Goal: Information Seeking & Learning: Learn about a topic

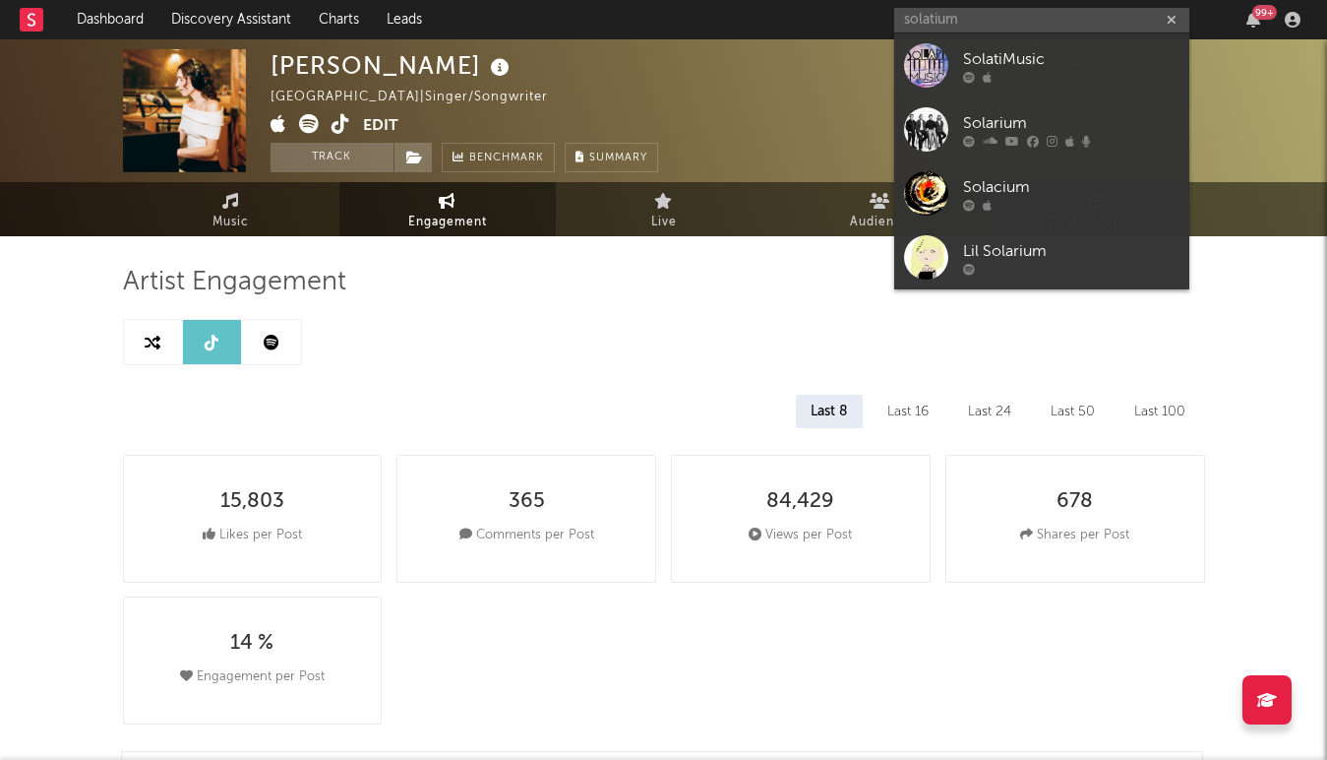
select select "6m"
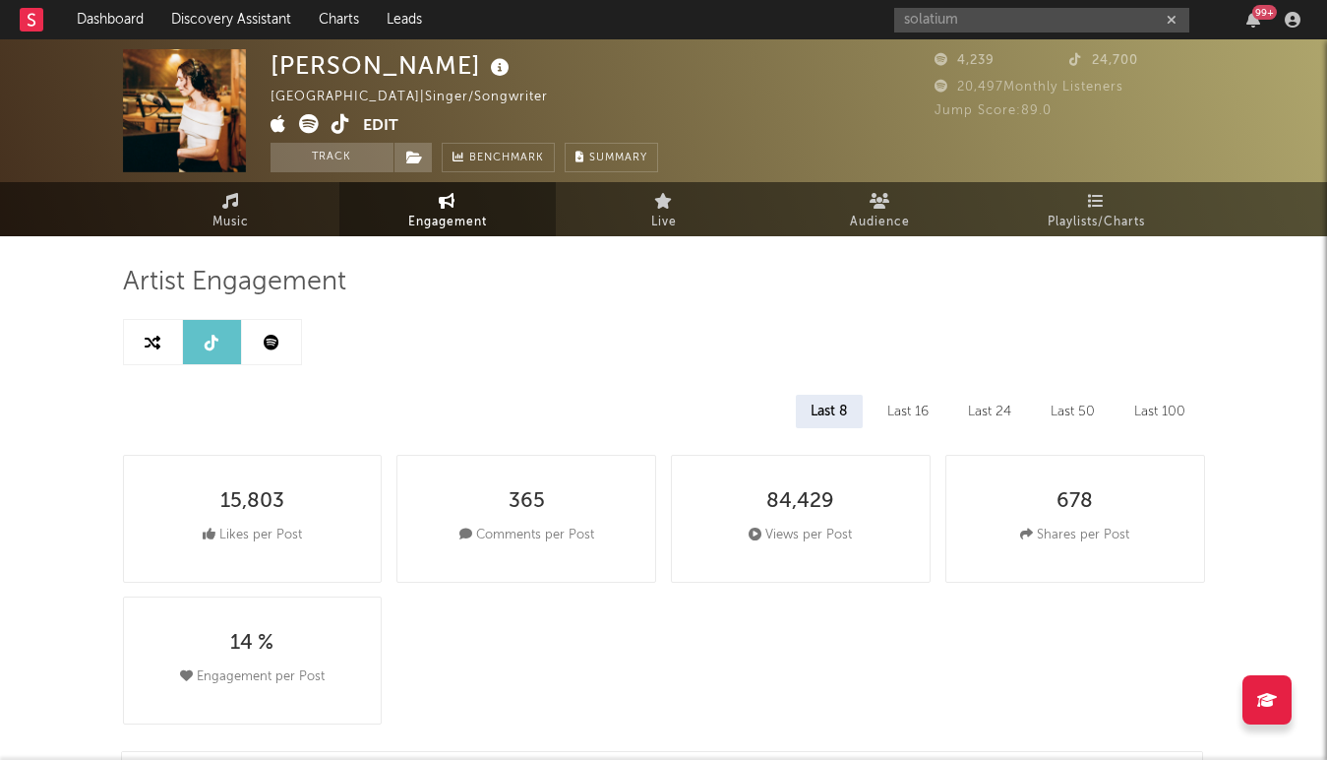
type input "solatium"
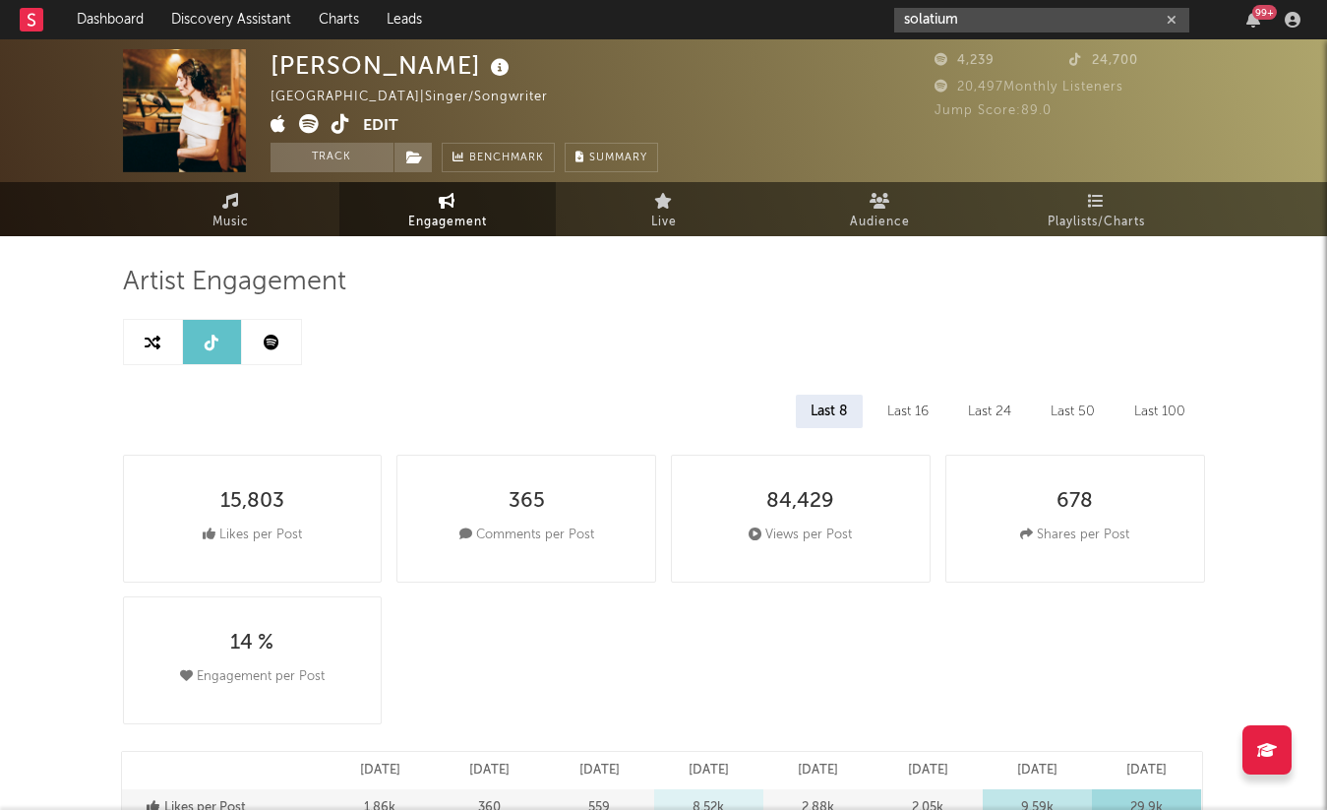
drag, startPoint x: 986, startPoint y: 17, endPoint x: 845, endPoint y: 20, distance: 140.7
click at [845, 20] on nav "Dashboard Discovery Assistant Charts Leads solatium 99 +" at bounding box center [663, 19] width 1327 height 39
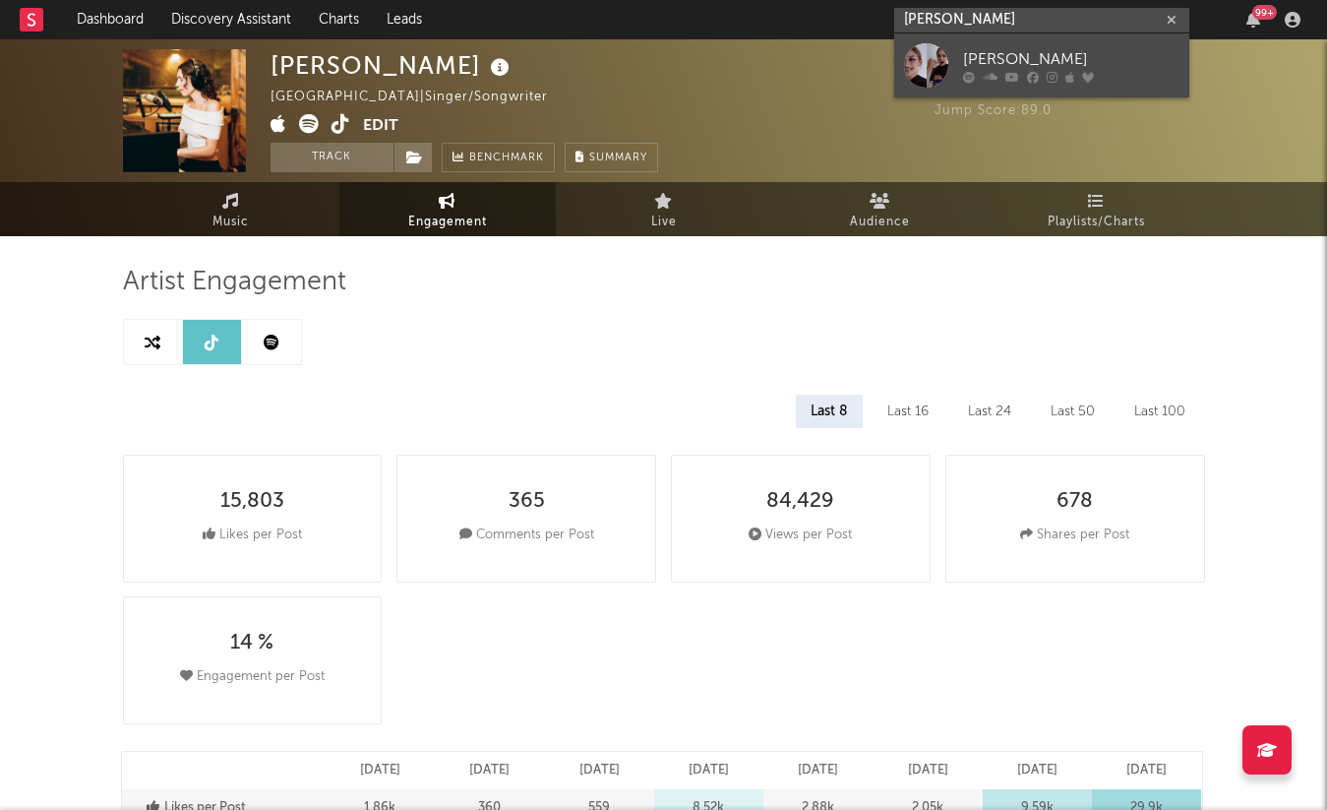
type input "cailin russo"
click at [942, 65] on div at bounding box center [926, 65] width 44 height 44
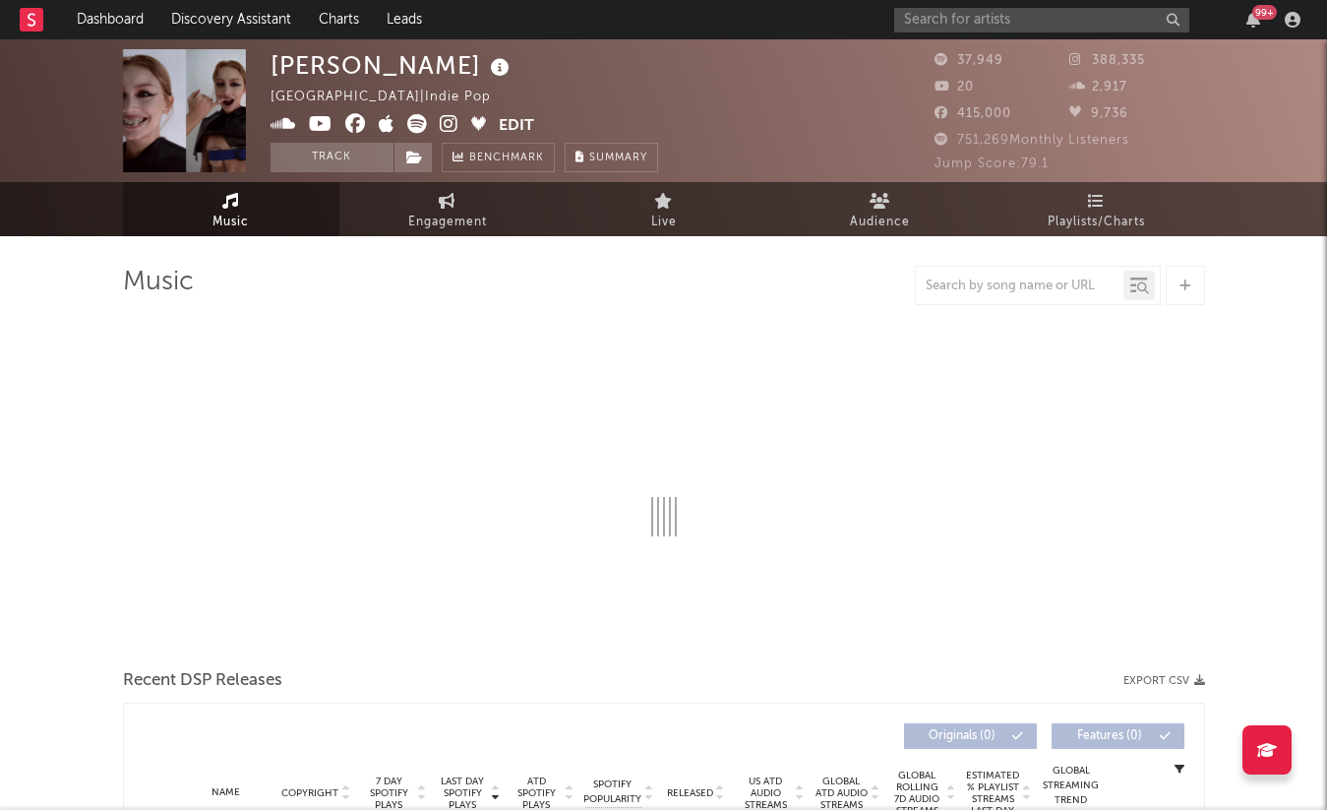
select select "6m"
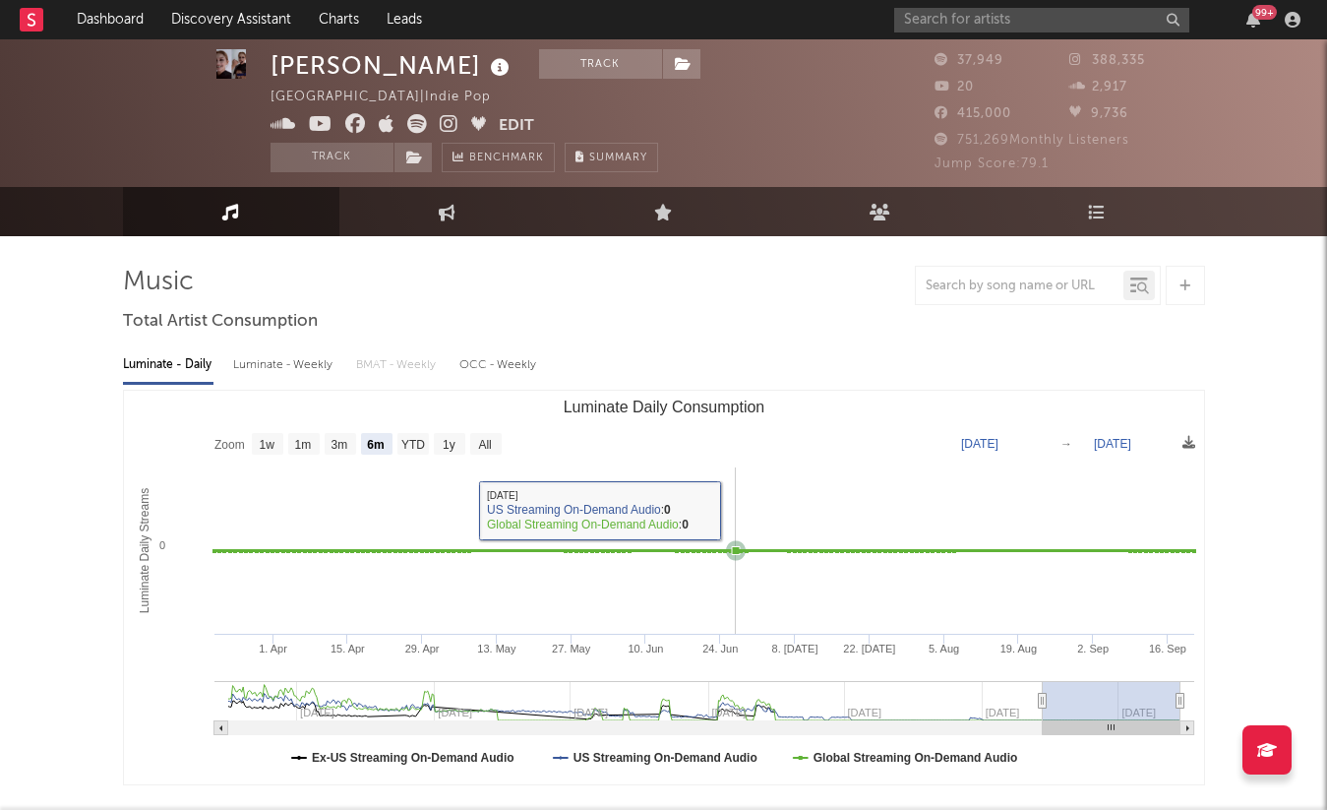
scroll to position [1173, 0]
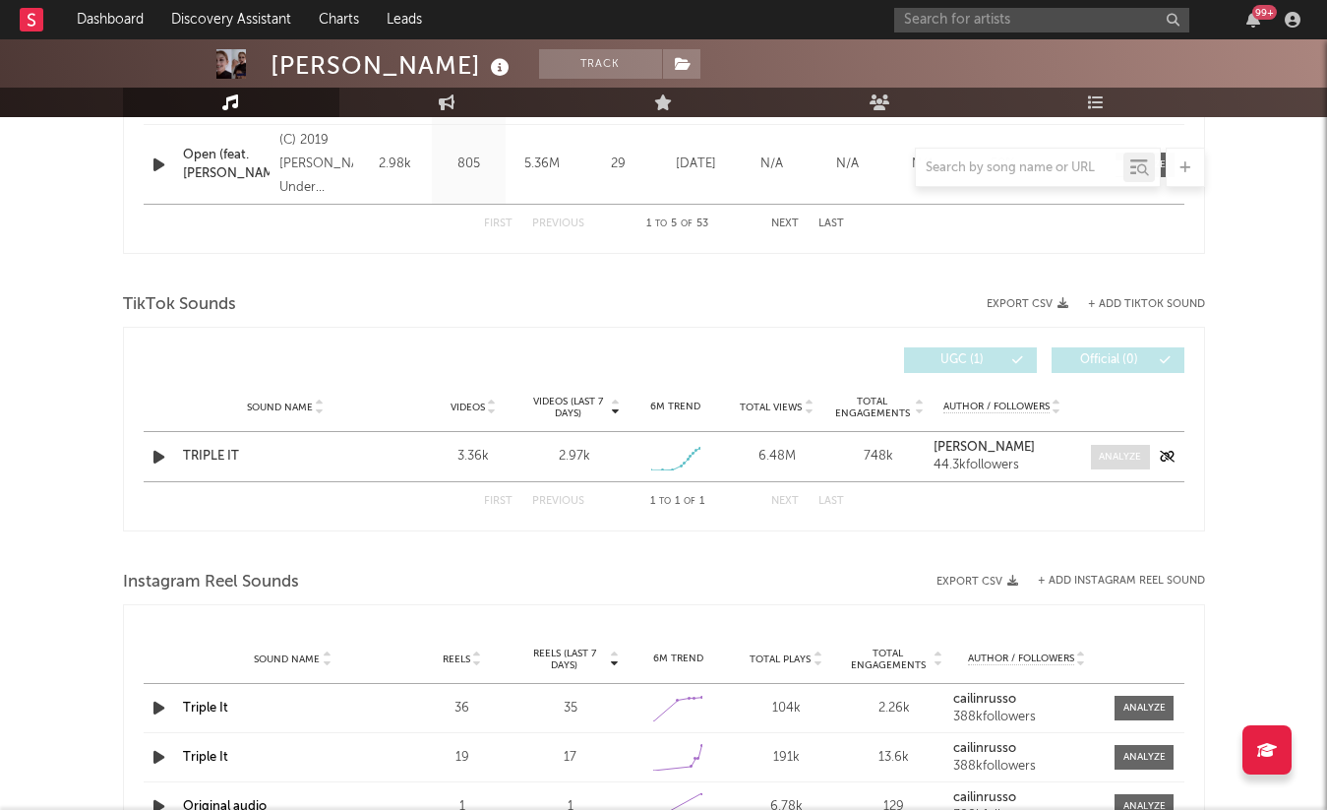
click at [1116, 455] on div at bounding box center [1120, 457] width 42 height 15
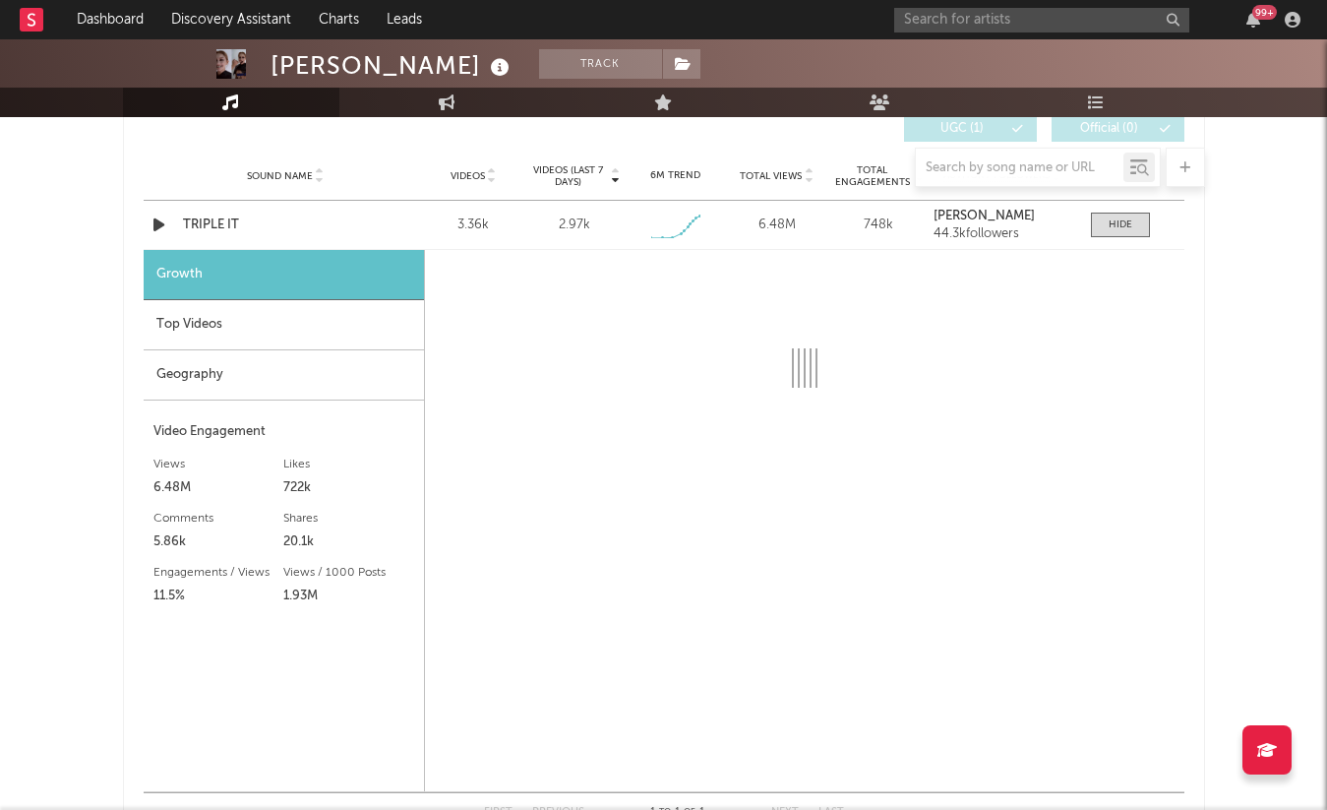
scroll to position [1484, 0]
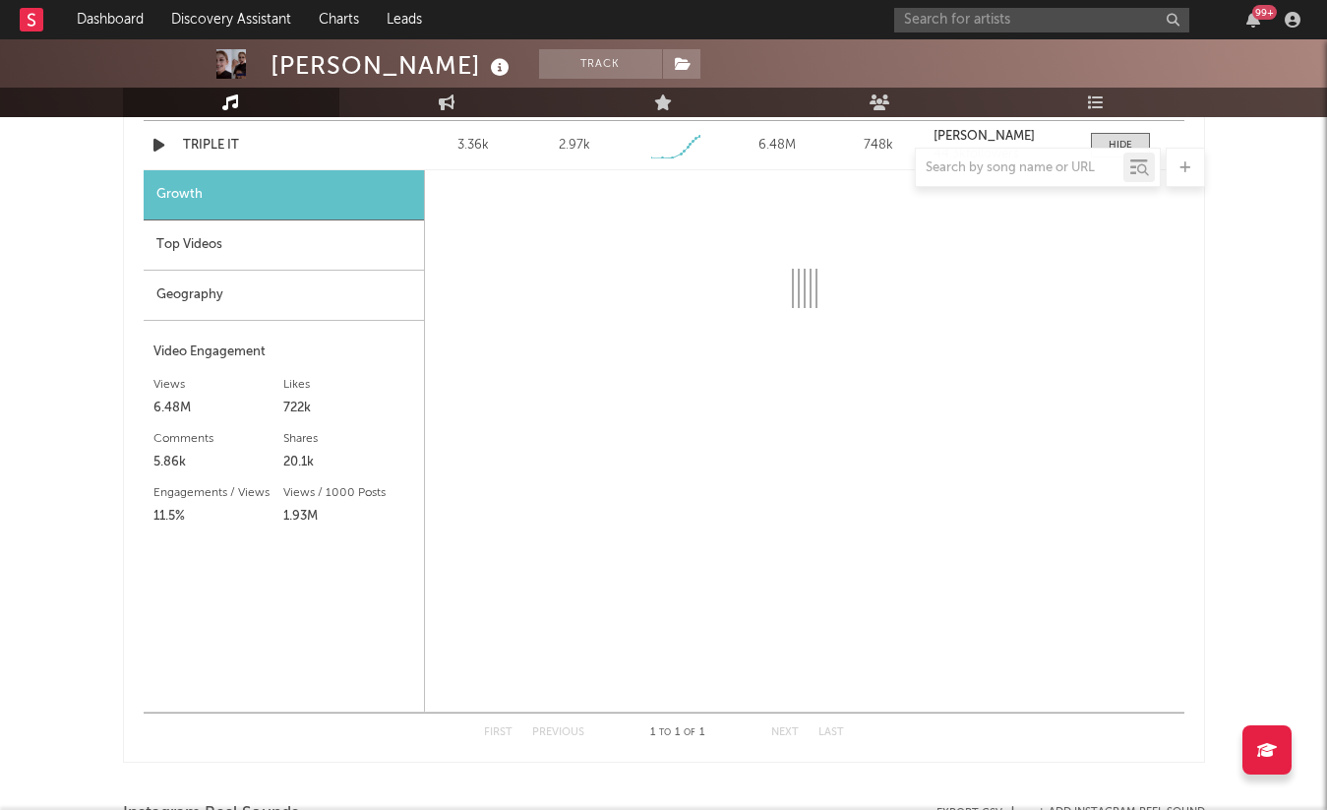
select select "1w"
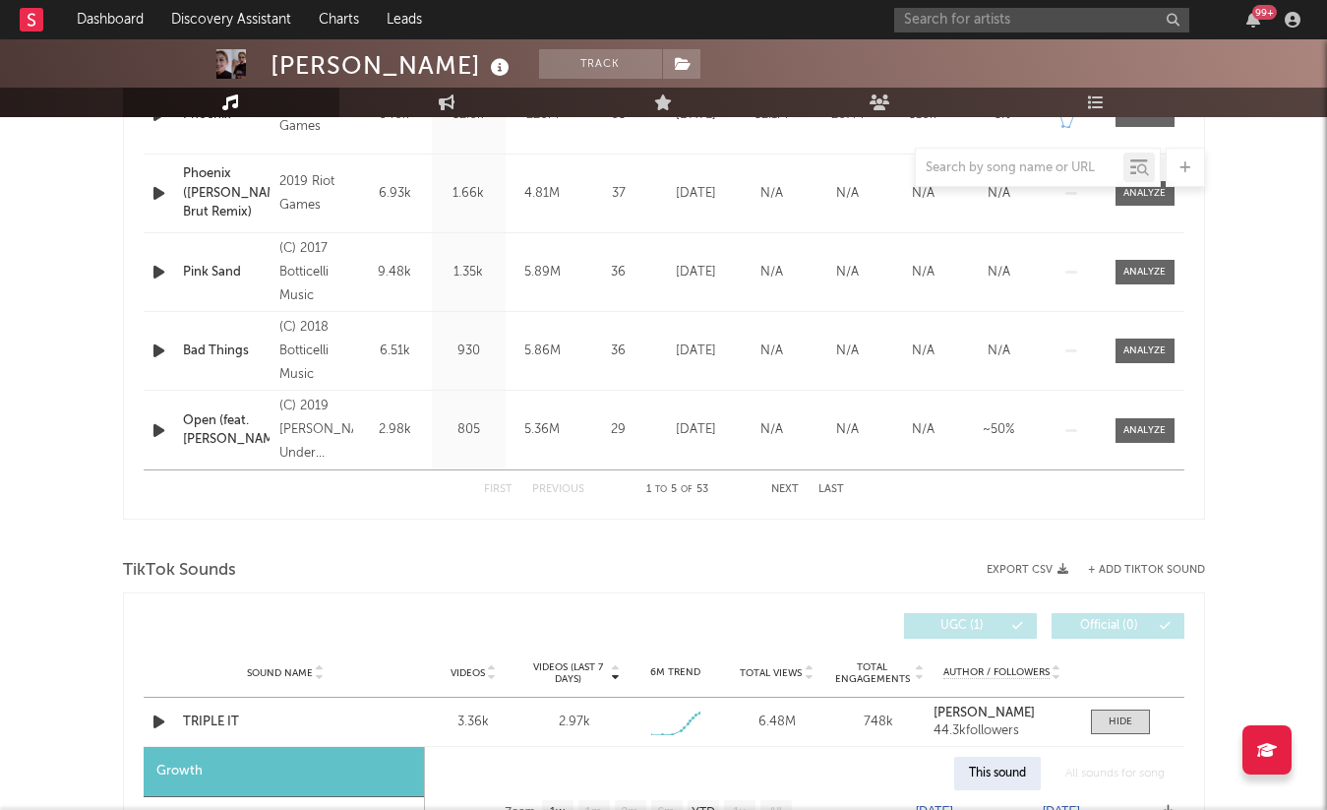
scroll to position [756, 0]
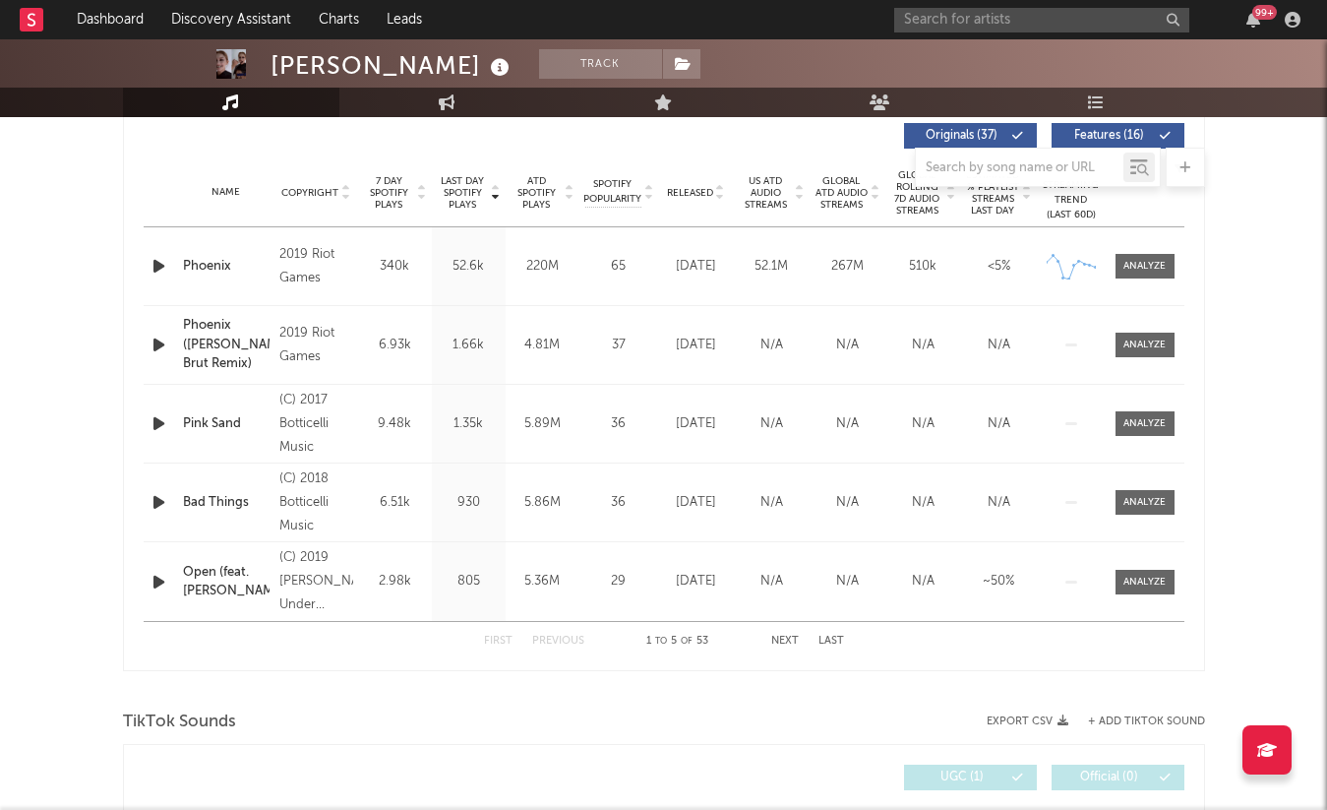
click at [701, 186] on div at bounding box center [664, 167] width 1082 height 39
click at [697, 195] on span "Released" at bounding box center [690, 193] width 46 height 12
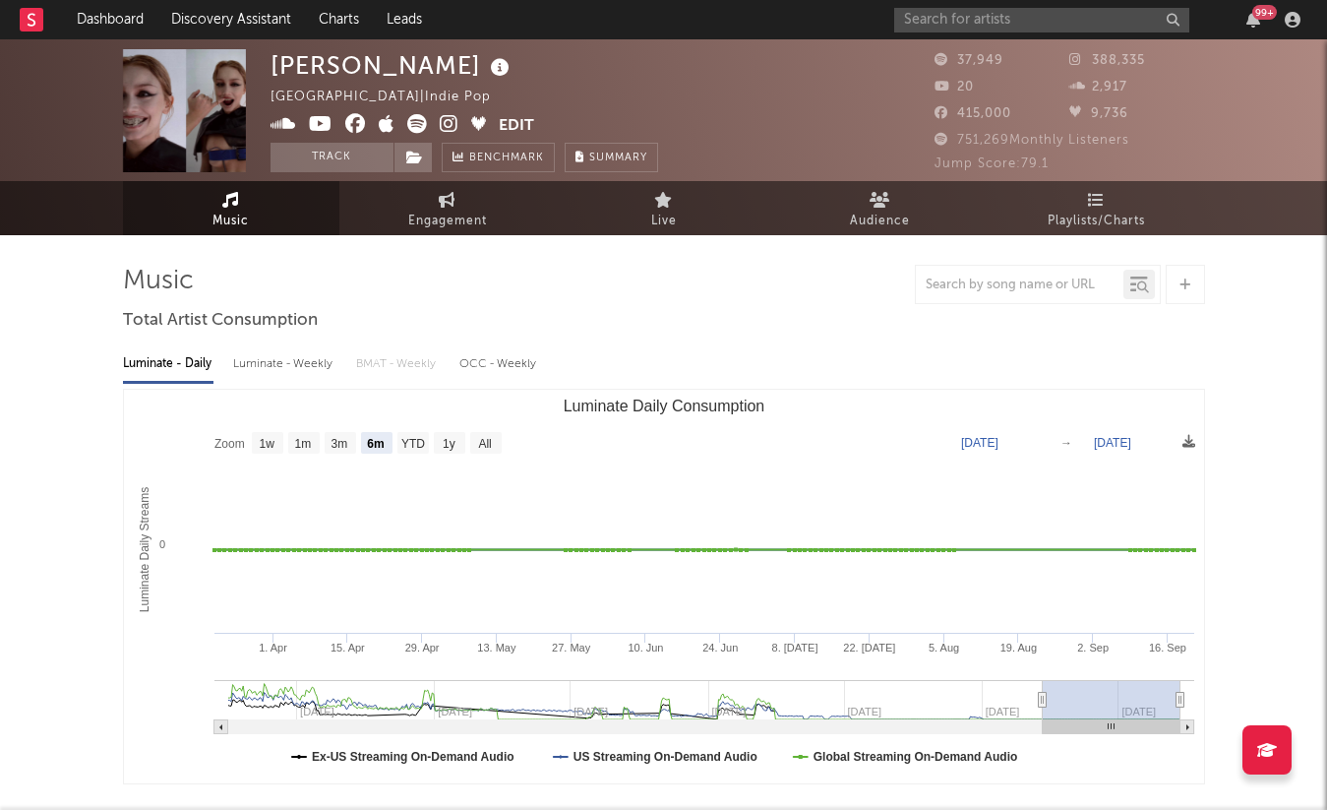
scroll to position [0, 0]
click at [410, 119] on icon at bounding box center [417, 124] width 20 height 20
click at [517, 128] on button "Edit" at bounding box center [516, 126] width 35 height 25
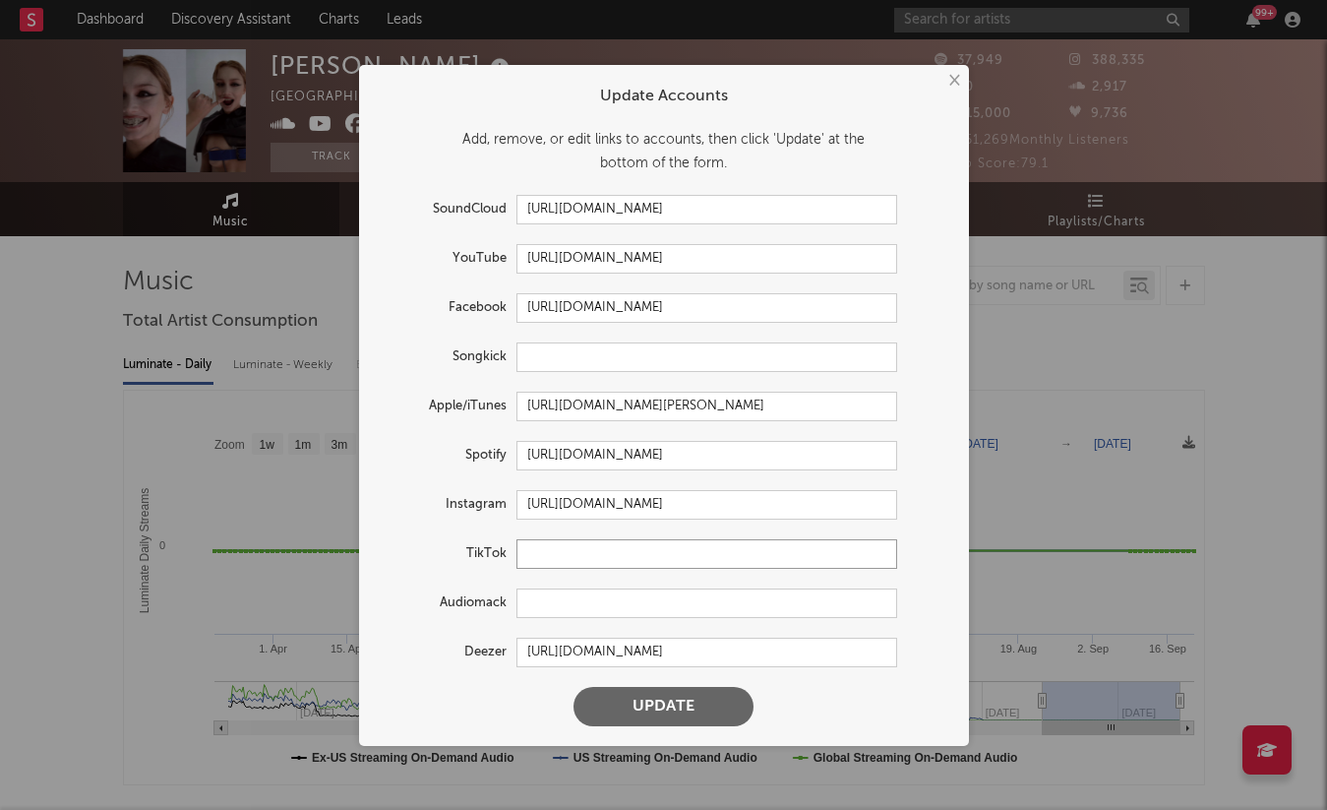
click at [523, 557] on input "text" at bounding box center [707, 554] width 381 height 30
paste input "https://www.tiktok.com/@slaylinrusso"
click at [574, 687] on button "Update" at bounding box center [664, 706] width 180 height 39
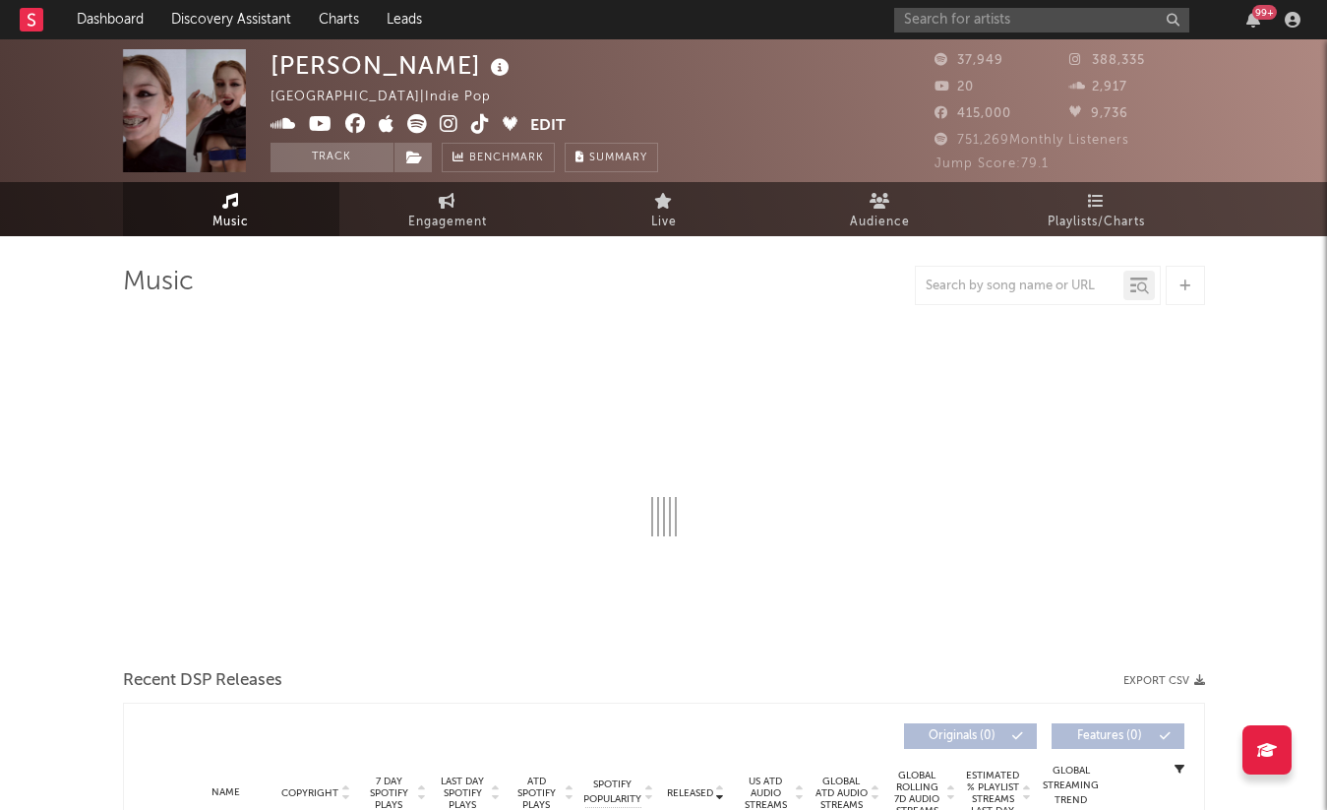
type input "https://www.tiktok.com/share/user/6781626824688681990"
select select "6m"
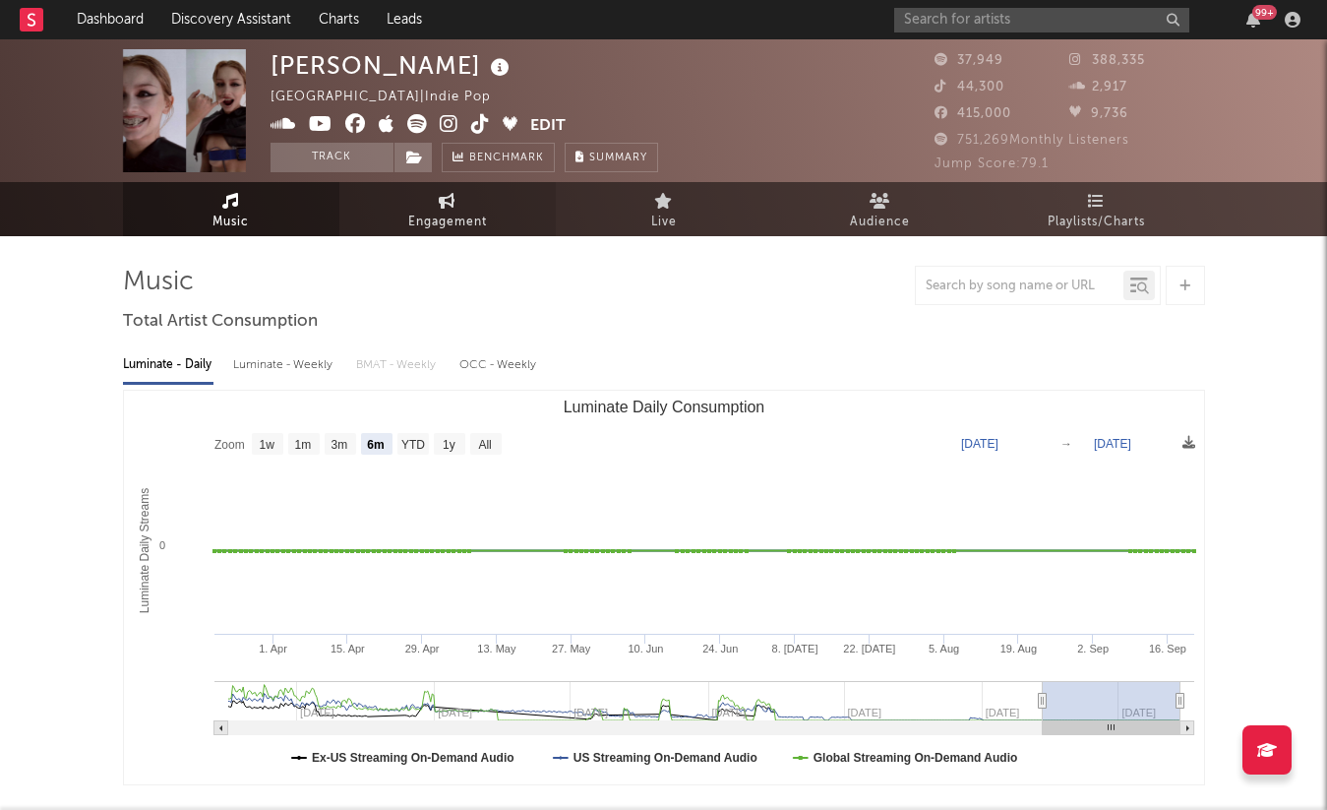
click at [445, 216] on span "Engagement" at bounding box center [447, 223] width 79 height 24
select select "1w"
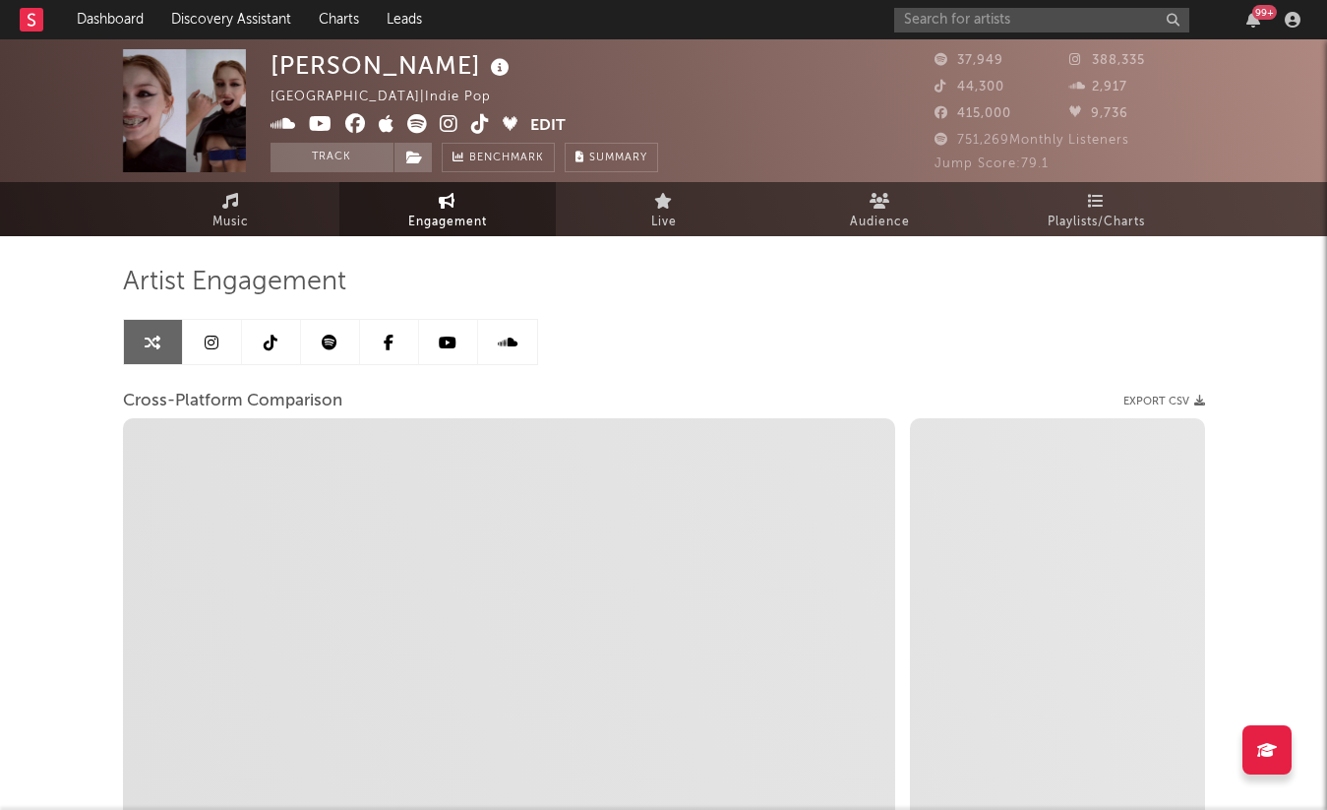
click at [264, 345] on icon at bounding box center [271, 343] width 14 height 16
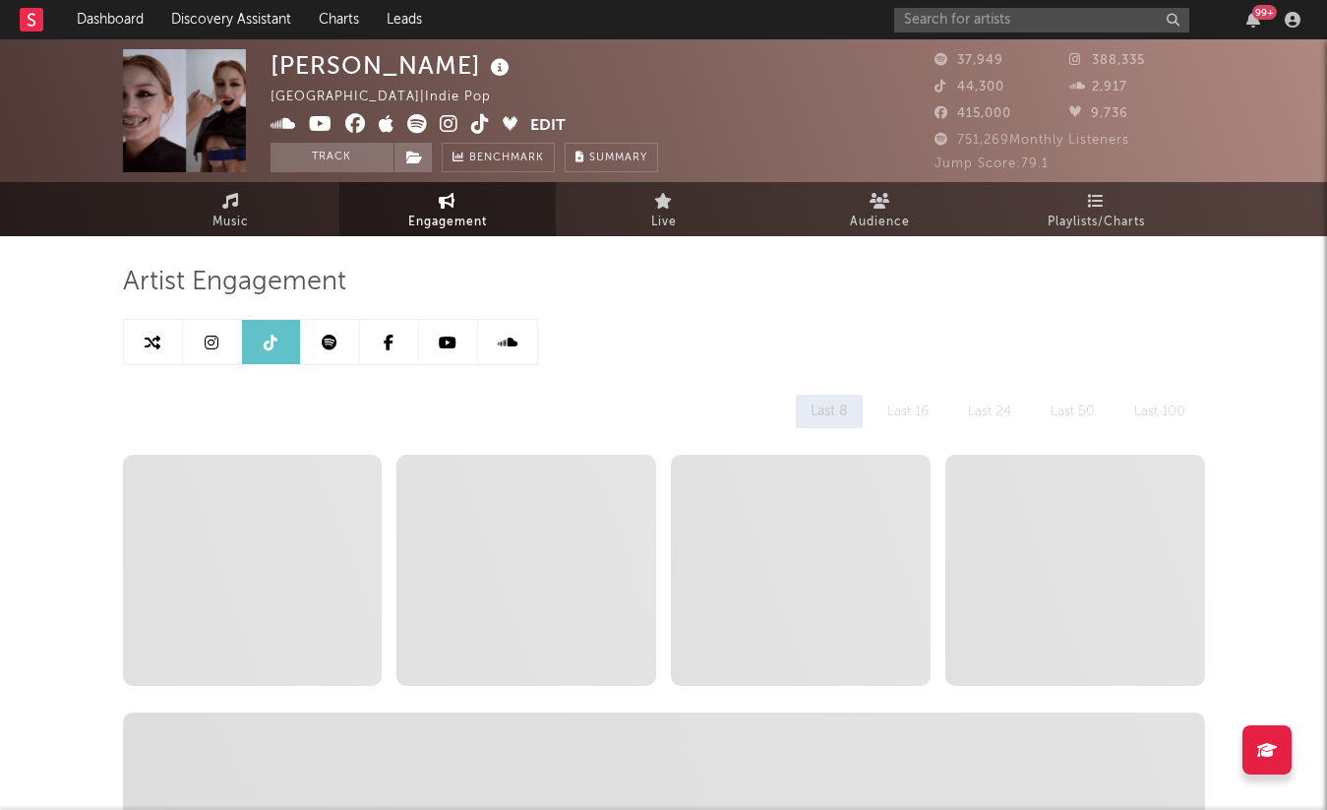
select select "1w"
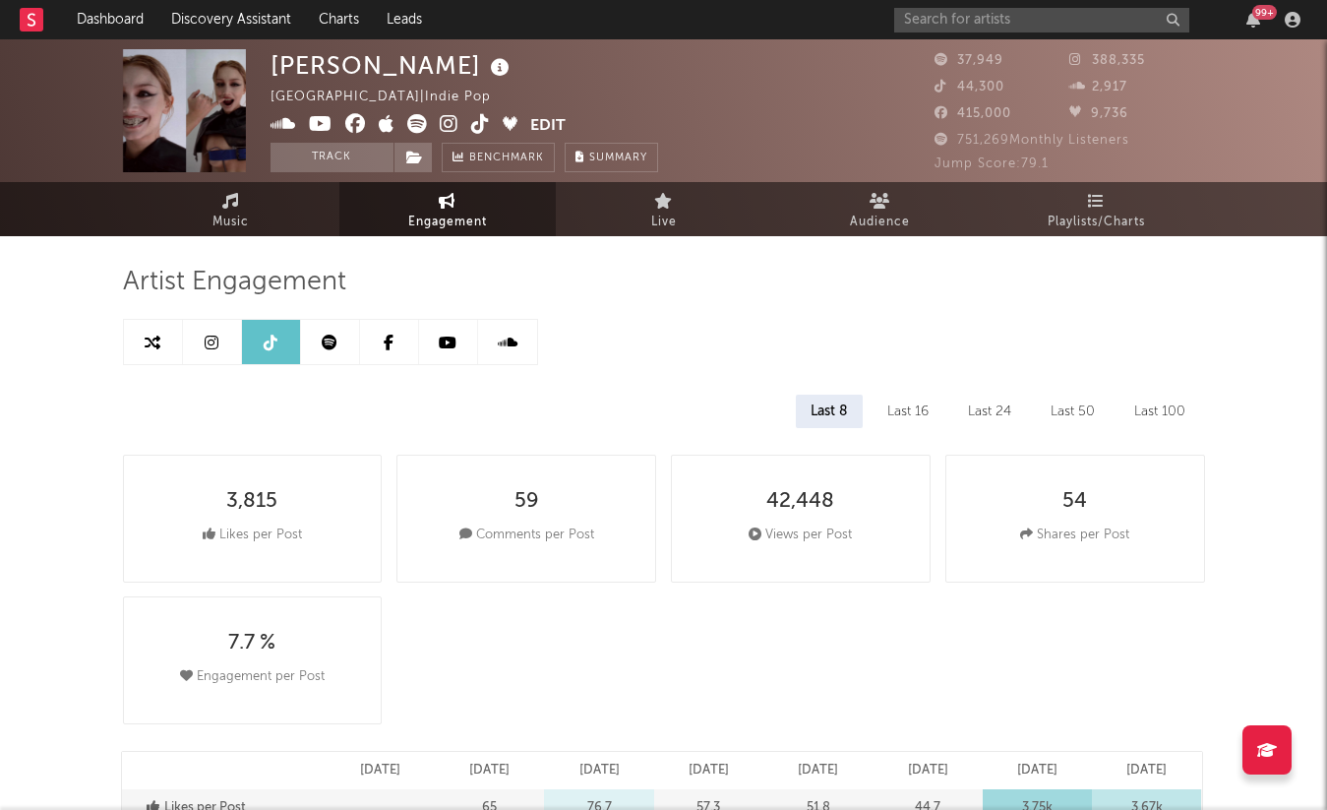
click at [208, 335] on icon at bounding box center [212, 343] width 14 height 16
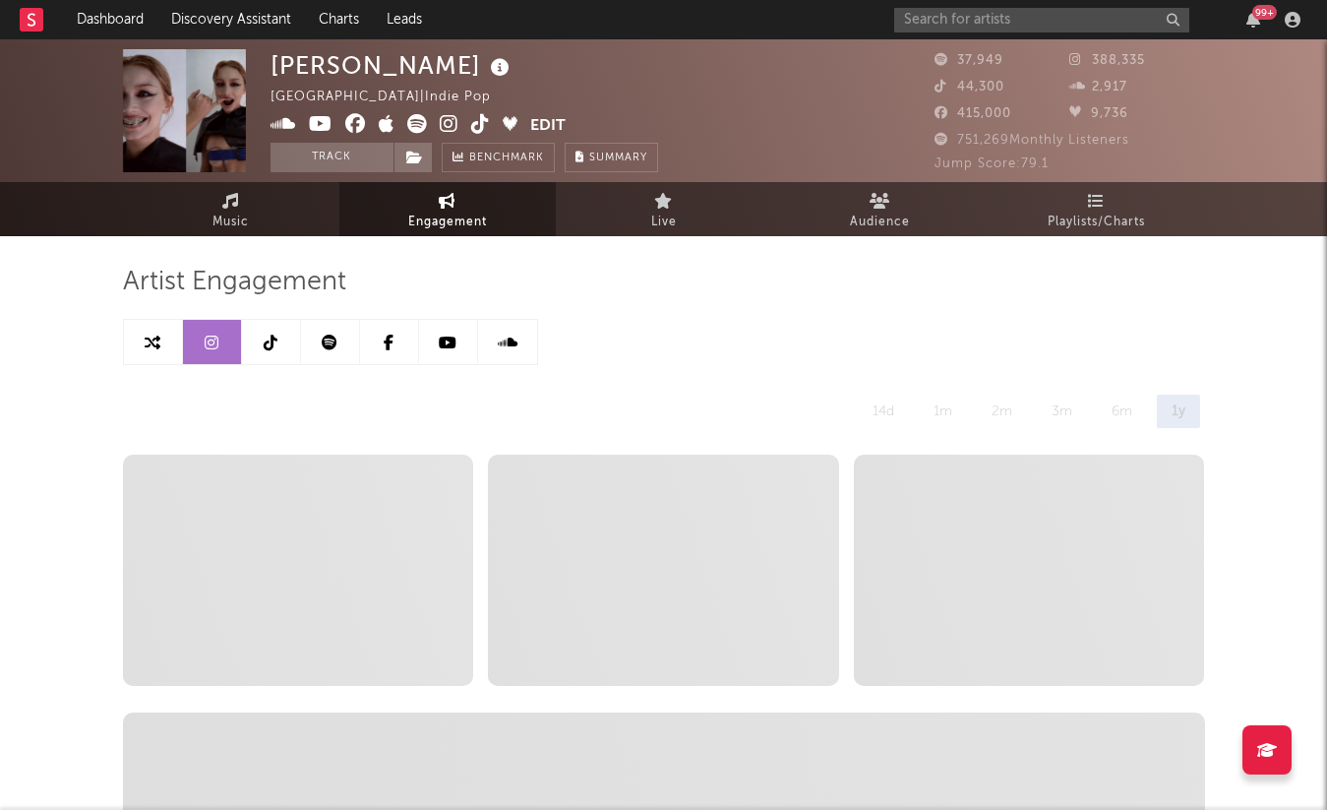
select select "6m"
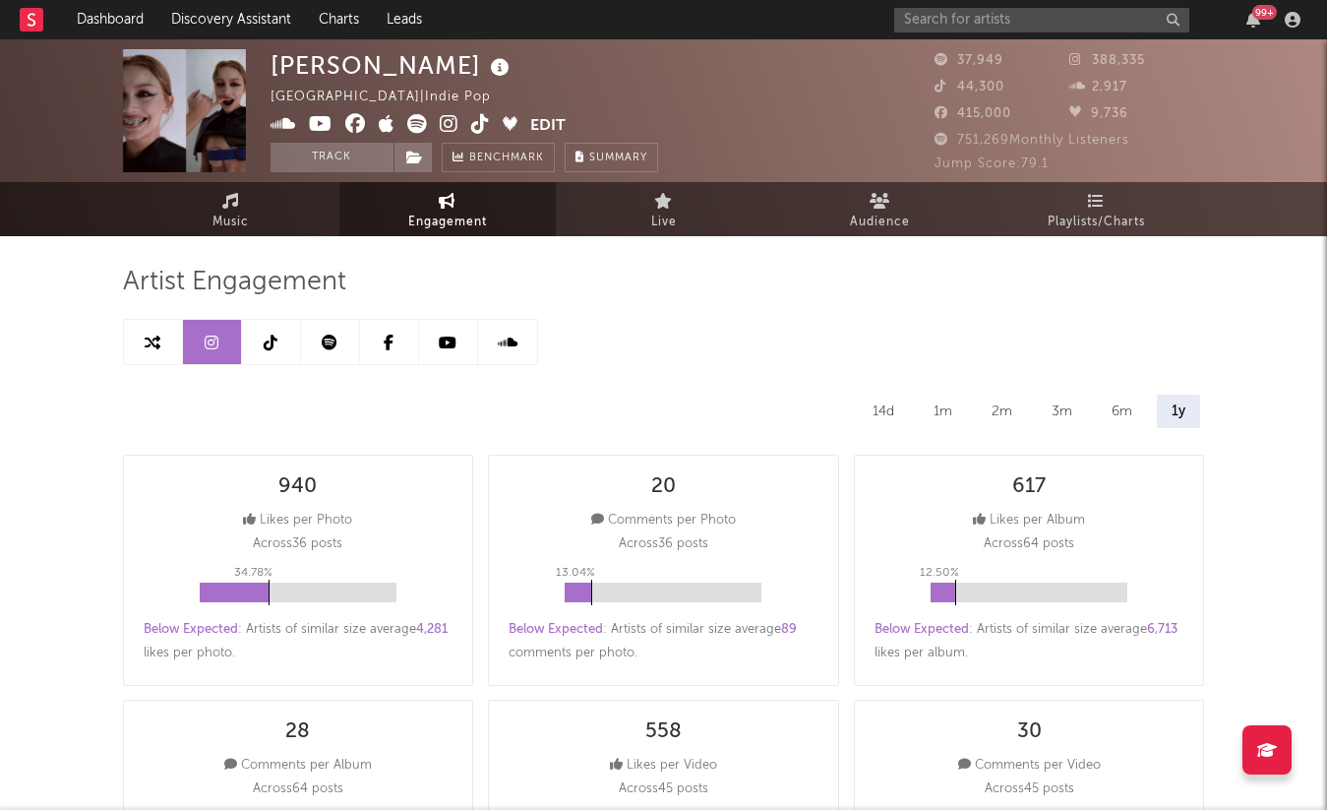
click at [32, 16] on rect at bounding box center [32, 20] width 24 height 24
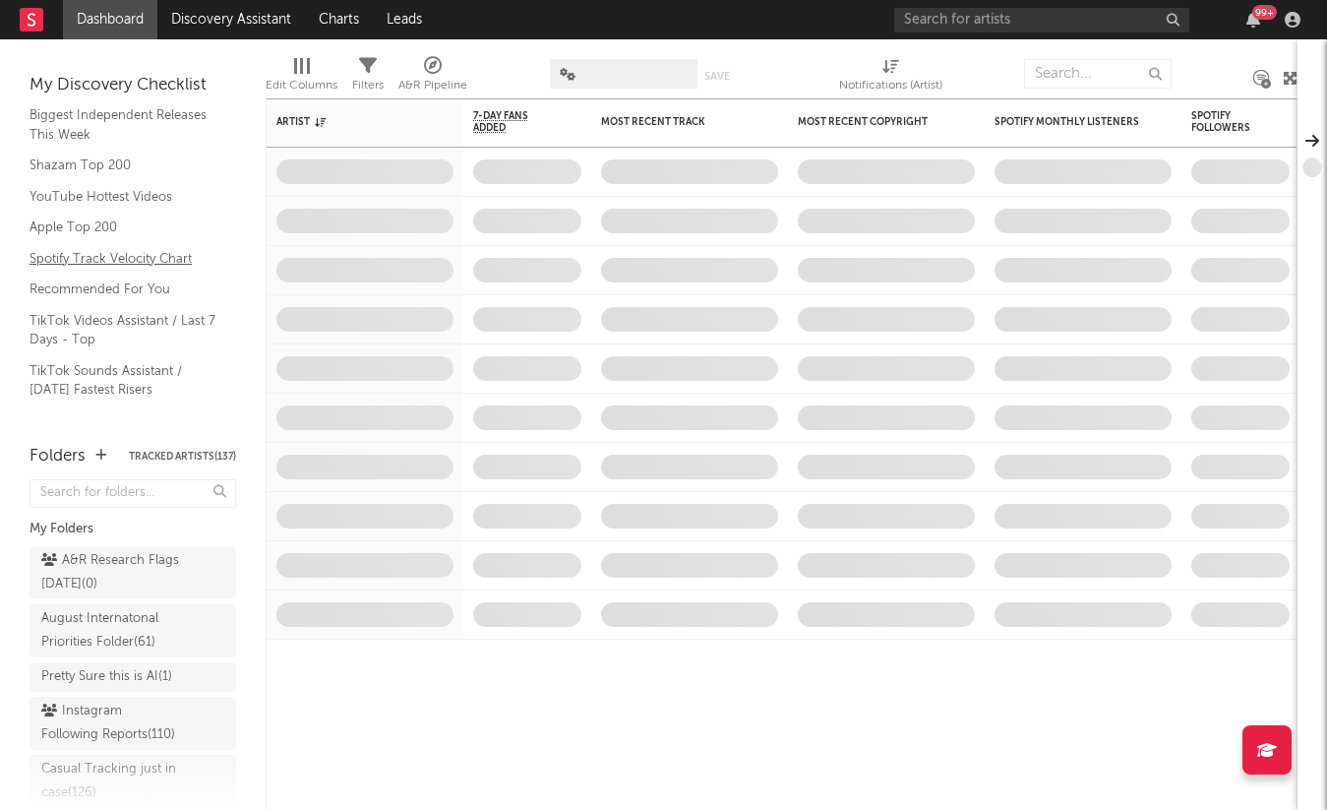
scroll to position [98, 0]
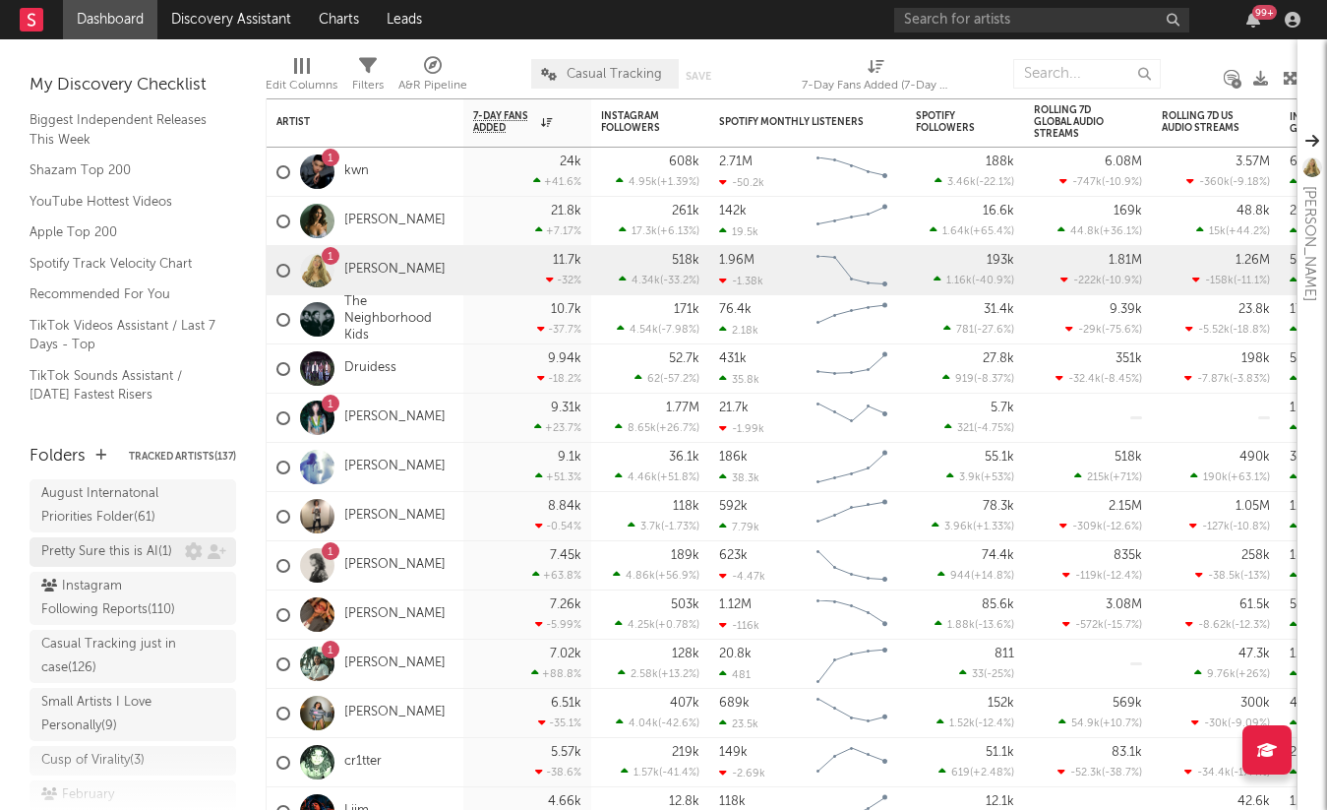
scroll to position [132, 0]
click at [113, 645] on div "Casual Tracking just in case ( 126 )" at bounding box center [110, 649] width 139 height 47
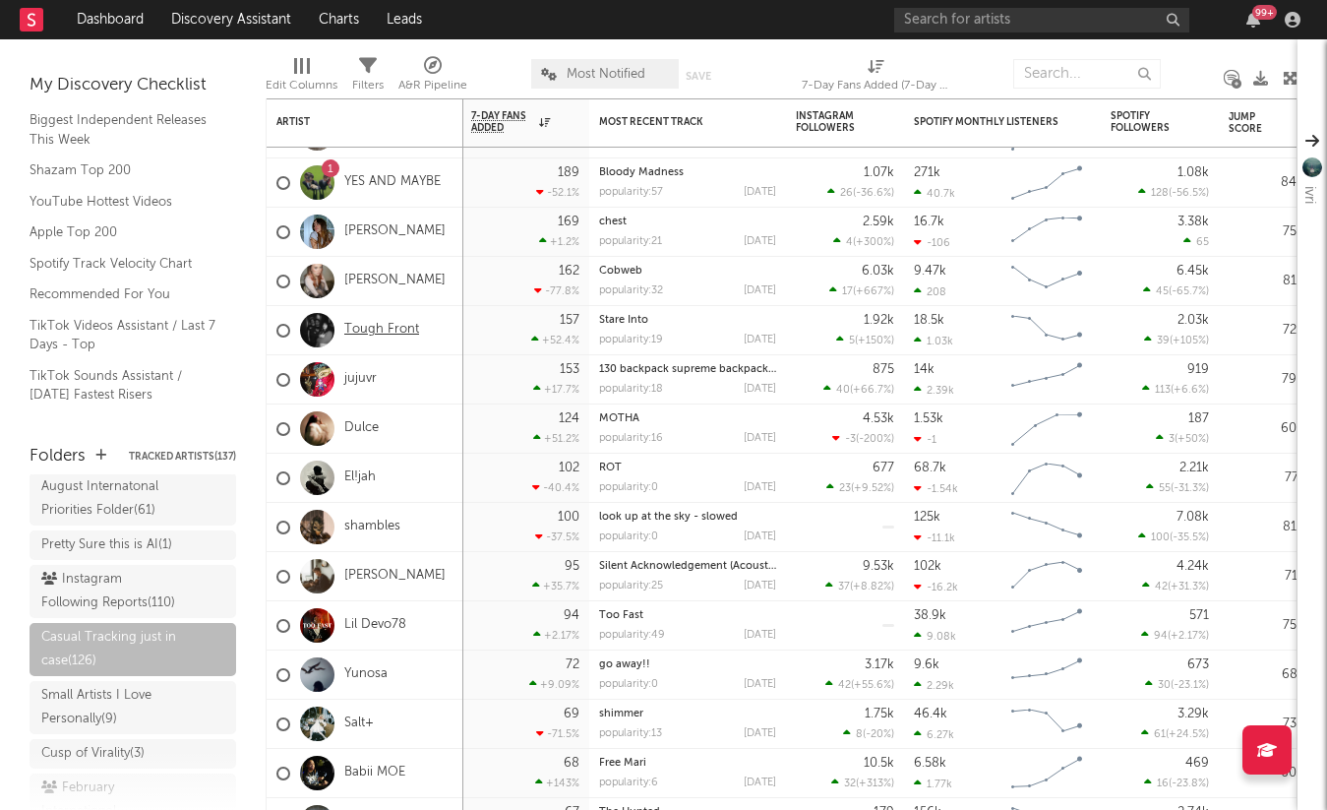
click at [394, 331] on link "Tough Front" at bounding box center [381, 330] width 75 height 17
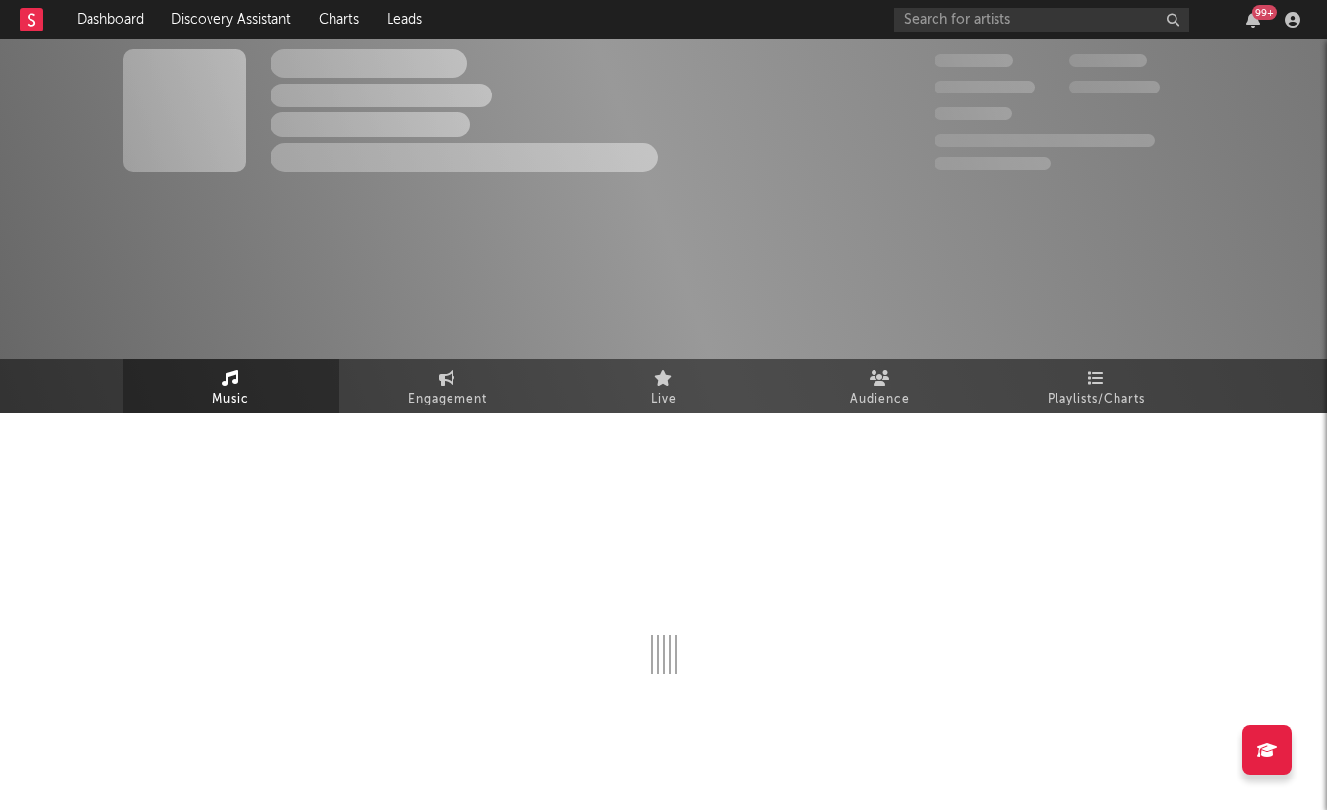
select select "1w"
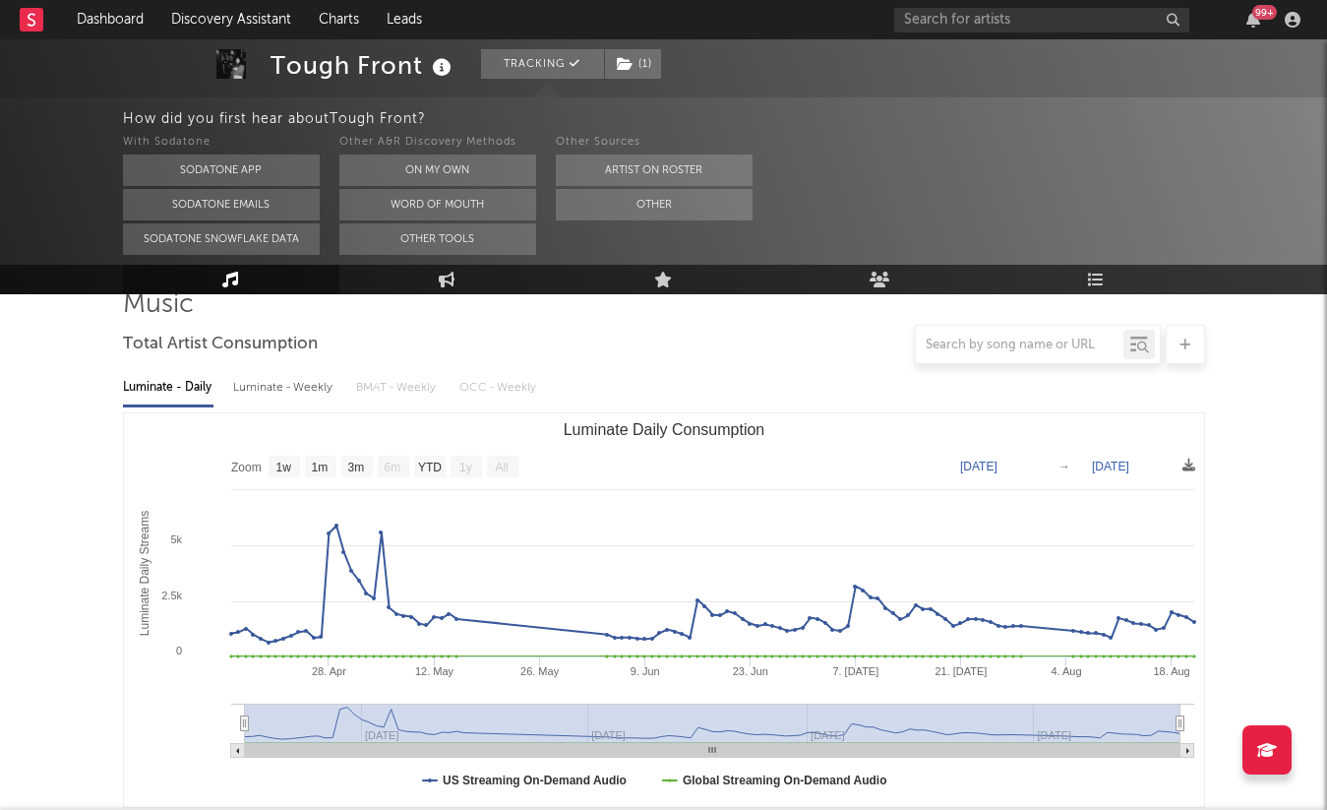
scroll to position [165, 0]
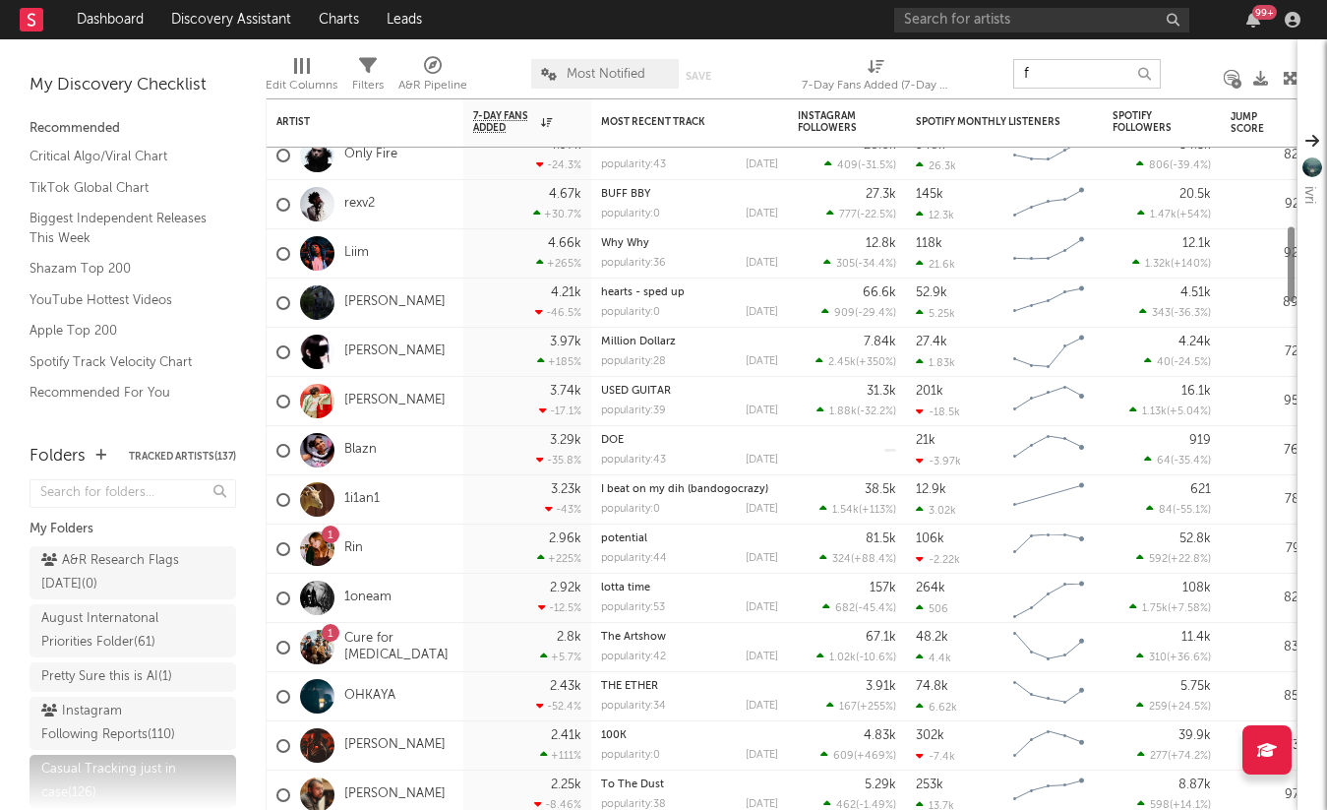
type input "fl"
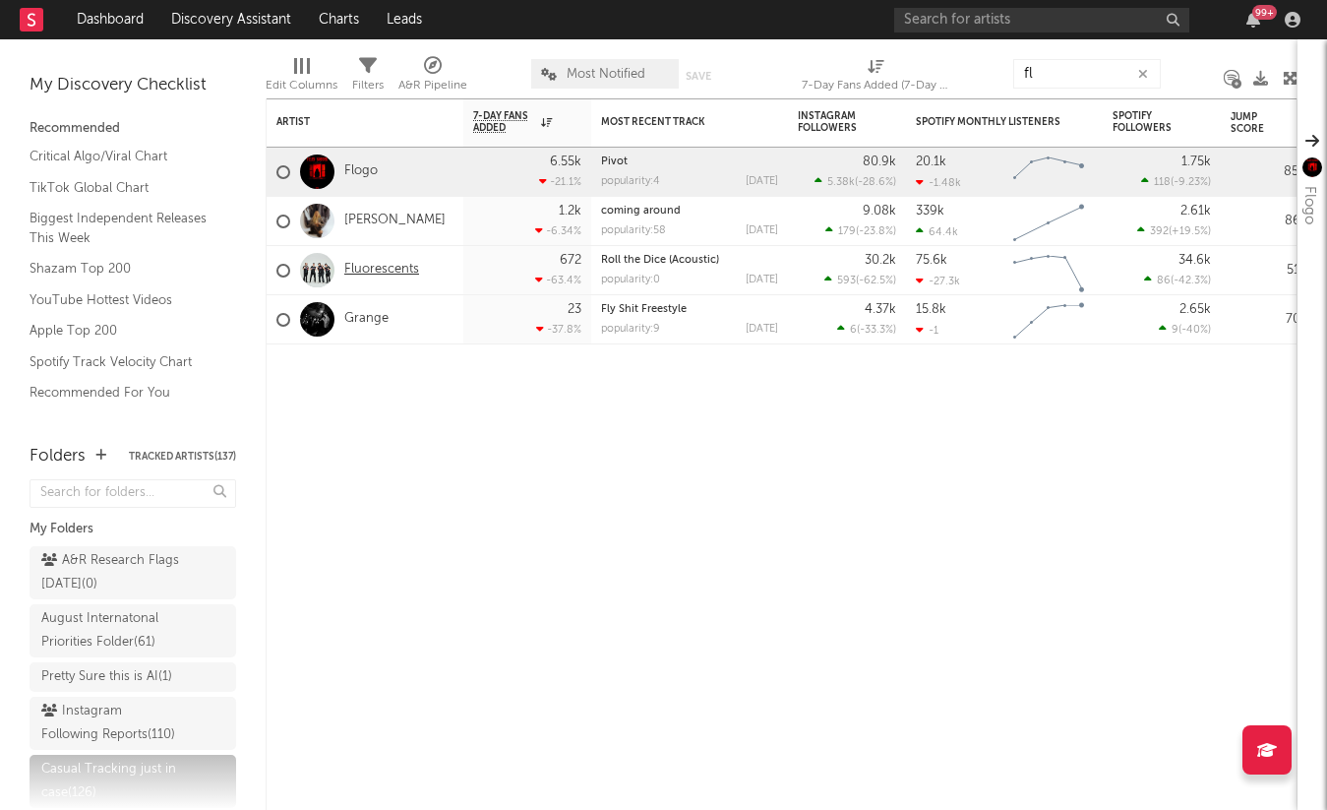
click at [383, 267] on link "Fluorescents" at bounding box center [381, 270] width 75 height 17
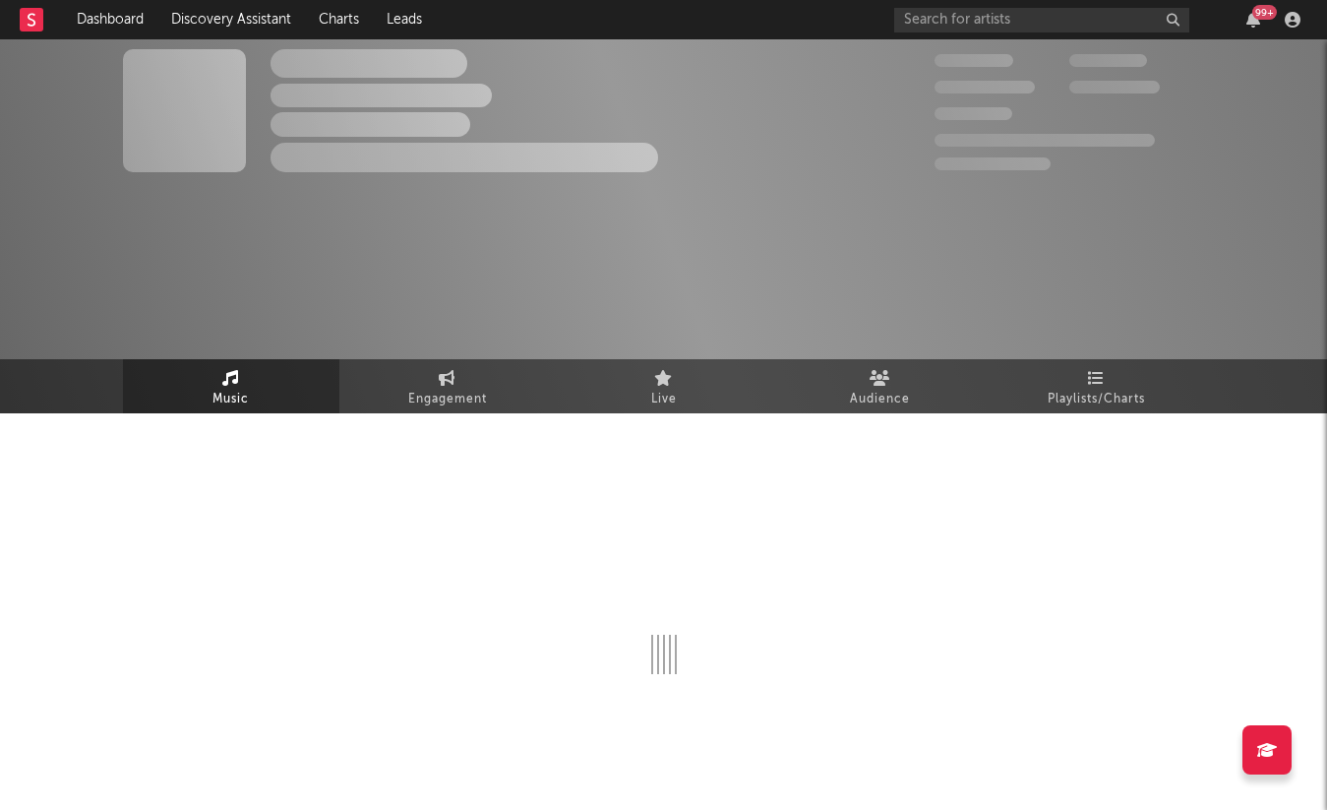
select select "6m"
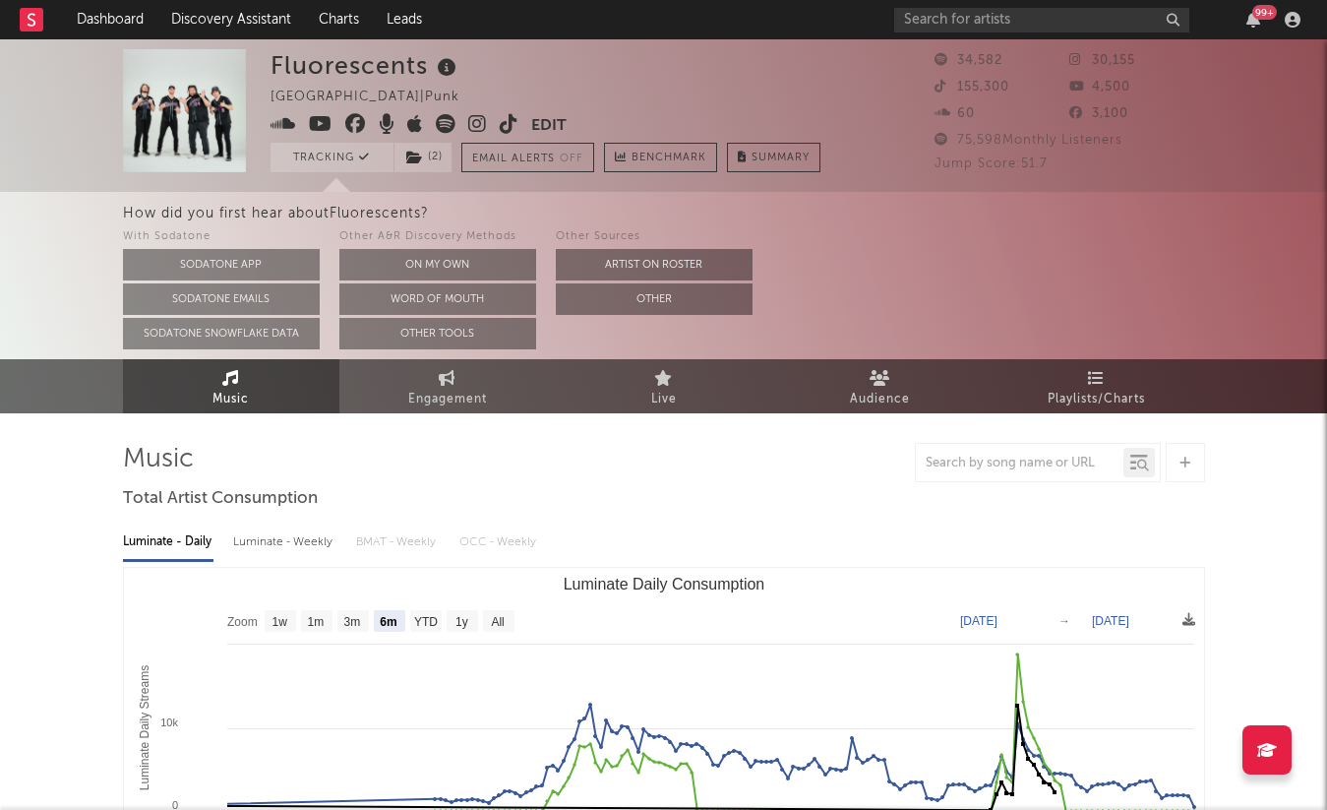
select select "6m"
click at [479, 117] on icon at bounding box center [477, 124] width 19 height 20
click at [962, 16] on input "text" at bounding box center [1041, 20] width 295 height 25
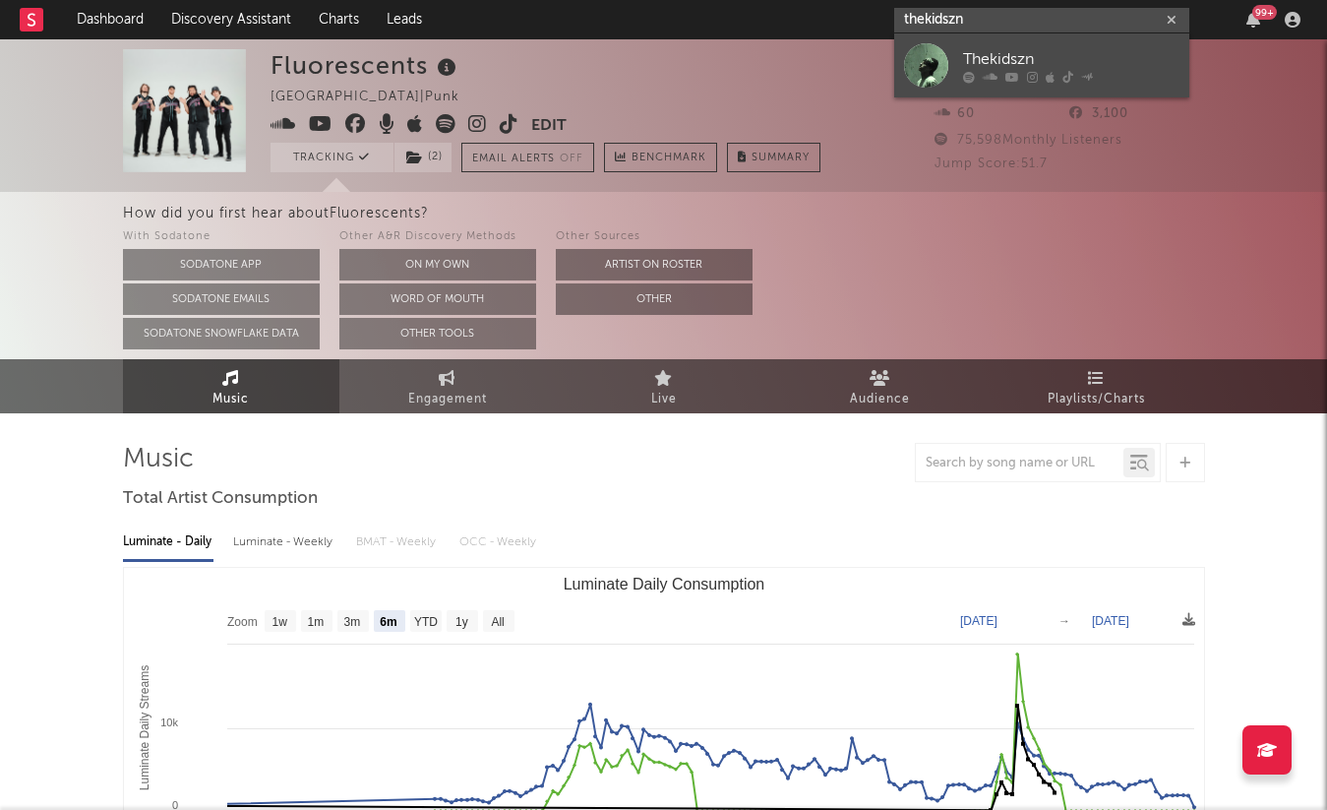
type input "thekidszn"
click at [1140, 56] on div "Thekidszn" at bounding box center [1071, 59] width 216 height 24
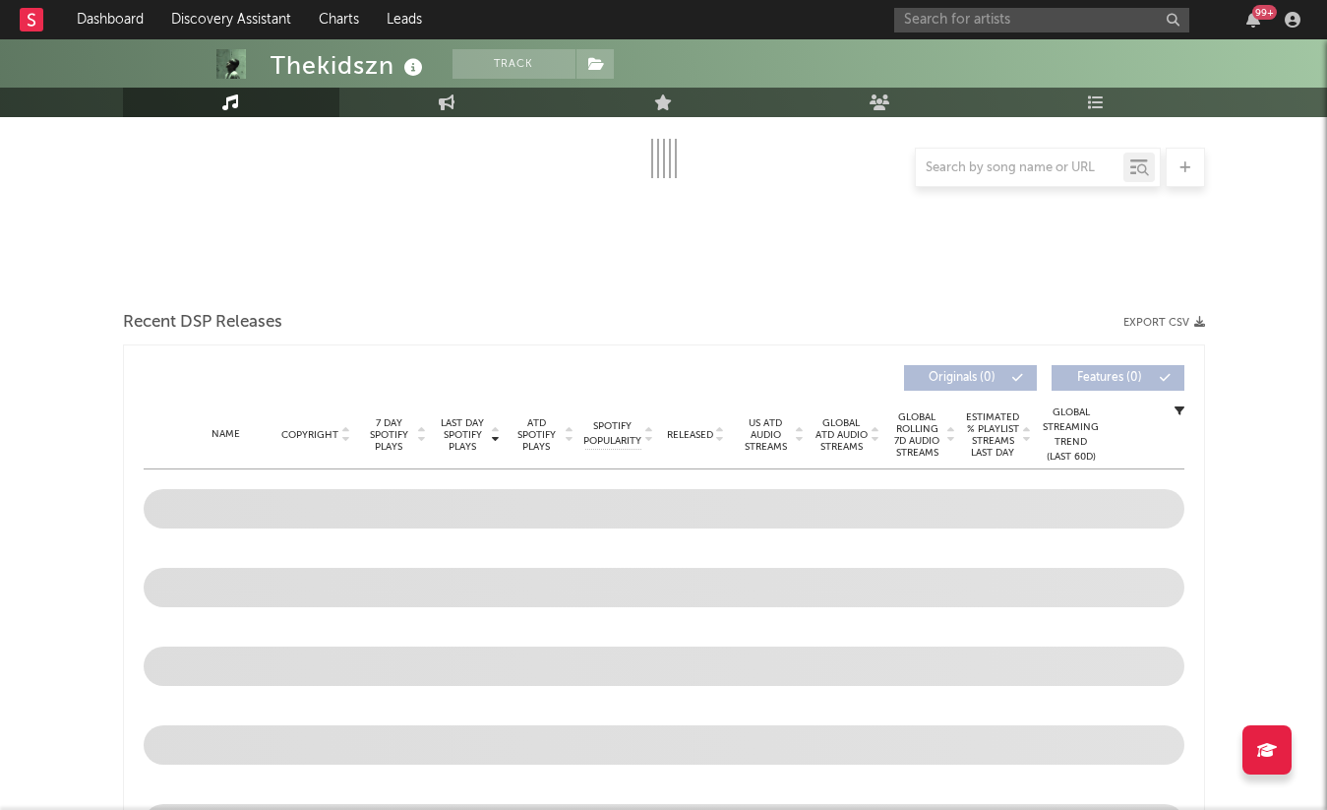
select select "6m"
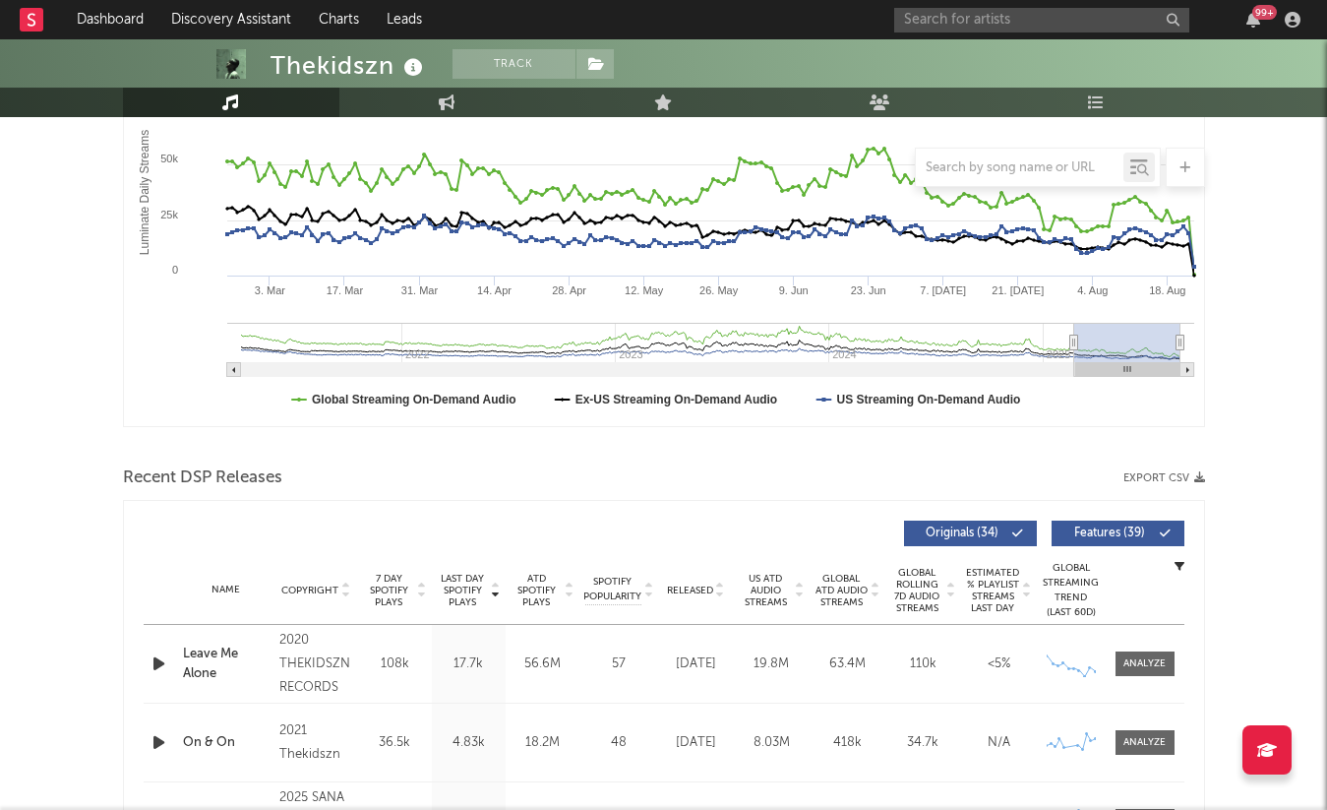
scroll to position [752, 0]
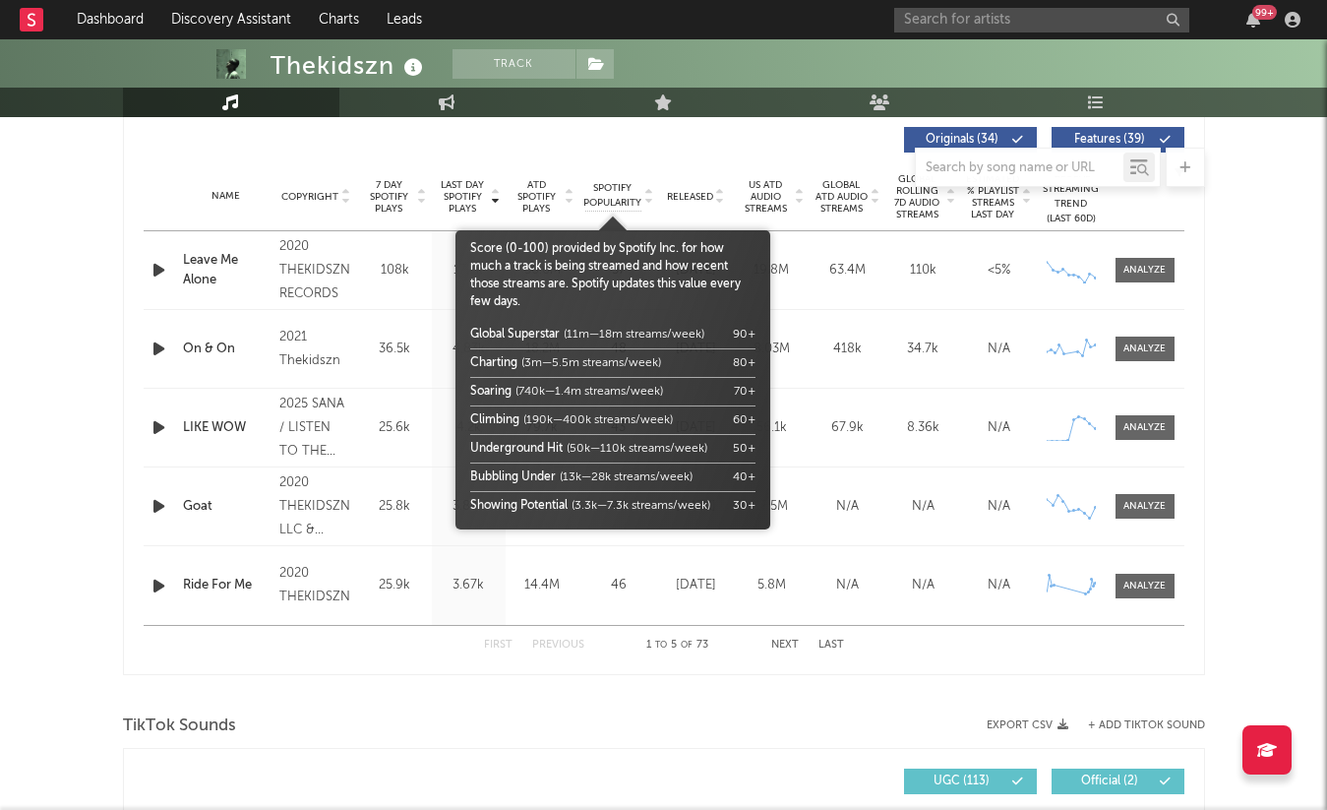
click at [612, 197] on span "Spotify Popularity" at bounding box center [612, 196] width 58 height 30
click at [682, 199] on div at bounding box center [613, 205] width 315 height 49
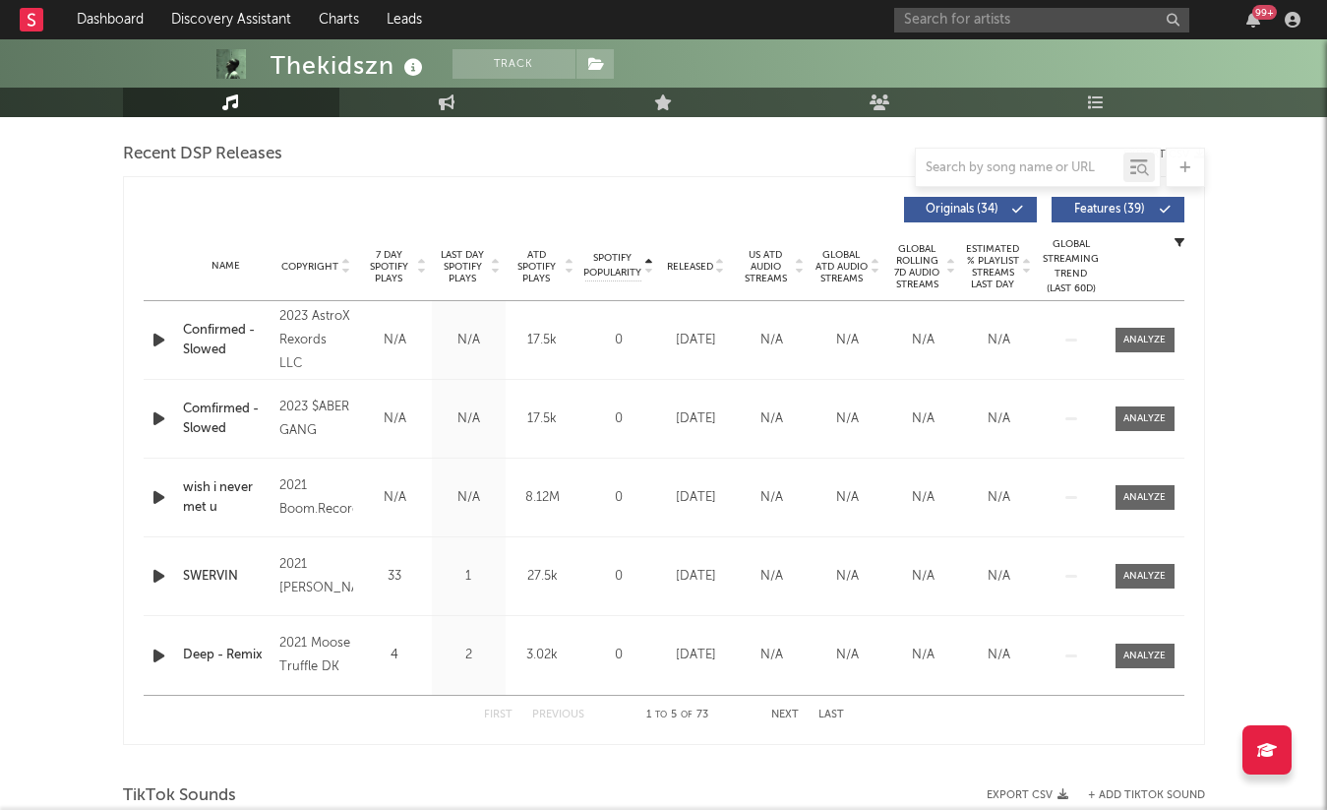
scroll to position [663, 0]
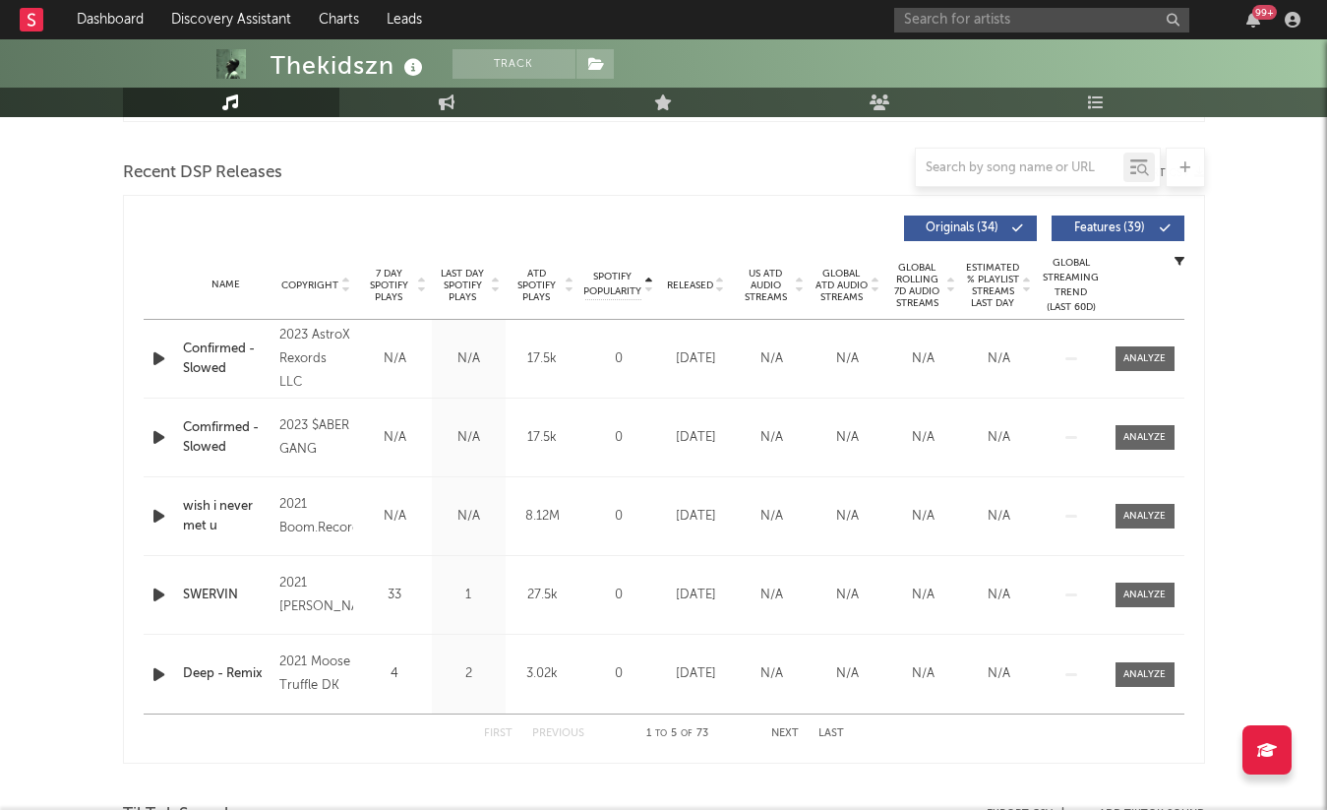
click at [682, 280] on span "Released" at bounding box center [690, 285] width 46 height 12
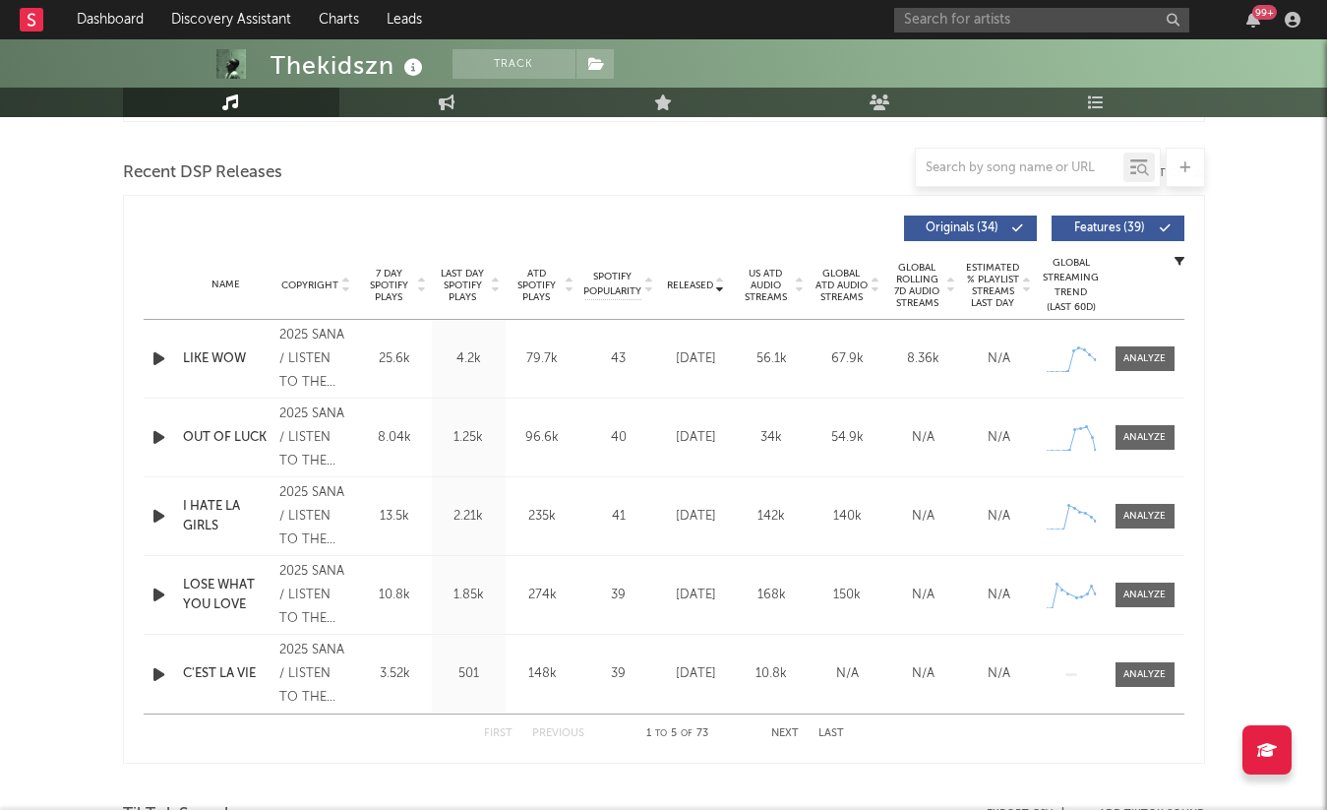
click at [397, 286] on span "7 Day Spotify Plays" at bounding box center [389, 285] width 52 height 35
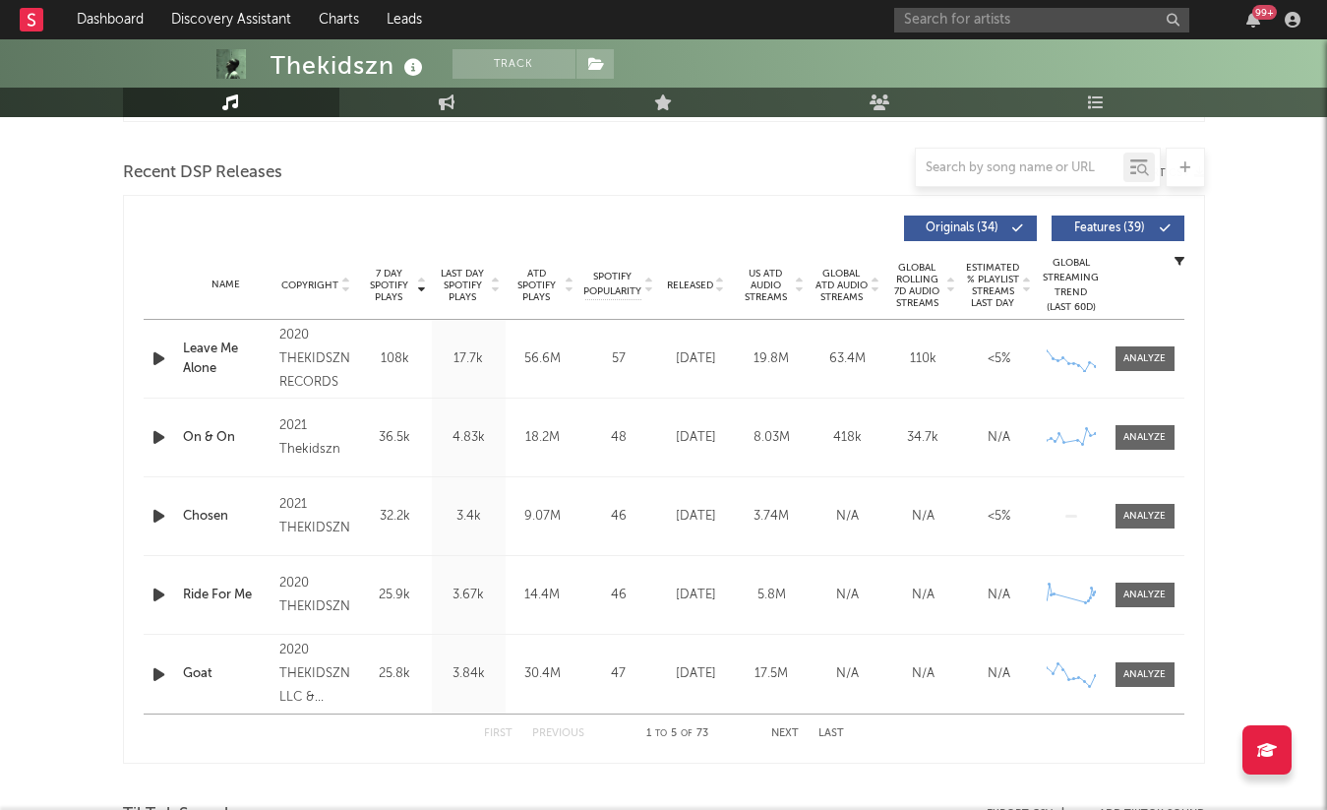
scroll to position [0, 0]
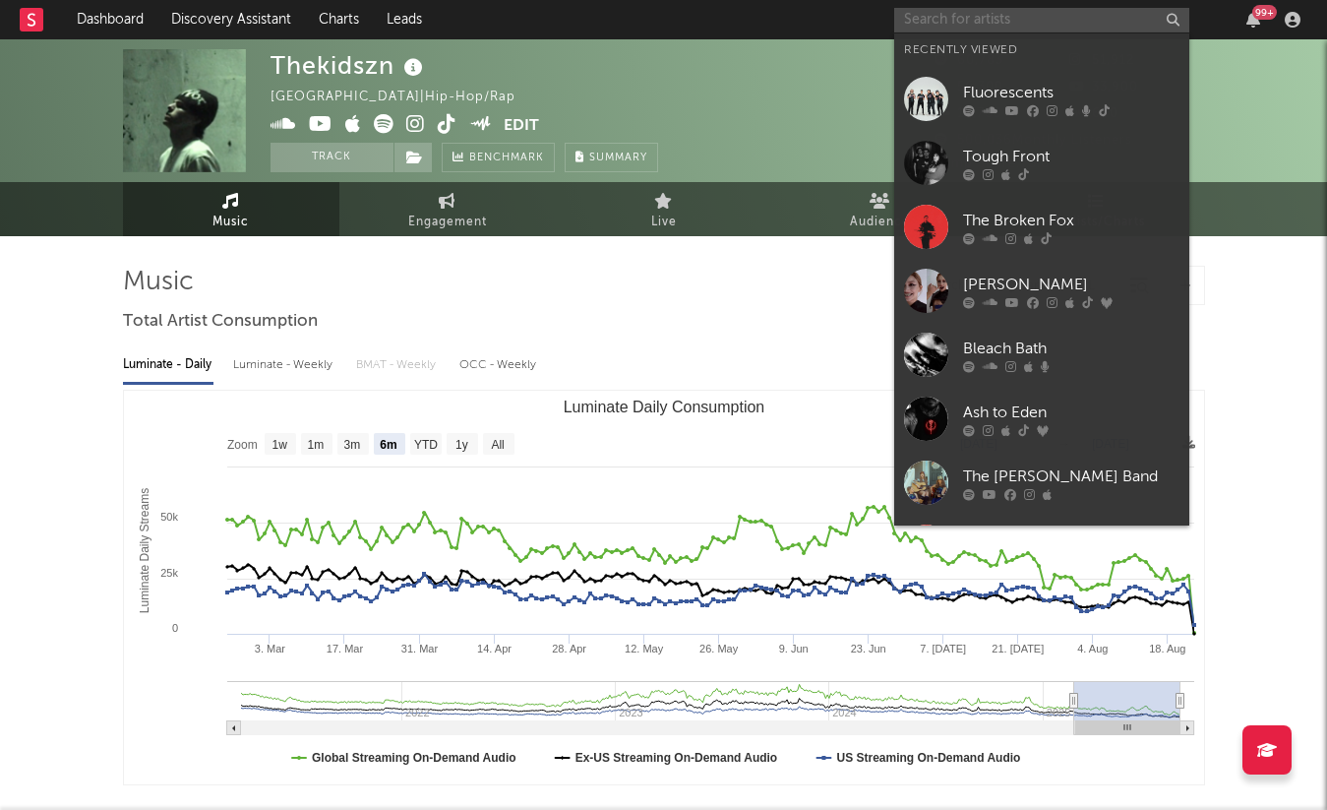
click at [980, 16] on input "text" at bounding box center [1041, 20] width 295 height 25
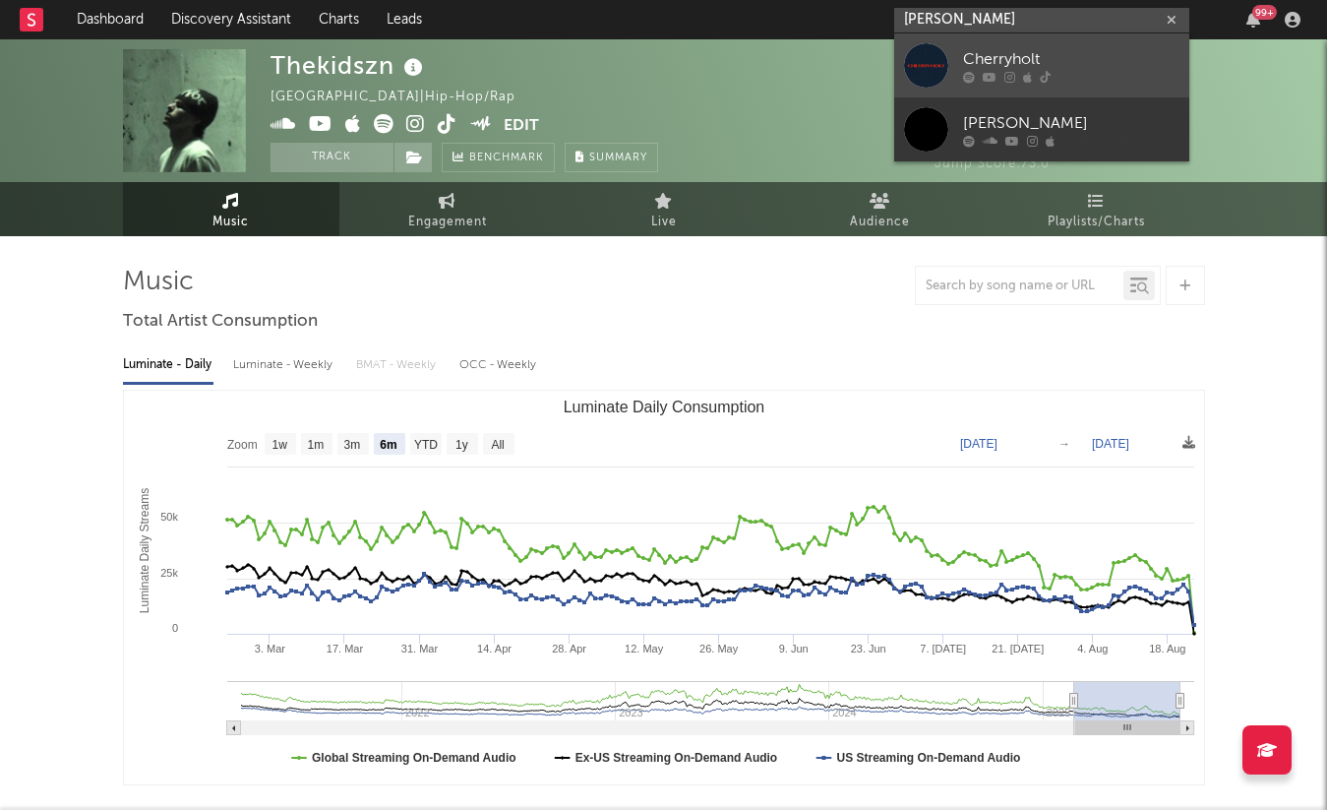
type input "cherry holt"
click at [945, 72] on div at bounding box center [926, 65] width 44 height 44
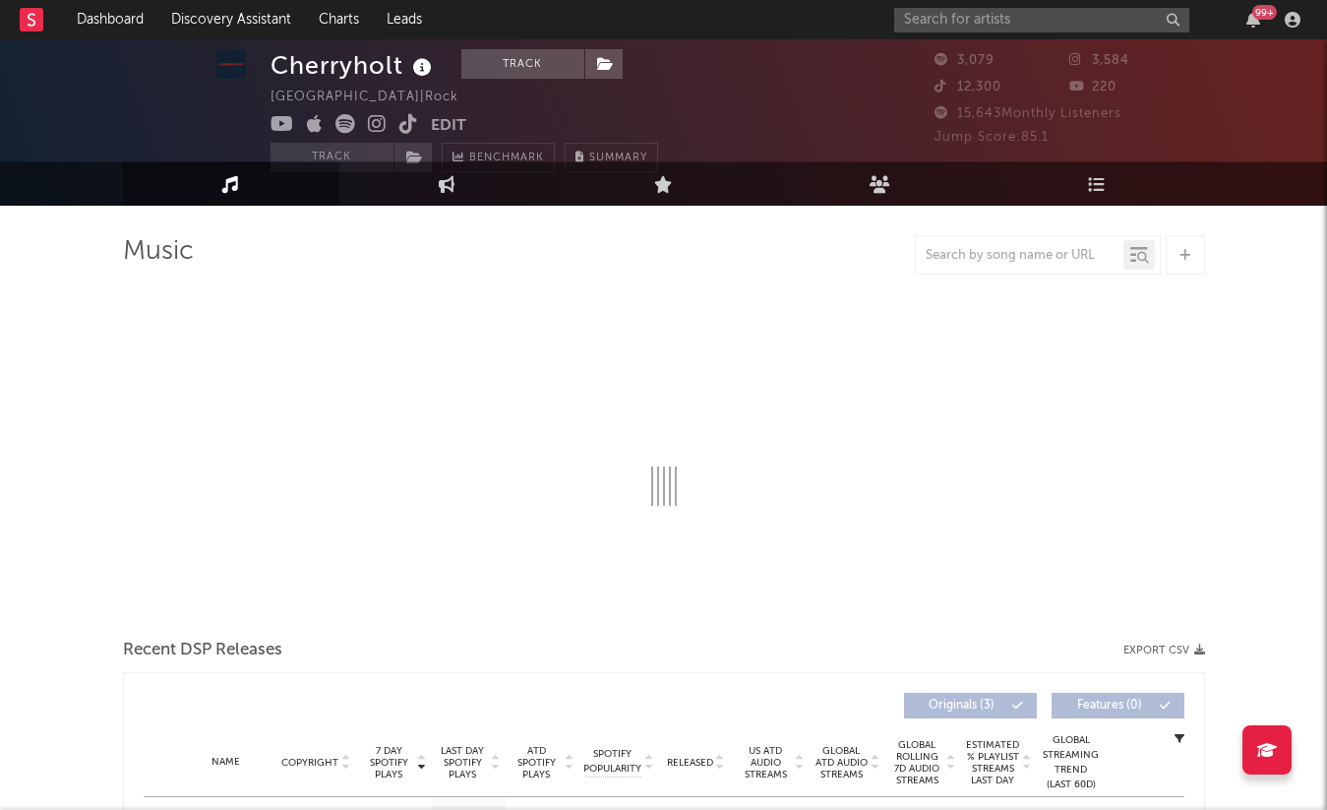
select select "1w"
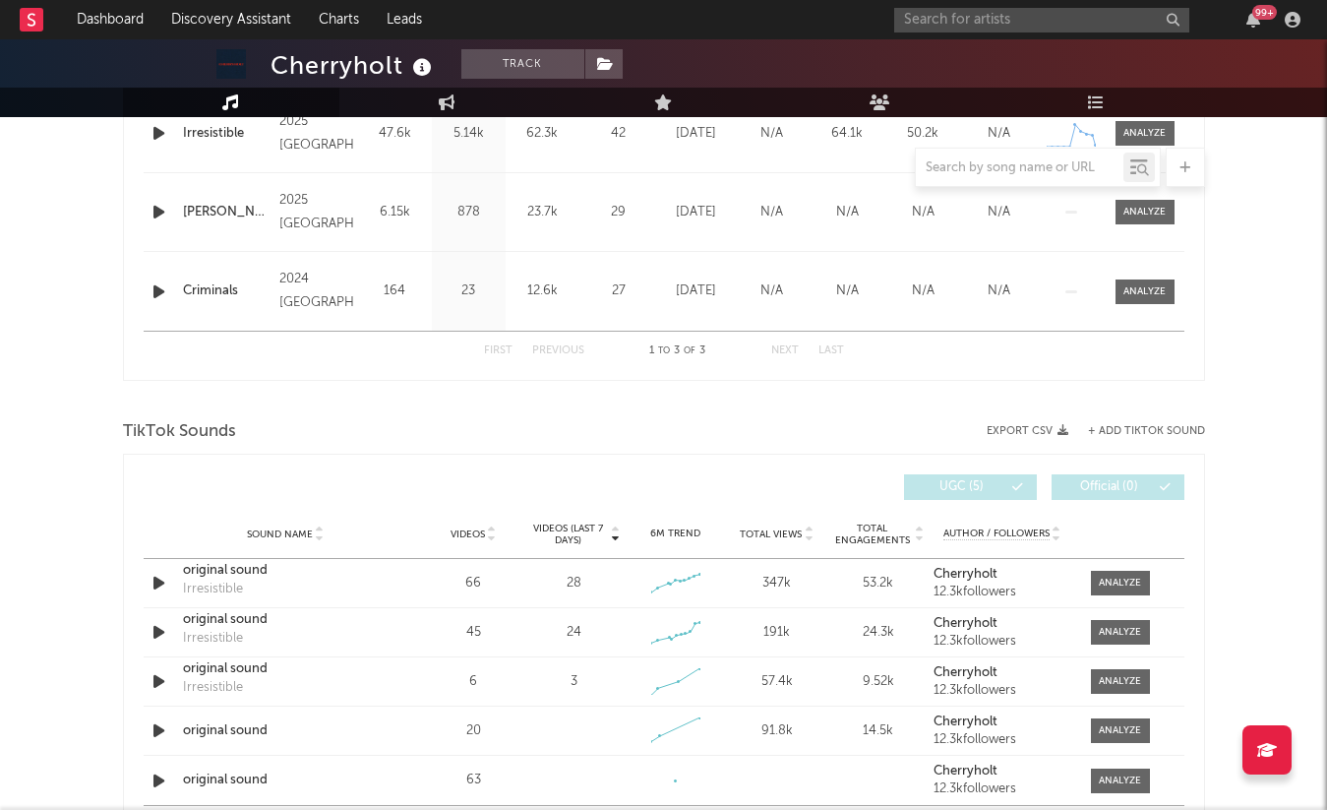
scroll to position [1052, 0]
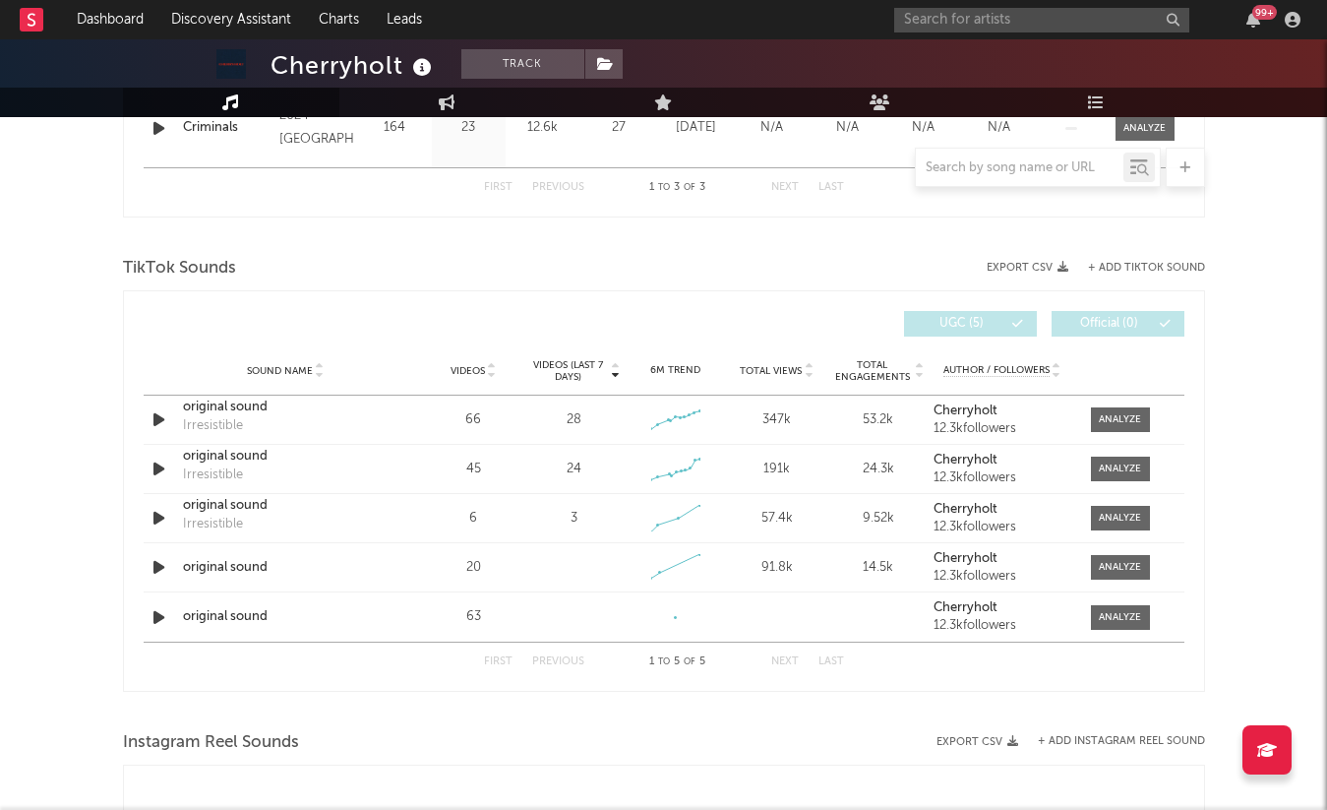
click at [137, 421] on div "Videos (last 7 days) Sound Name Videos Videos (last 7 days) Total Views Total E…" at bounding box center [664, 490] width 1082 height 401
click at [163, 420] on icon "button" at bounding box center [159, 419] width 21 height 25
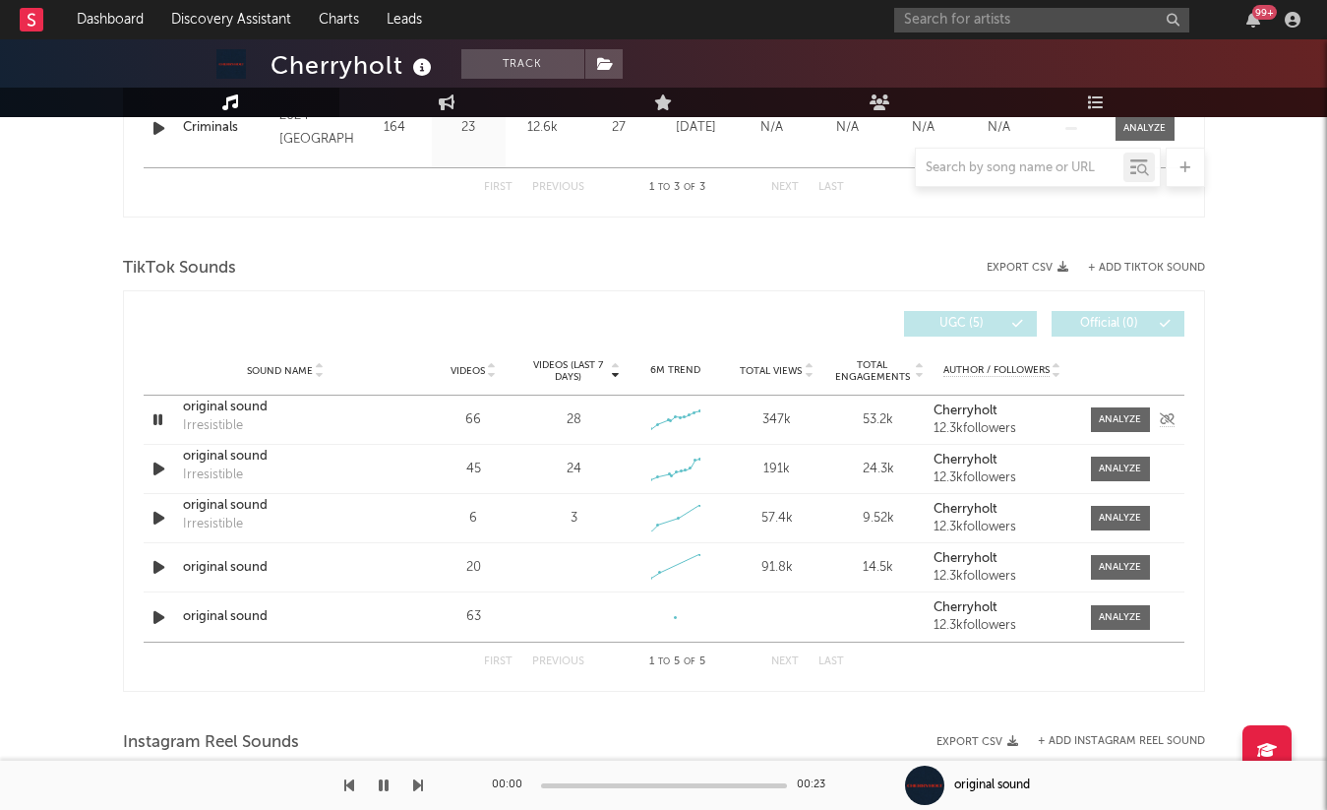
click at [163, 420] on icon "button" at bounding box center [158, 419] width 19 height 25
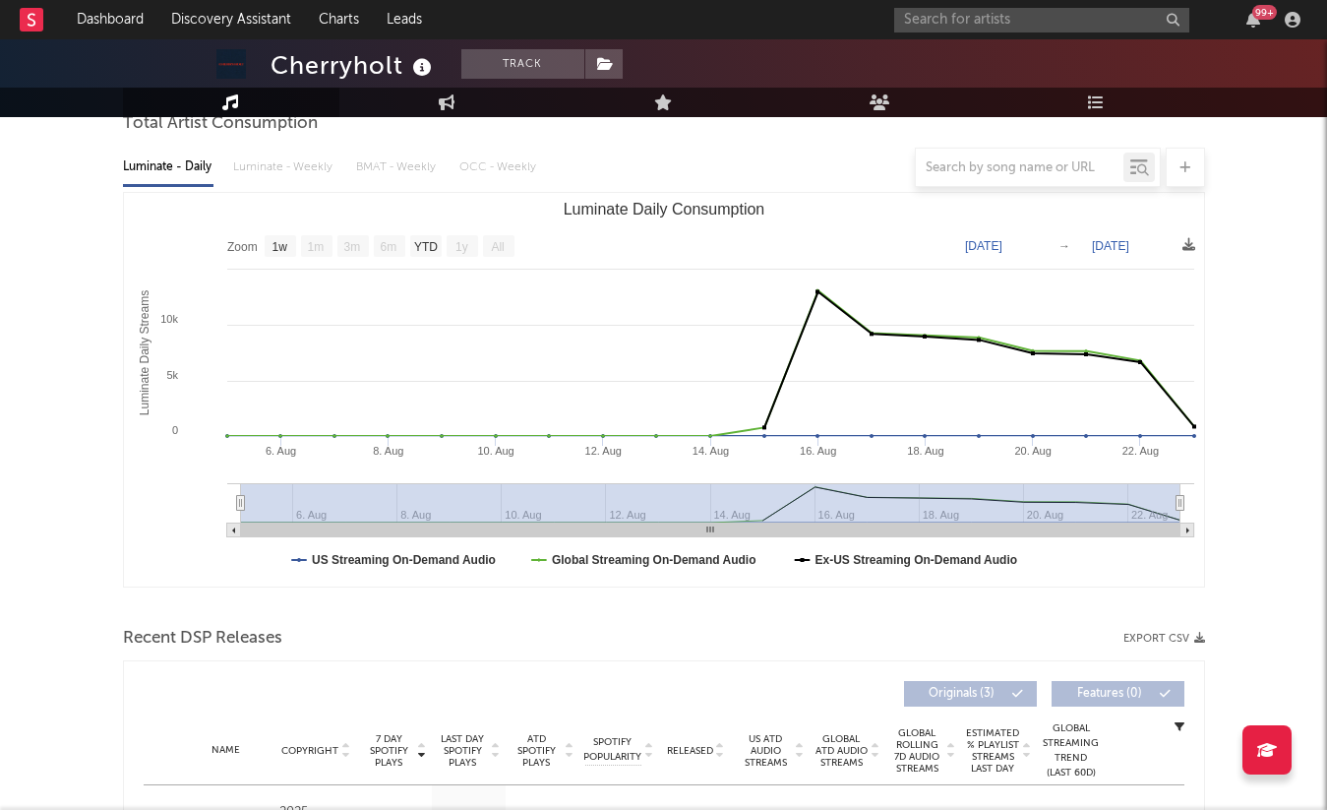
scroll to position [0, 0]
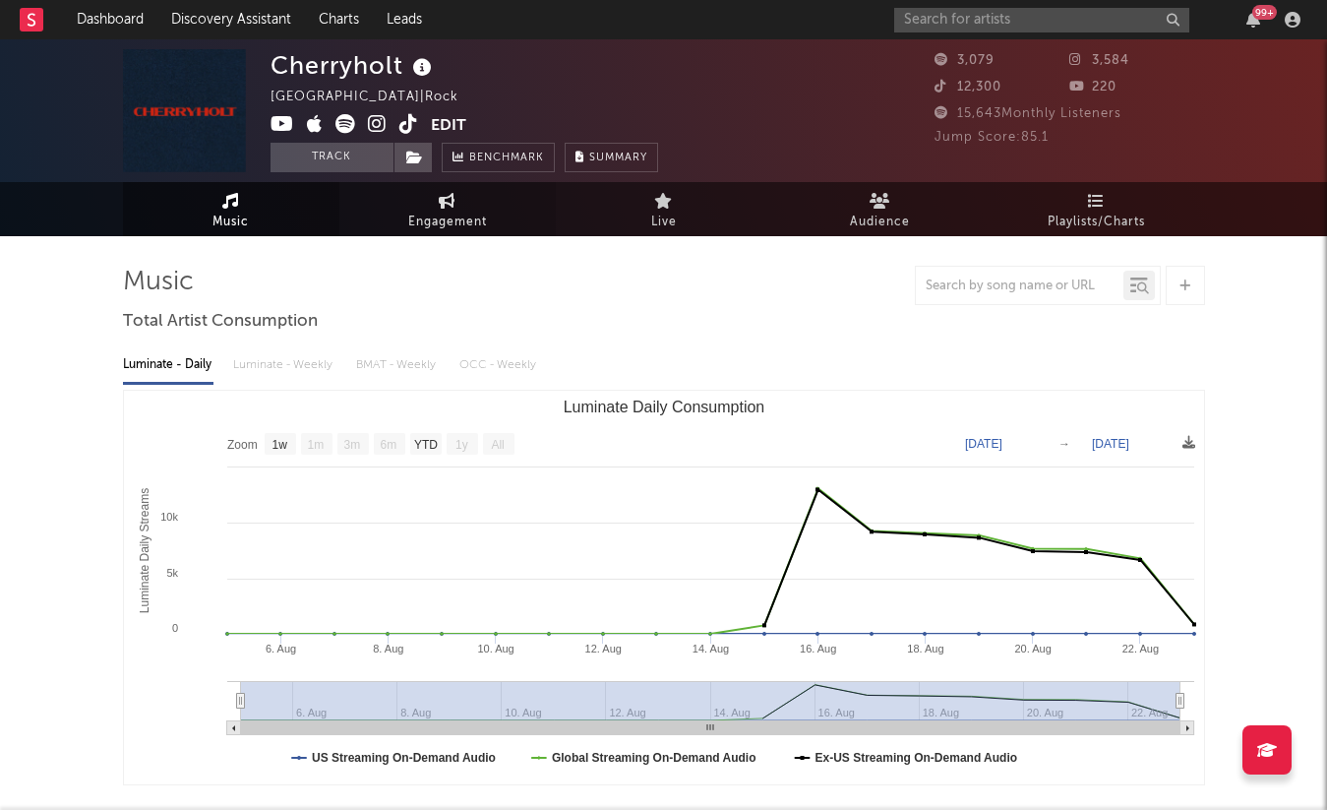
click at [370, 211] on link "Engagement" at bounding box center [447, 209] width 216 height 54
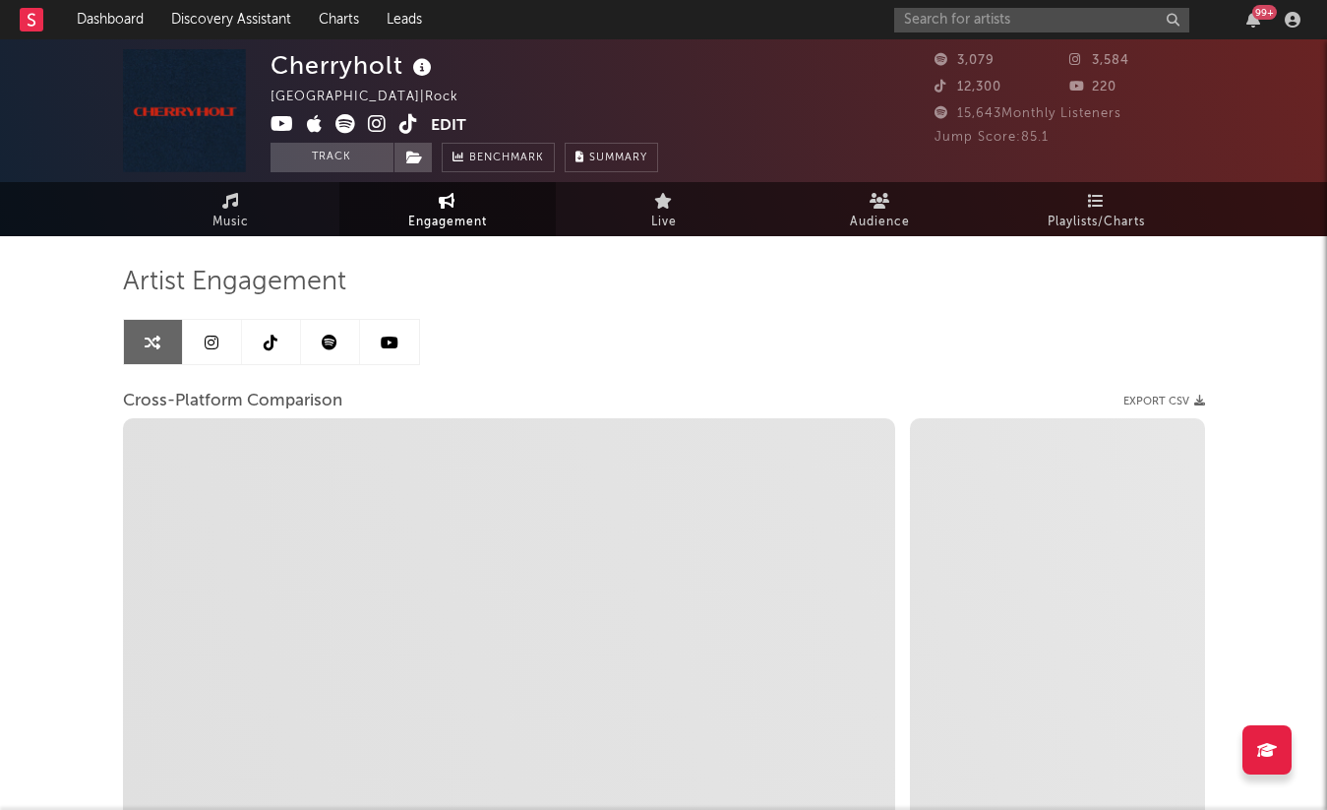
select select "1w"
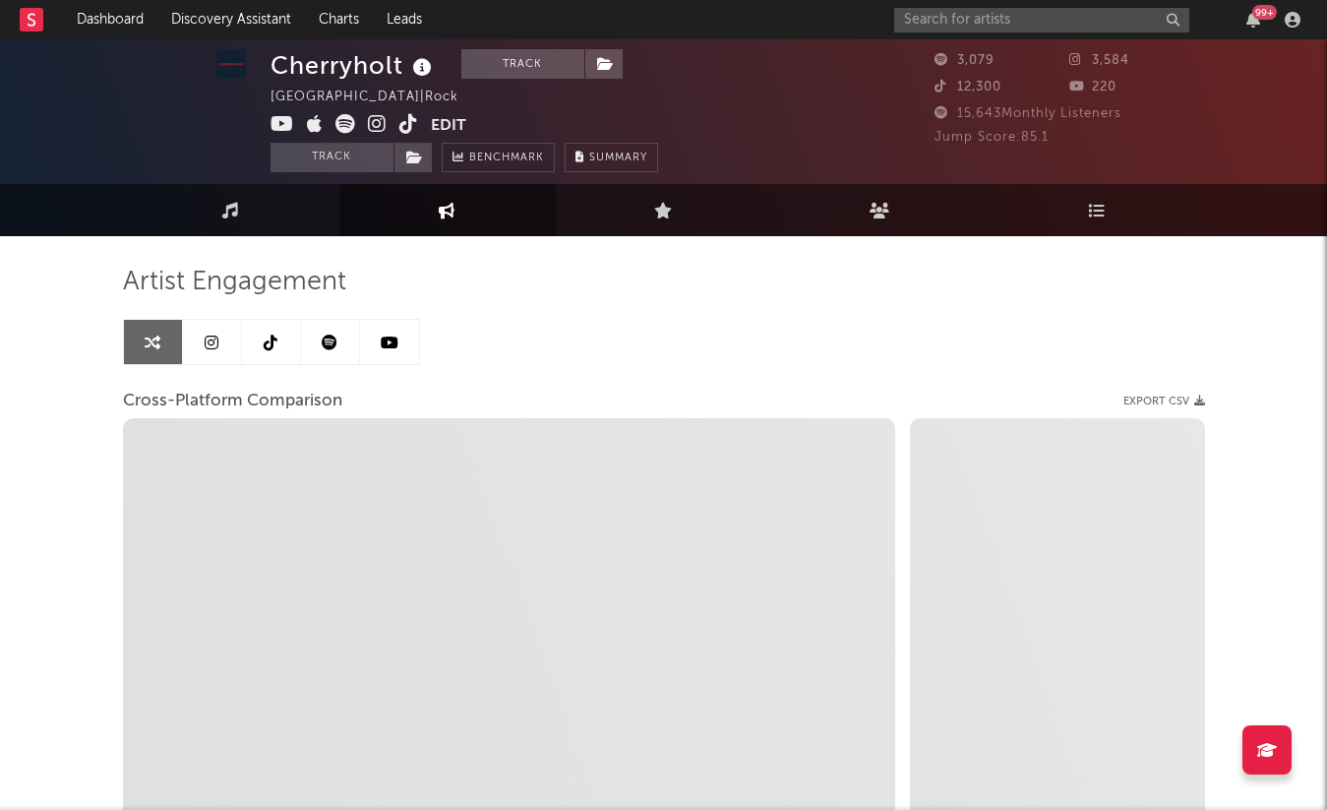
scroll to position [68, 0]
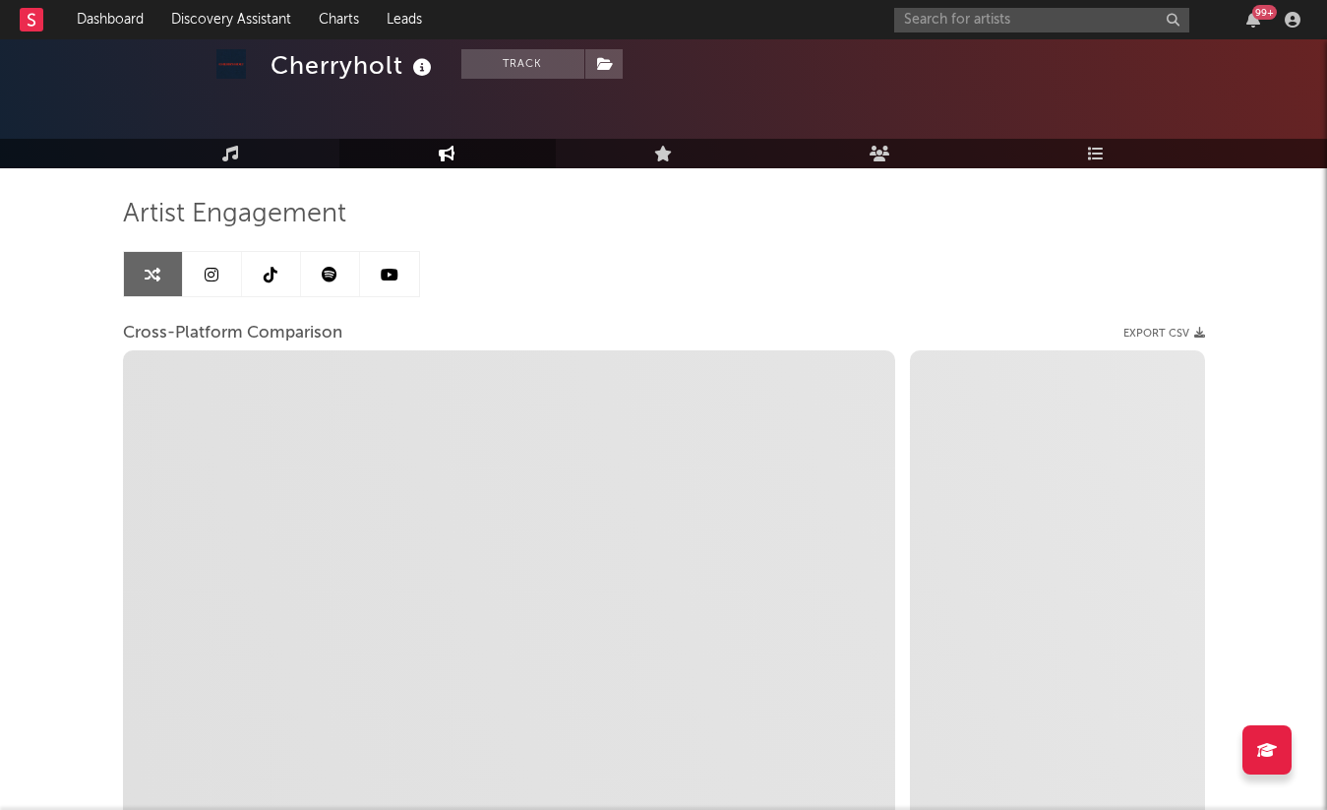
select select "1m"
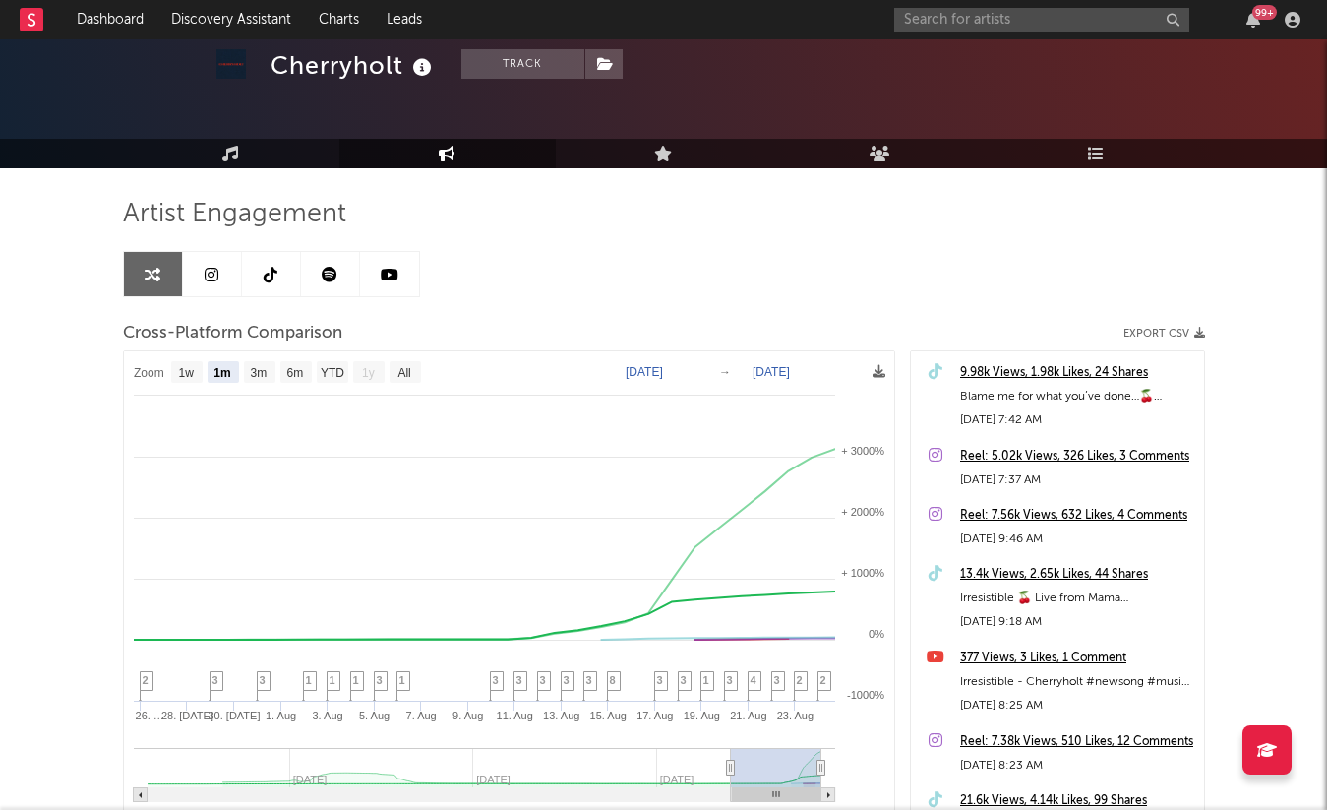
click at [274, 276] on icon at bounding box center [271, 275] width 14 height 16
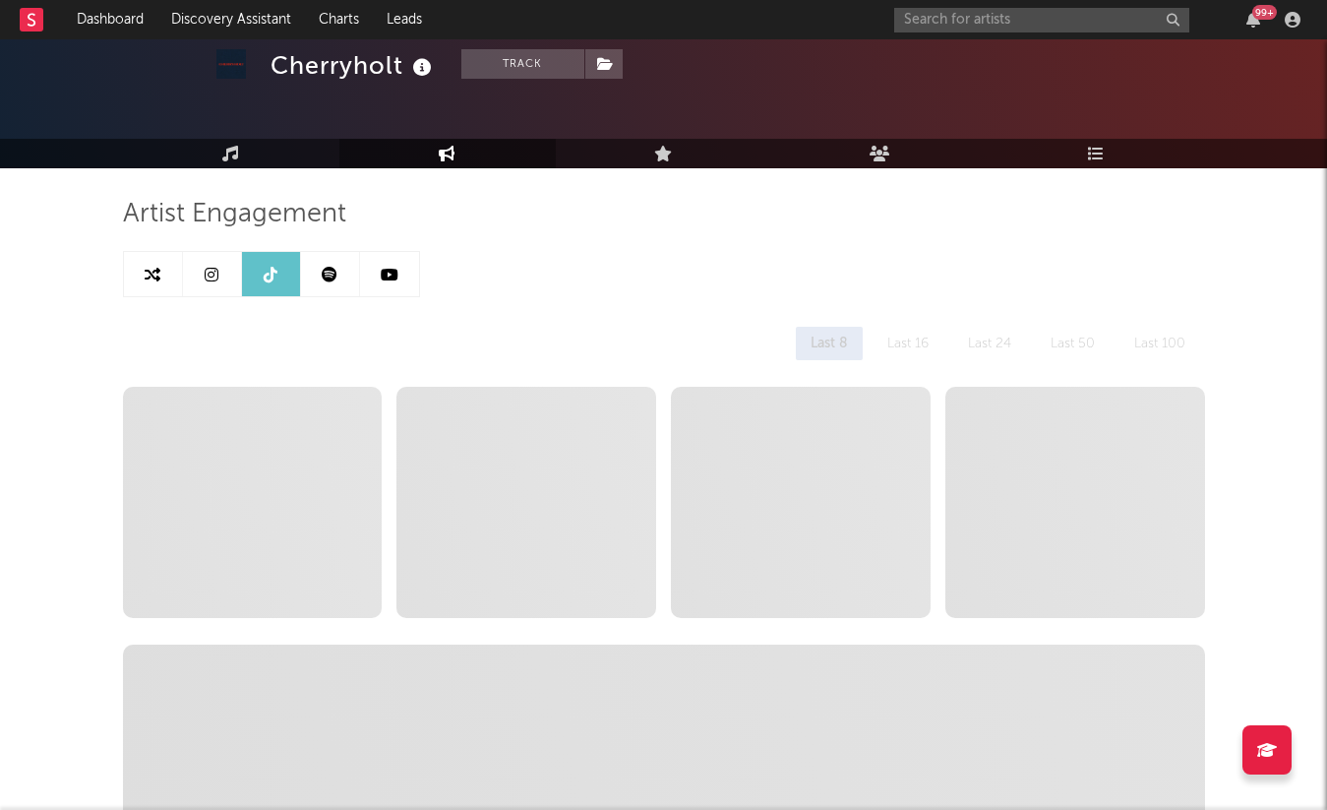
select select "1w"
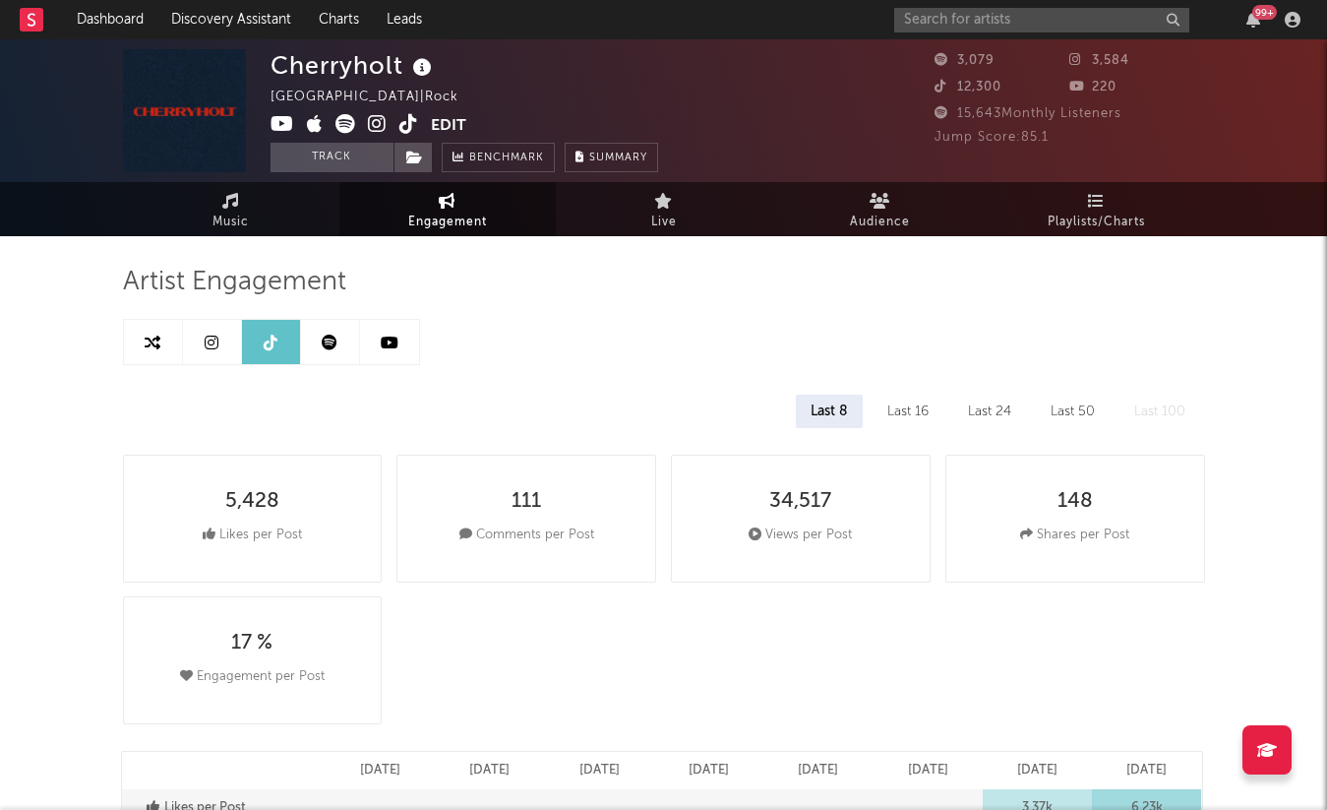
click at [176, 344] on link at bounding box center [153, 342] width 59 height 44
select select "1m"
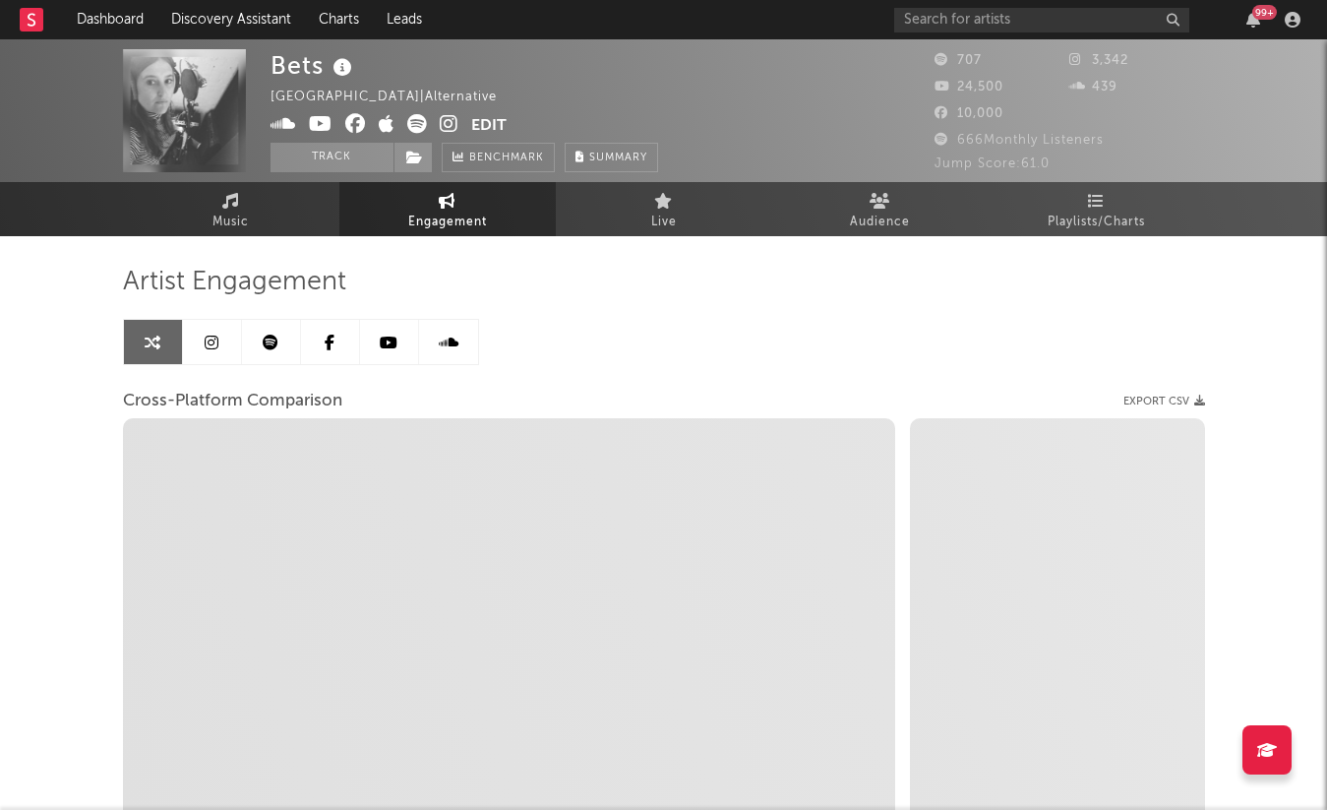
select select "1w"
click at [206, 336] on icon at bounding box center [212, 343] width 14 height 16
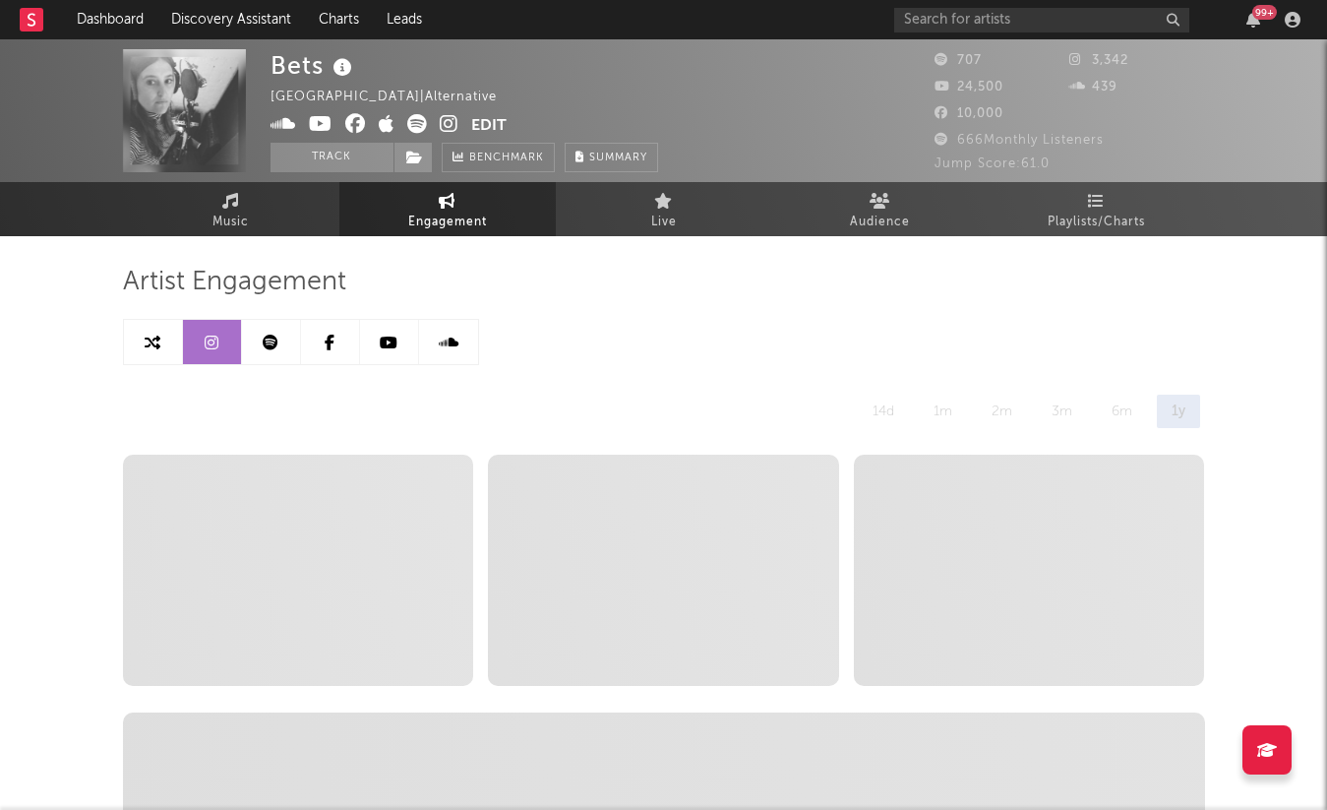
select select "6m"
click at [444, 128] on icon at bounding box center [449, 124] width 19 height 20
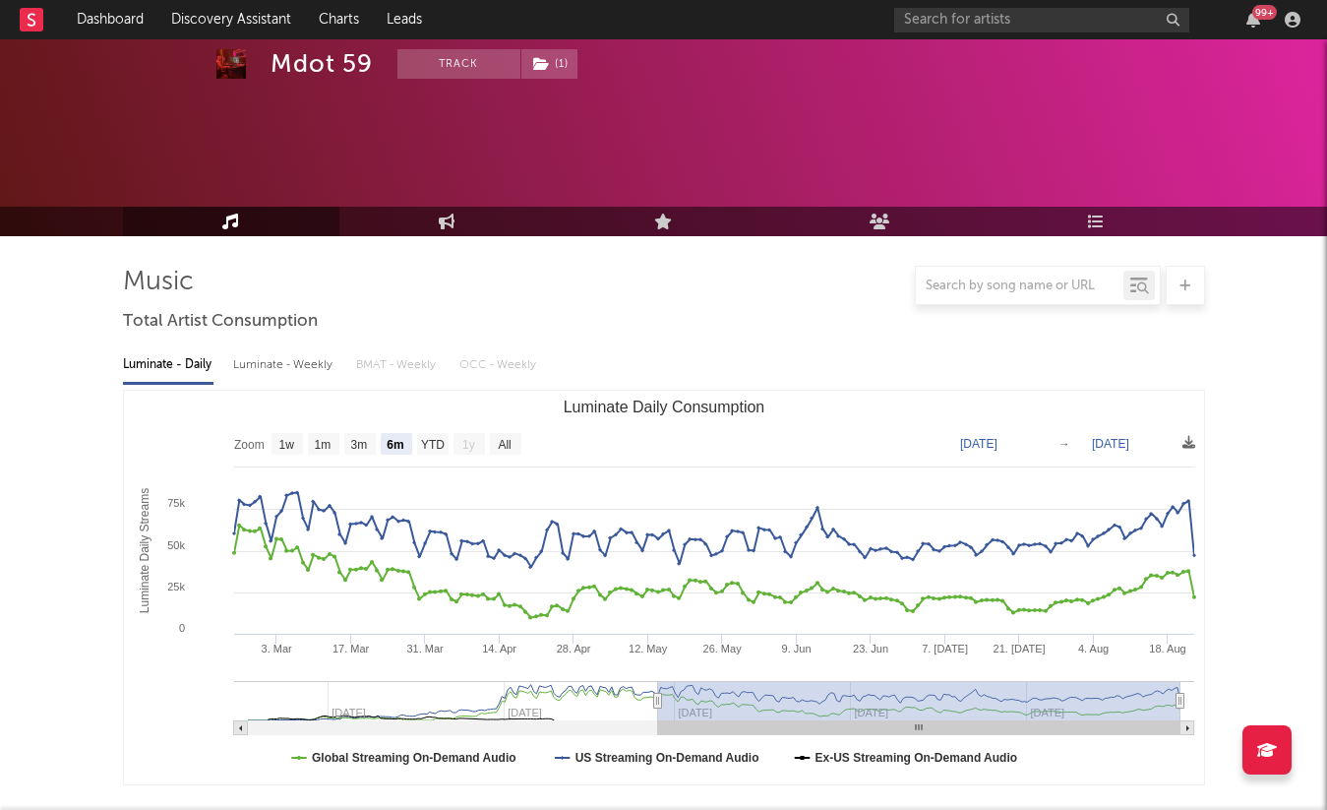
select select "6m"
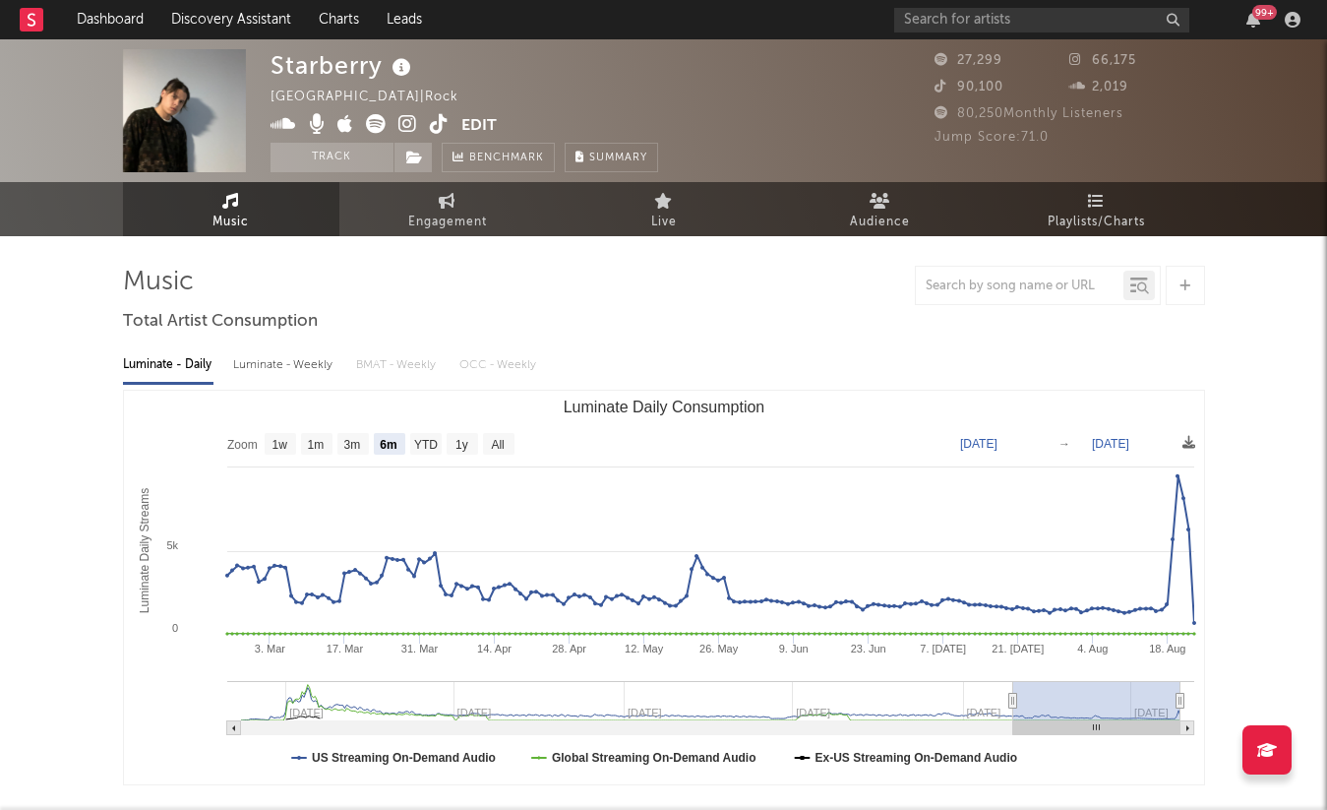
select select "6m"
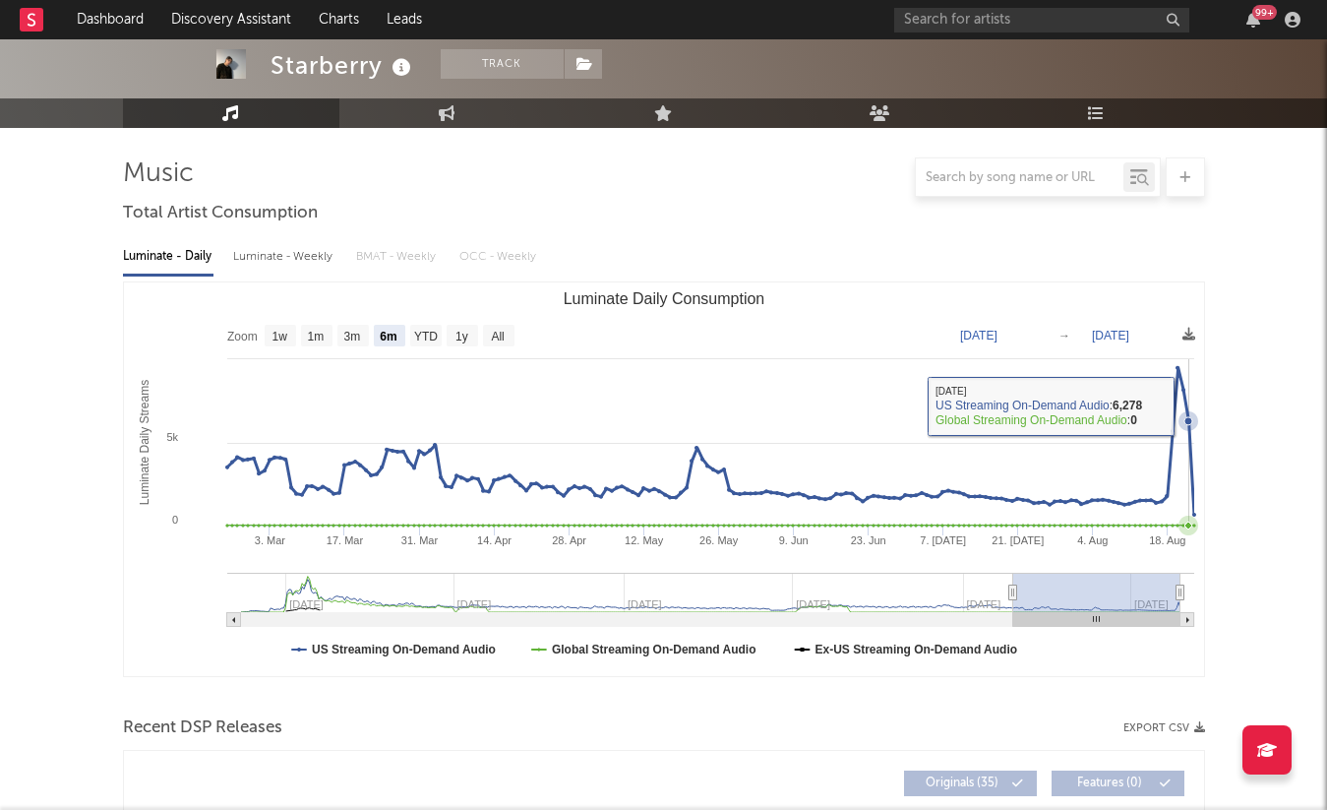
scroll to position [515, 0]
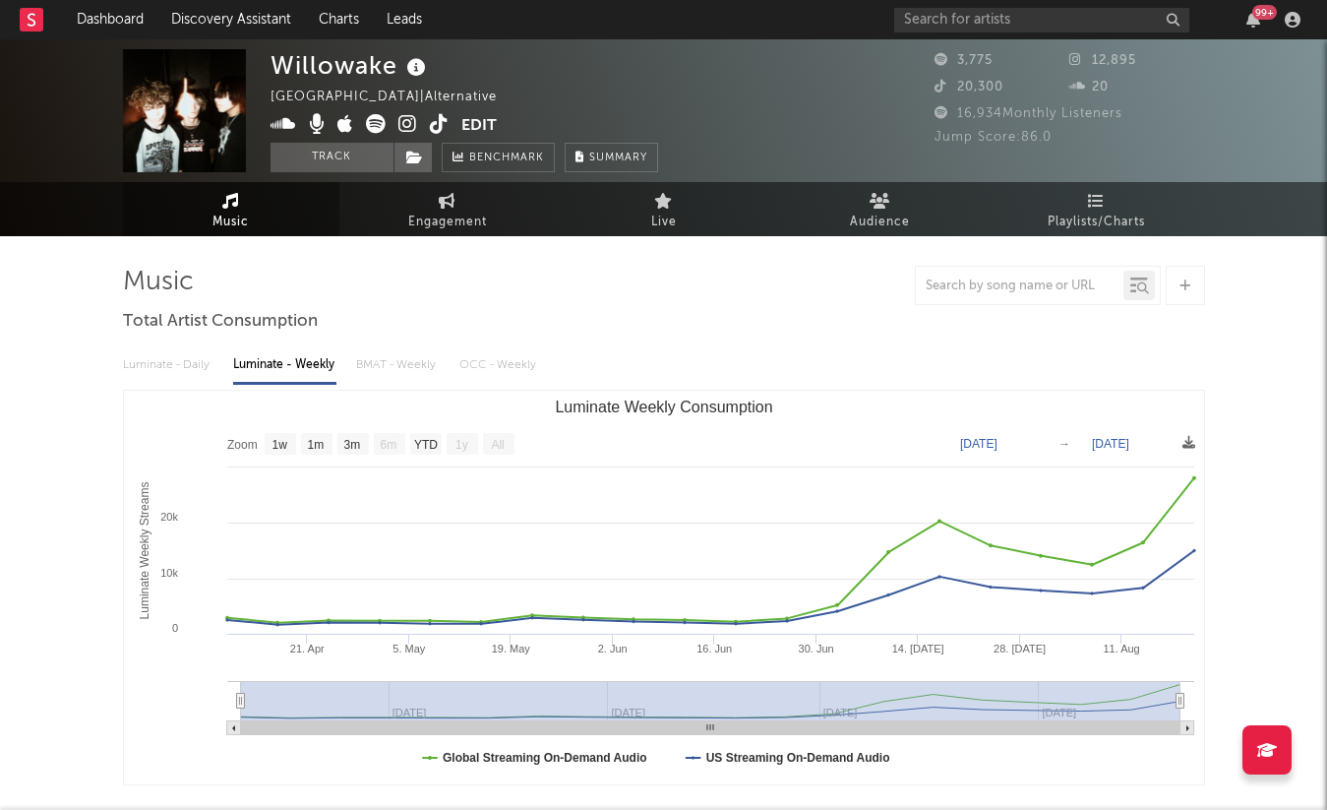
select select "1w"
click at [438, 127] on icon at bounding box center [439, 124] width 19 height 20
click at [406, 129] on icon at bounding box center [407, 124] width 19 height 20
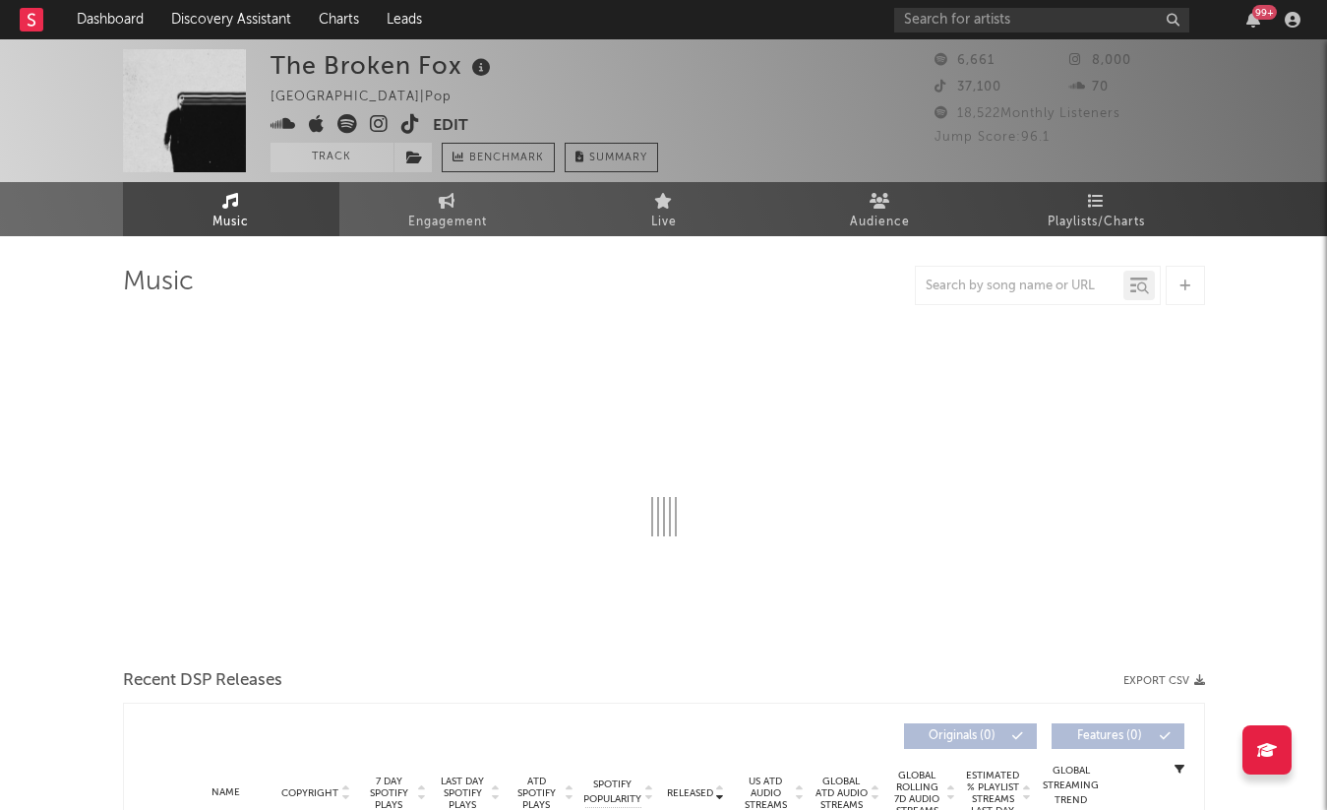
select select "1w"
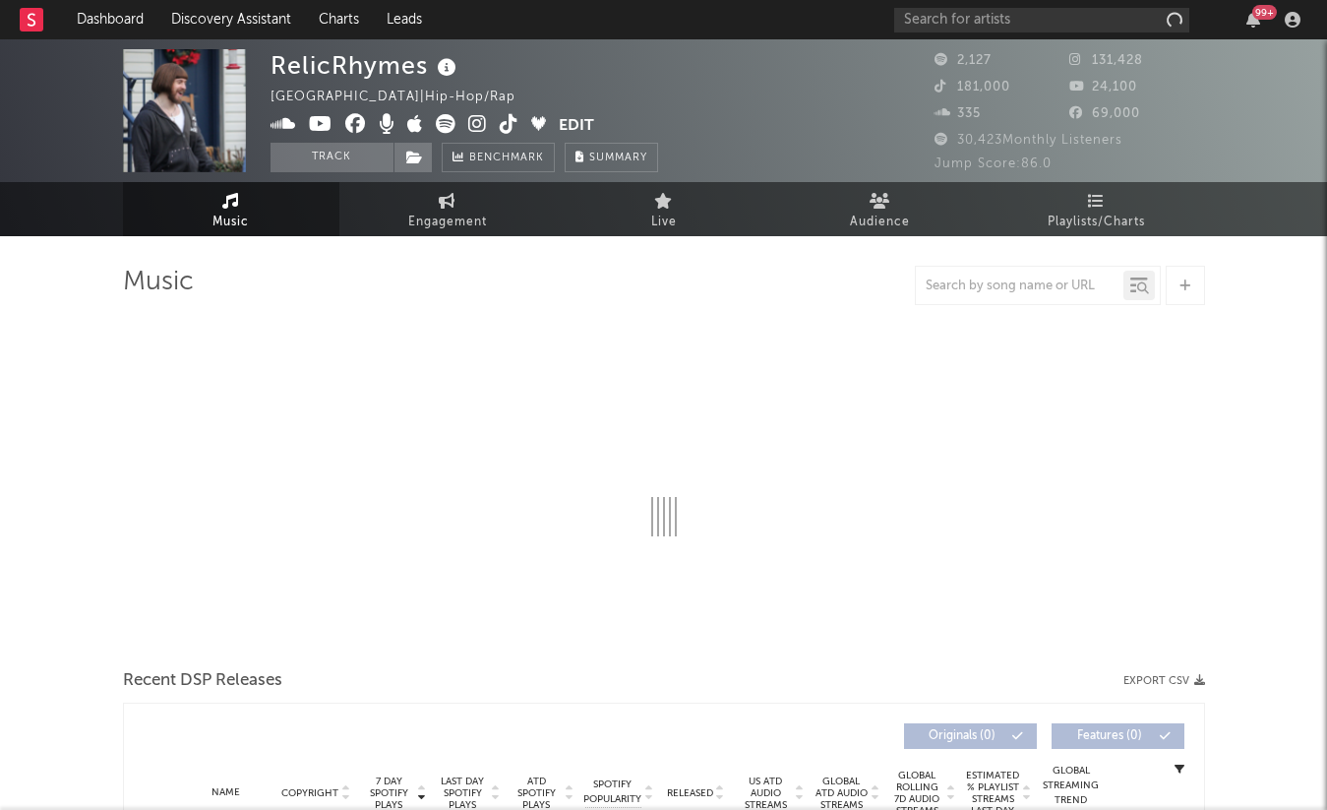
select select "6m"
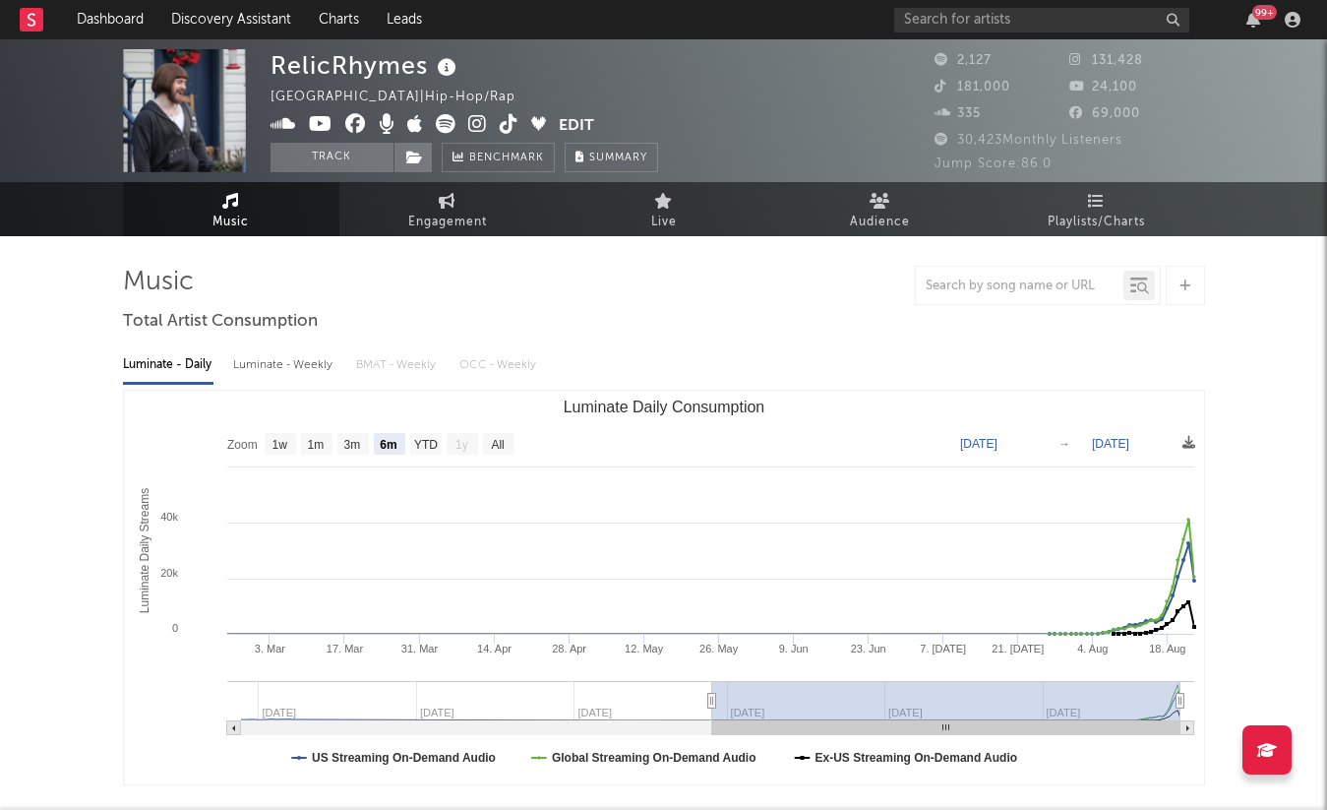
click at [516, 123] on icon at bounding box center [509, 124] width 19 height 20
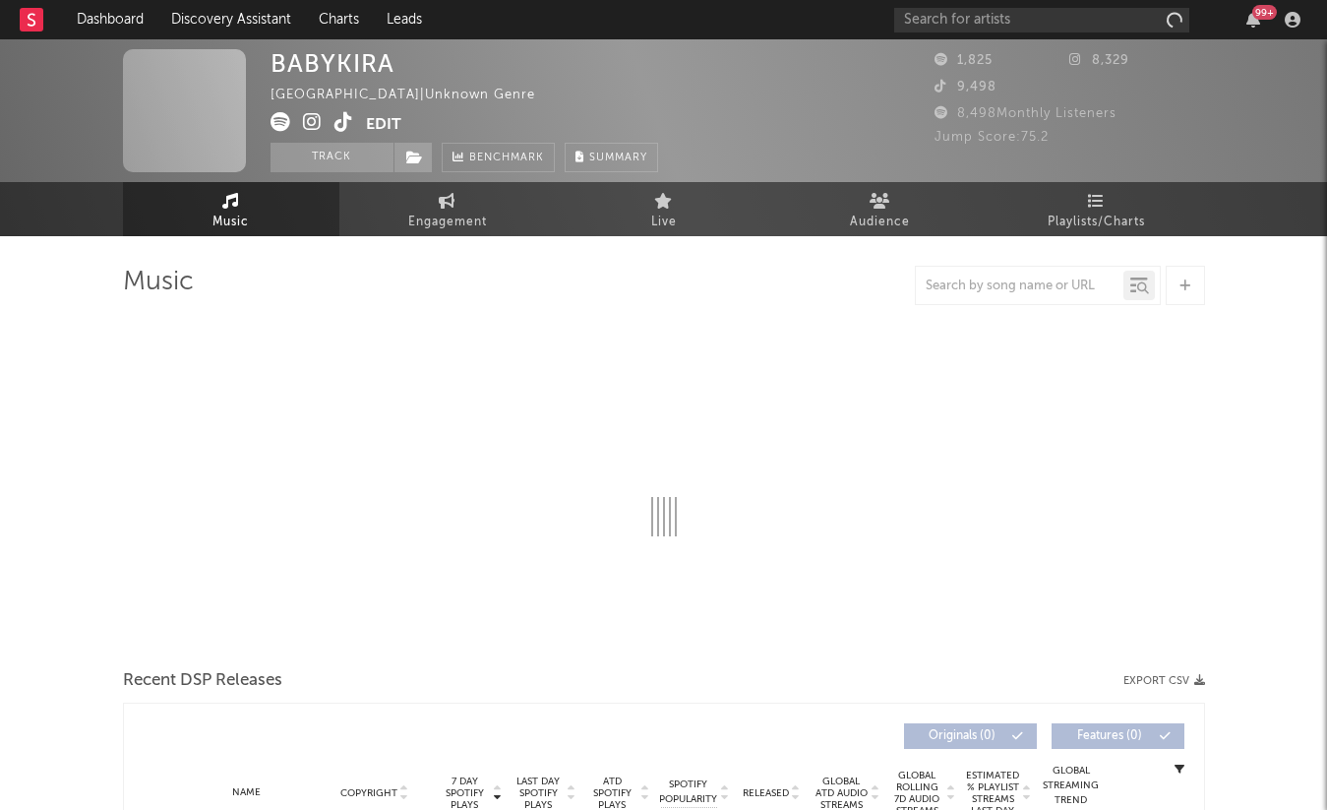
select select "1w"
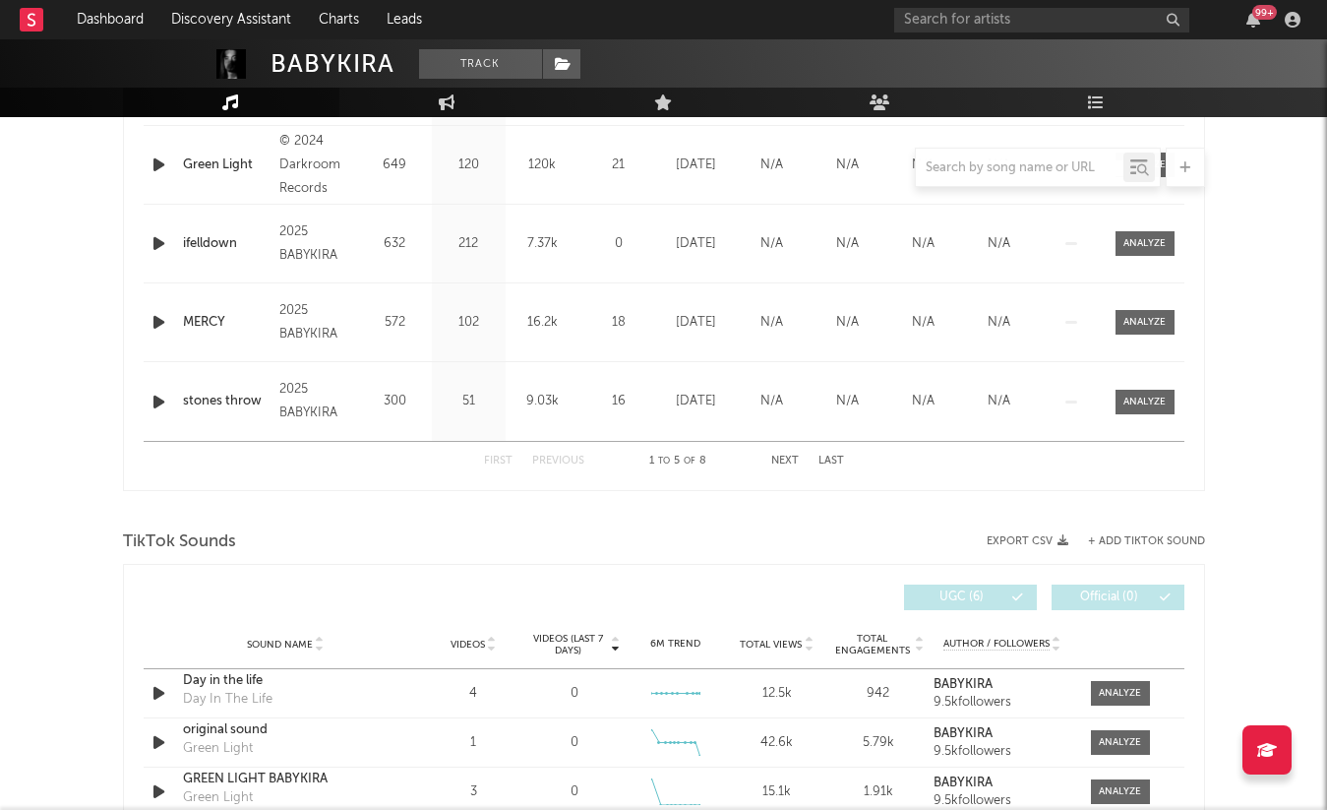
scroll to position [726, 0]
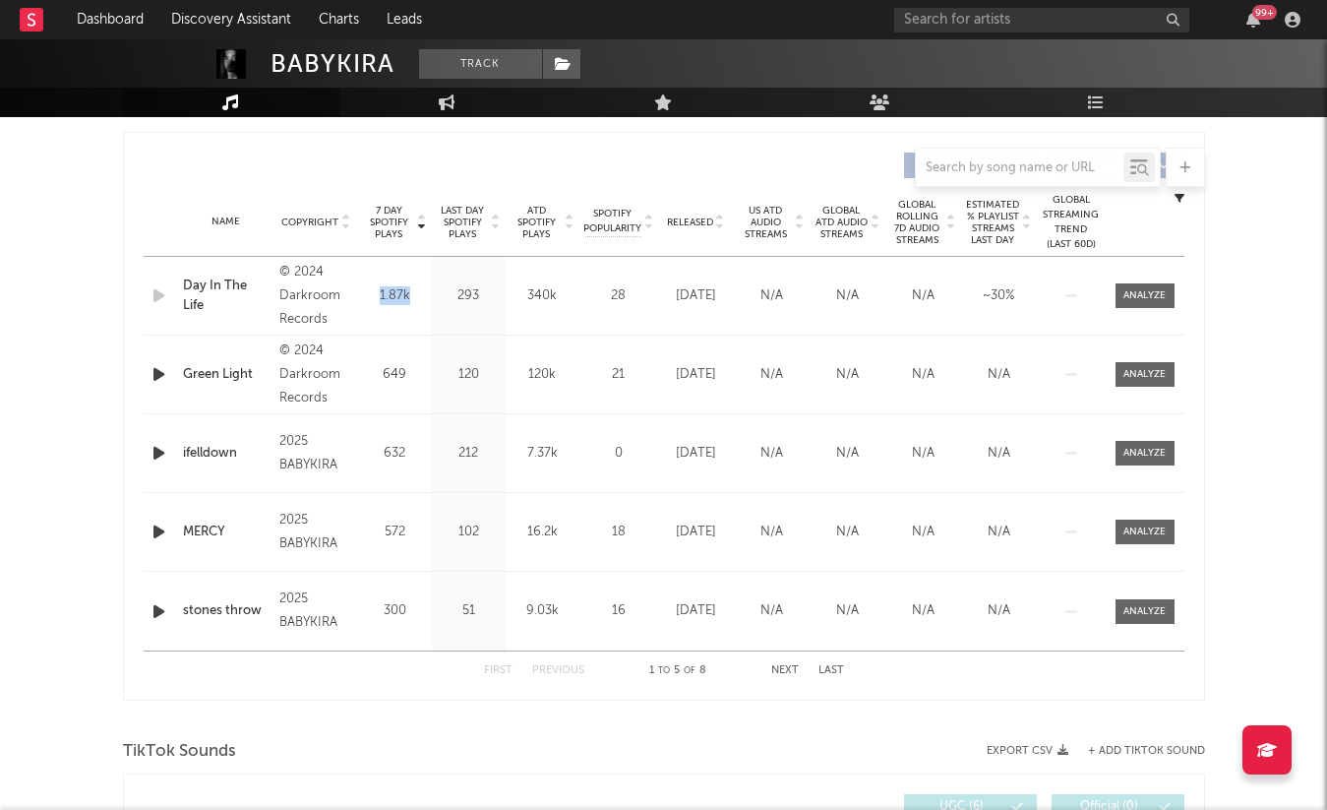
click at [675, 220] on span "Released" at bounding box center [690, 222] width 46 height 12
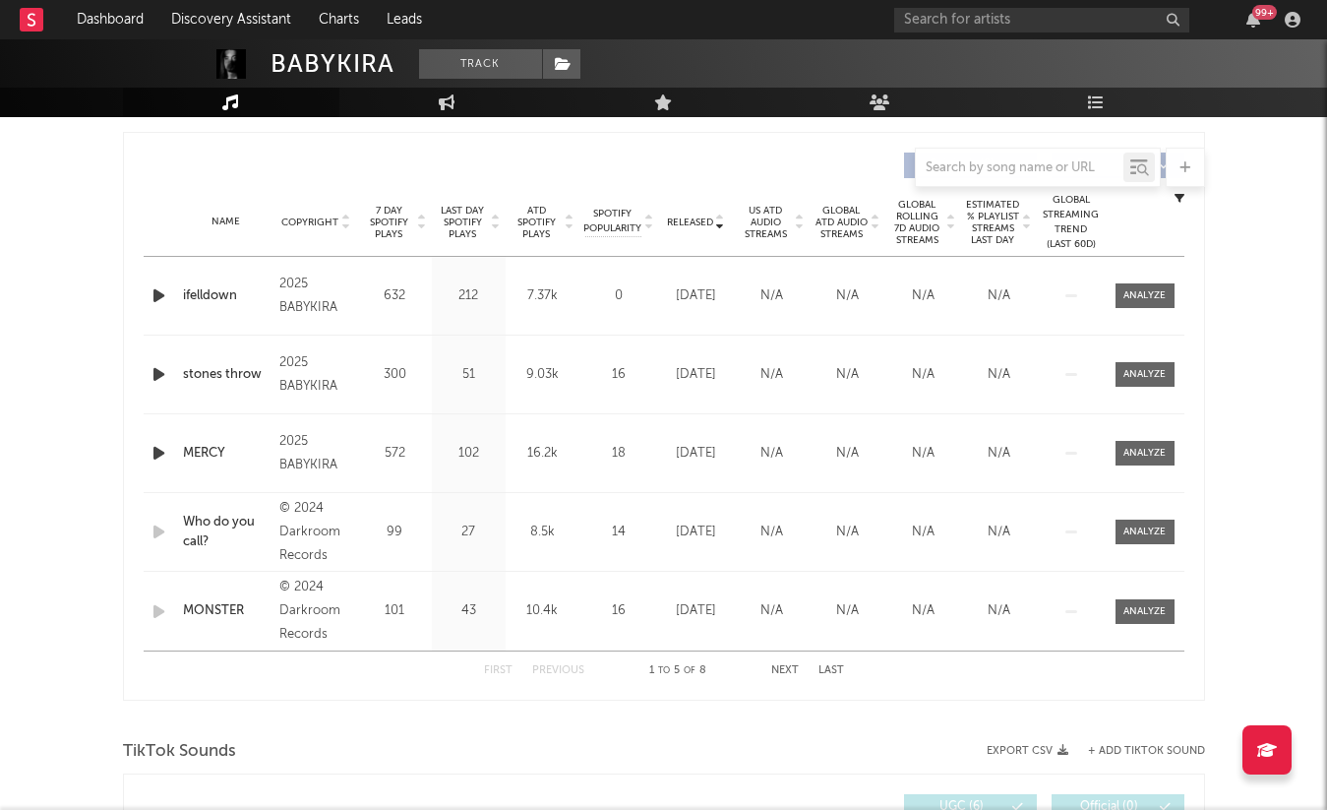
click at [394, 220] on span "7 Day Spotify Plays" at bounding box center [389, 222] width 52 height 35
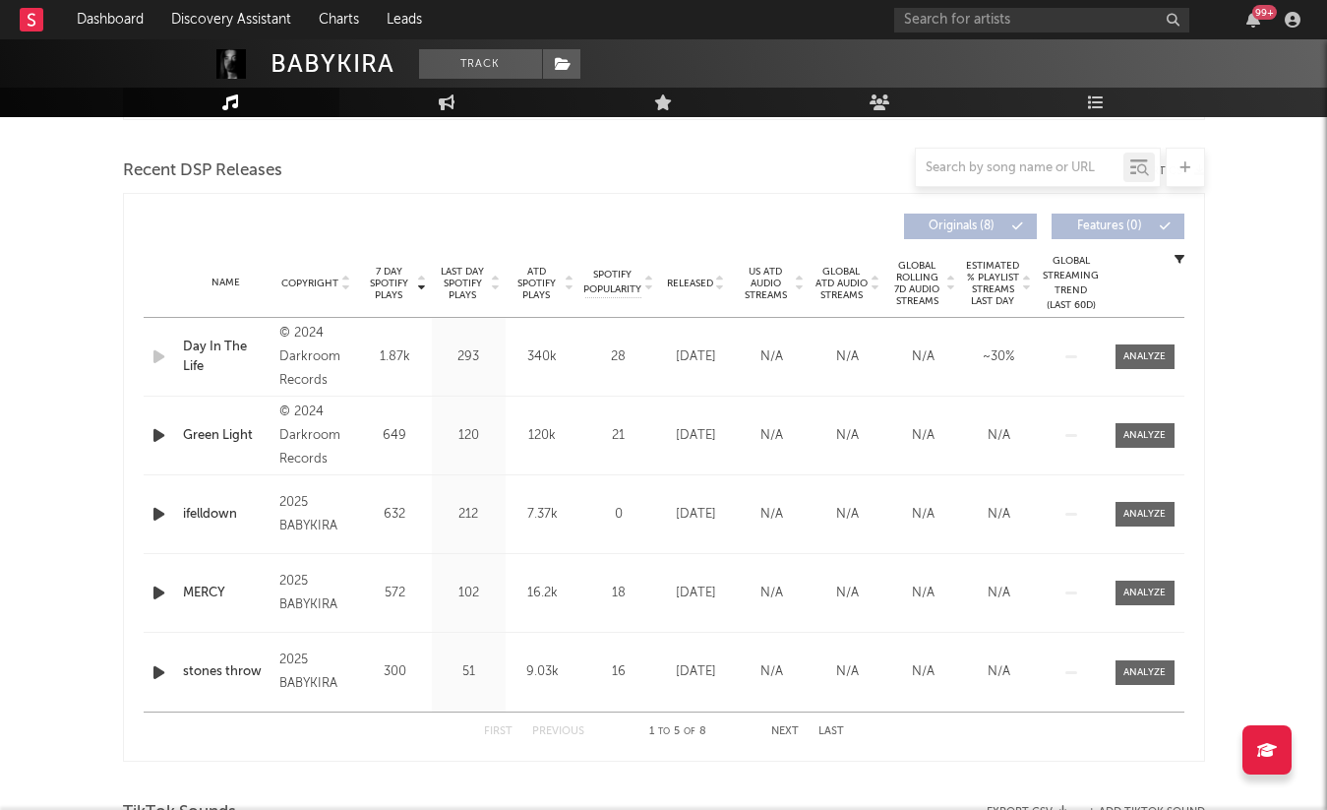
scroll to position [0, 0]
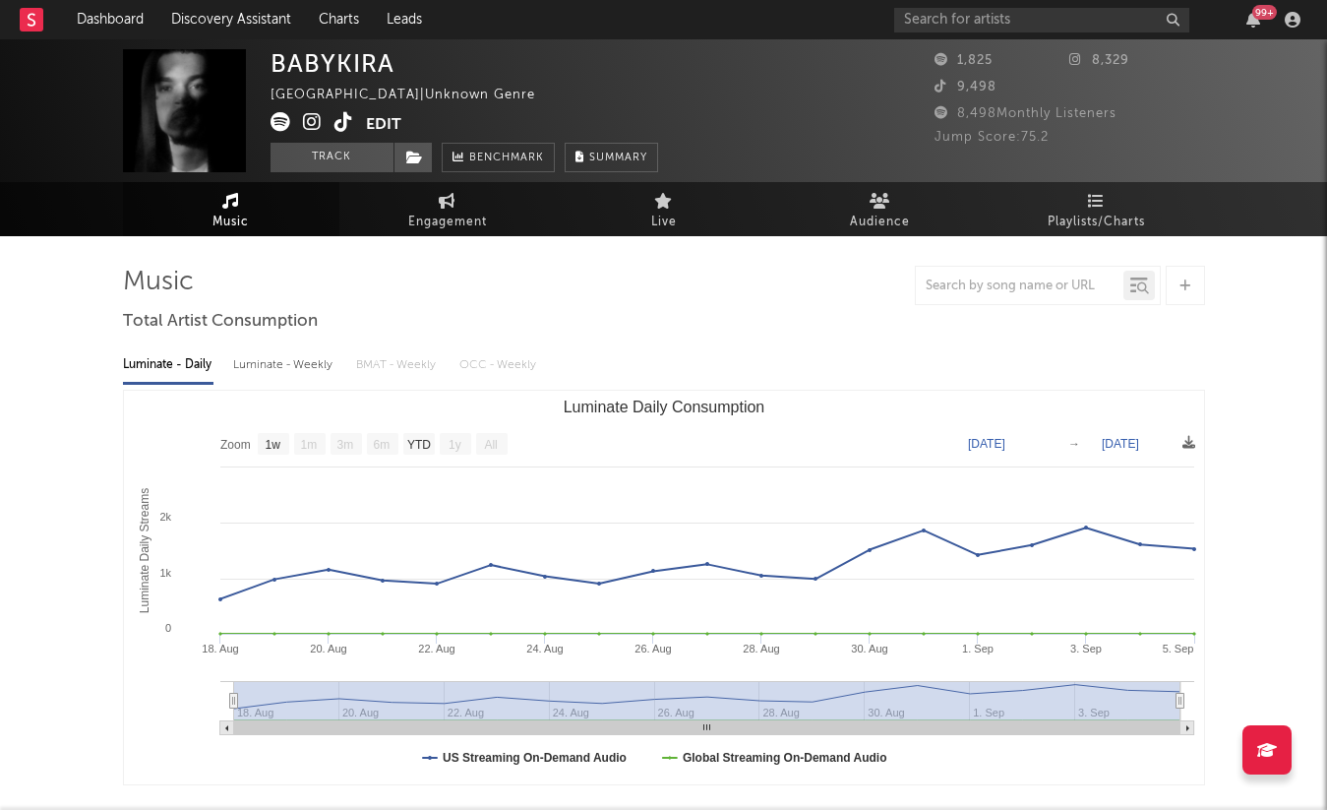
click at [326, 125] on span at bounding box center [318, 124] width 95 height 25
click at [342, 122] on icon at bounding box center [344, 122] width 19 height 20
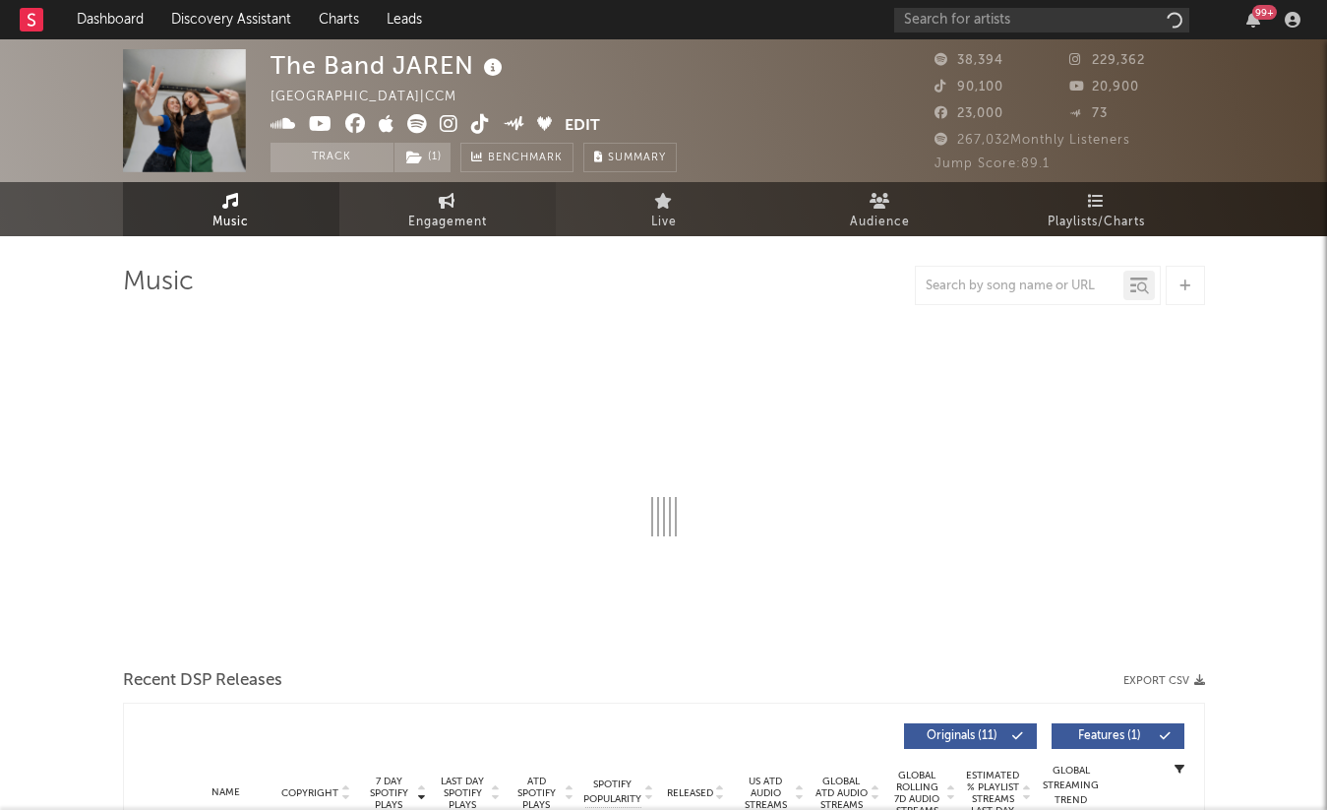
select select "6m"
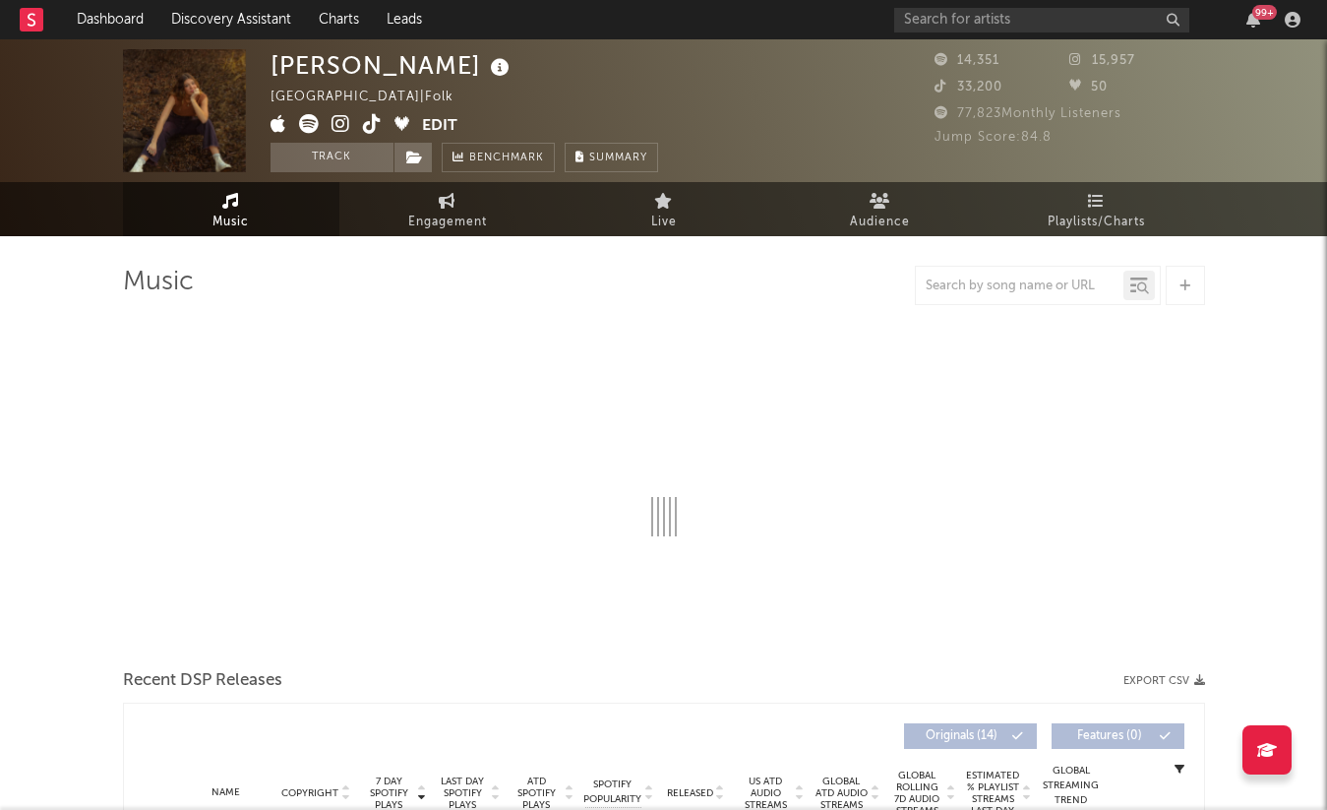
select select "6m"
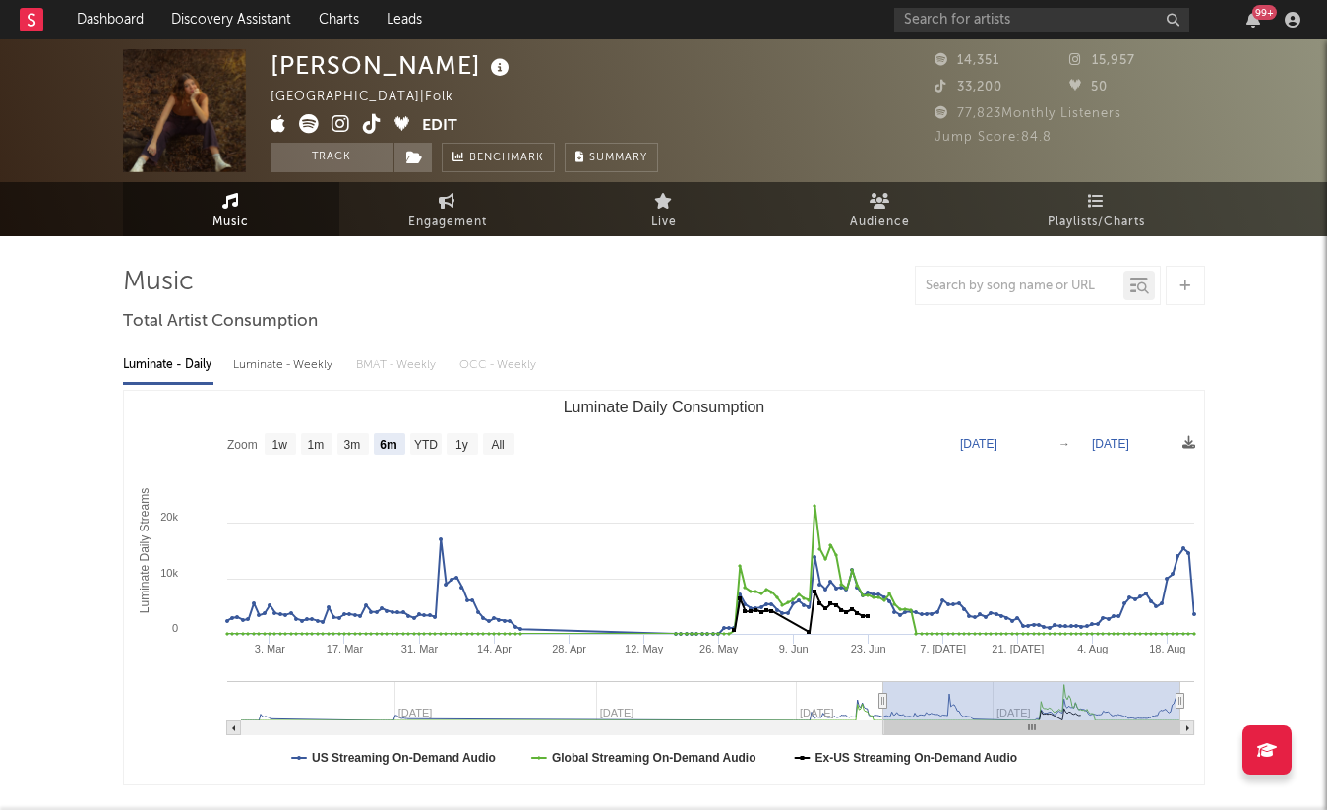
click at [379, 127] on icon at bounding box center [372, 124] width 19 height 20
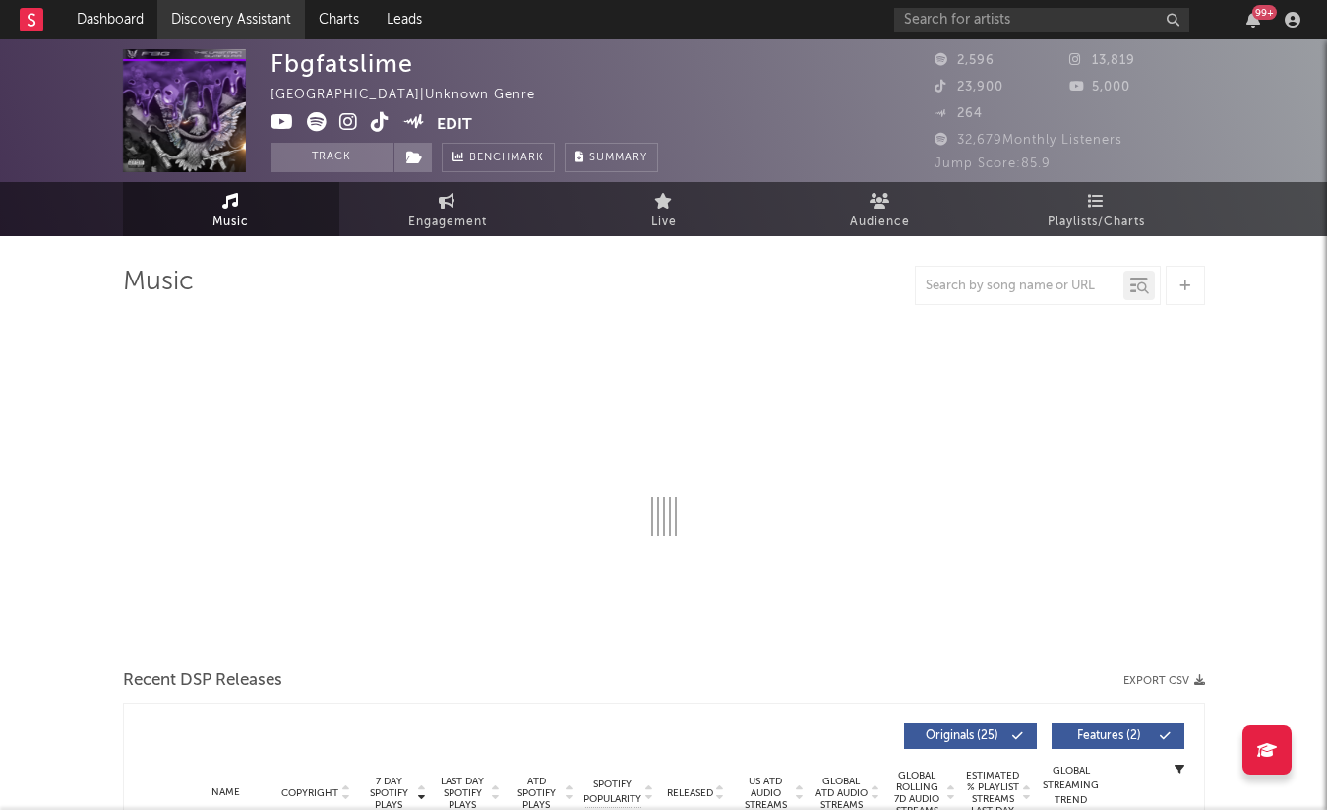
select select "6m"
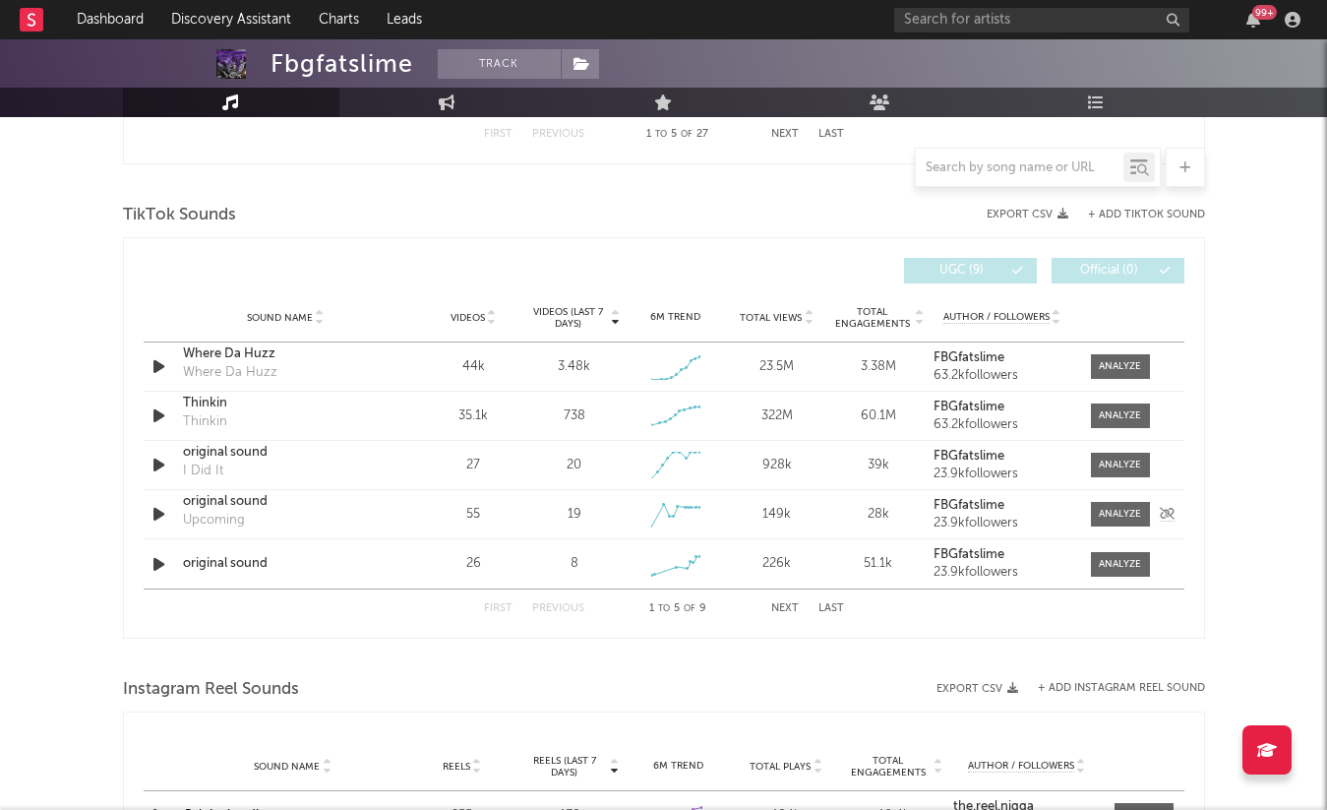
scroll to position [1246, 0]
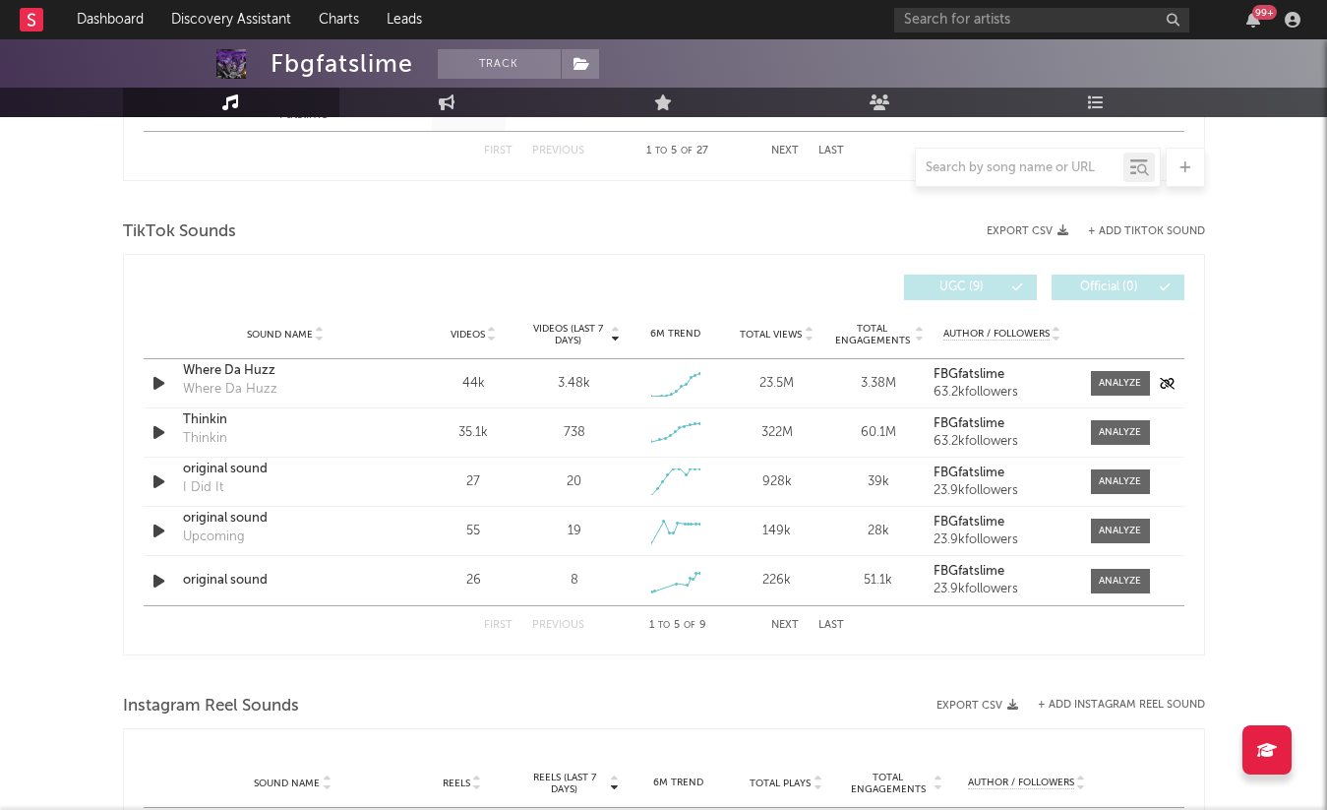
click at [155, 383] on icon "button" at bounding box center [159, 383] width 21 height 25
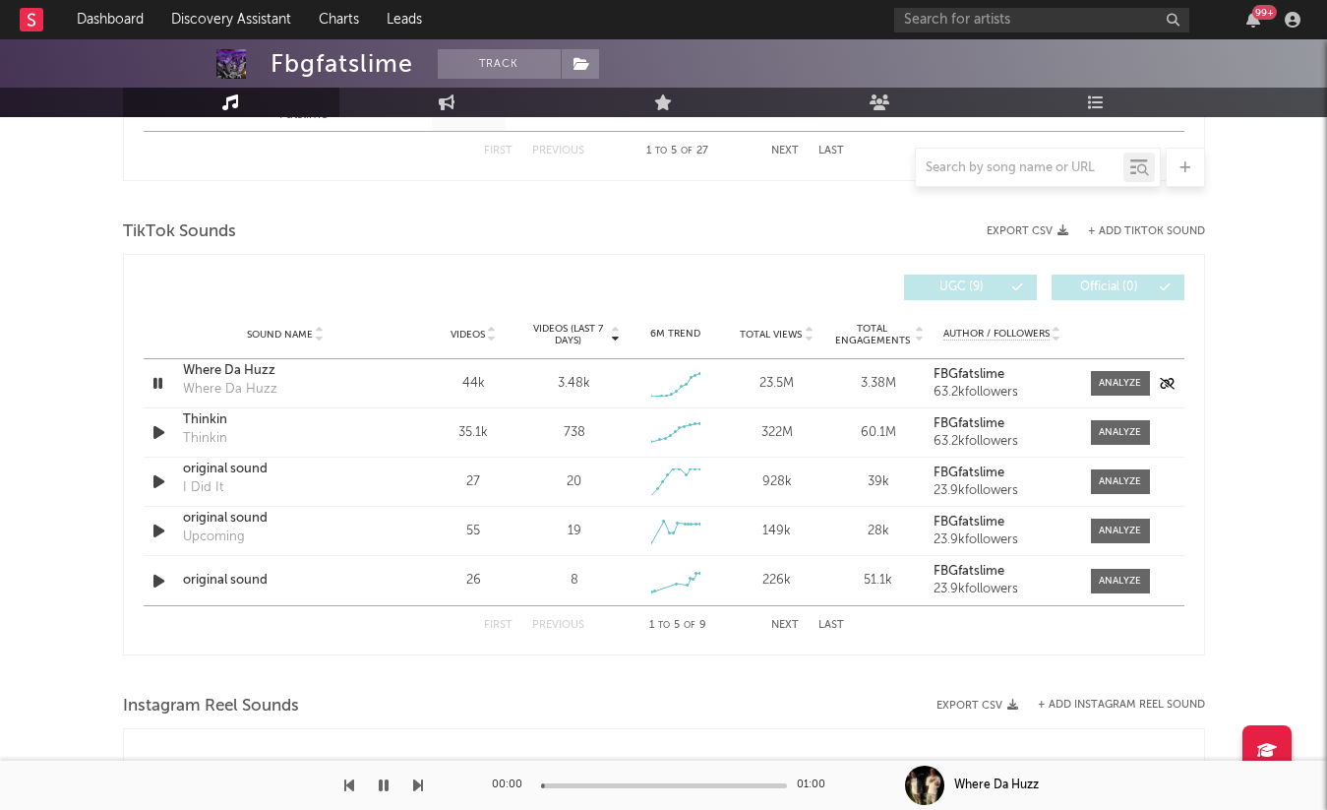
click at [155, 383] on icon "button" at bounding box center [158, 383] width 19 height 25
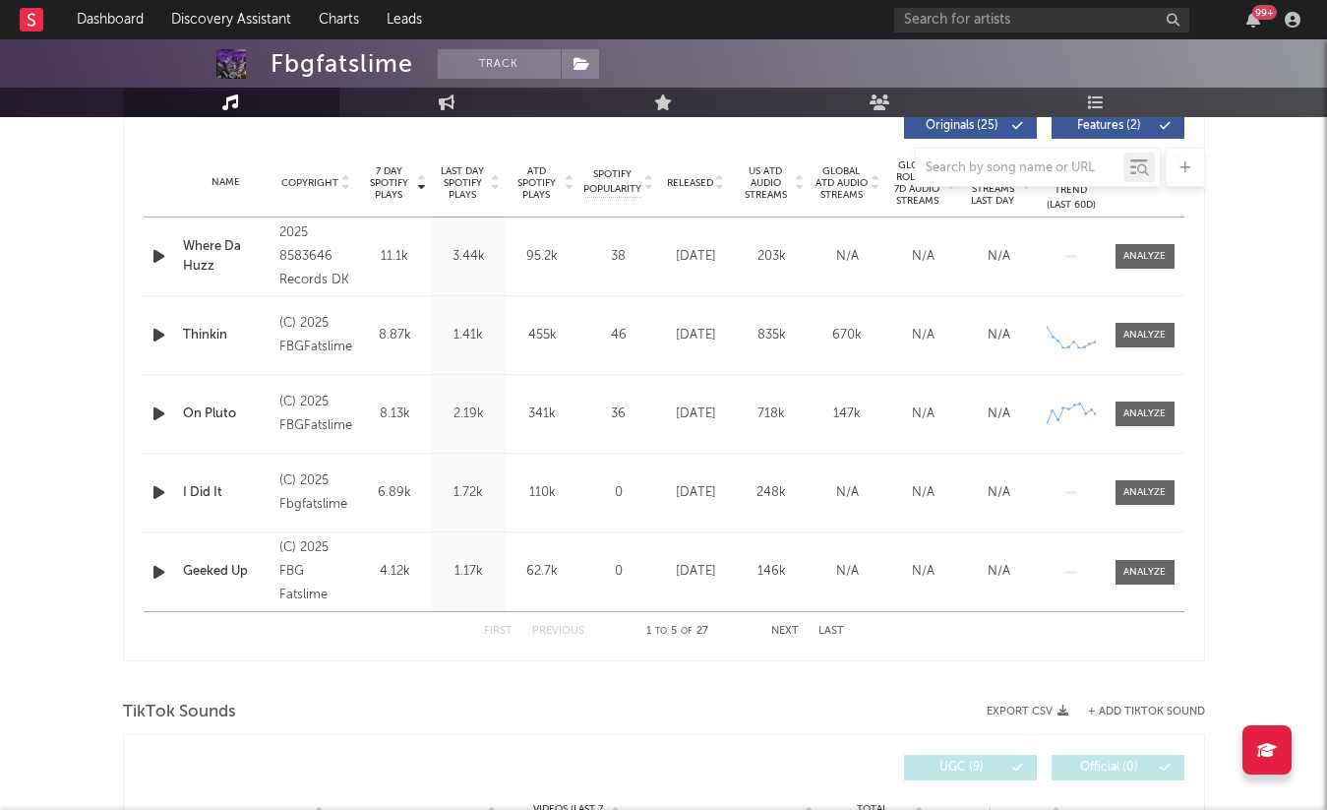
scroll to position [757, 0]
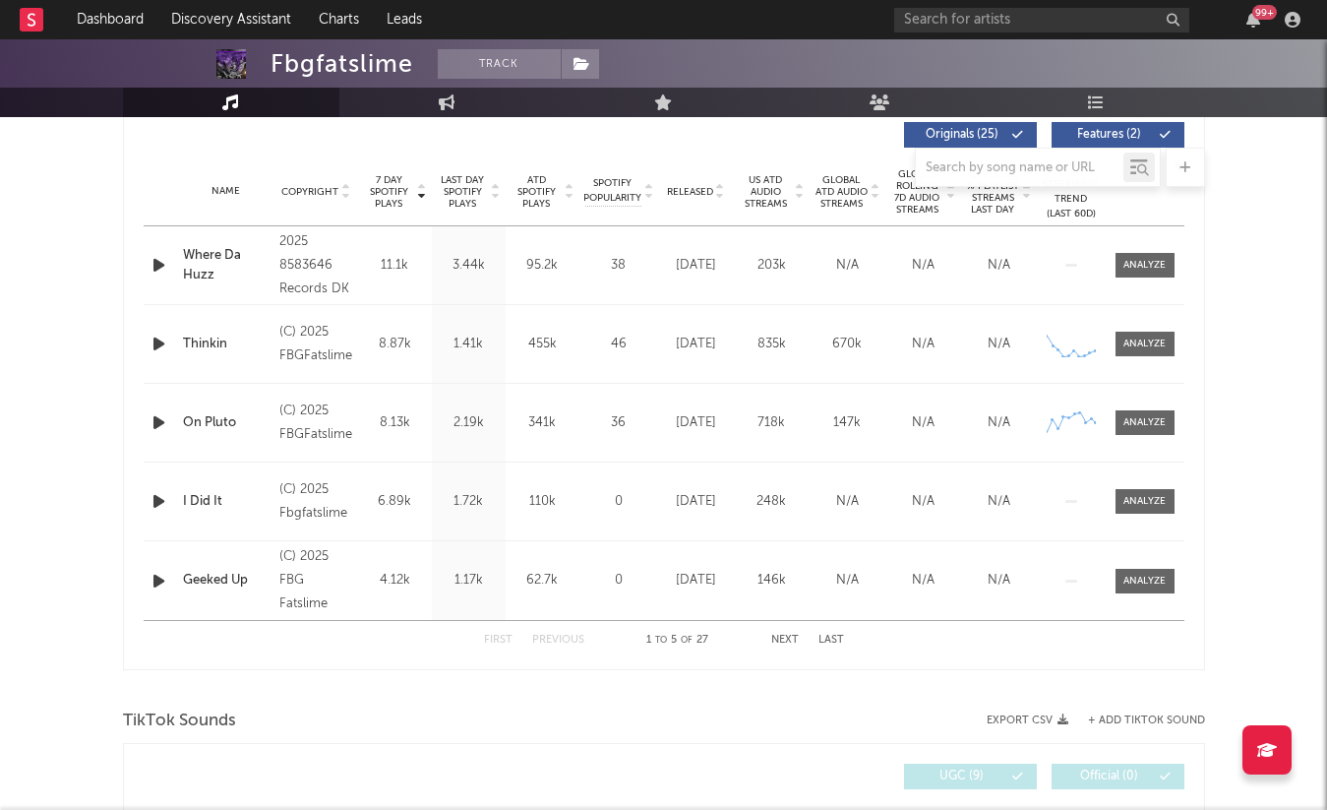
click at [787, 644] on button "Next" at bounding box center [785, 640] width 28 height 11
click at [500, 640] on button "First" at bounding box center [498, 640] width 29 height 11
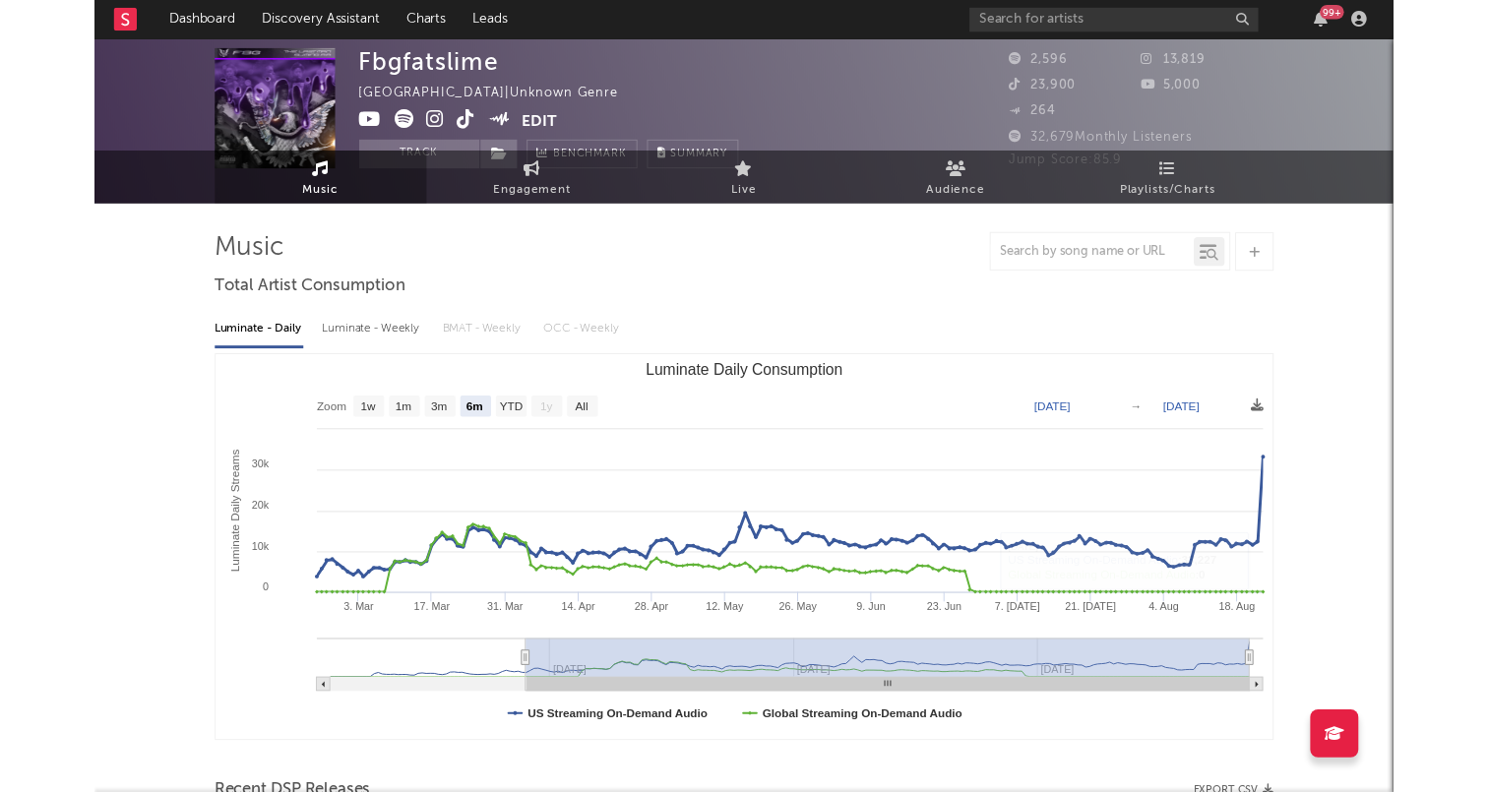
scroll to position [0, 0]
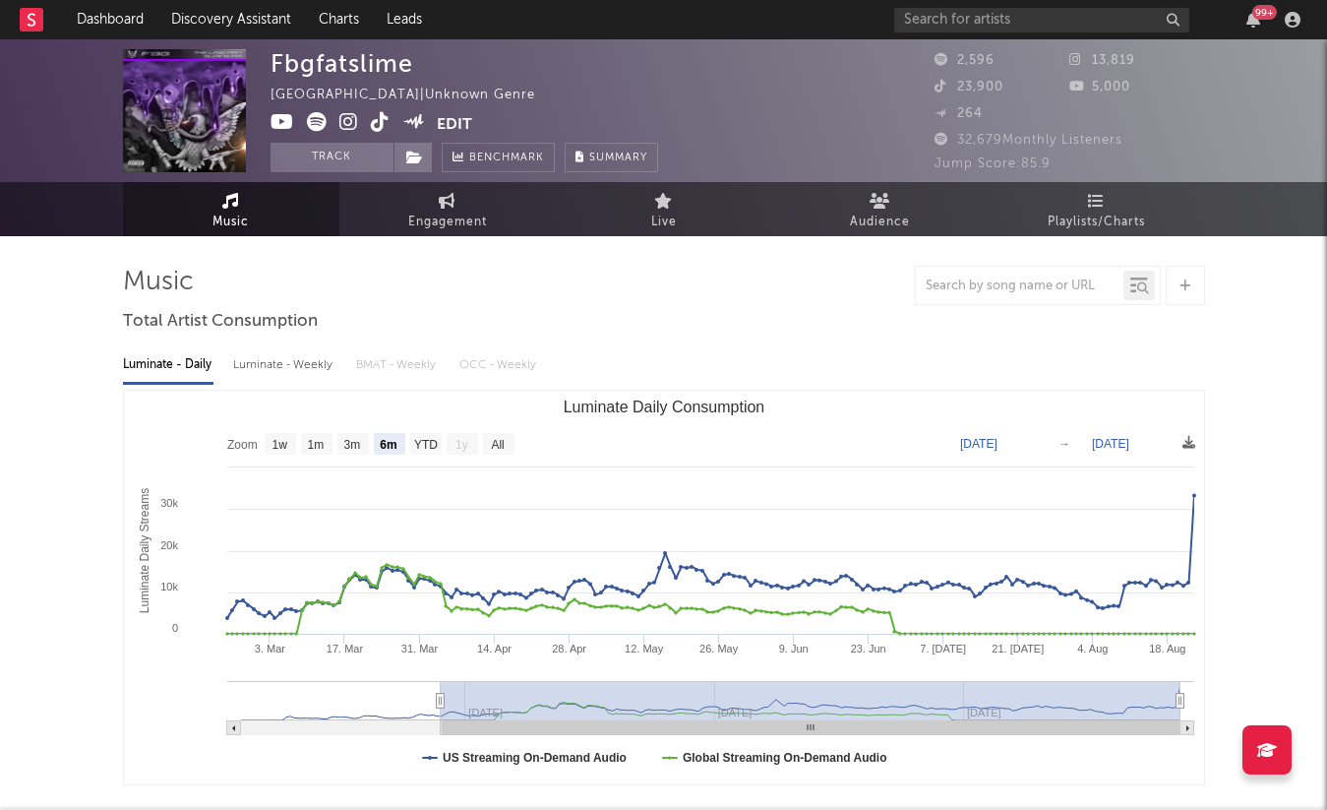
click at [384, 123] on icon at bounding box center [380, 122] width 19 height 20
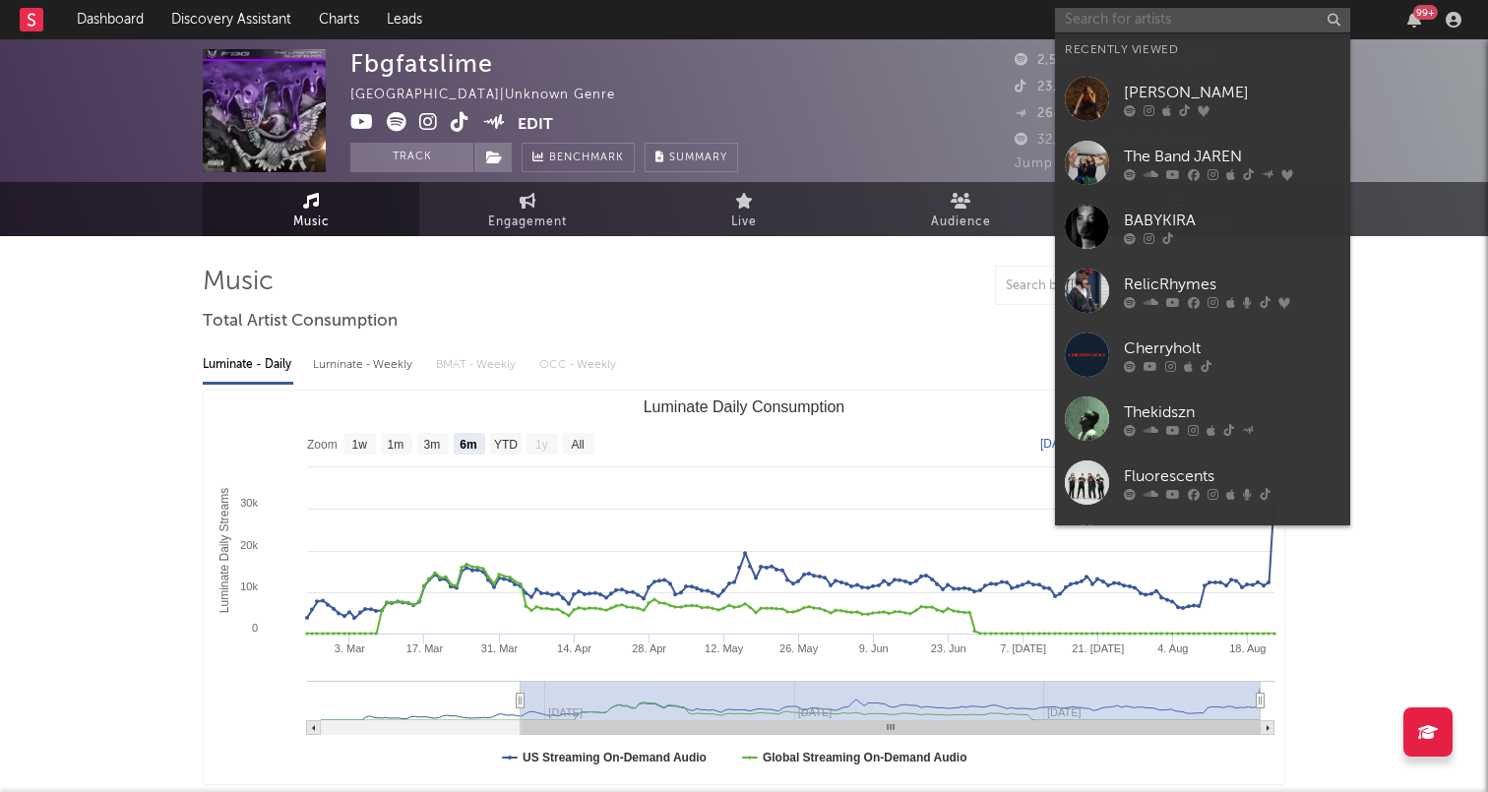
click at [1226, 24] on input "text" at bounding box center [1202, 20] width 295 height 25
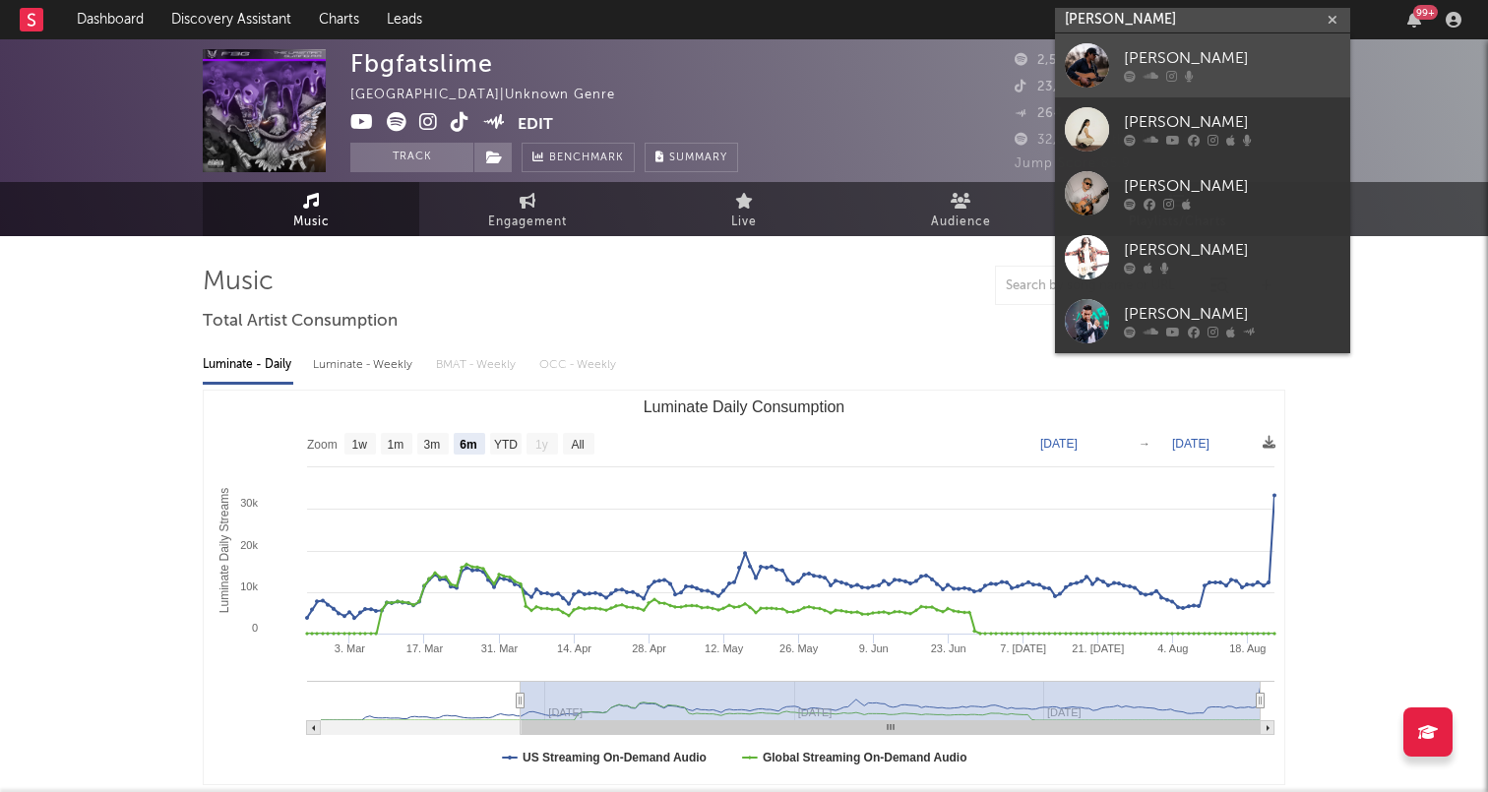
type input "andrew martinez"
click at [1252, 62] on div "[PERSON_NAME]" at bounding box center [1232, 59] width 216 height 24
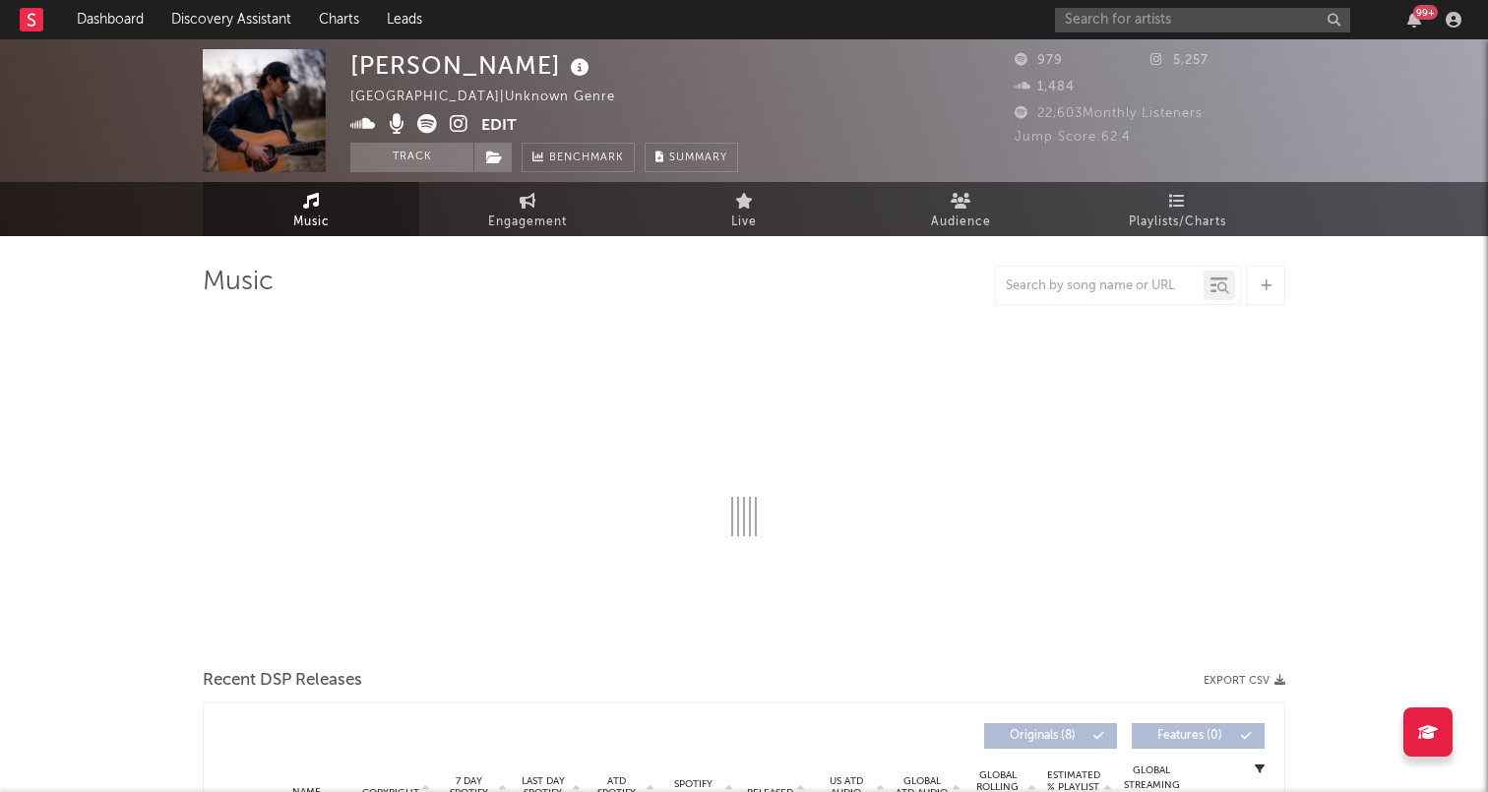
select select "1w"
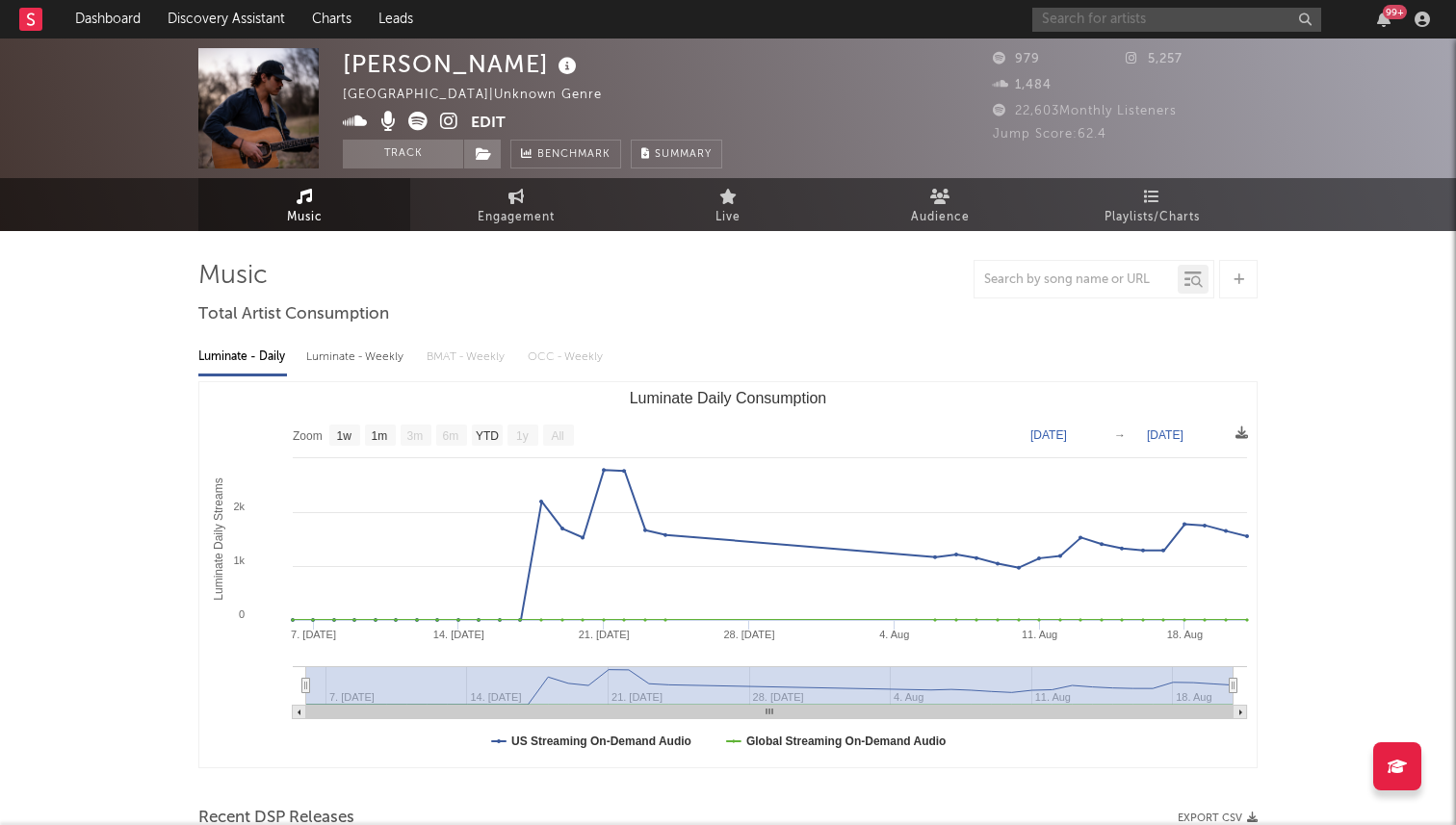
click at [1124, 25] on input "text" at bounding box center [1176, 20] width 289 height 24
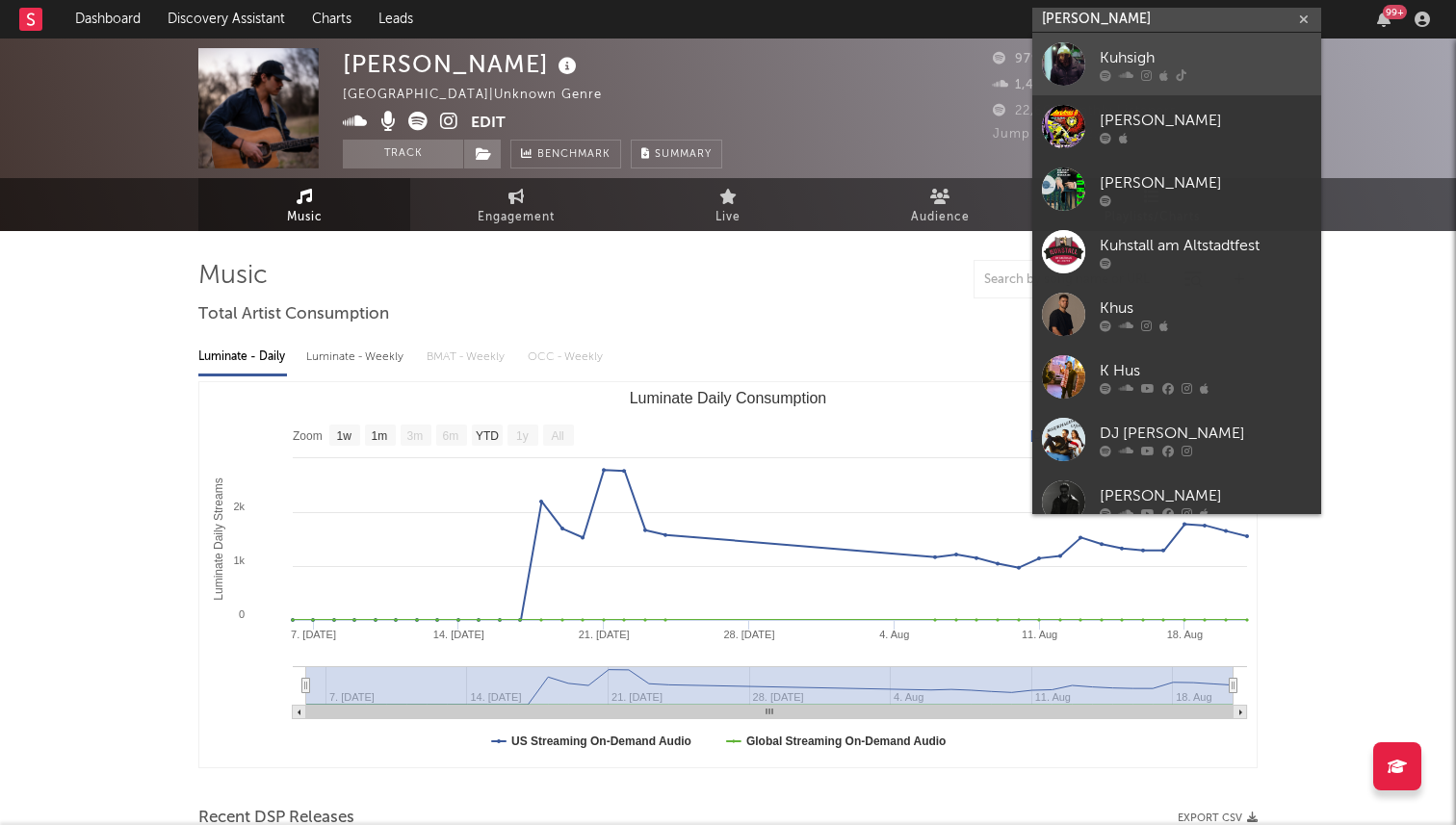
type input "kuhs"
click at [1130, 62] on div "Kuhsigh" at bounding box center [1206, 58] width 211 height 23
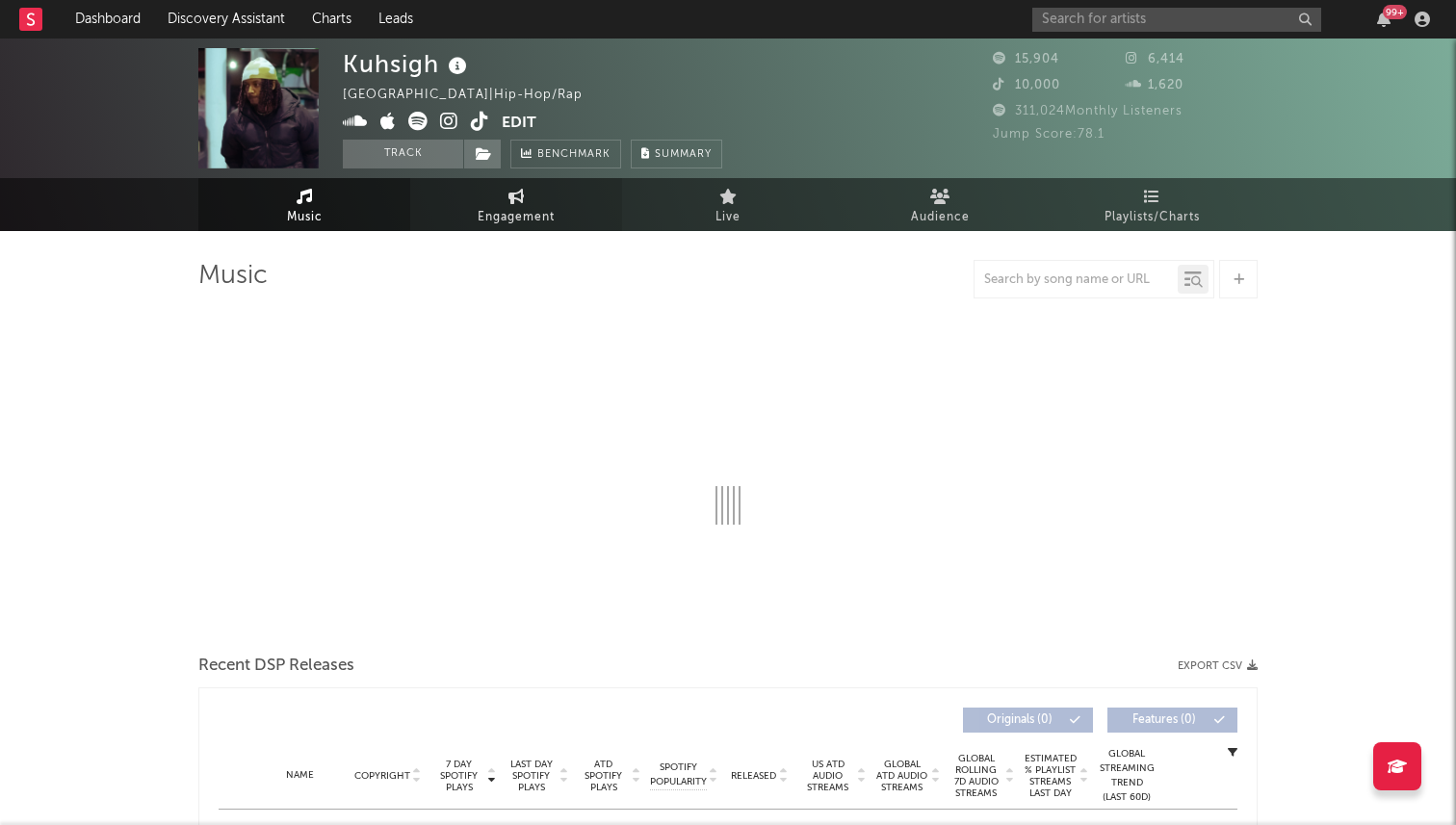
select select "6m"
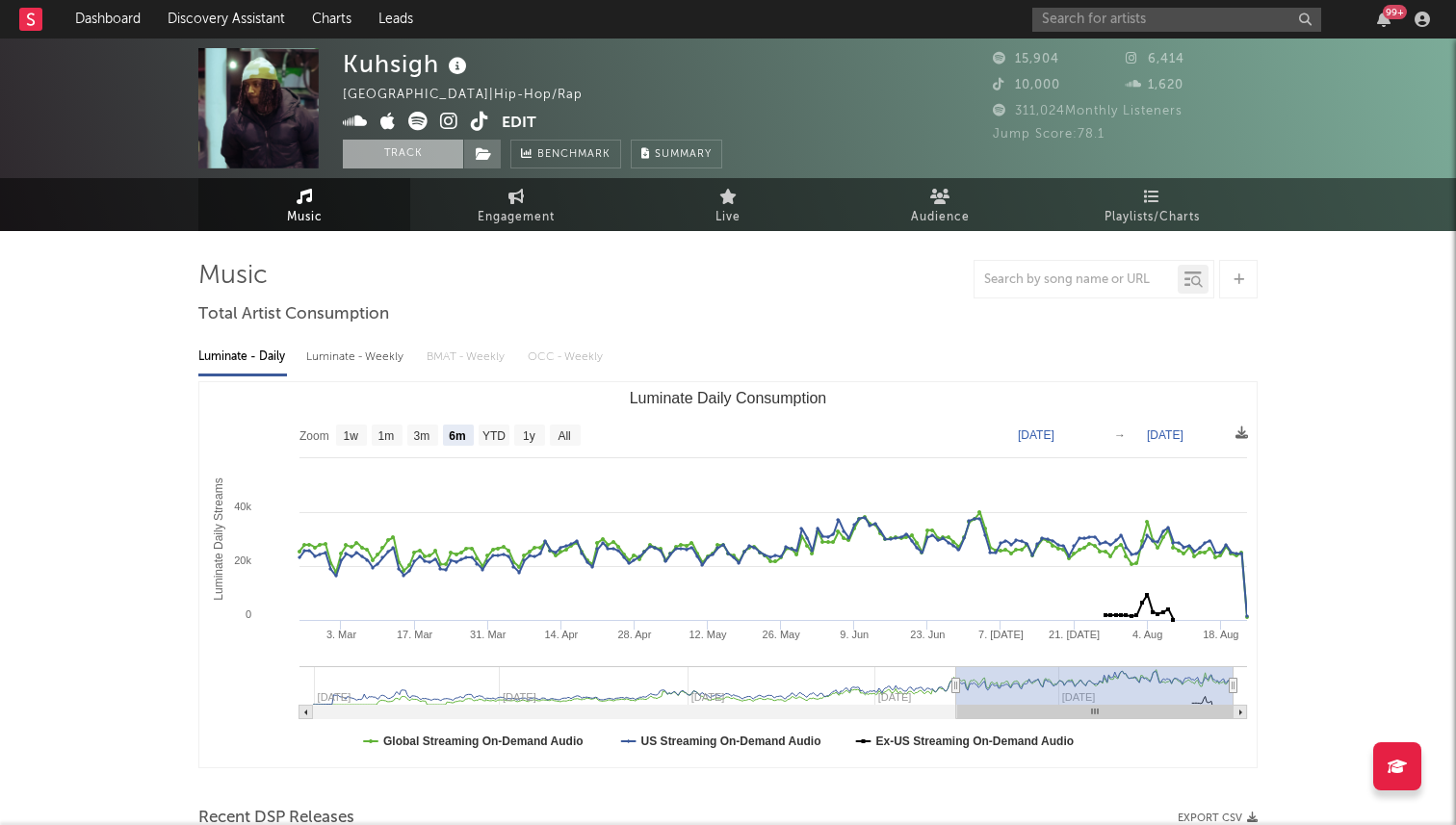
click at [397, 153] on button "Track" at bounding box center [402, 155] width 120 height 29
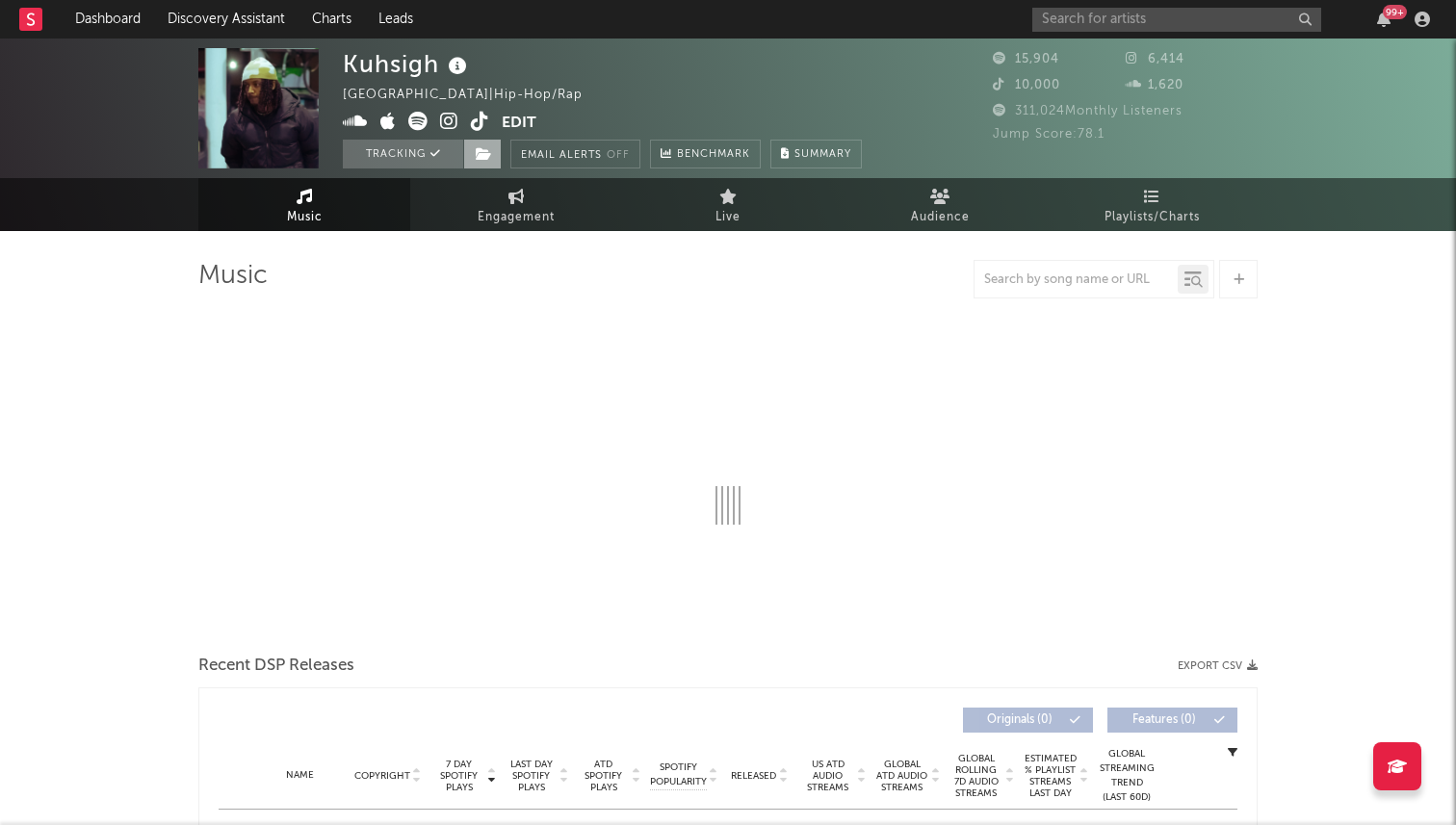
select select "6m"
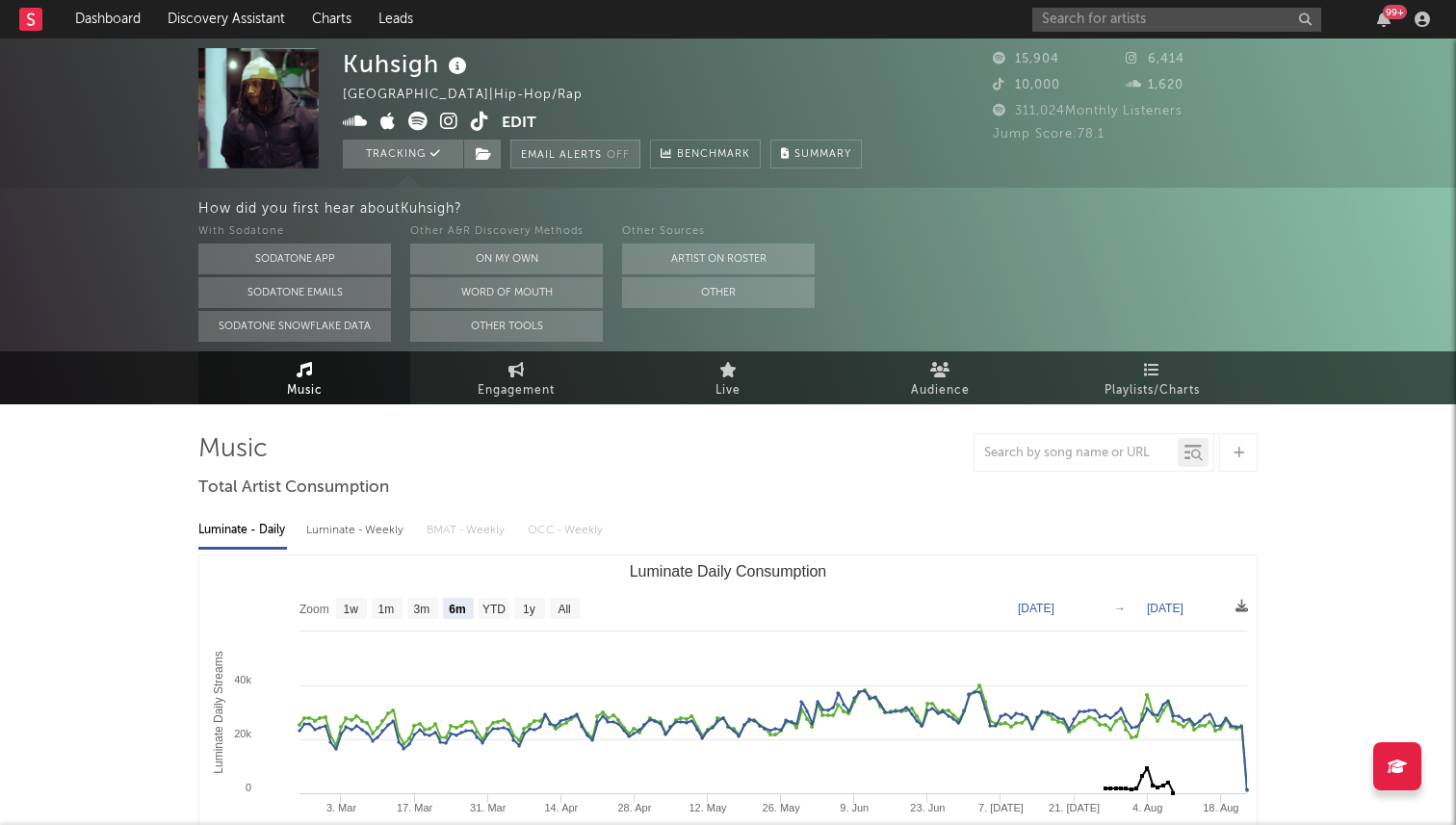
click at [556, 156] on button "Email Alerts Off" at bounding box center [574, 155] width 130 height 29
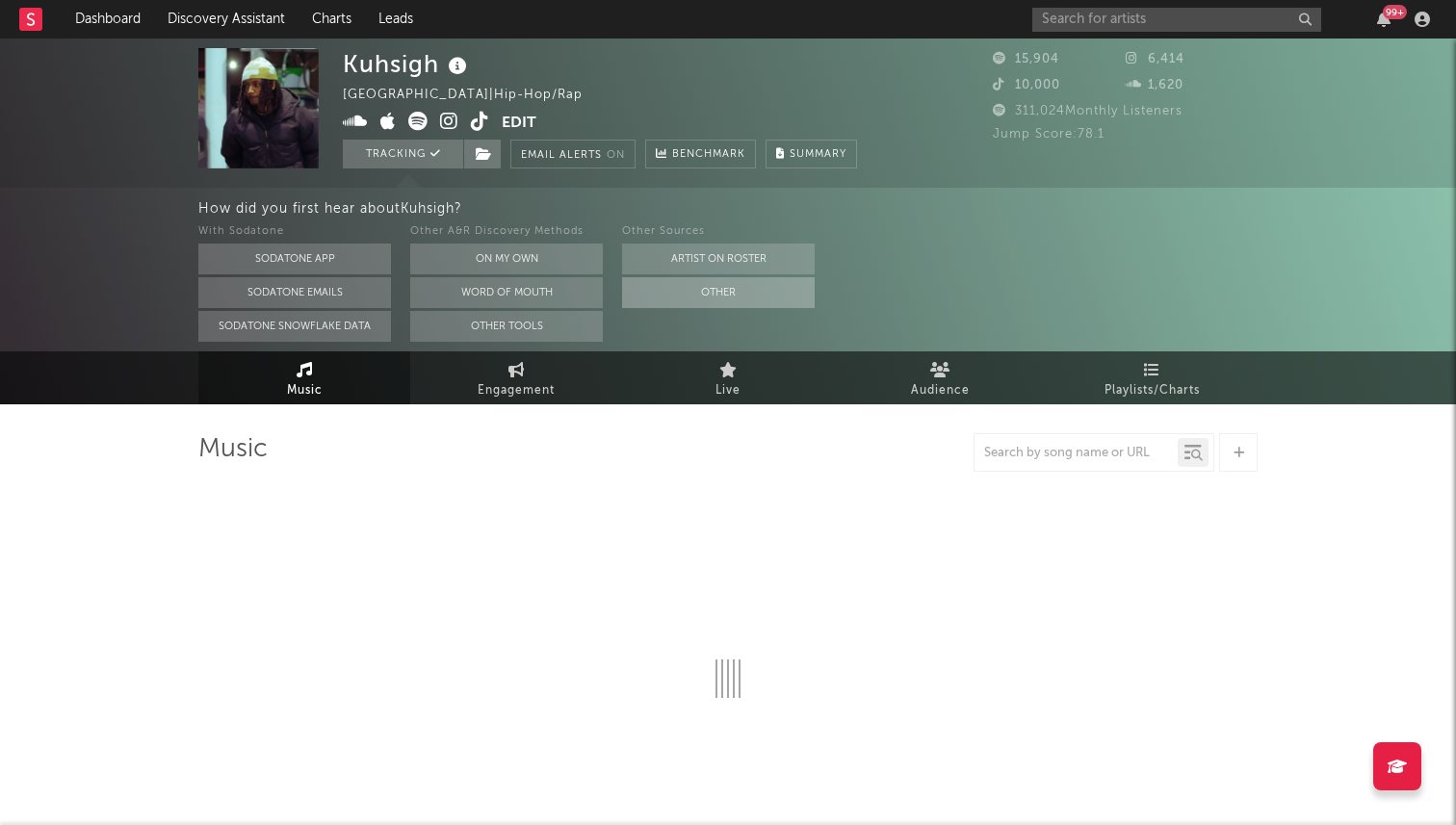
select select "6m"
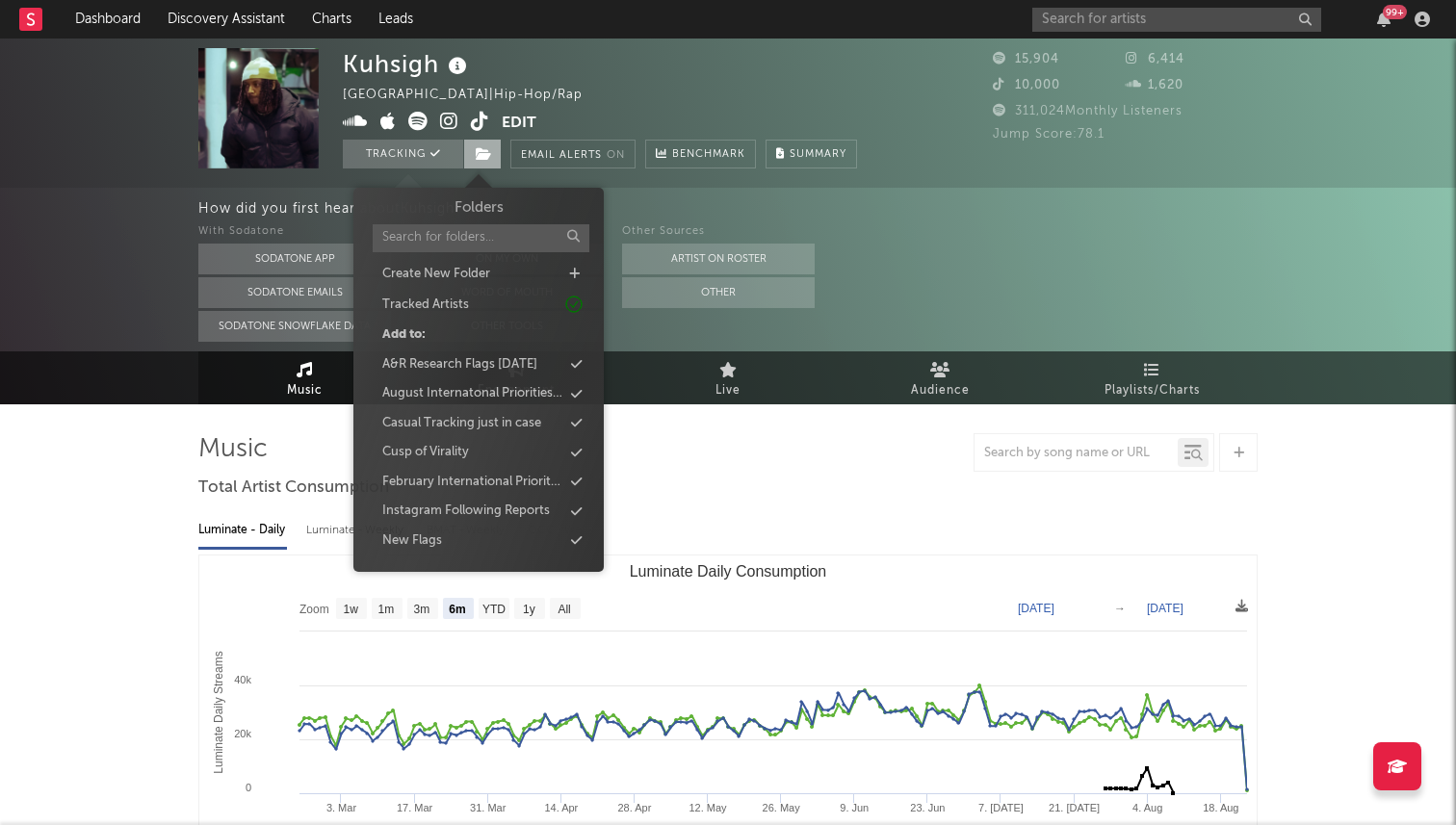
click at [476, 152] on icon at bounding box center [483, 155] width 17 height 14
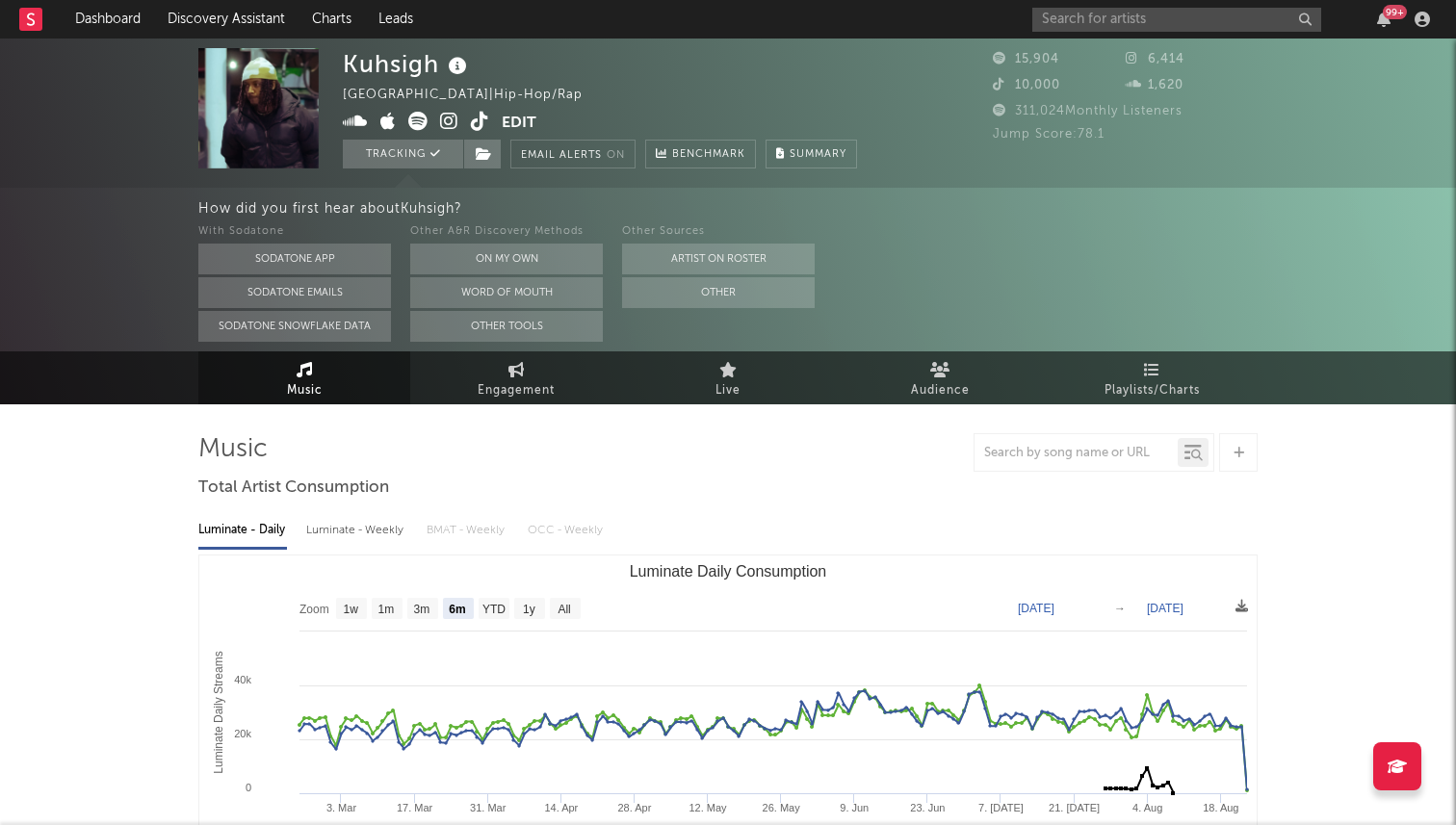
click at [737, 469] on div at bounding box center [728, 452] width 1059 height 38
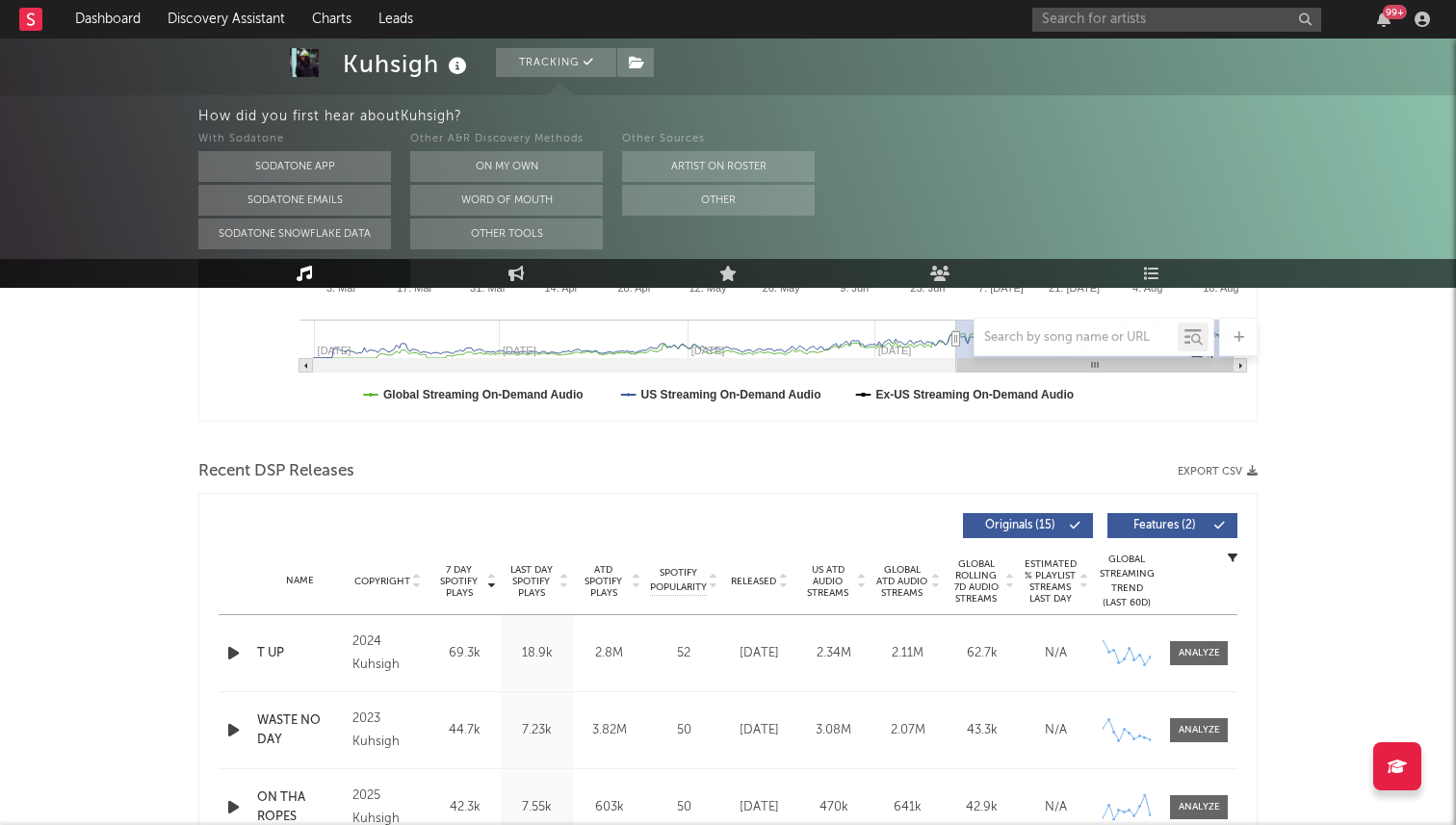
scroll to position [0, 0]
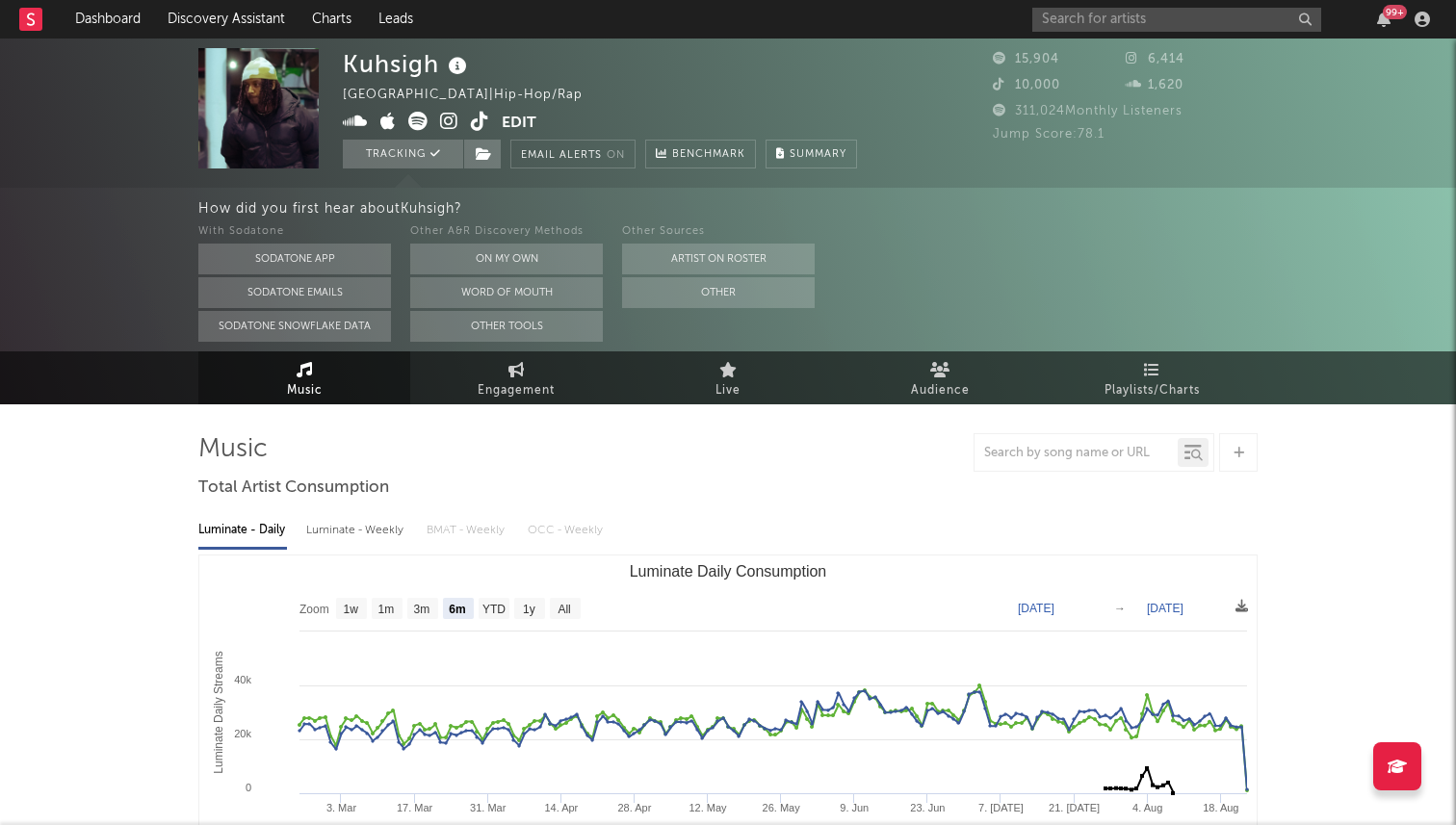
click at [471, 115] on icon at bounding box center [479, 121] width 19 height 20
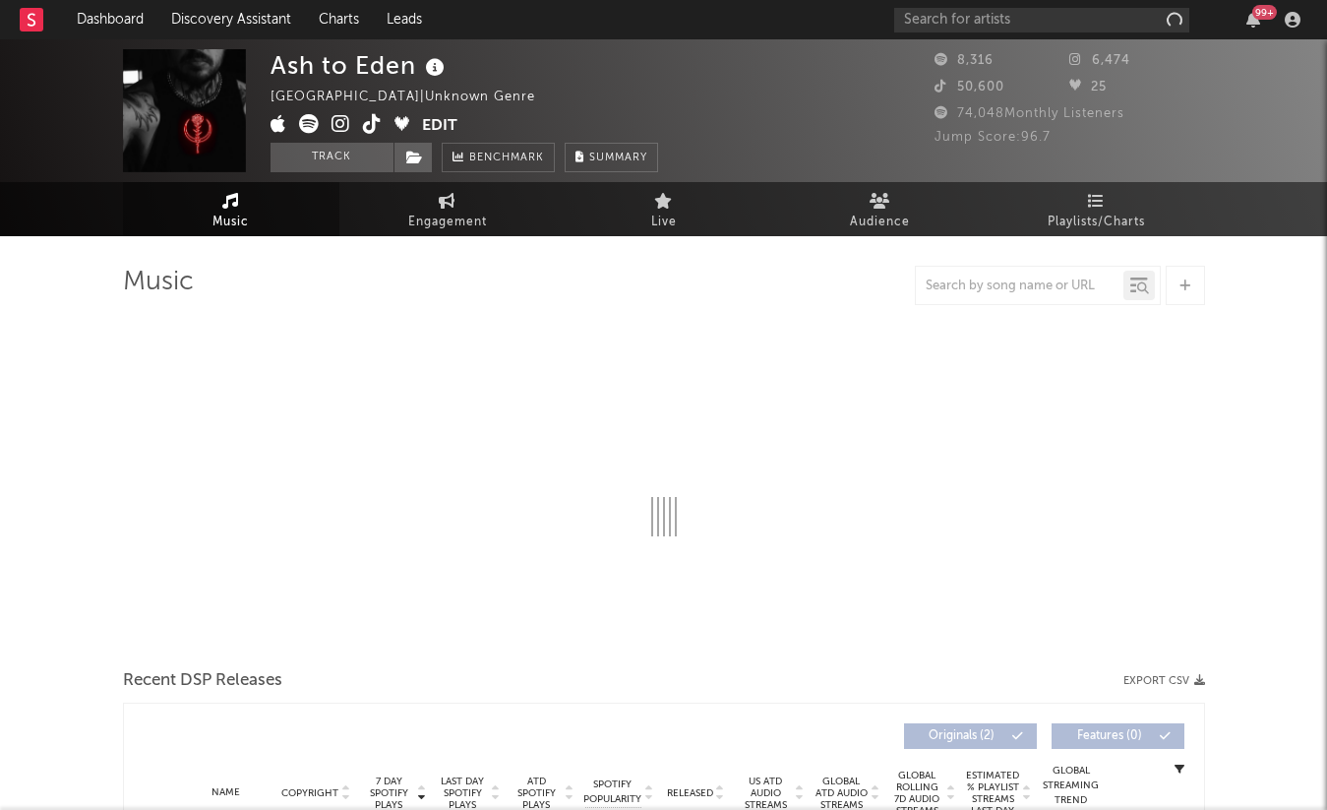
select select "1w"
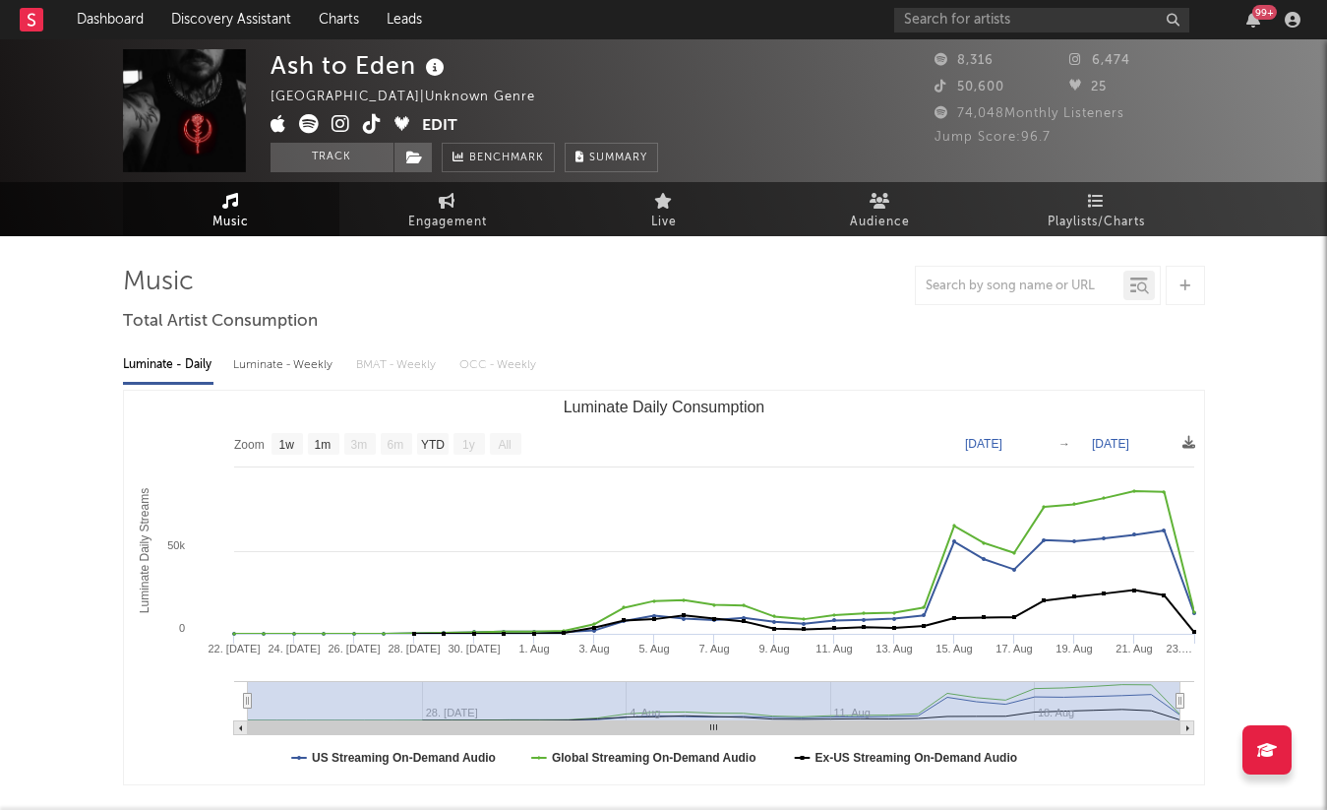
click at [373, 126] on icon at bounding box center [372, 124] width 19 height 20
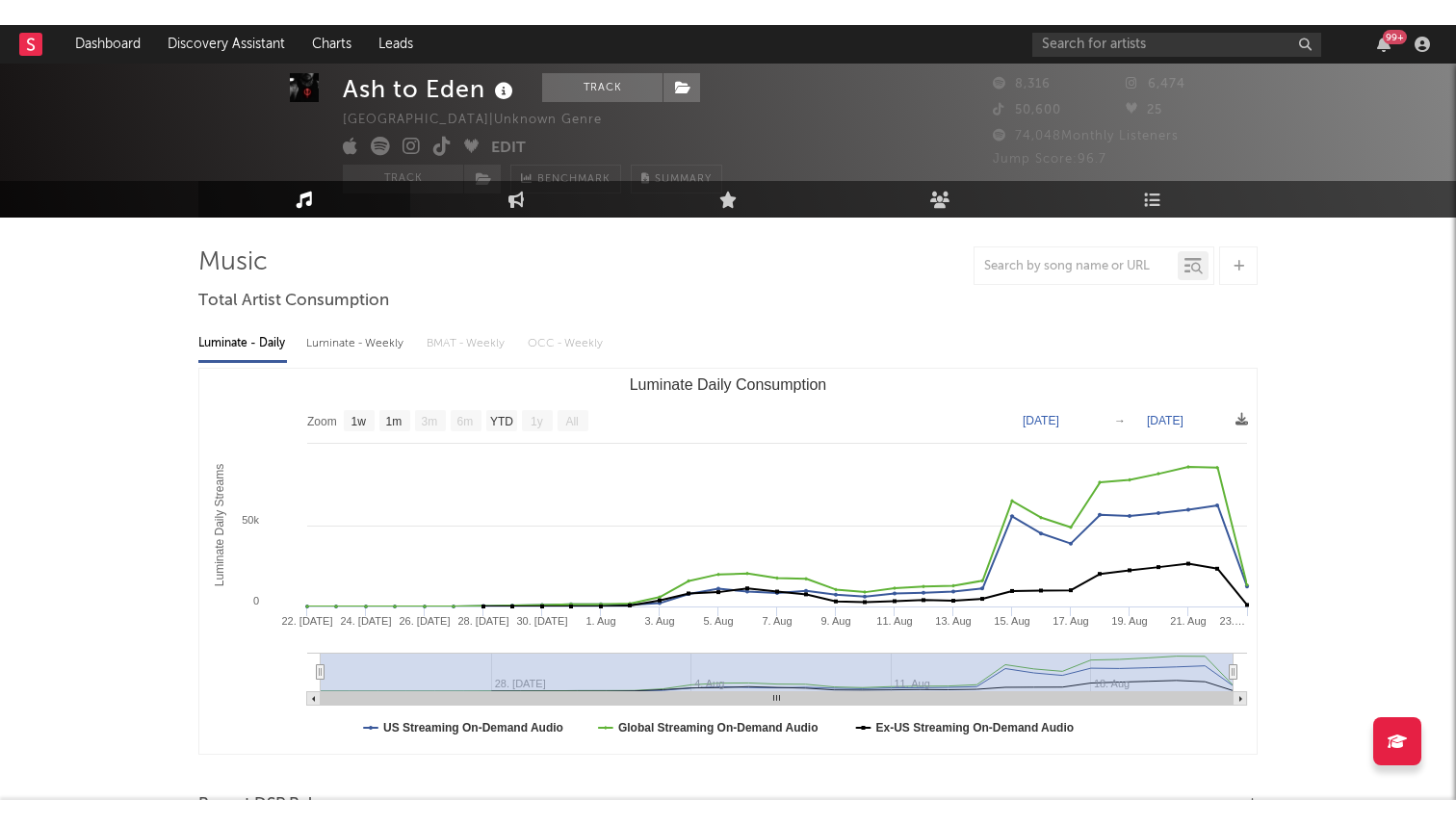
scroll to position [27, 0]
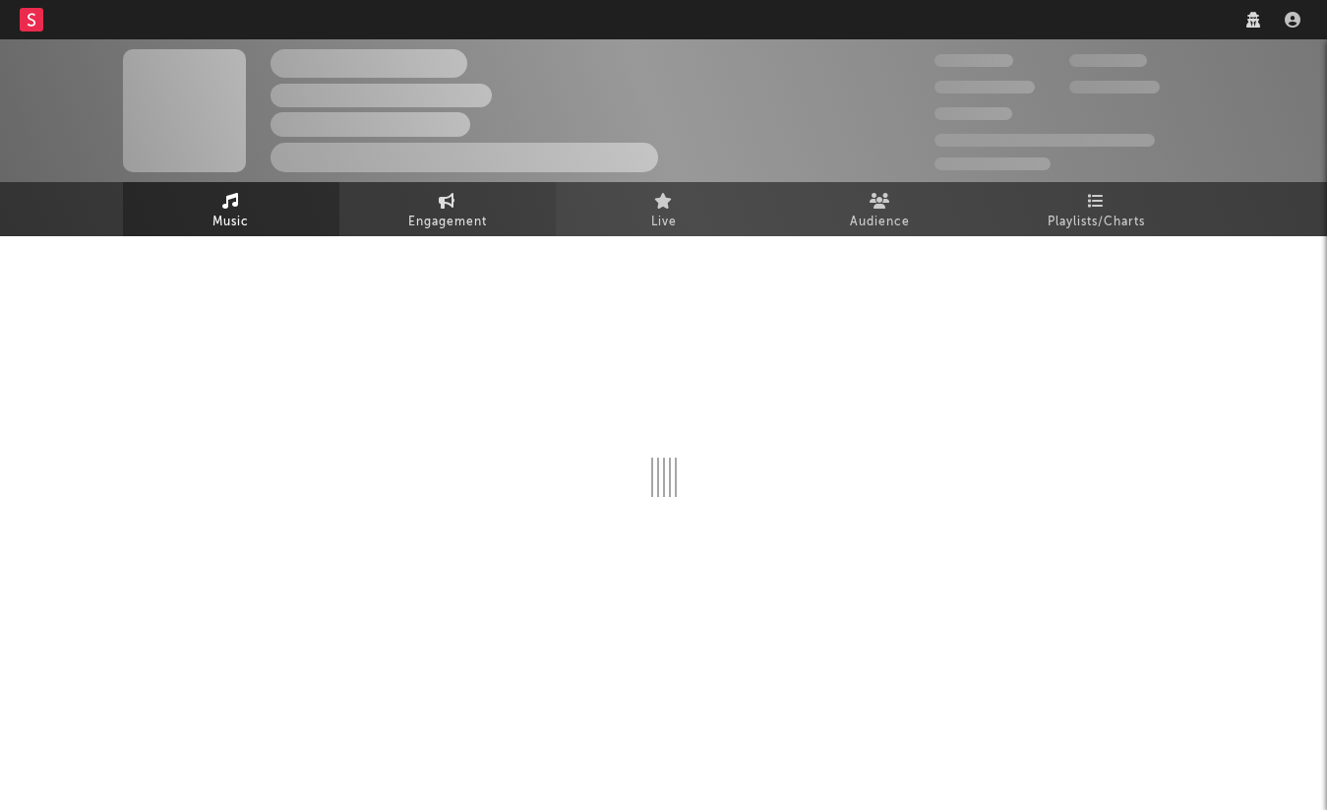
click at [405, 213] on link "Engagement" at bounding box center [447, 209] width 216 height 54
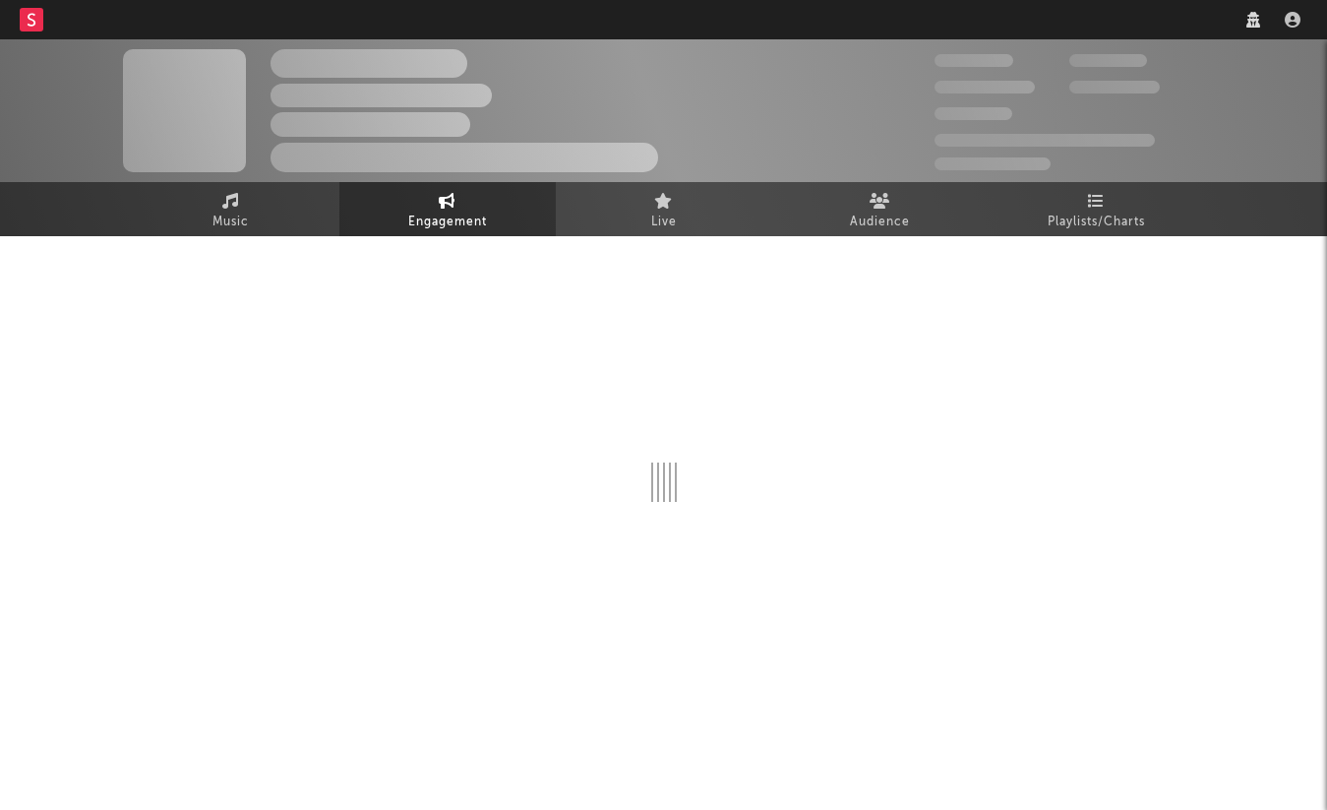
select select "1w"
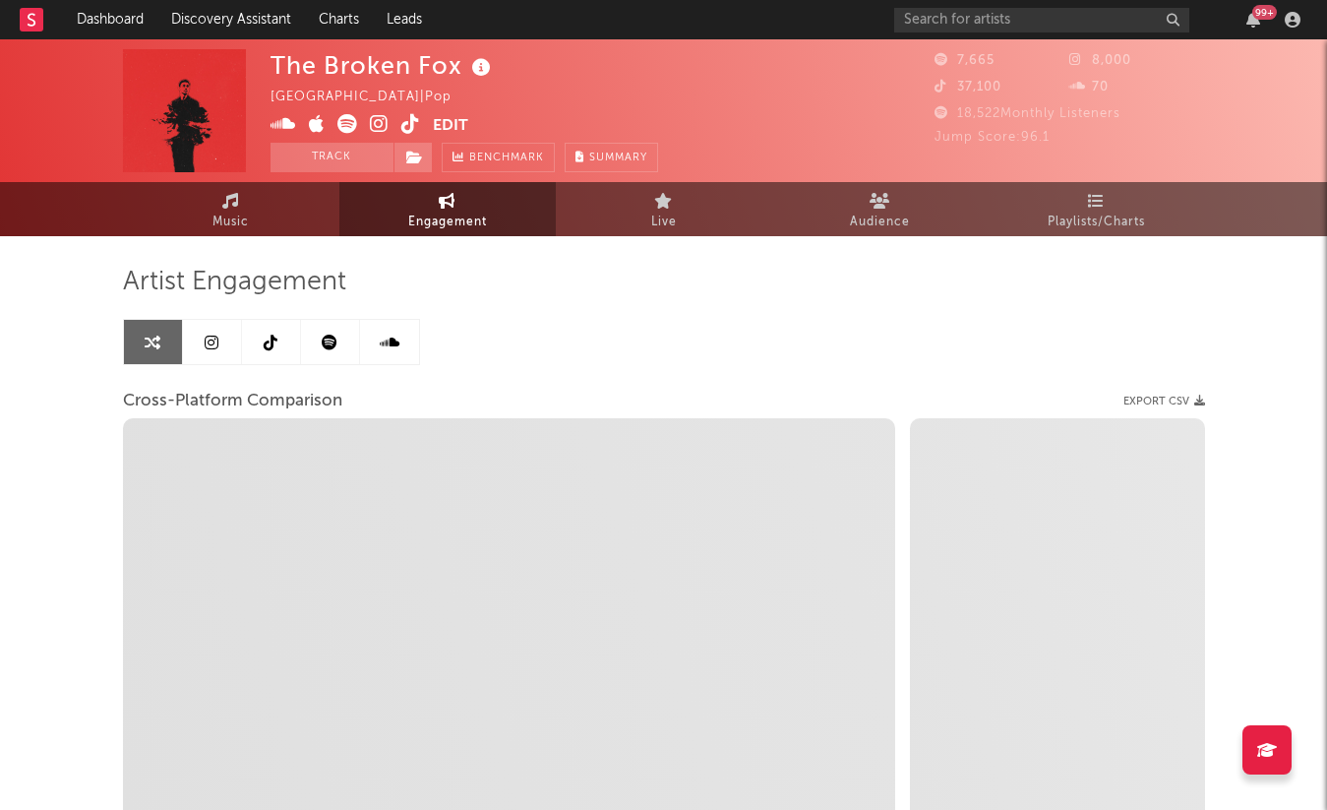
select select "1m"
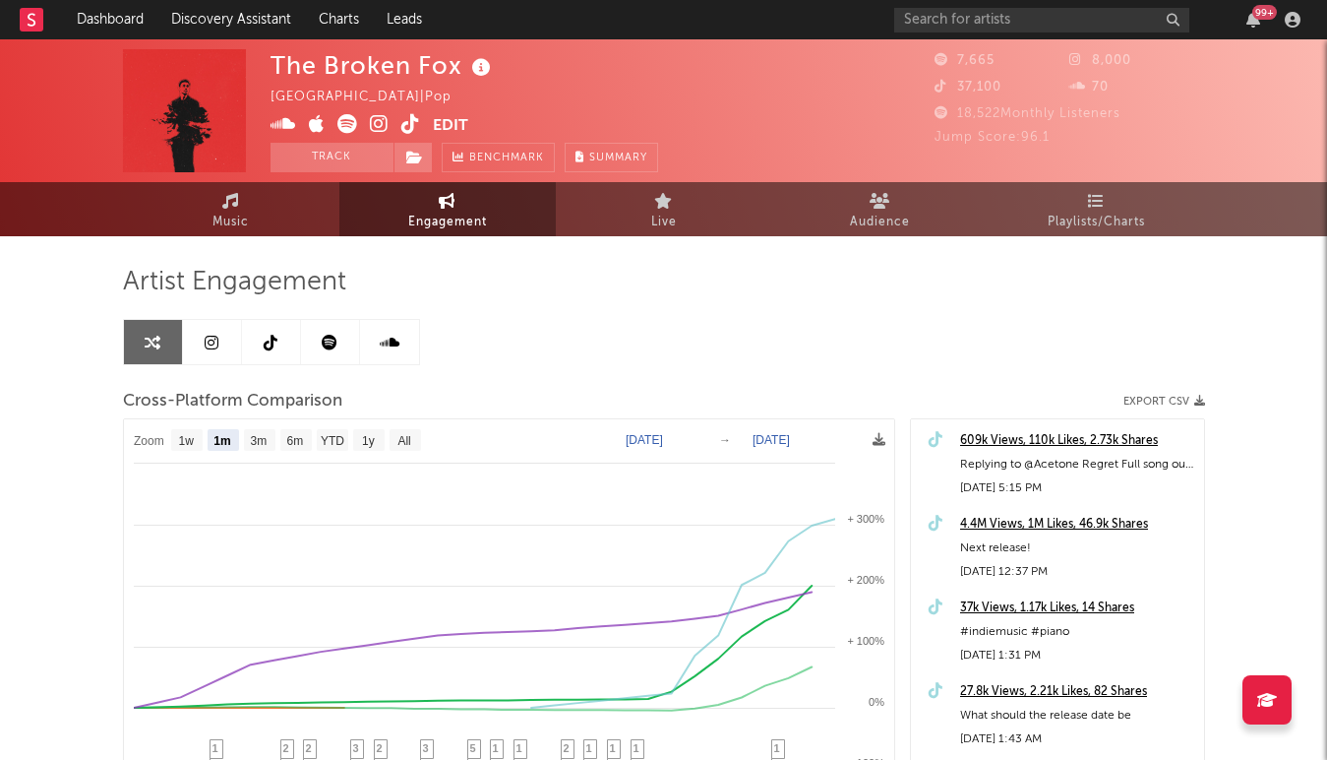
click at [268, 345] on icon at bounding box center [271, 343] width 14 height 16
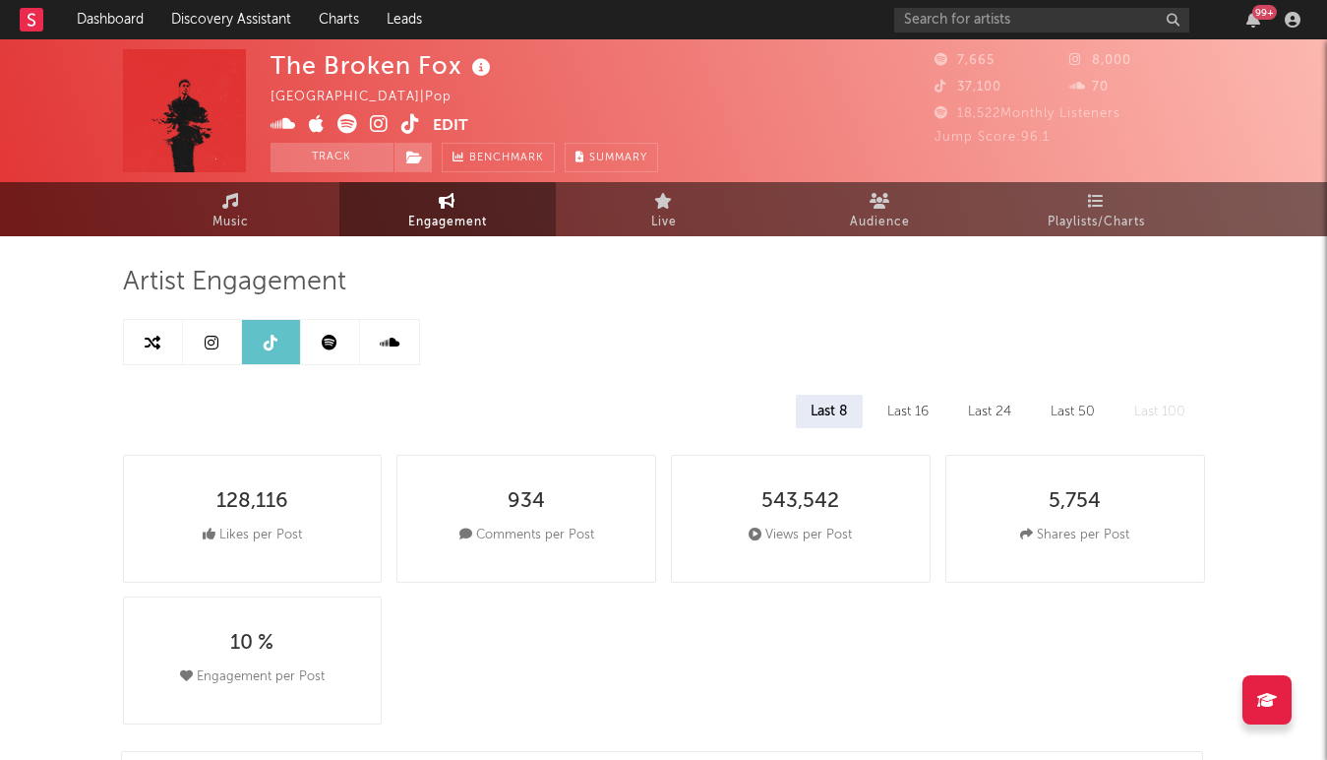
select select "1w"
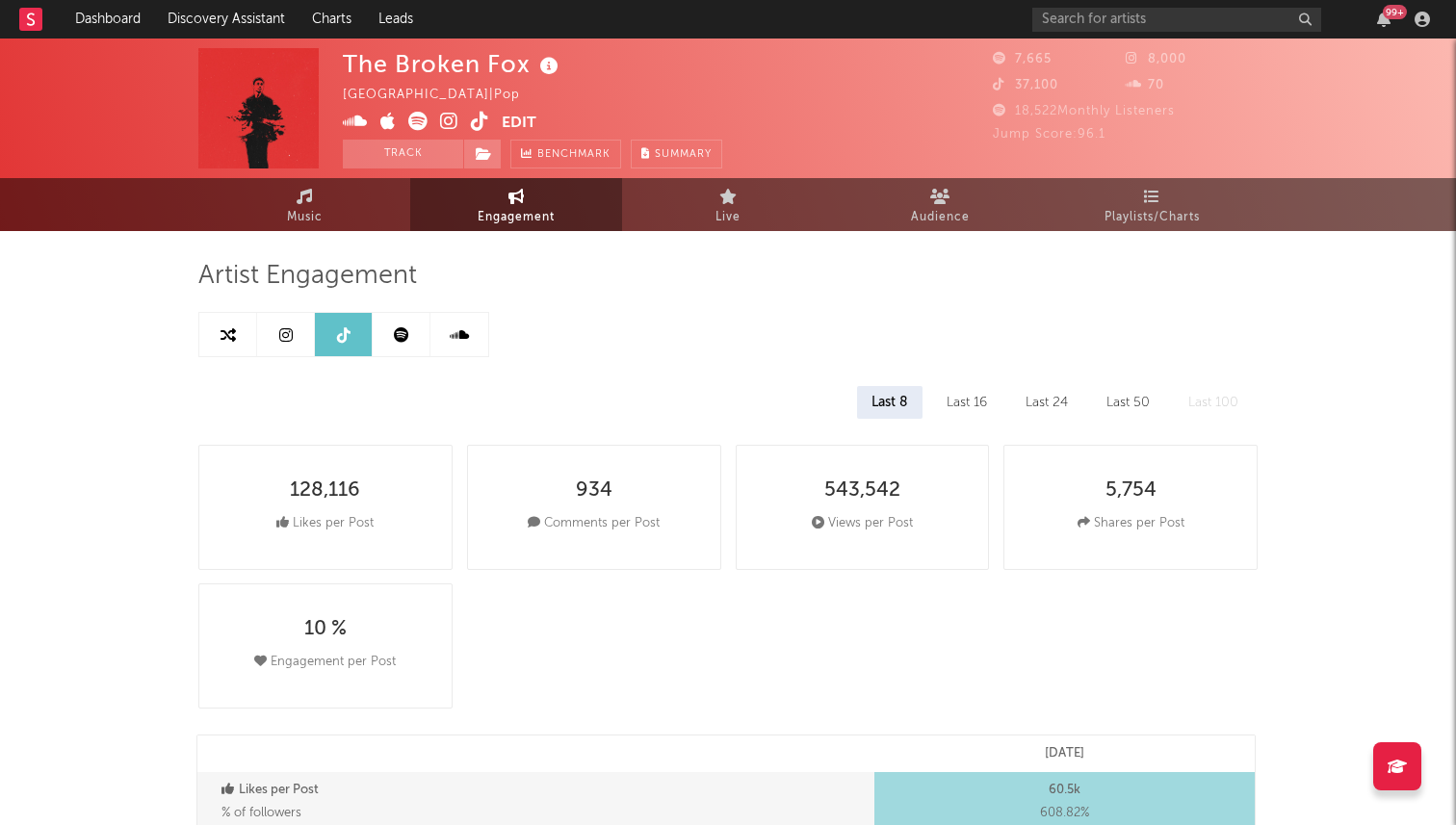
click at [482, 120] on icon at bounding box center [479, 121] width 19 height 20
click at [284, 210] on link "Music" at bounding box center [304, 205] width 211 height 53
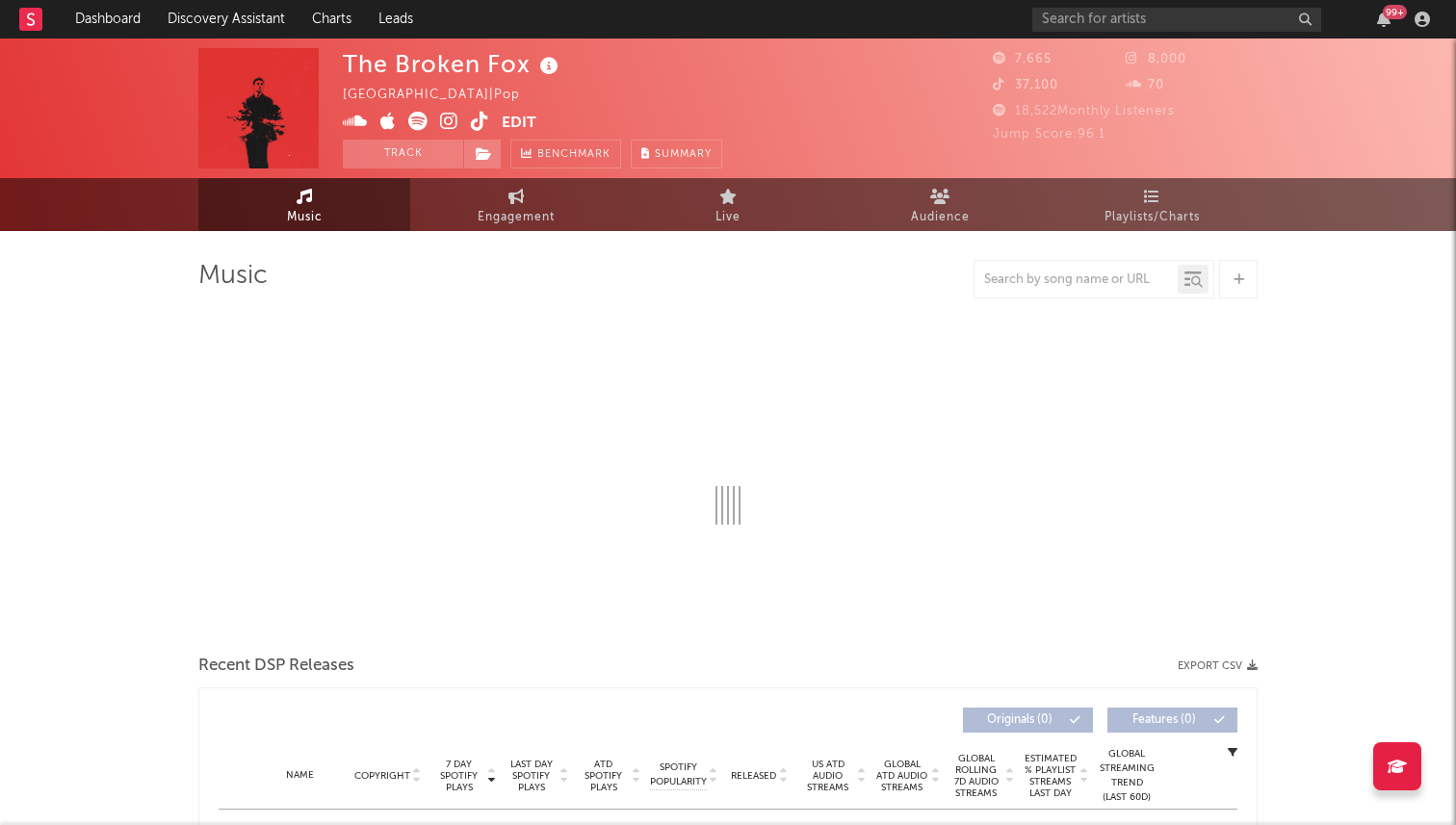
select select "1w"
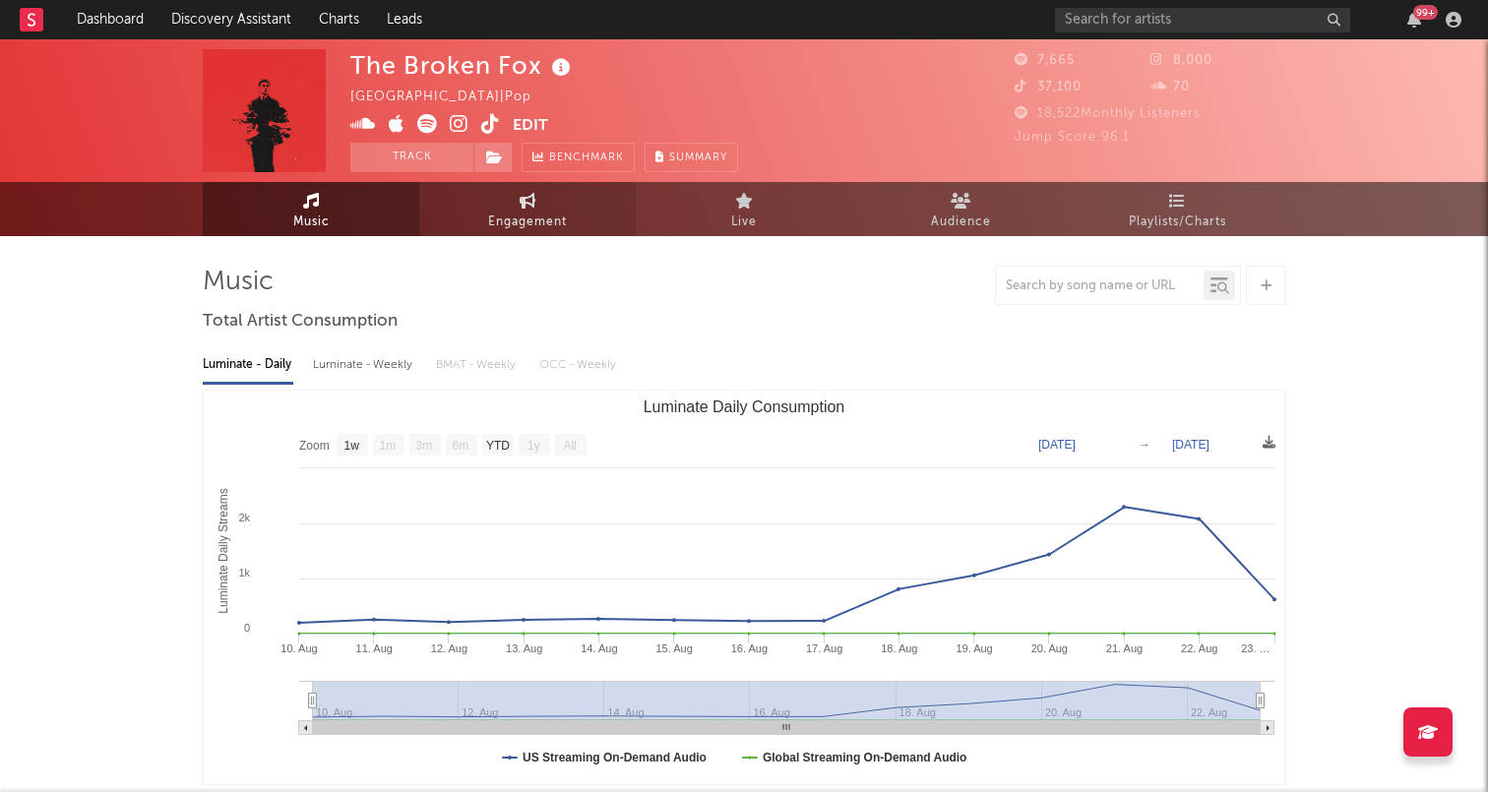
click at [504, 209] on link "Engagement" at bounding box center [527, 209] width 216 height 54
select select "1w"
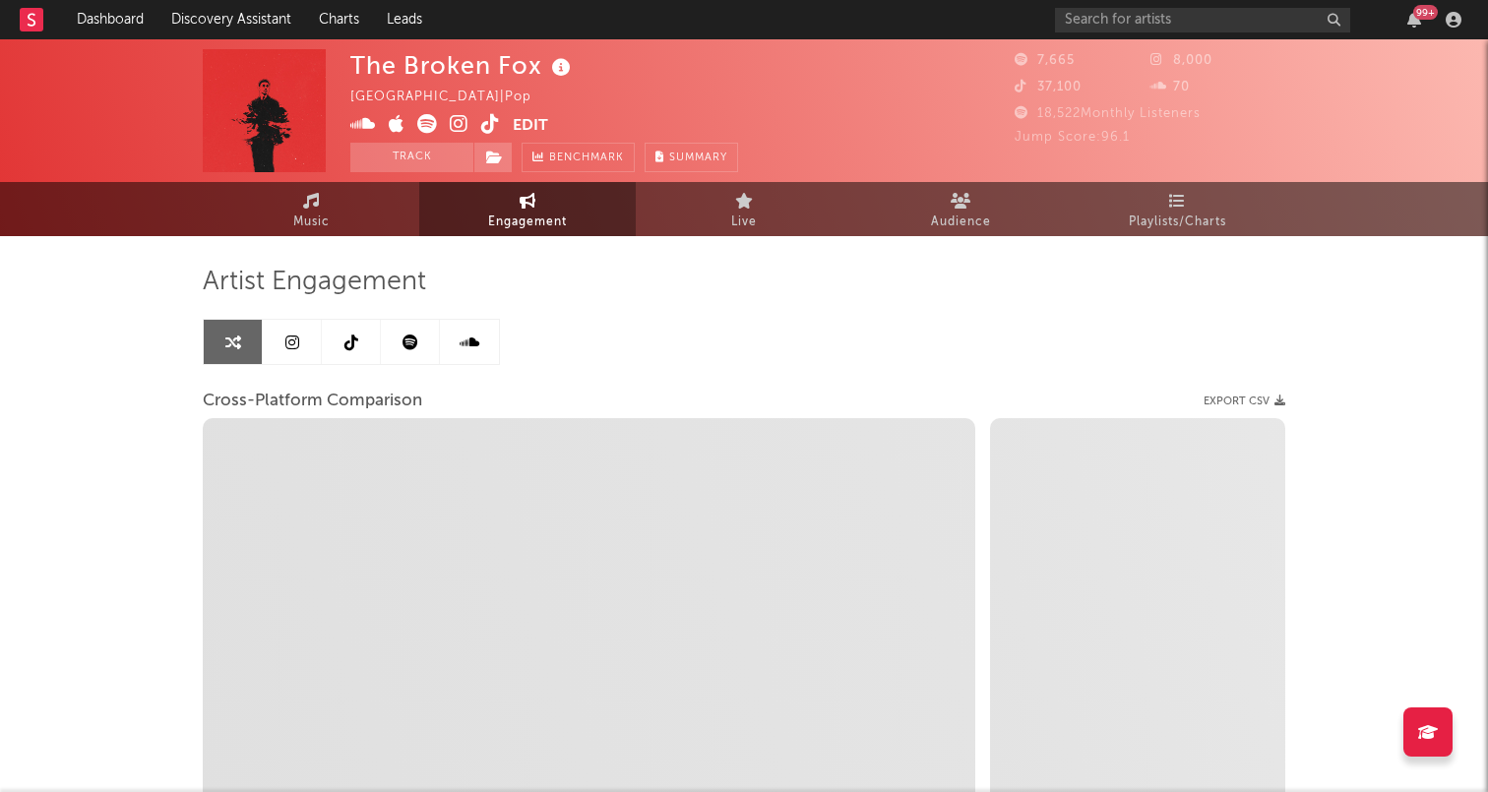
click at [345, 331] on link at bounding box center [351, 342] width 59 height 44
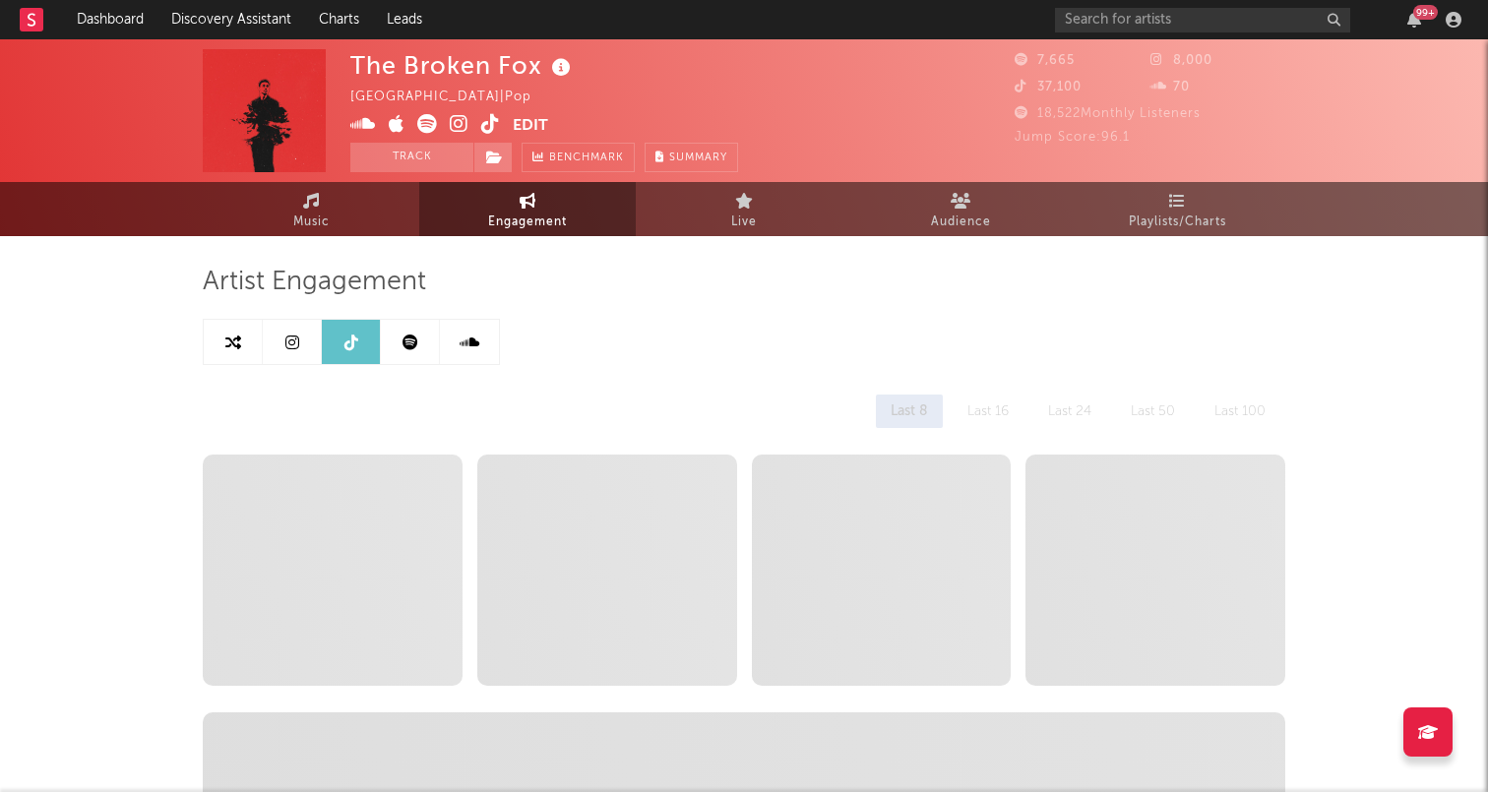
select select "1w"
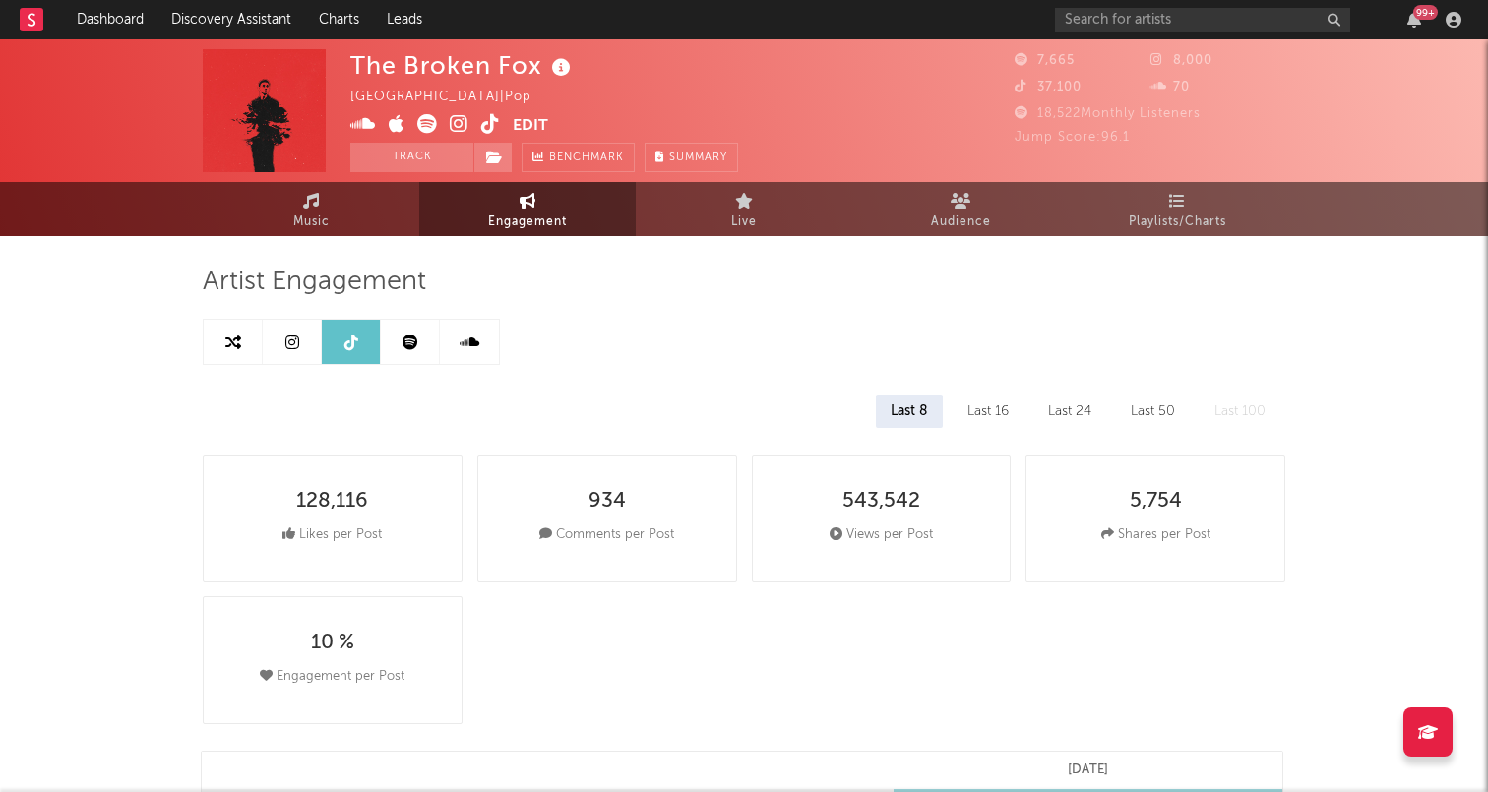
drag, startPoint x: 726, startPoint y: 643, endPoint x: 880, endPoint y: 17, distance: 645.2
click at [735, 605] on div "128,116 Likes per Post 934 Comments per Post 543,542 Views per Post 5,754 Share…" at bounding box center [751, 589] width 1097 height 283
click at [1164, 23] on input "text" at bounding box center [1202, 20] width 295 height 25
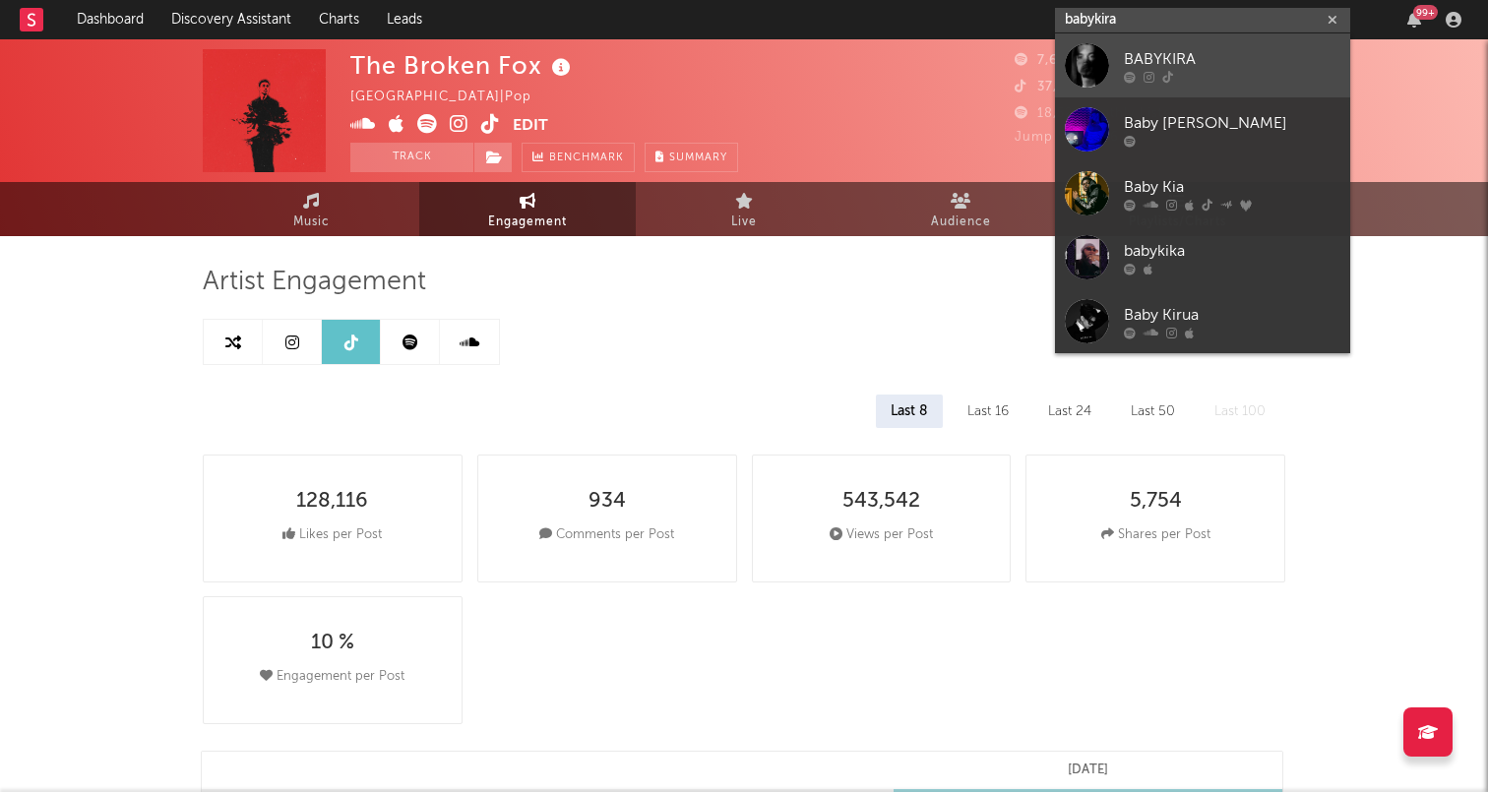
type input "babykira"
click at [1080, 75] on div at bounding box center [1087, 65] width 44 height 44
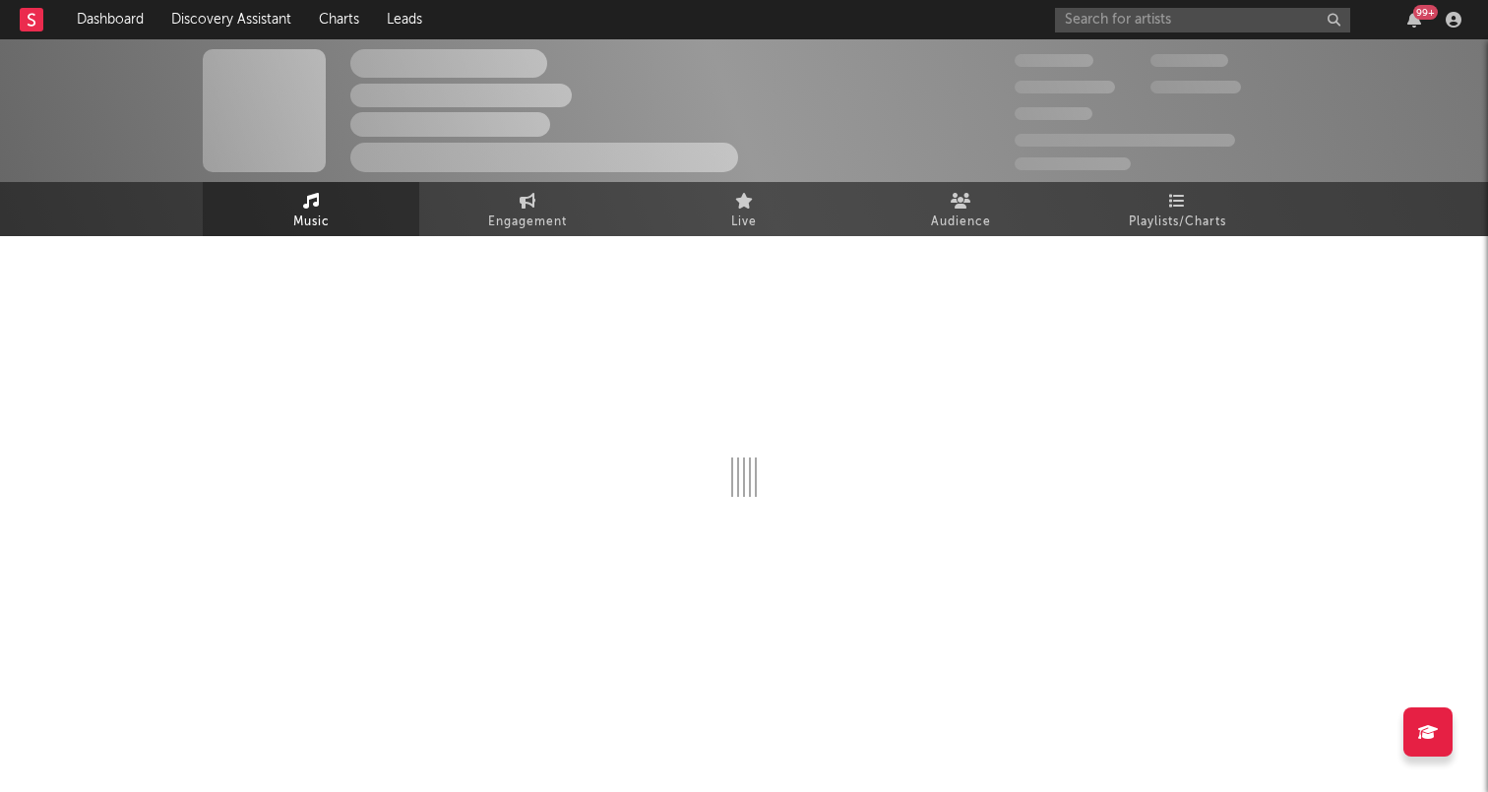
select select "1w"
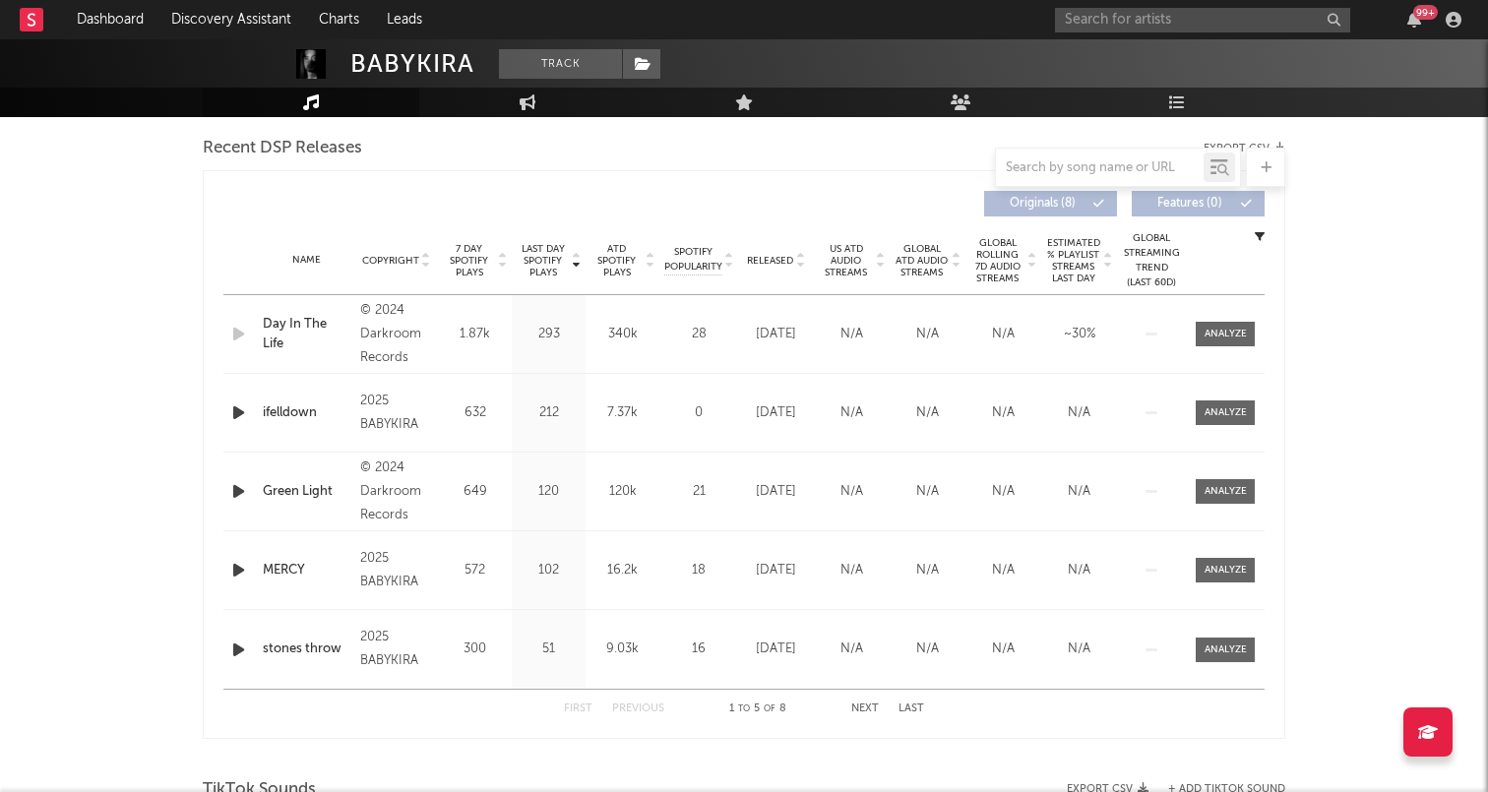
scroll to position [591, 0]
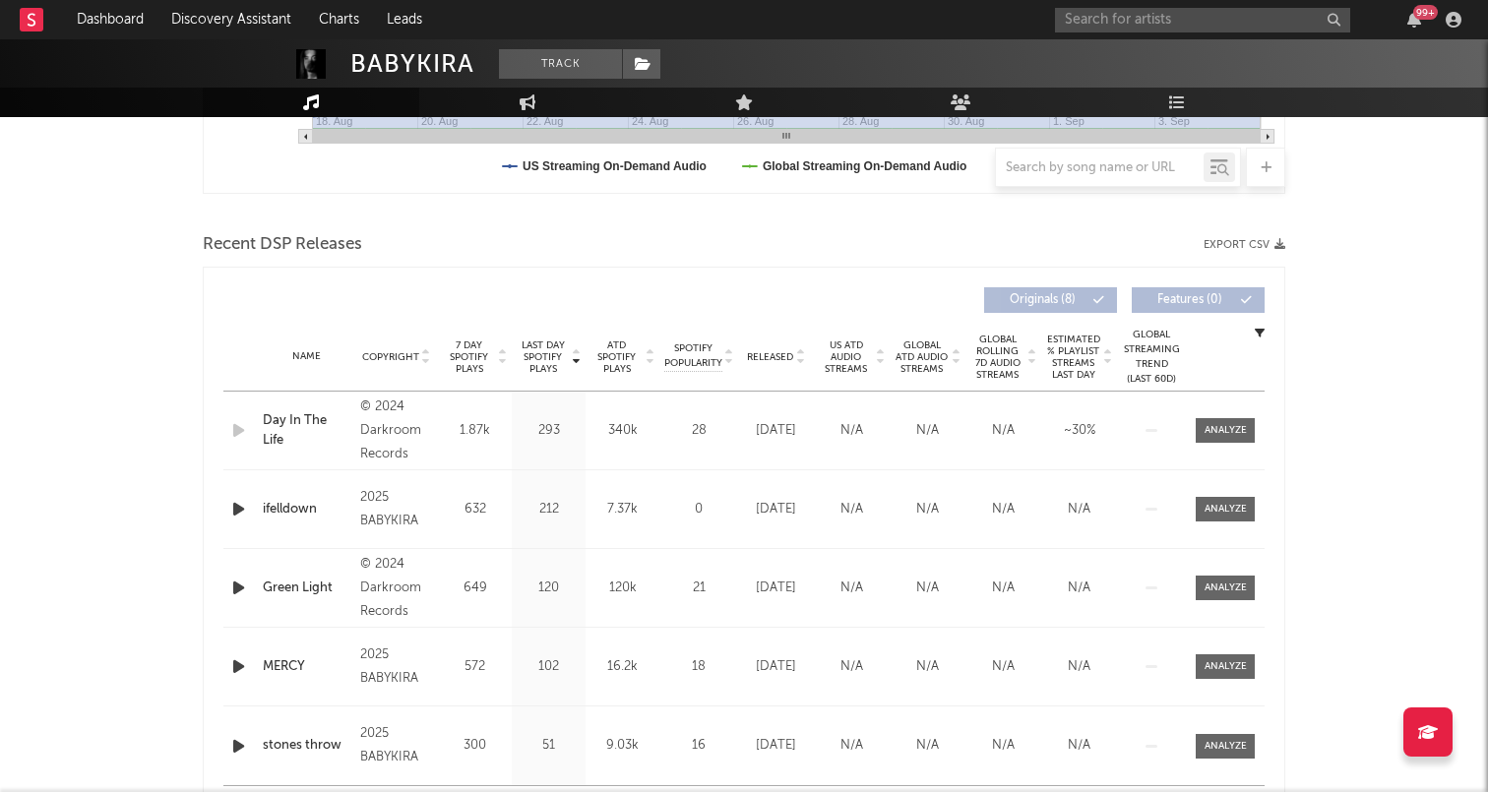
click at [762, 352] on span "Released" at bounding box center [770, 357] width 46 height 12
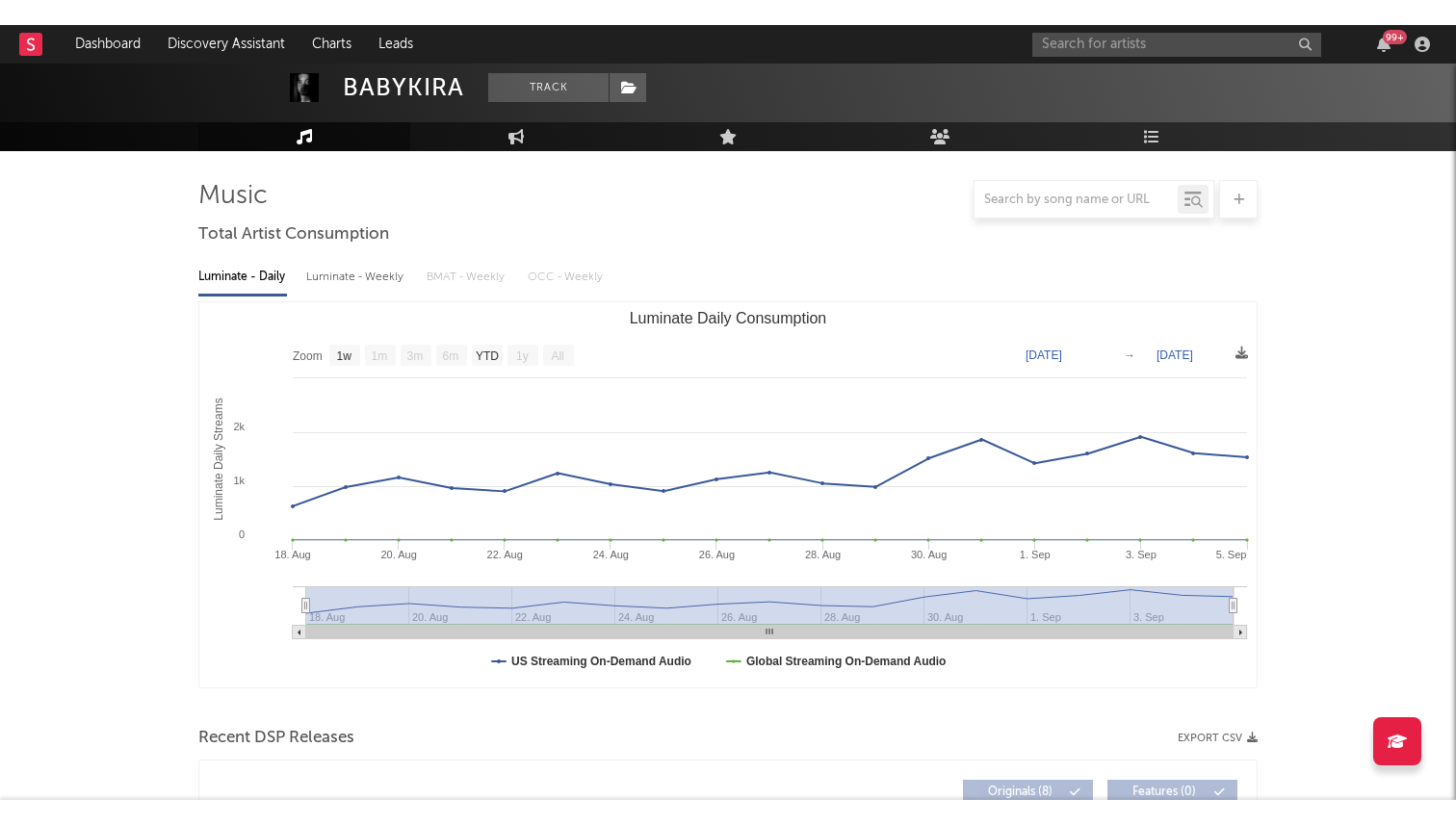
scroll to position [0, 0]
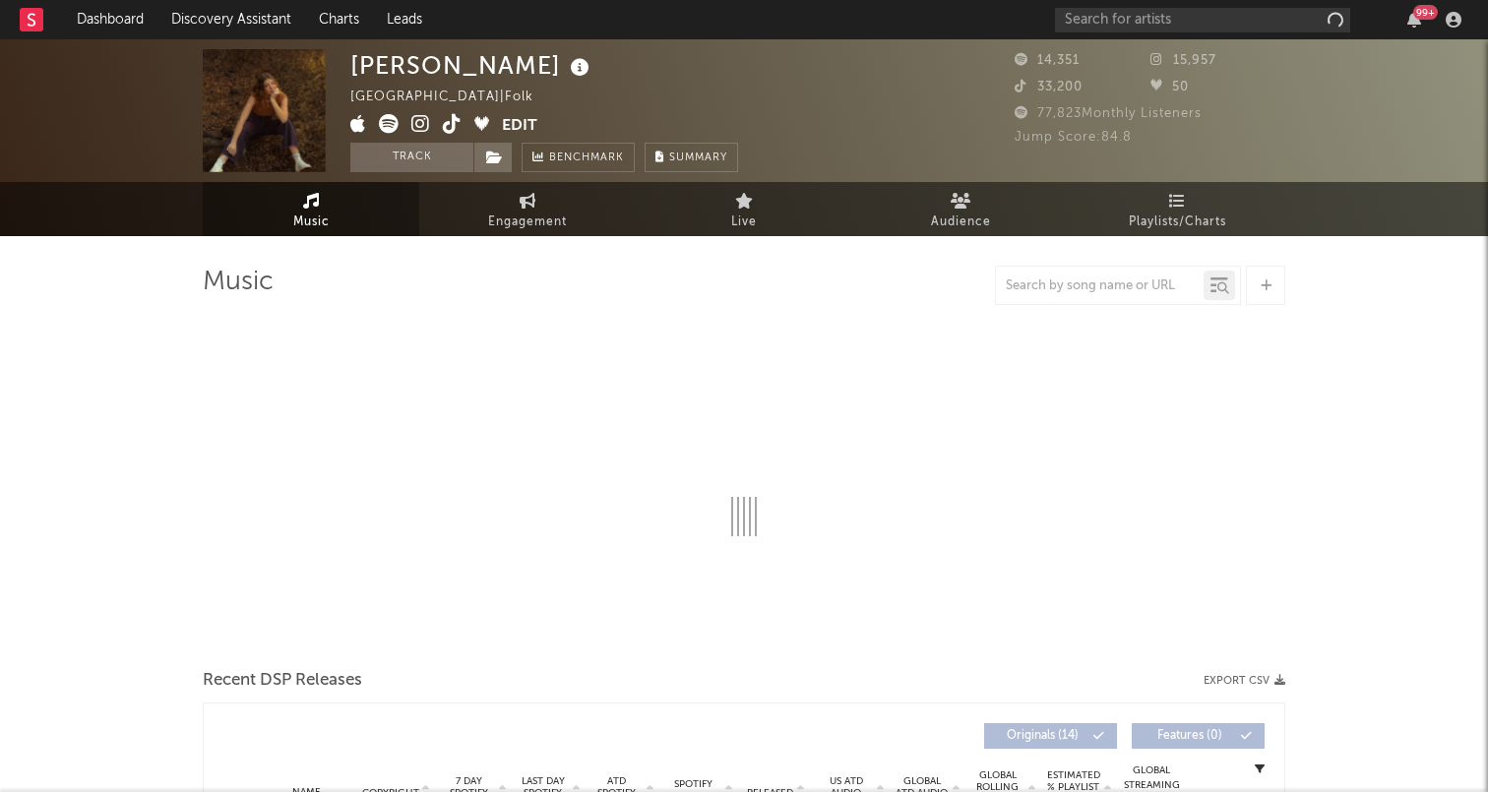
select select "6m"
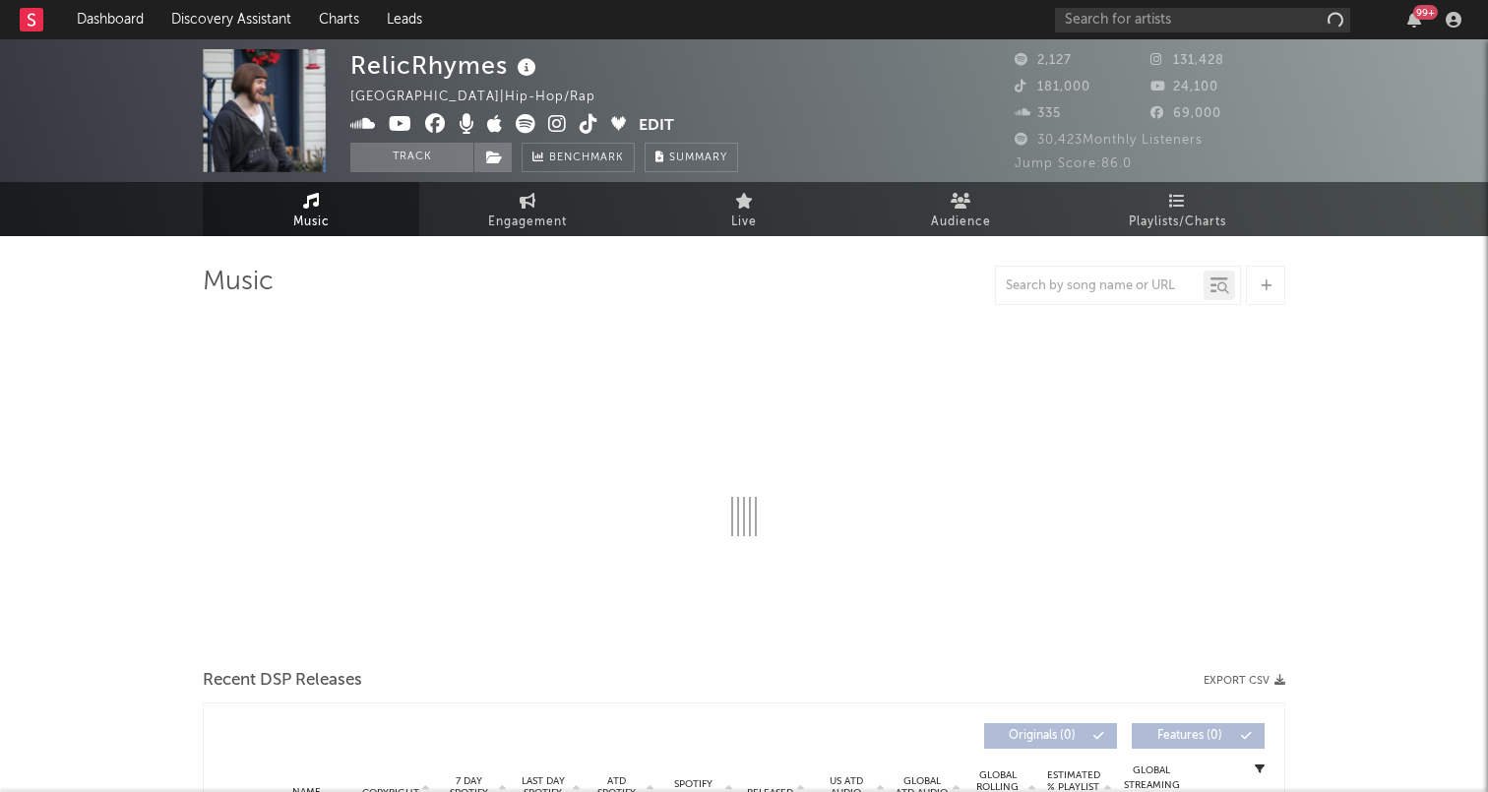
select select "6m"
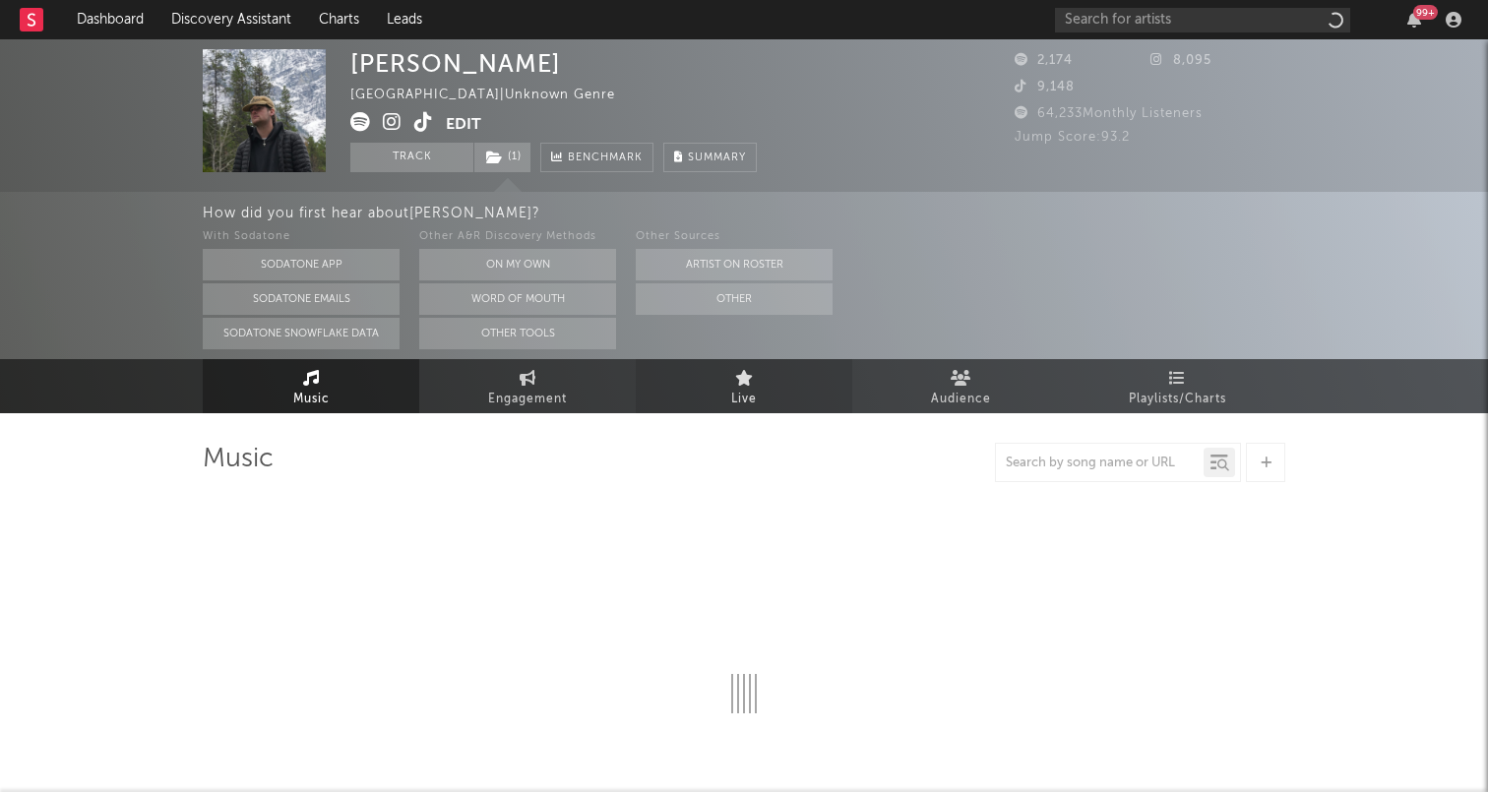
select select "6m"
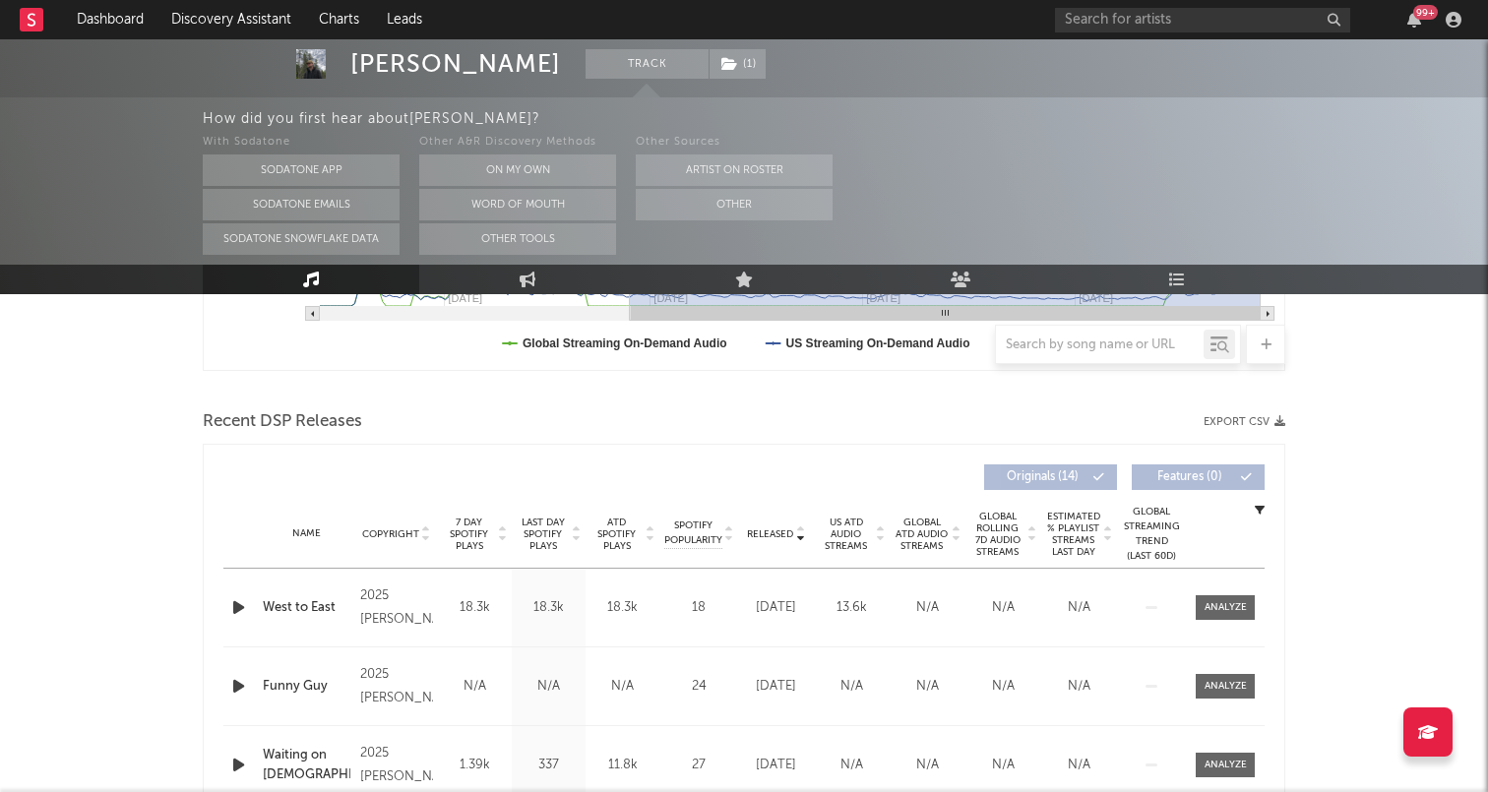
scroll to position [495, 0]
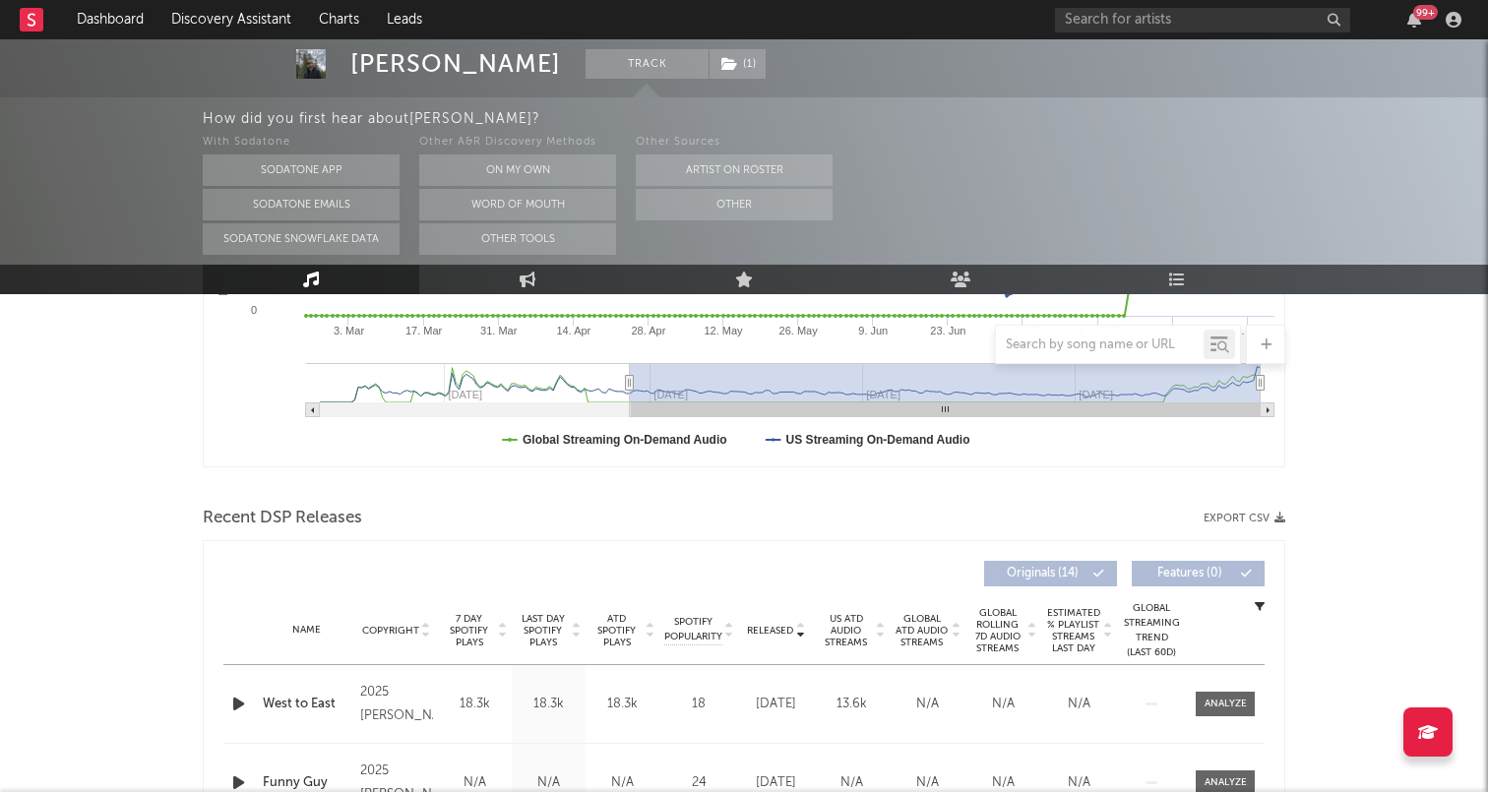
click at [466, 628] on span "7 Day Spotify Plays" at bounding box center [469, 630] width 52 height 35
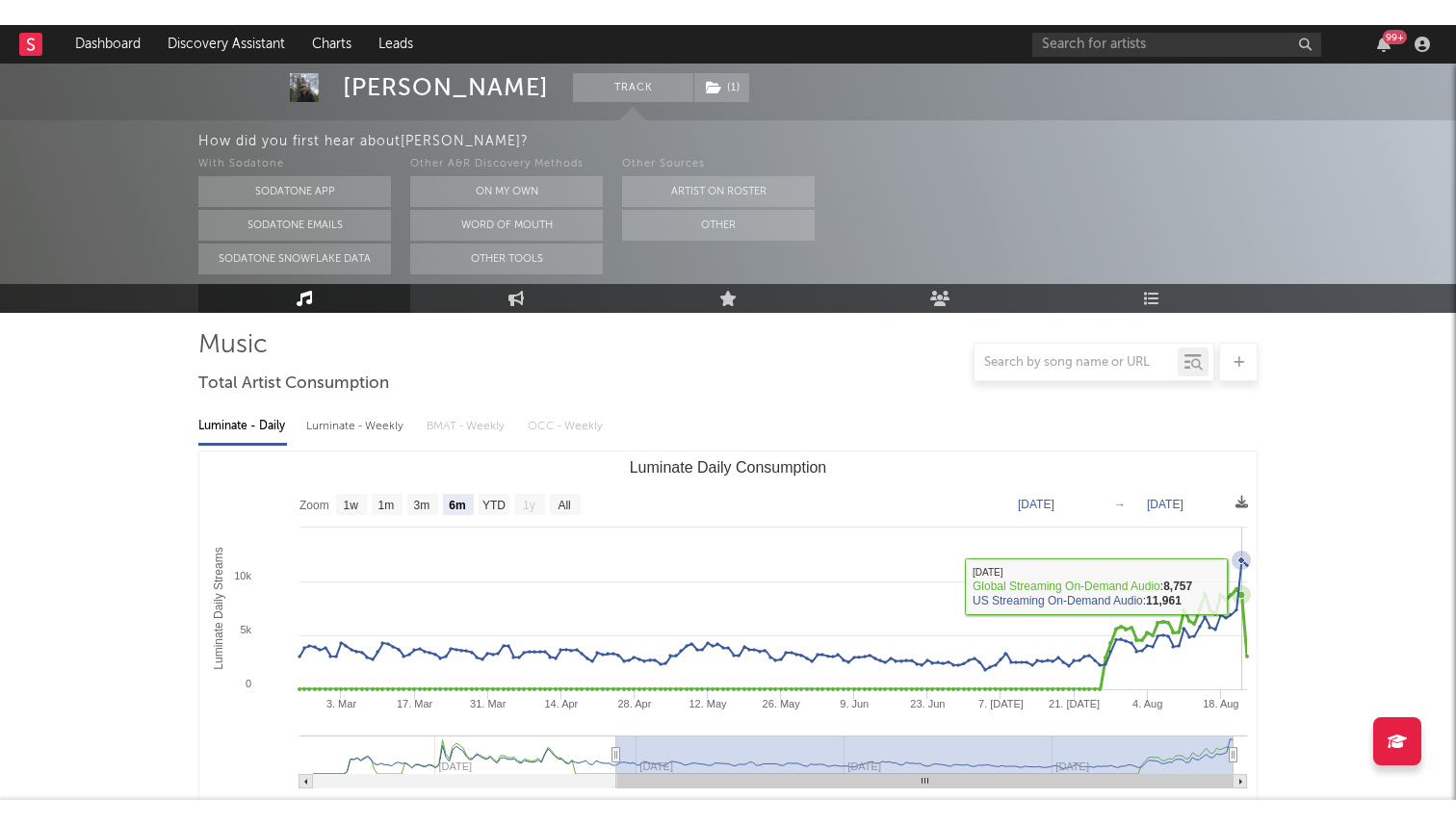
scroll to position [0, 0]
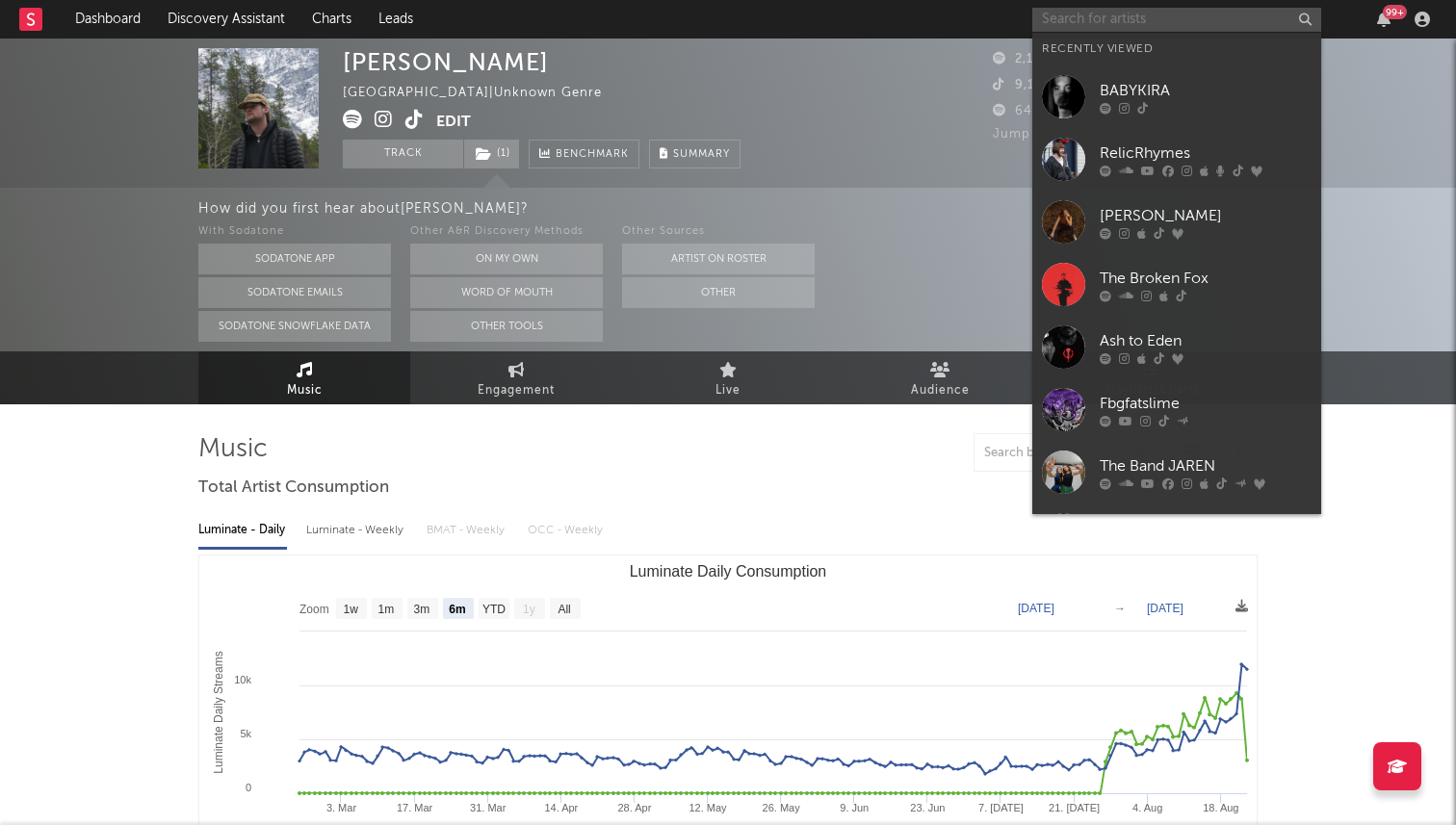
click at [1103, 23] on input "text" at bounding box center [1176, 20] width 289 height 24
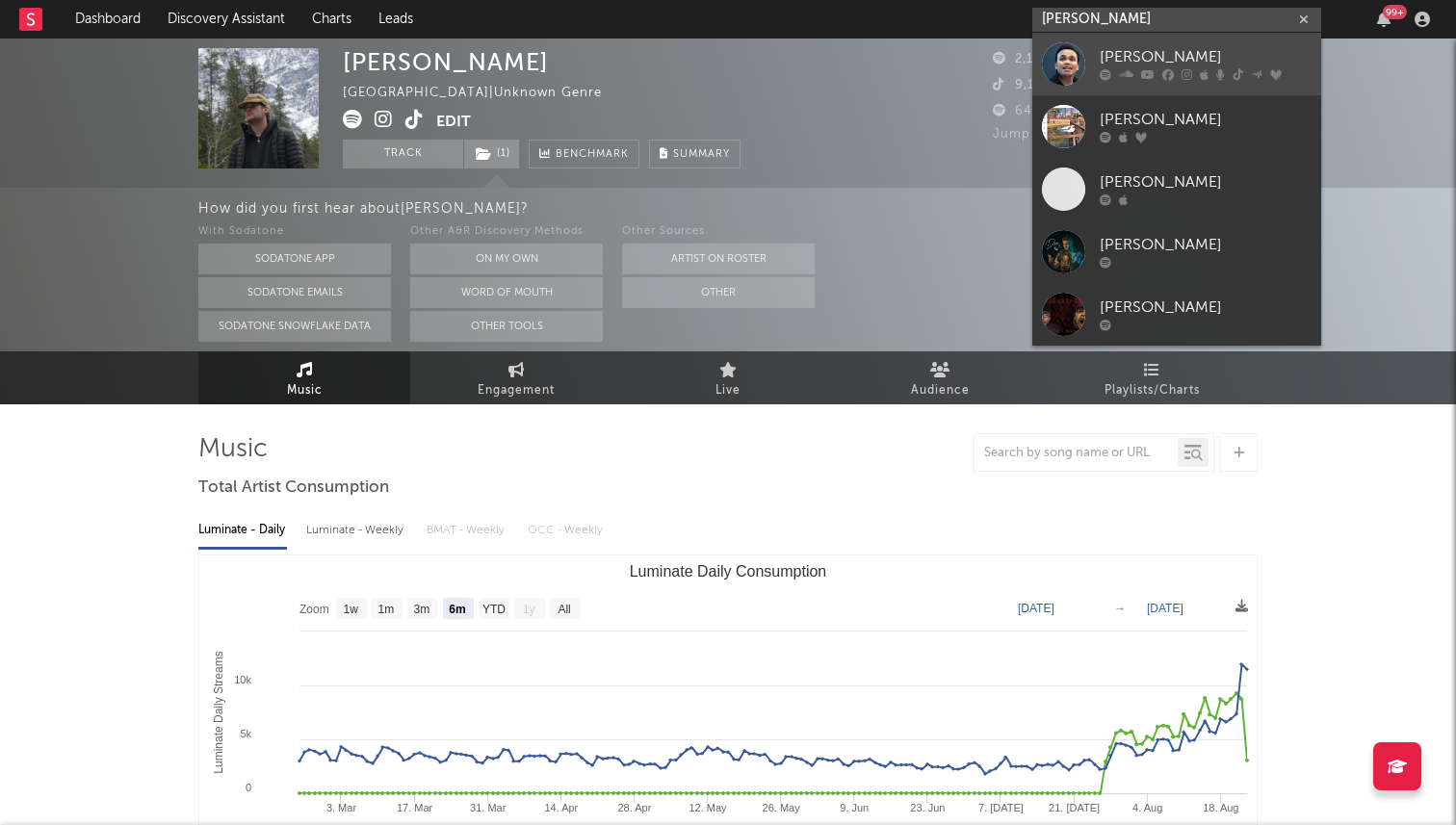
type input "[PERSON_NAME]"
click at [1069, 64] on div at bounding box center [1064, 64] width 43 height 43
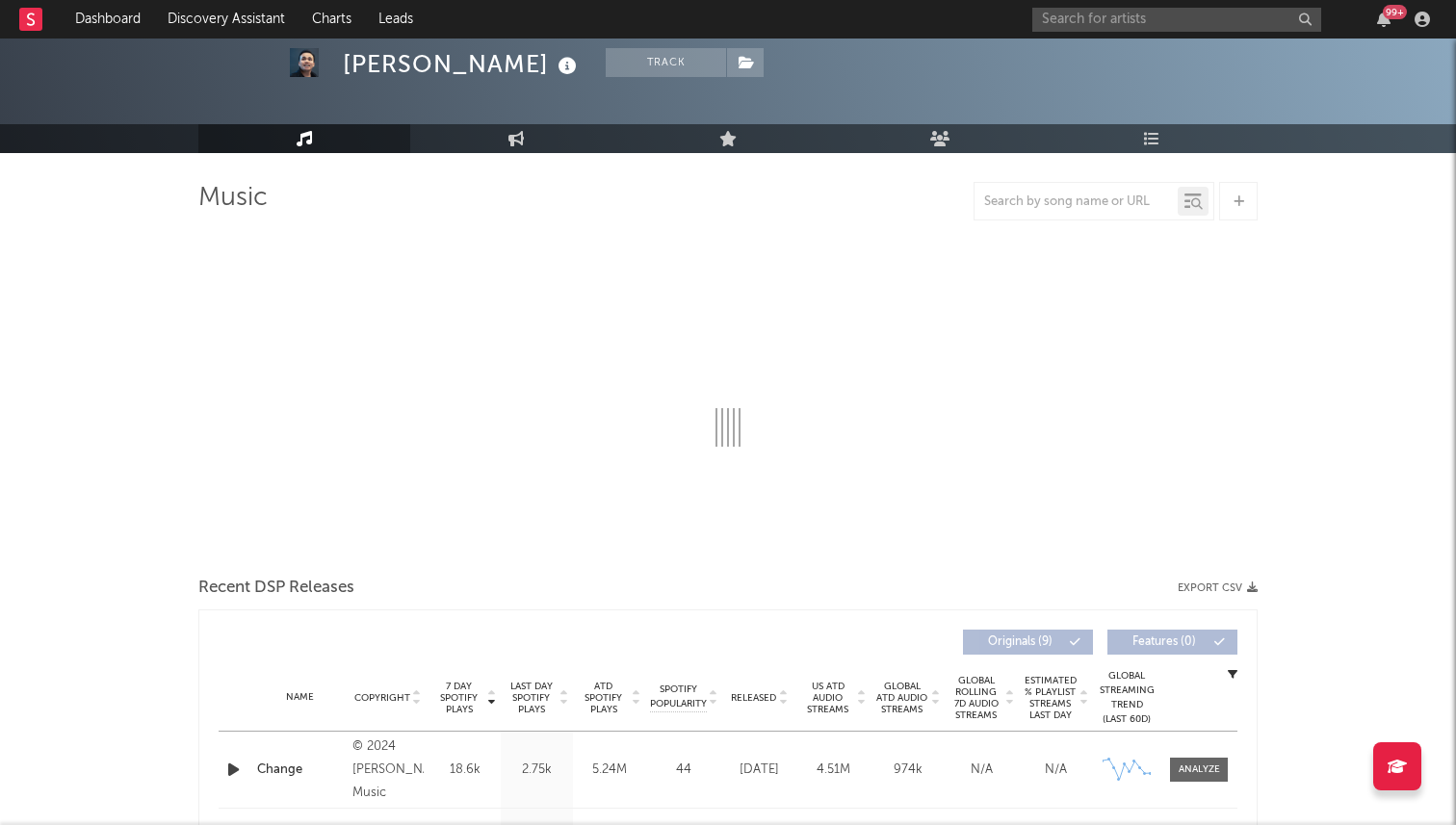
scroll to position [267, 0]
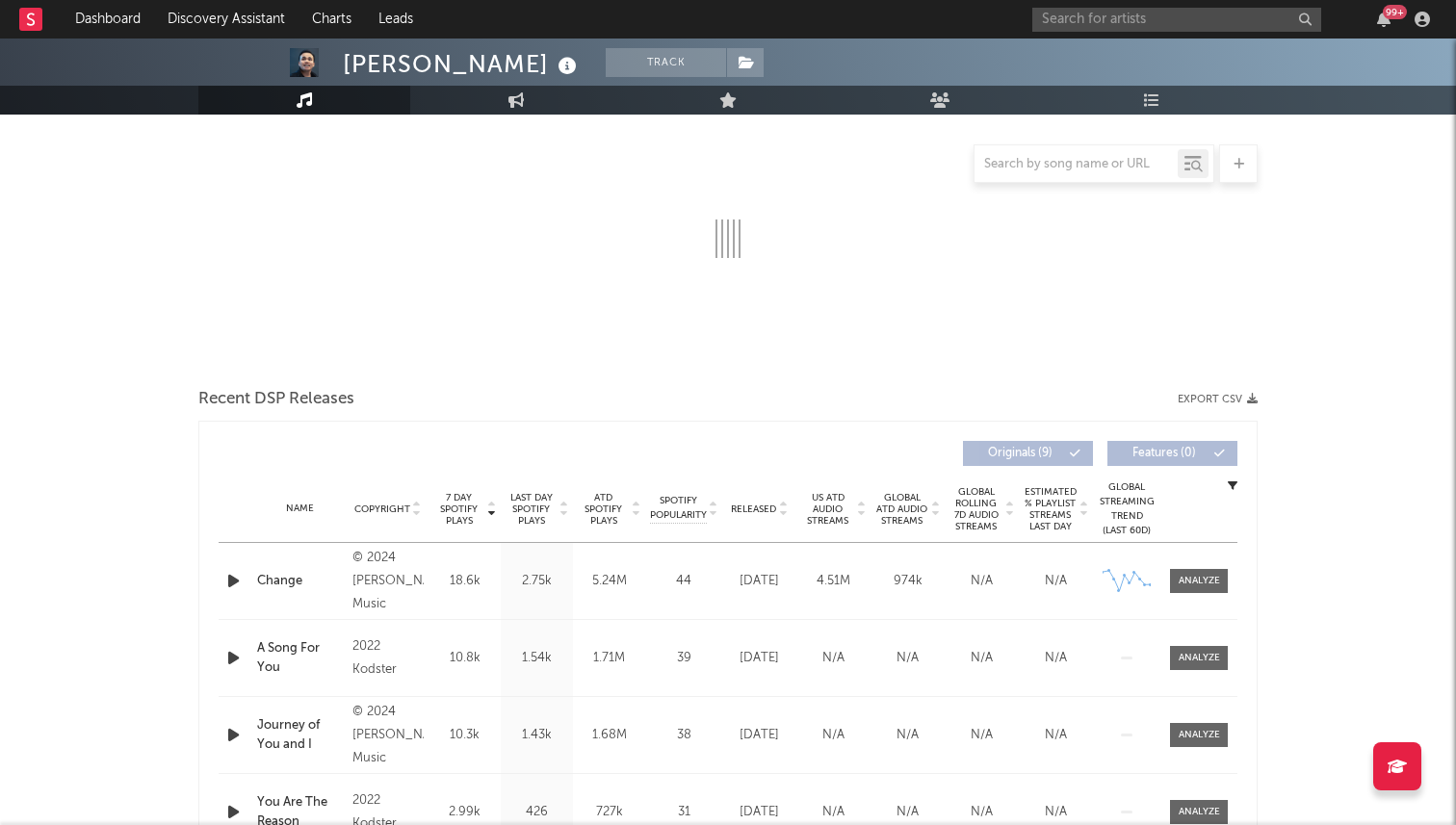
select select "6m"
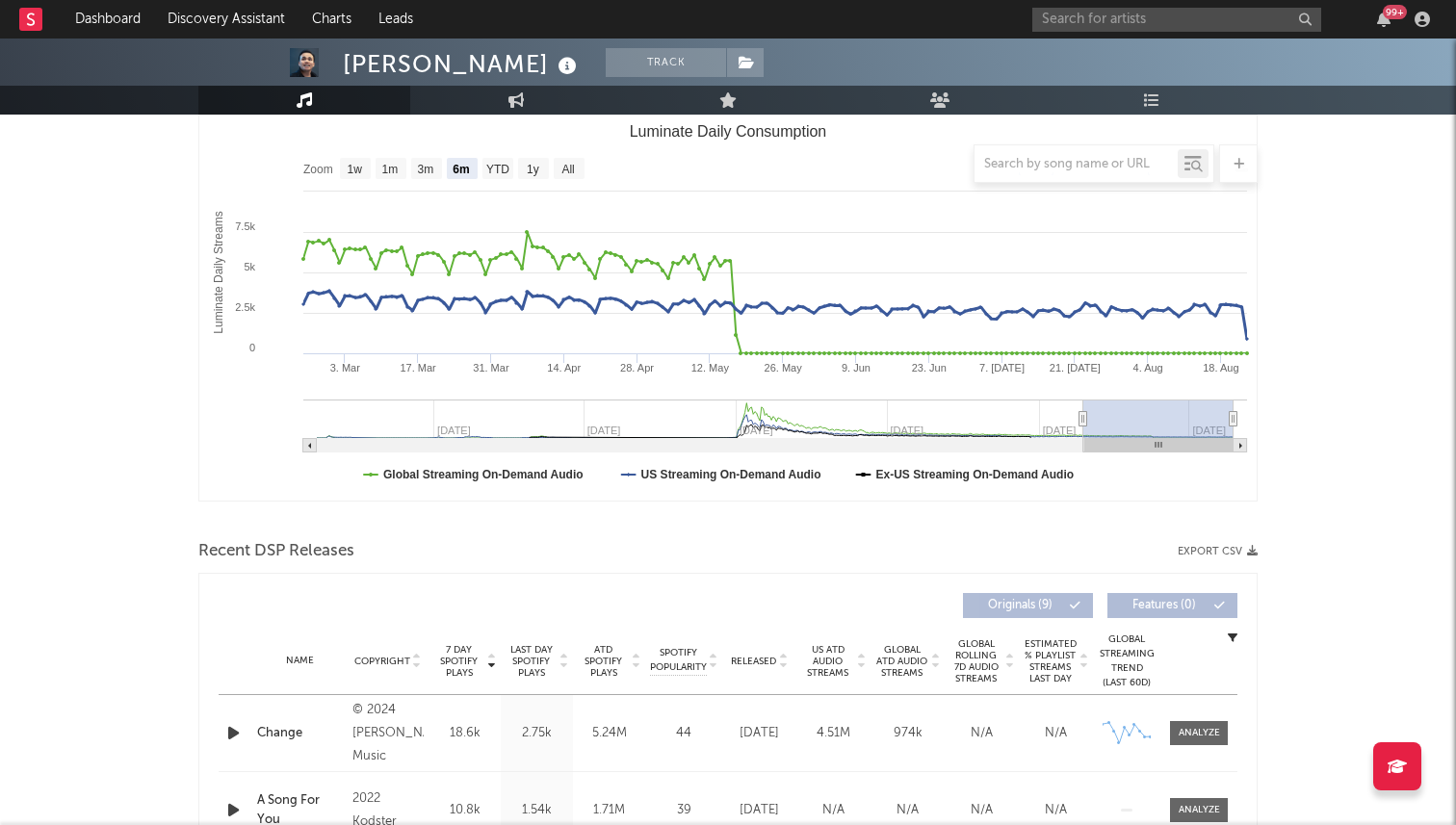
scroll to position [0, 0]
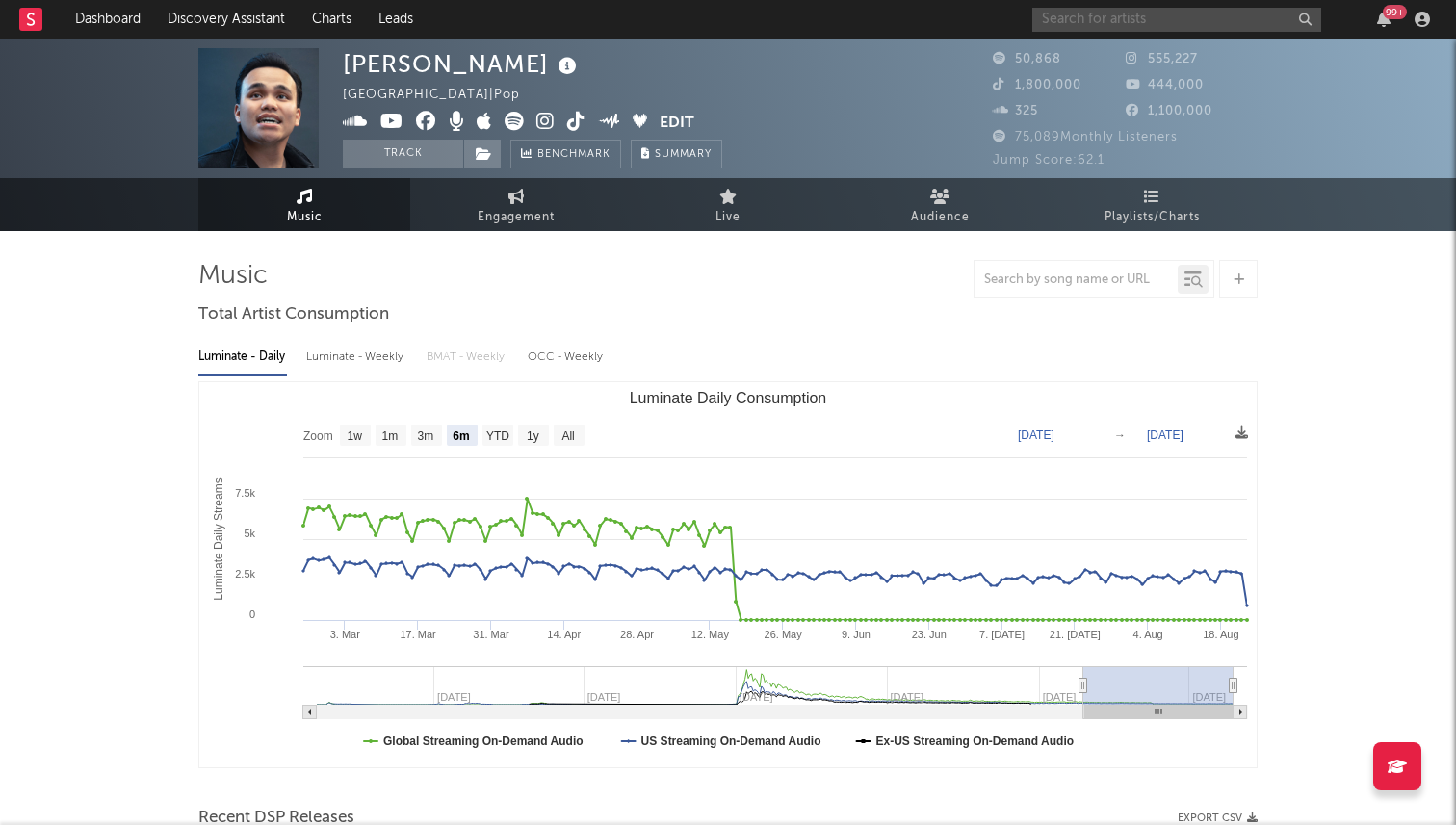
click at [1091, 26] on input "text" at bounding box center [1176, 20] width 289 height 24
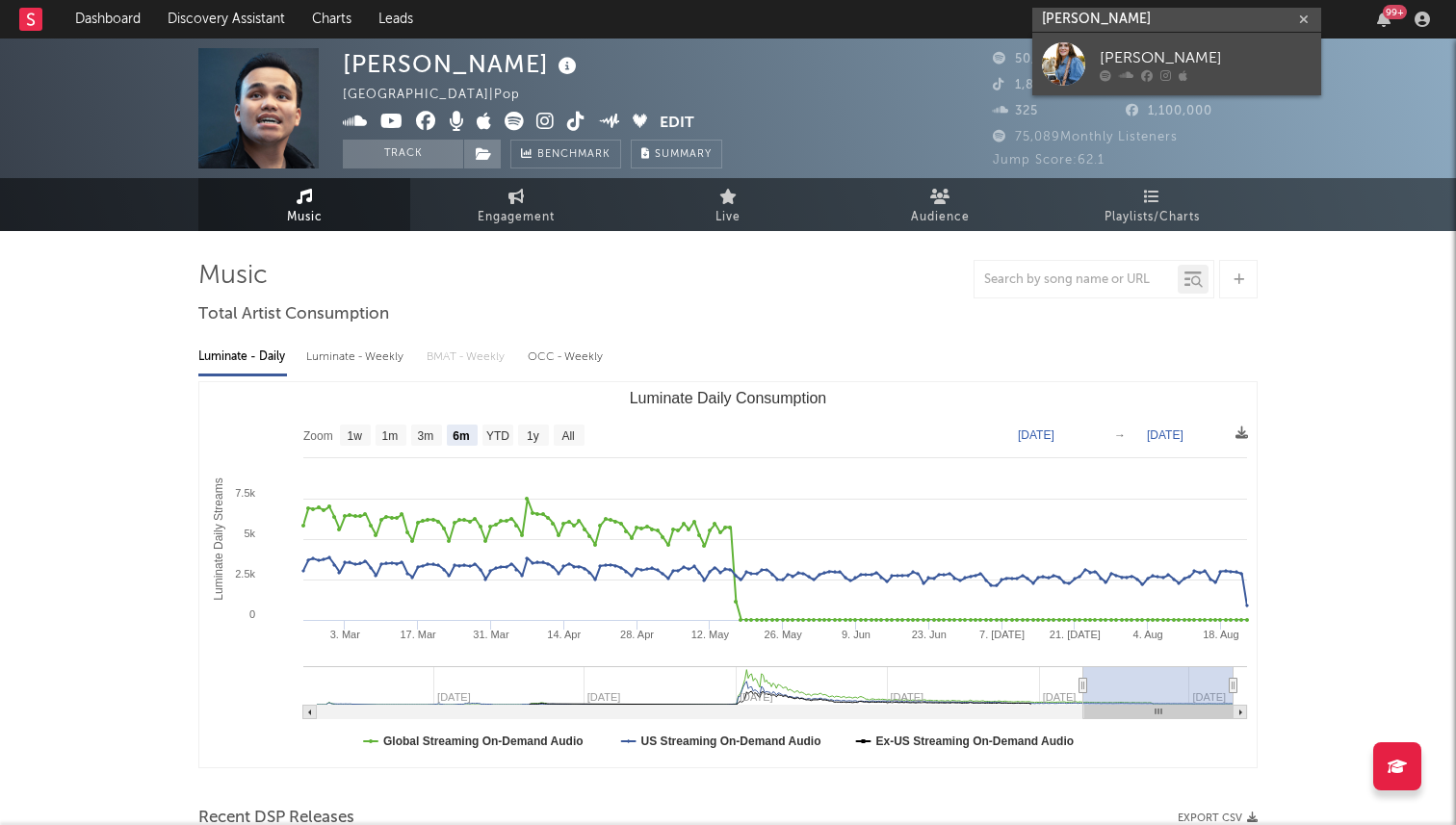
type input "kodee lee"
click at [1192, 52] on div "[PERSON_NAME]" at bounding box center [1206, 58] width 211 height 23
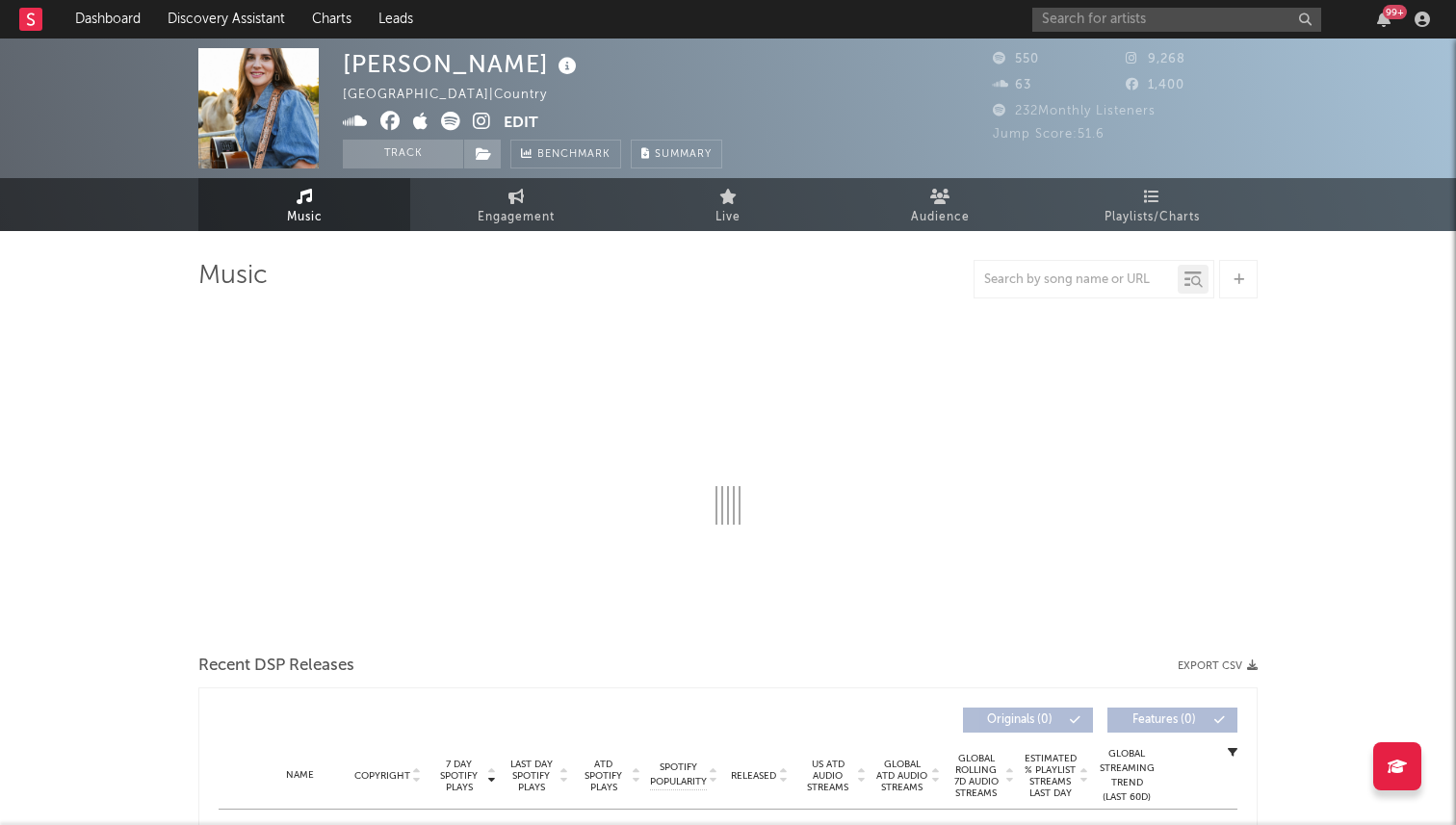
select select "1w"
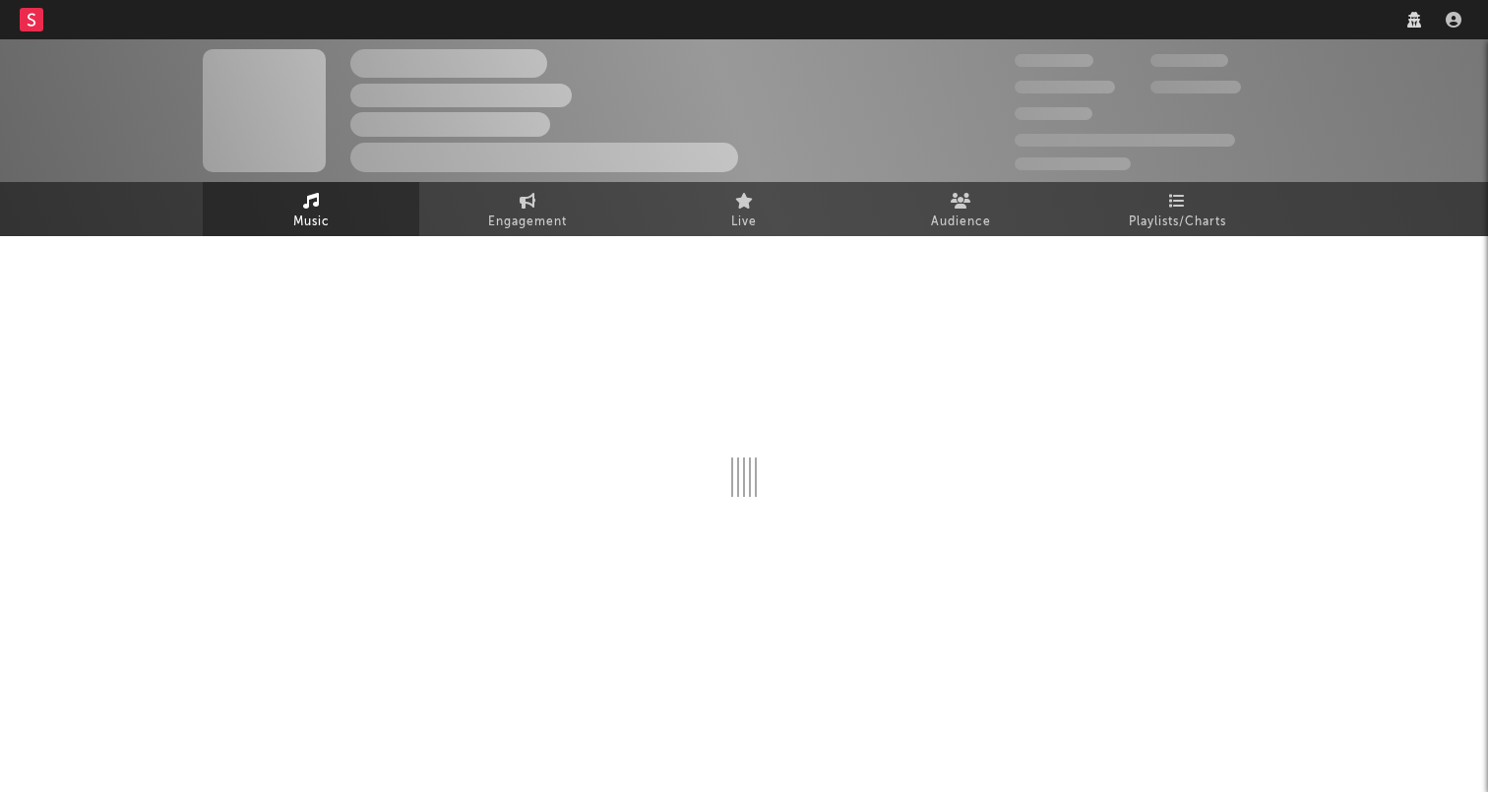
select select "1w"
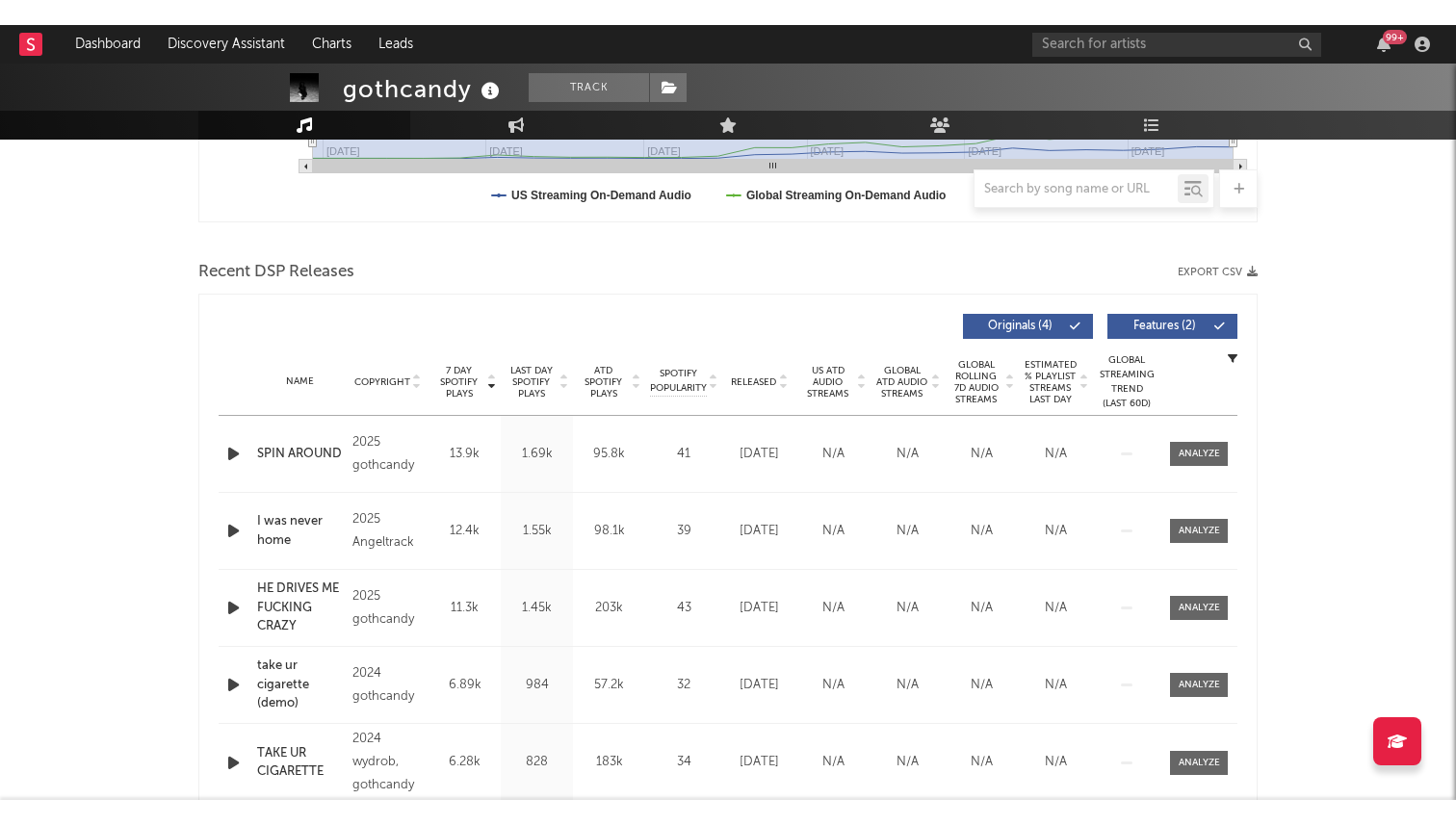
scroll to position [592, 0]
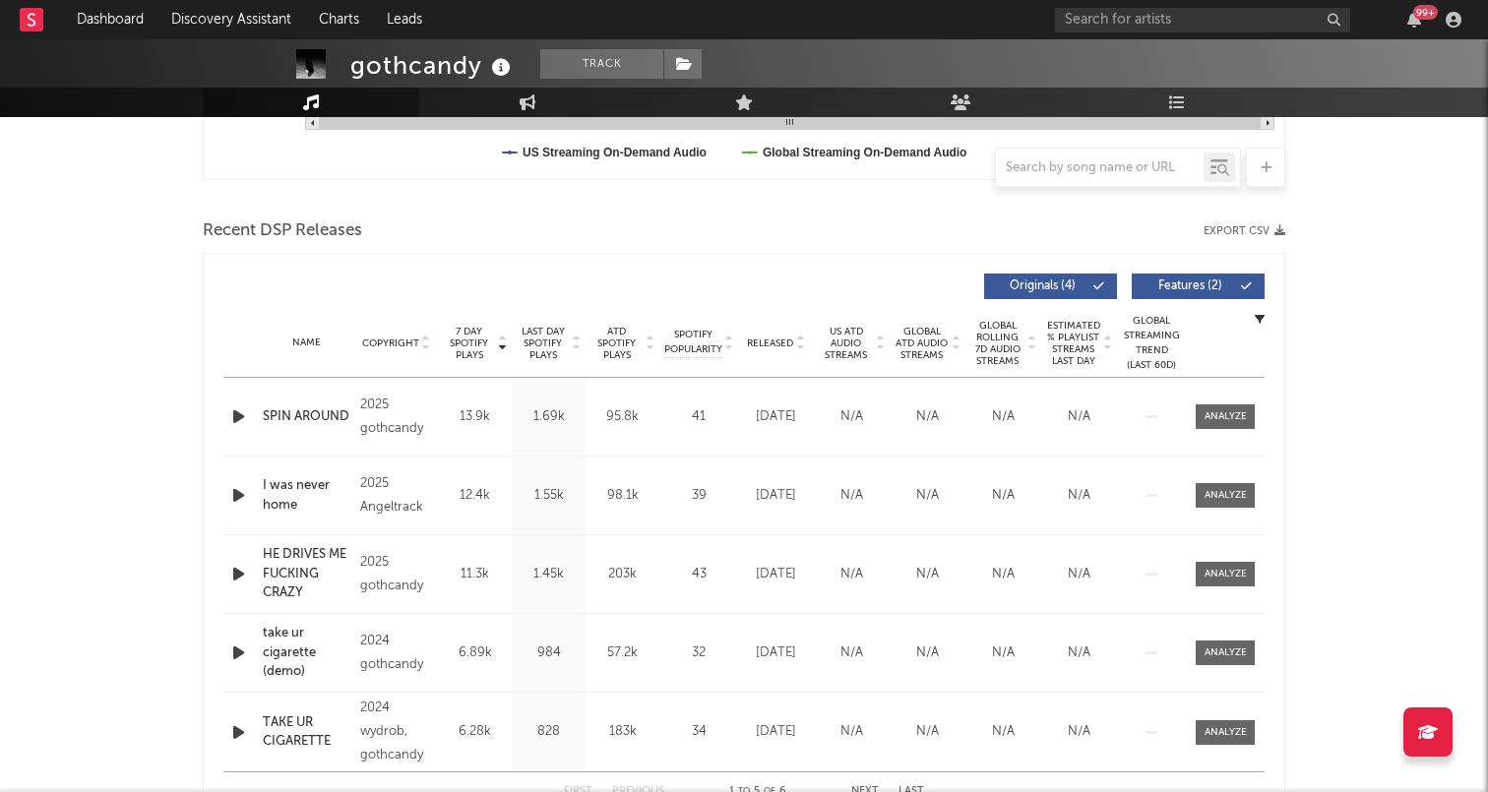
click at [235, 414] on icon "button" at bounding box center [238, 416] width 21 height 25
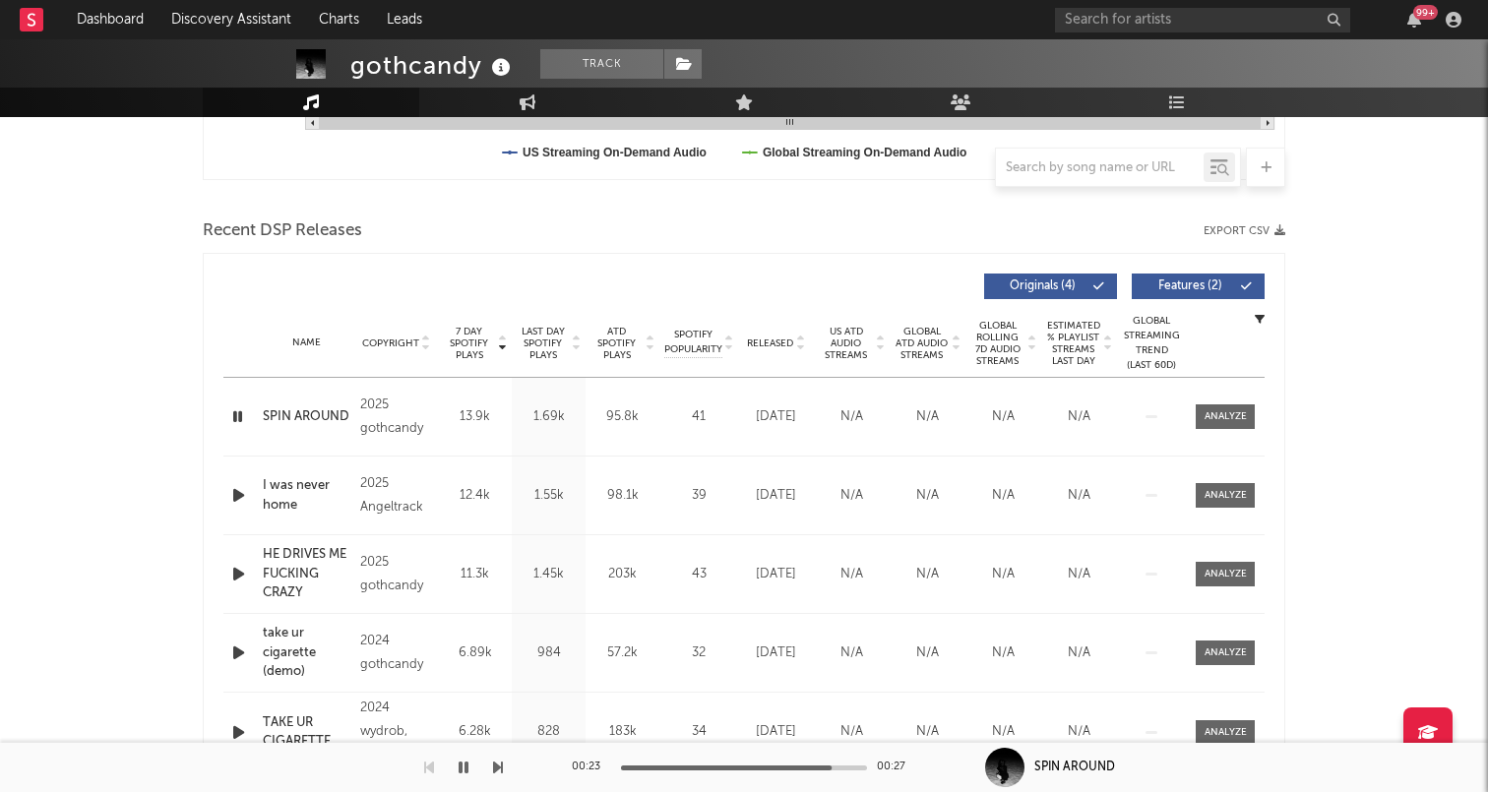
click at [465, 772] on icon "button" at bounding box center [463, 768] width 10 height 16
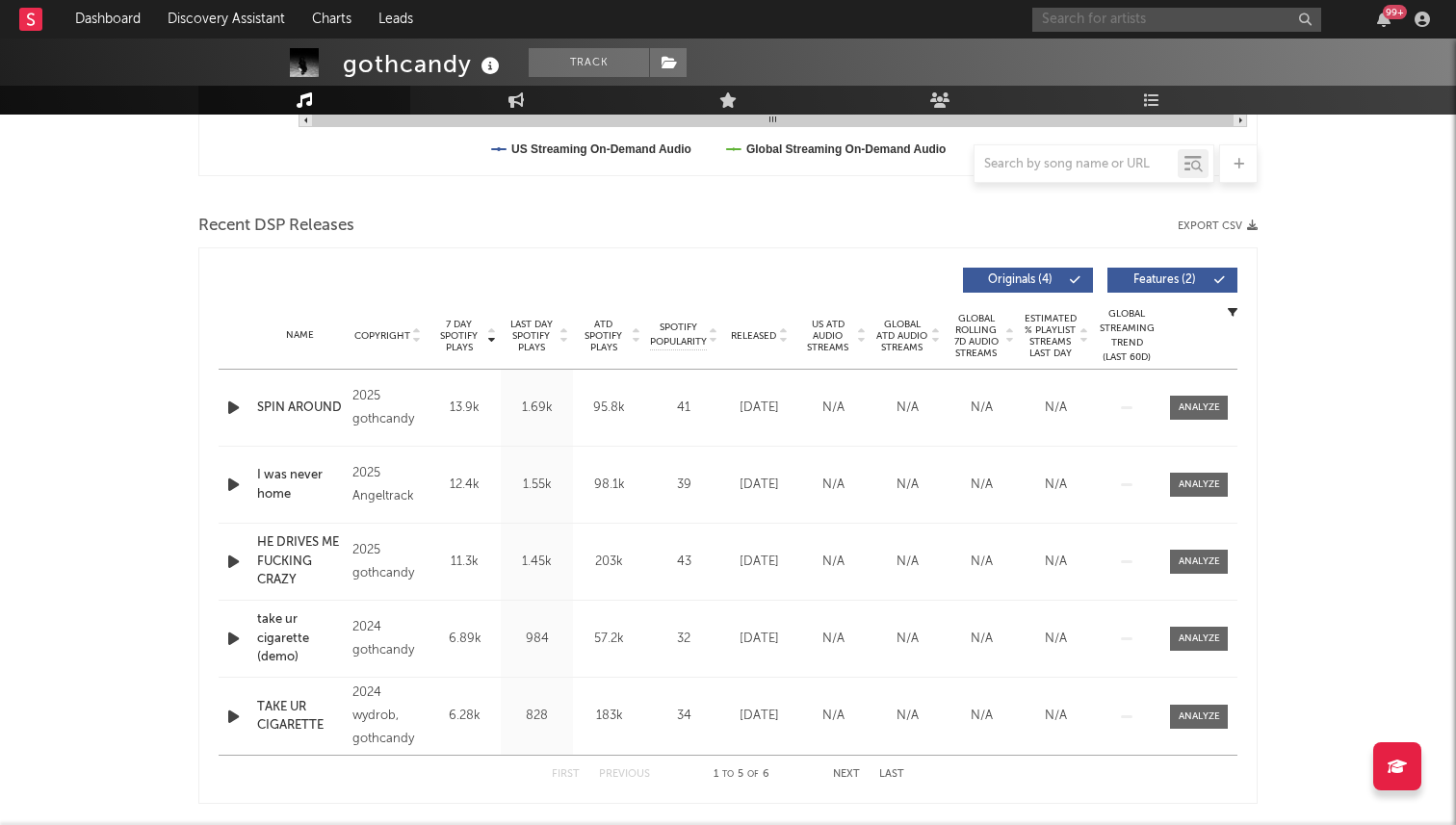
click at [1084, 18] on input "text" at bounding box center [1176, 20] width 289 height 24
type input "c"
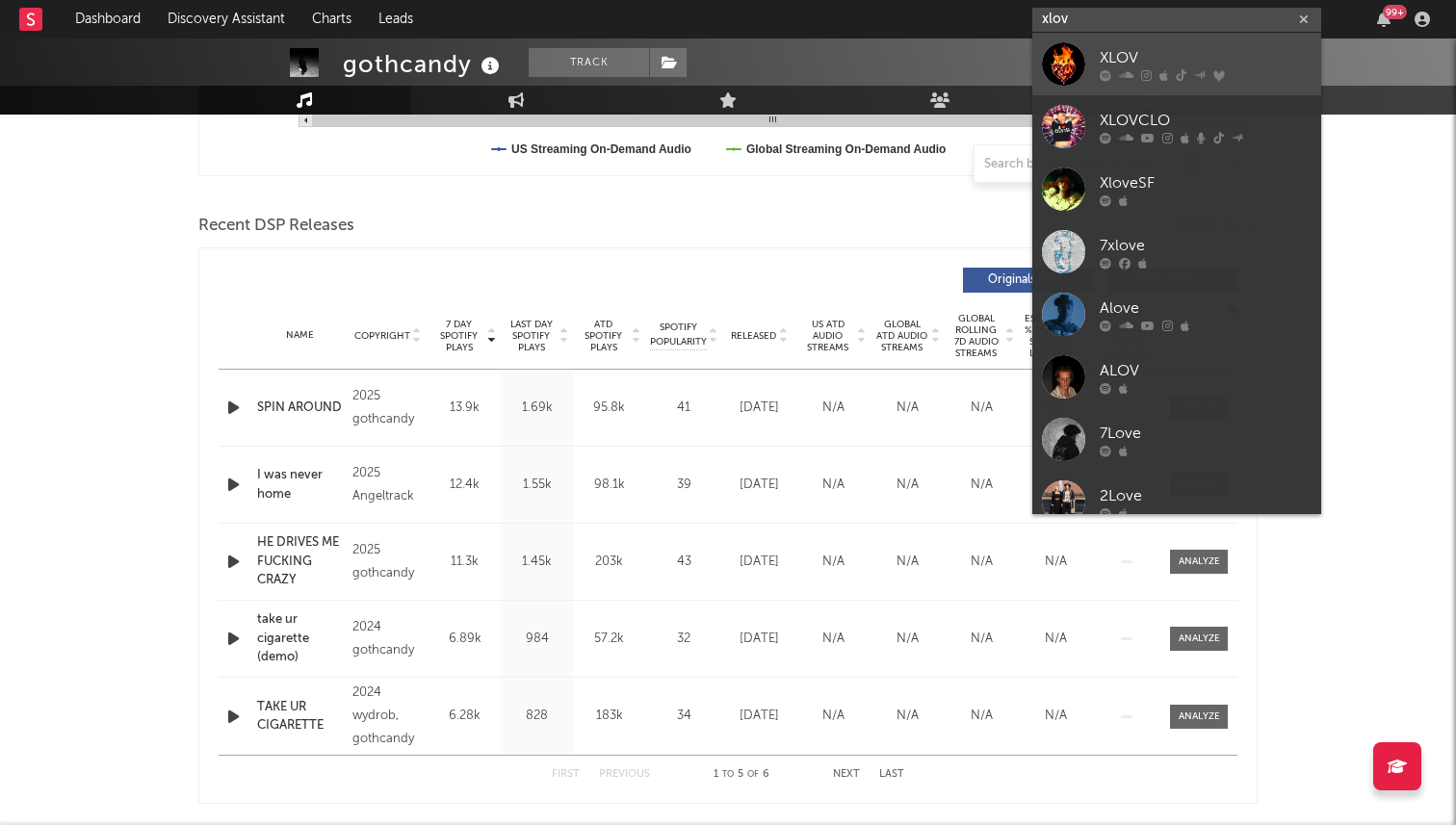
type input "xlov"
click at [1067, 54] on div at bounding box center [1064, 64] width 43 height 43
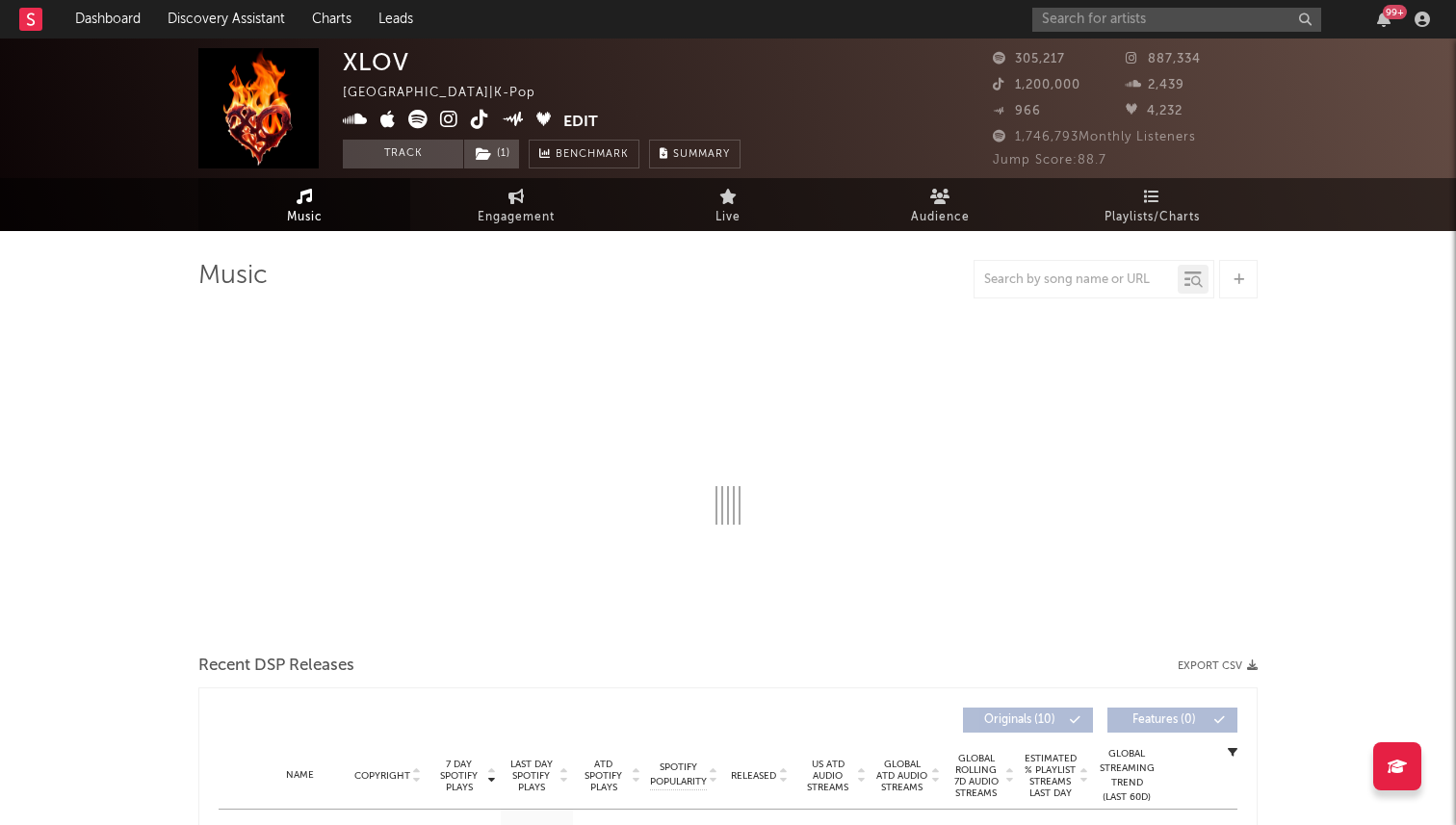
select select "6m"
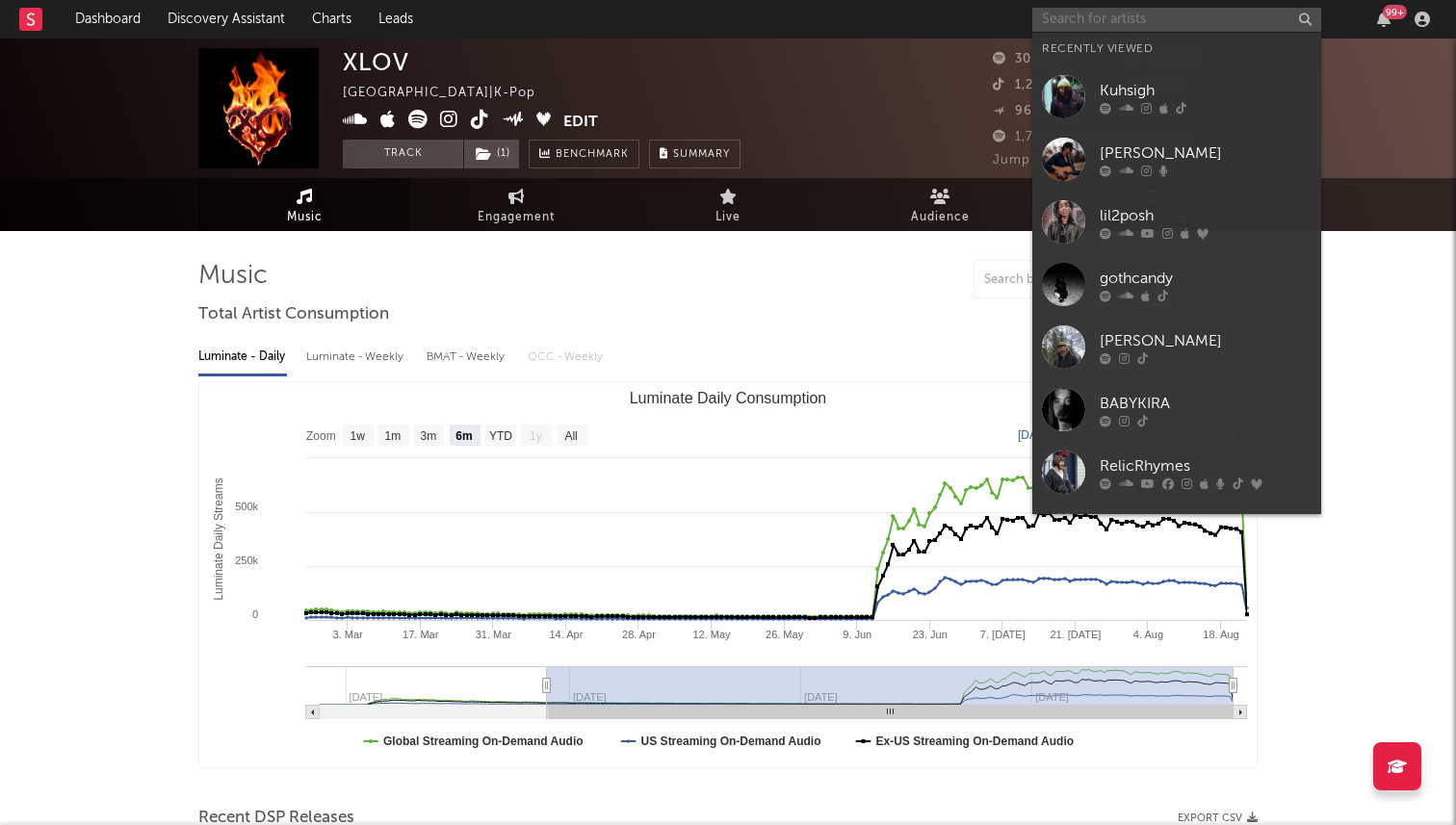
click at [1084, 17] on input "text" at bounding box center [1176, 20] width 289 height 24
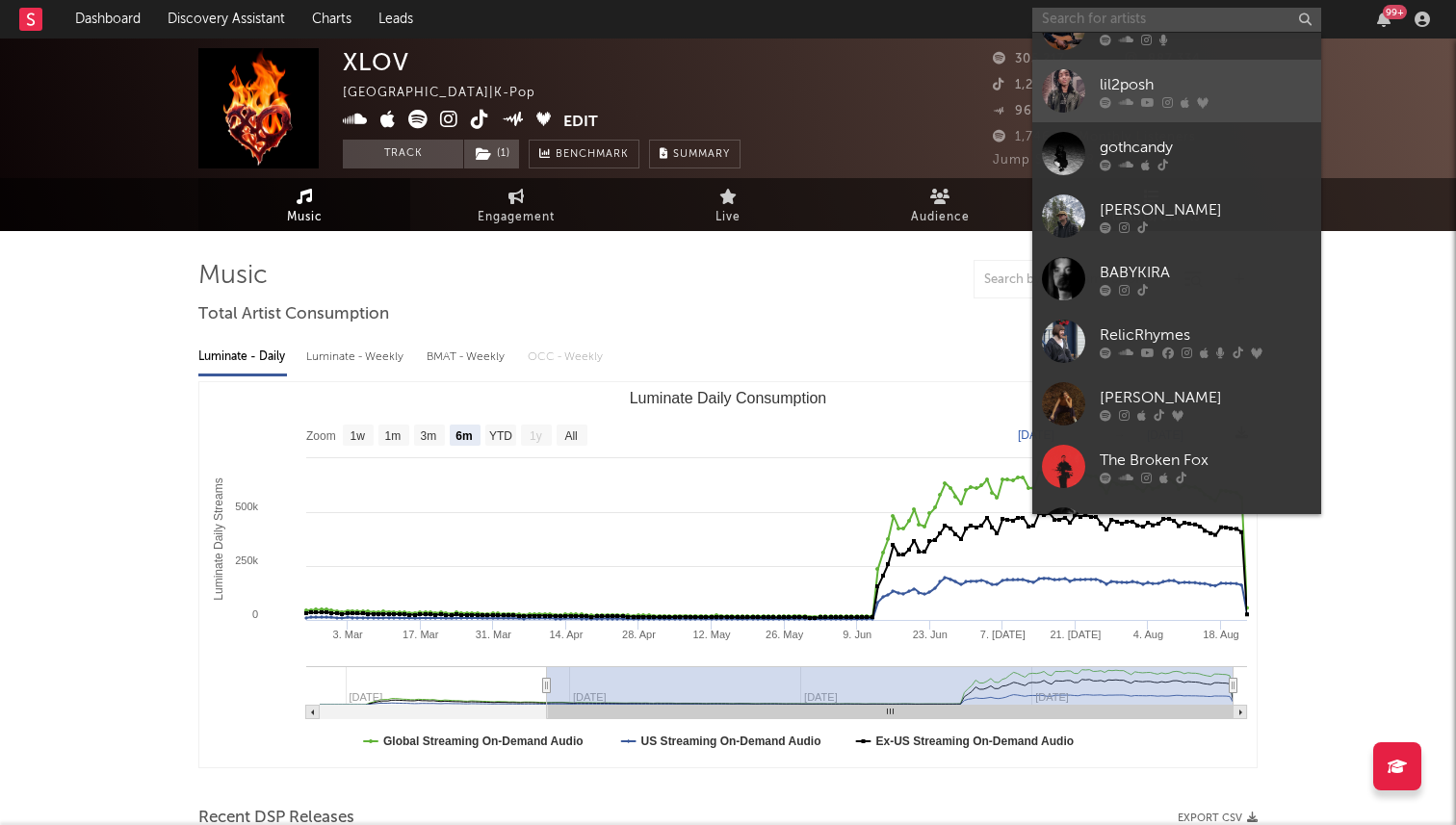
scroll to position [135, 0]
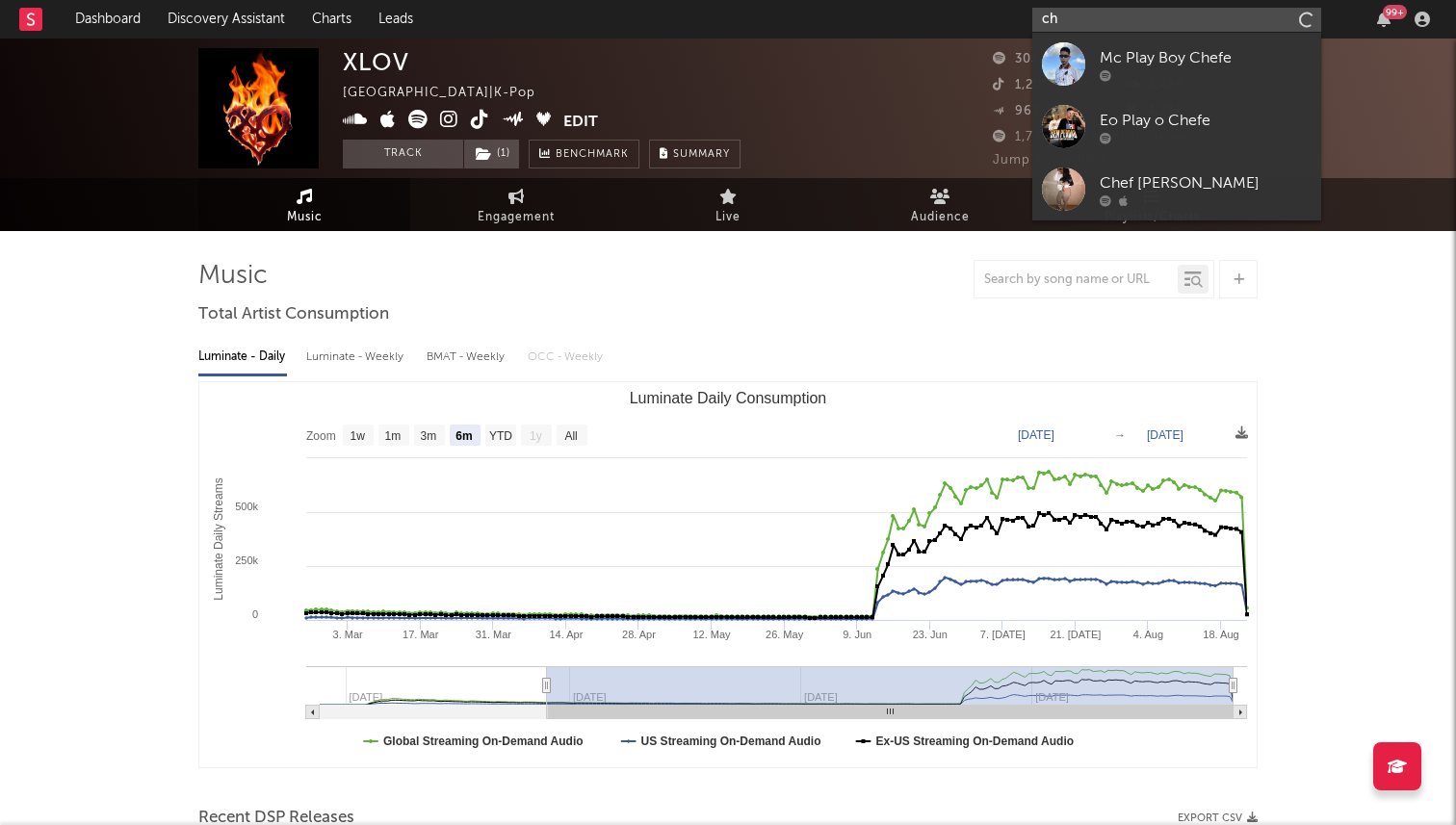
type input "c"
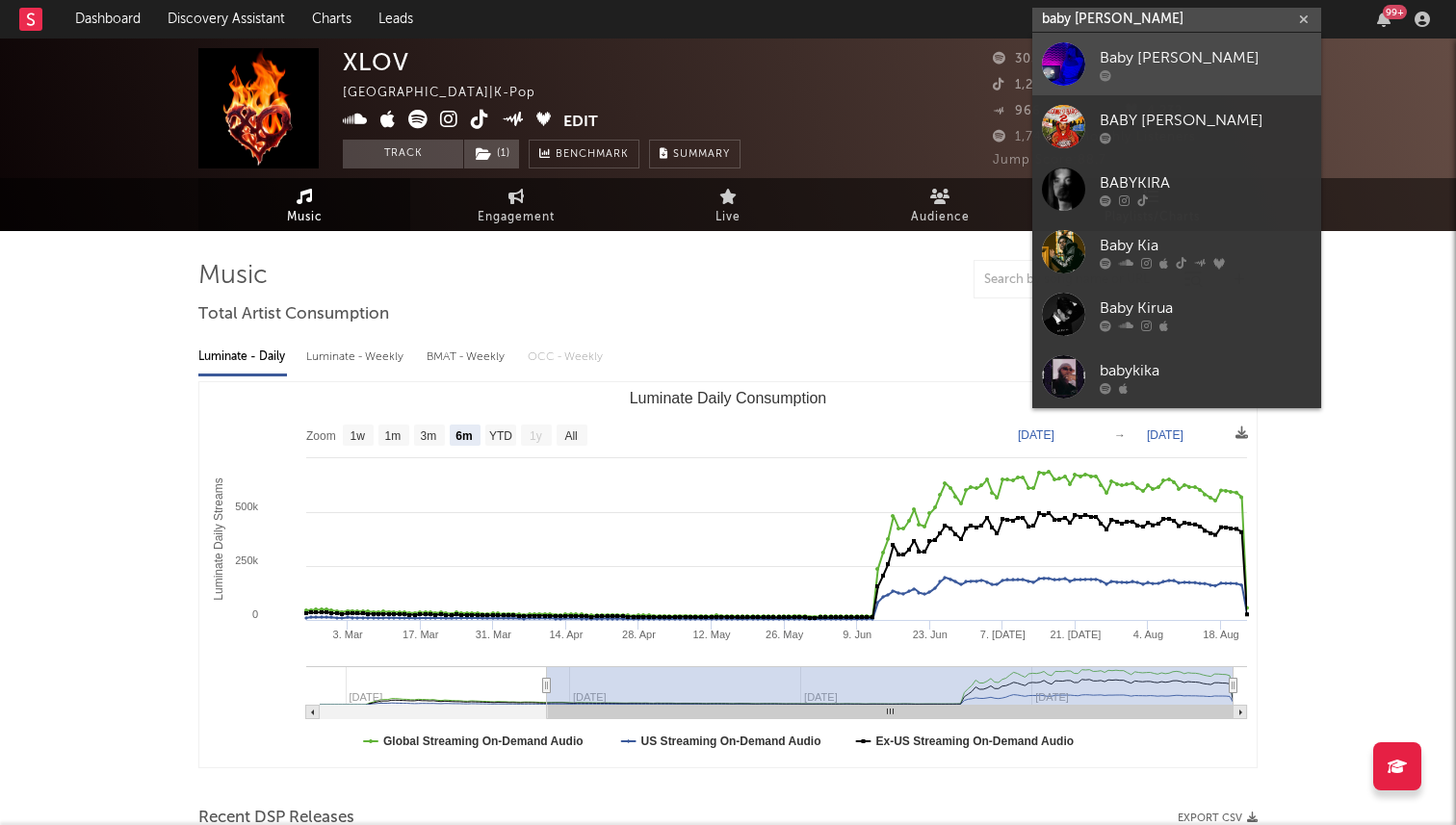
type input "baby kira"
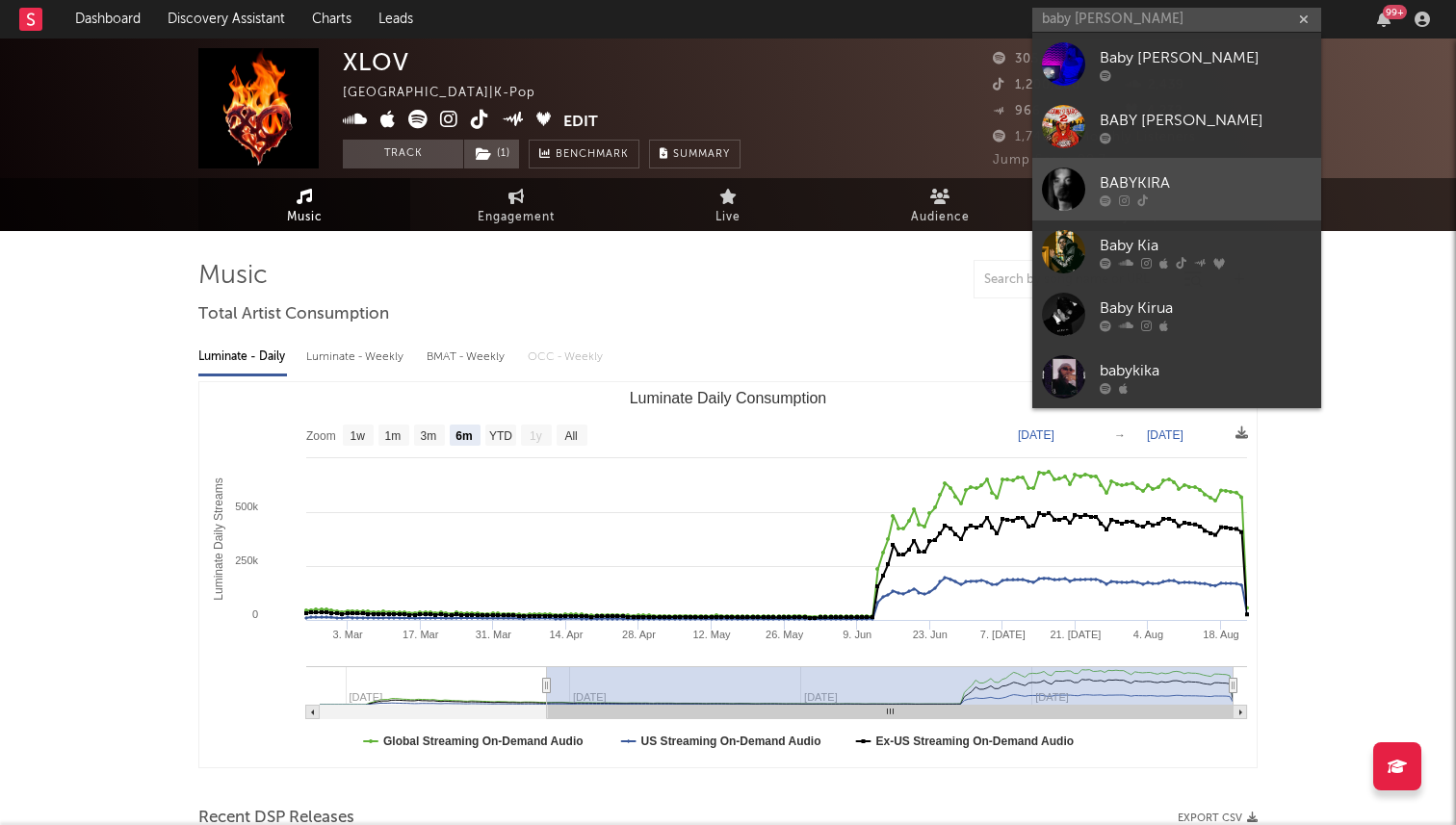
click at [1071, 186] on div at bounding box center [1064, 189] width 43 height 43
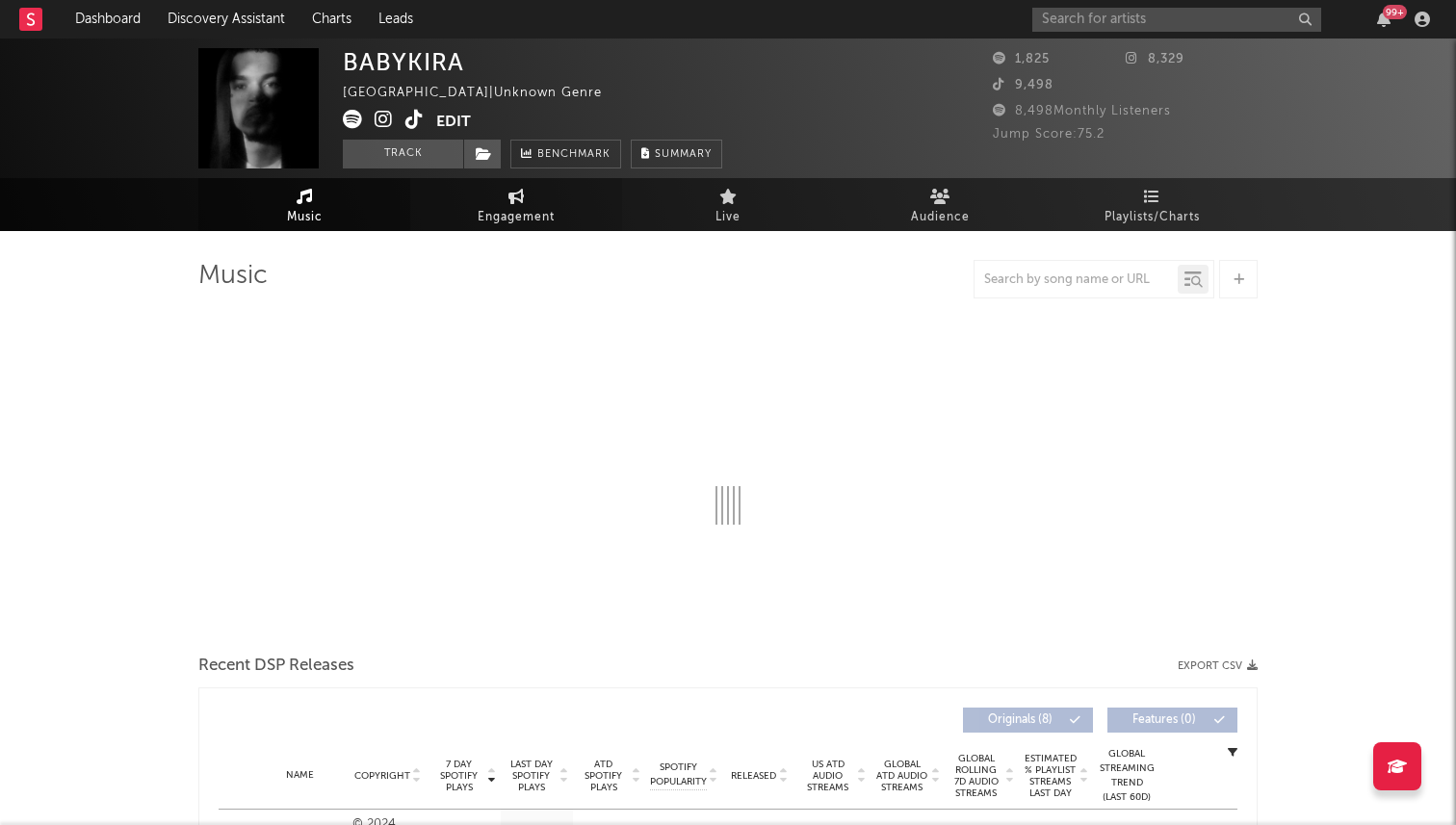
select select "1w"
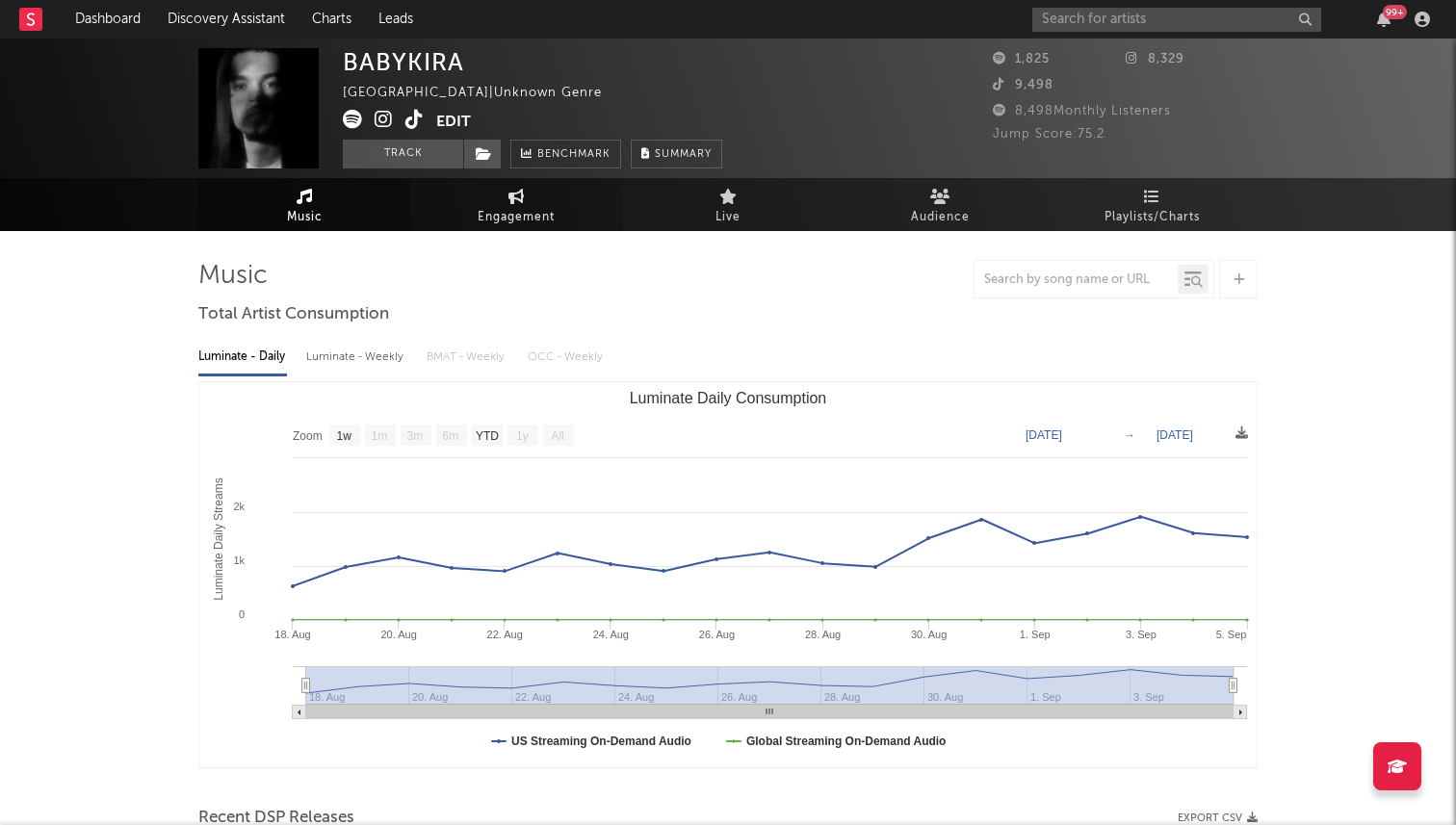
click at [501, 198] on link "Engagement" at bounding box center [516, 205] width 211 height 53
select select "1w"
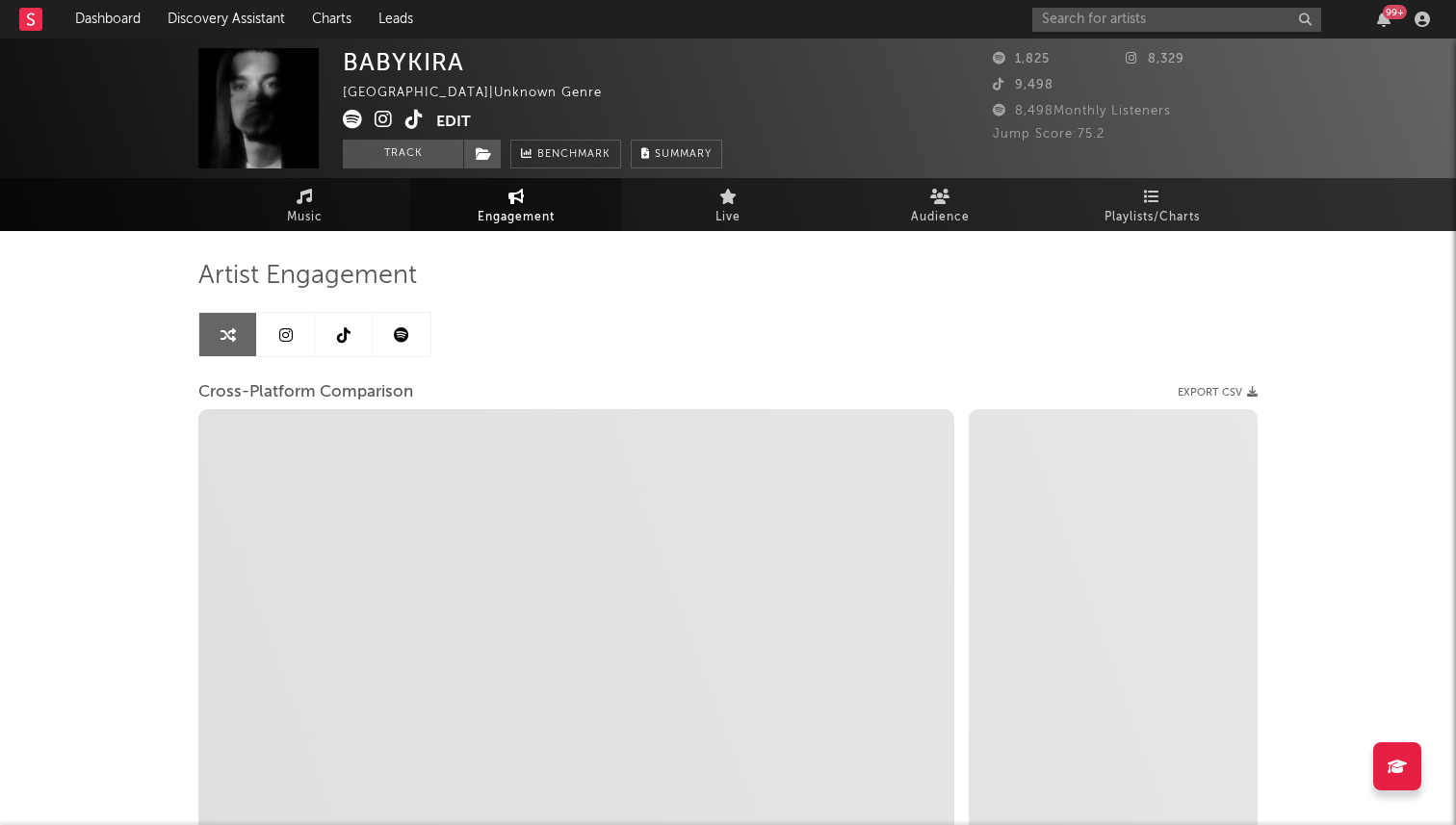
select select "1m"
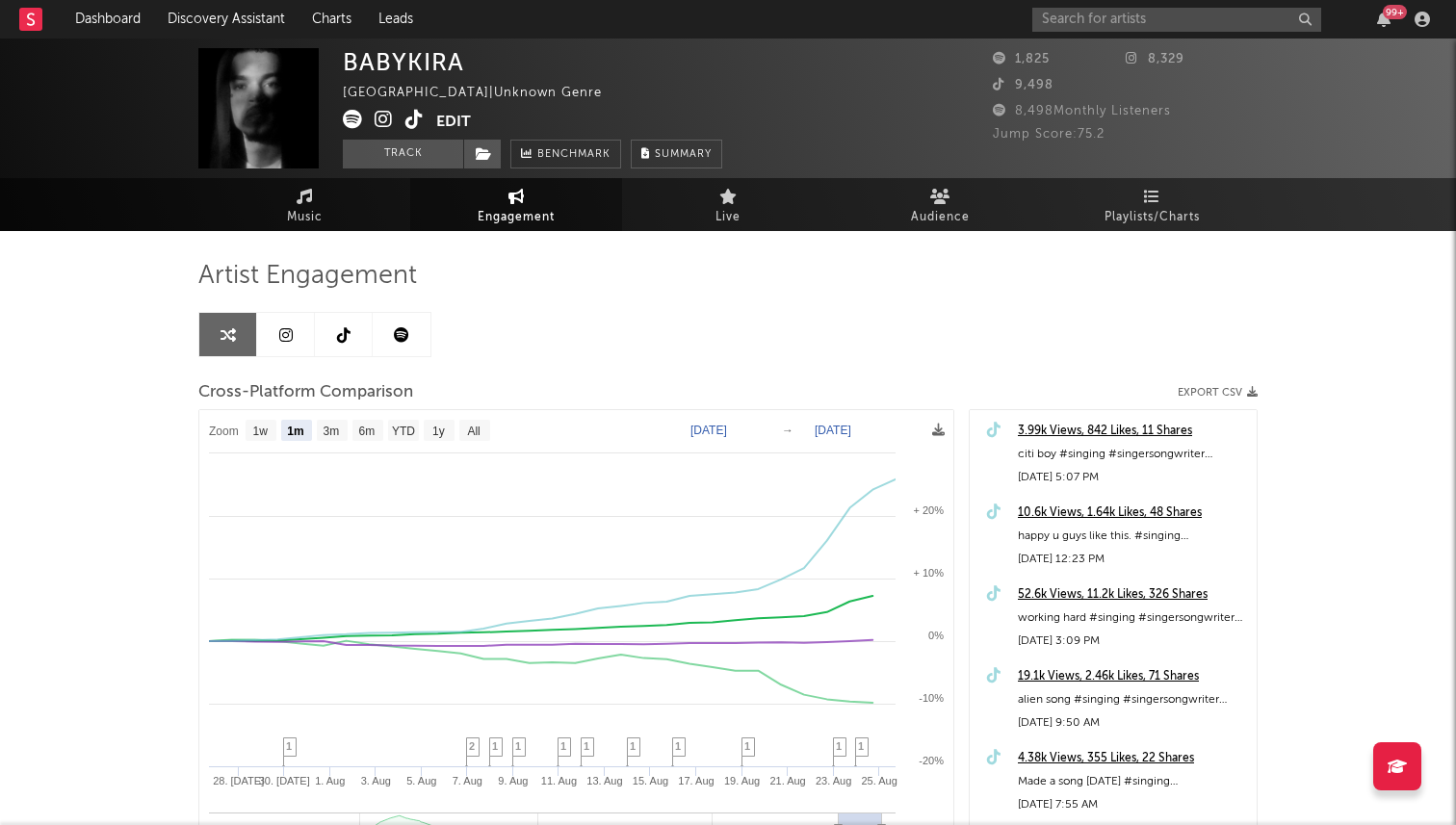
click at [342, 116] on icon at bounding box center [352, 119] width 20 height 20
click at [50, 27] on div at bounding box center [40, 19] width 42 height 38
click at [33, 26] on rect at bounding box center [31, 20] width 23 height 23
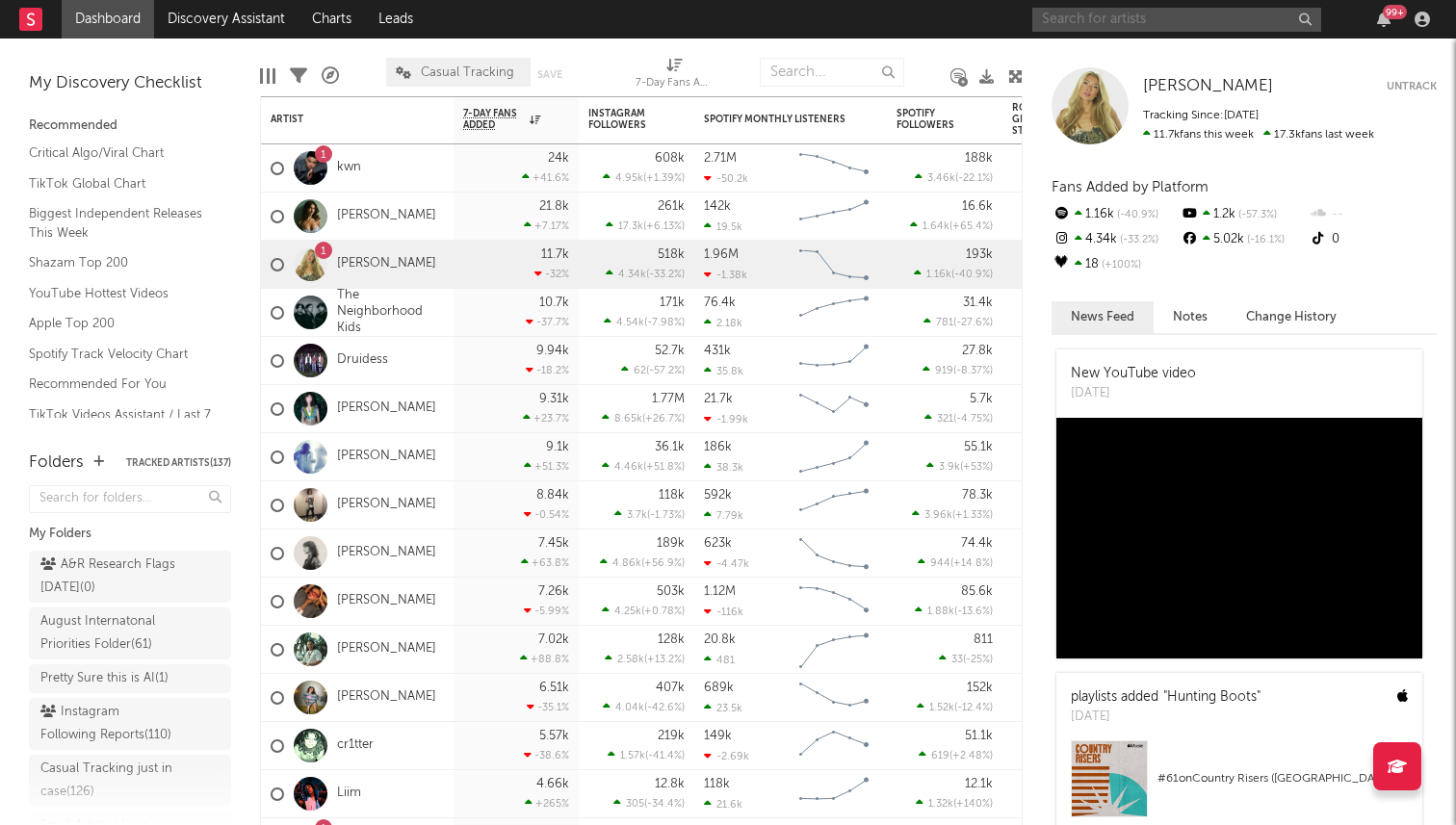
click at [1072, 27] on input "text" at bounding box center [1176, 20] width 289 height 24
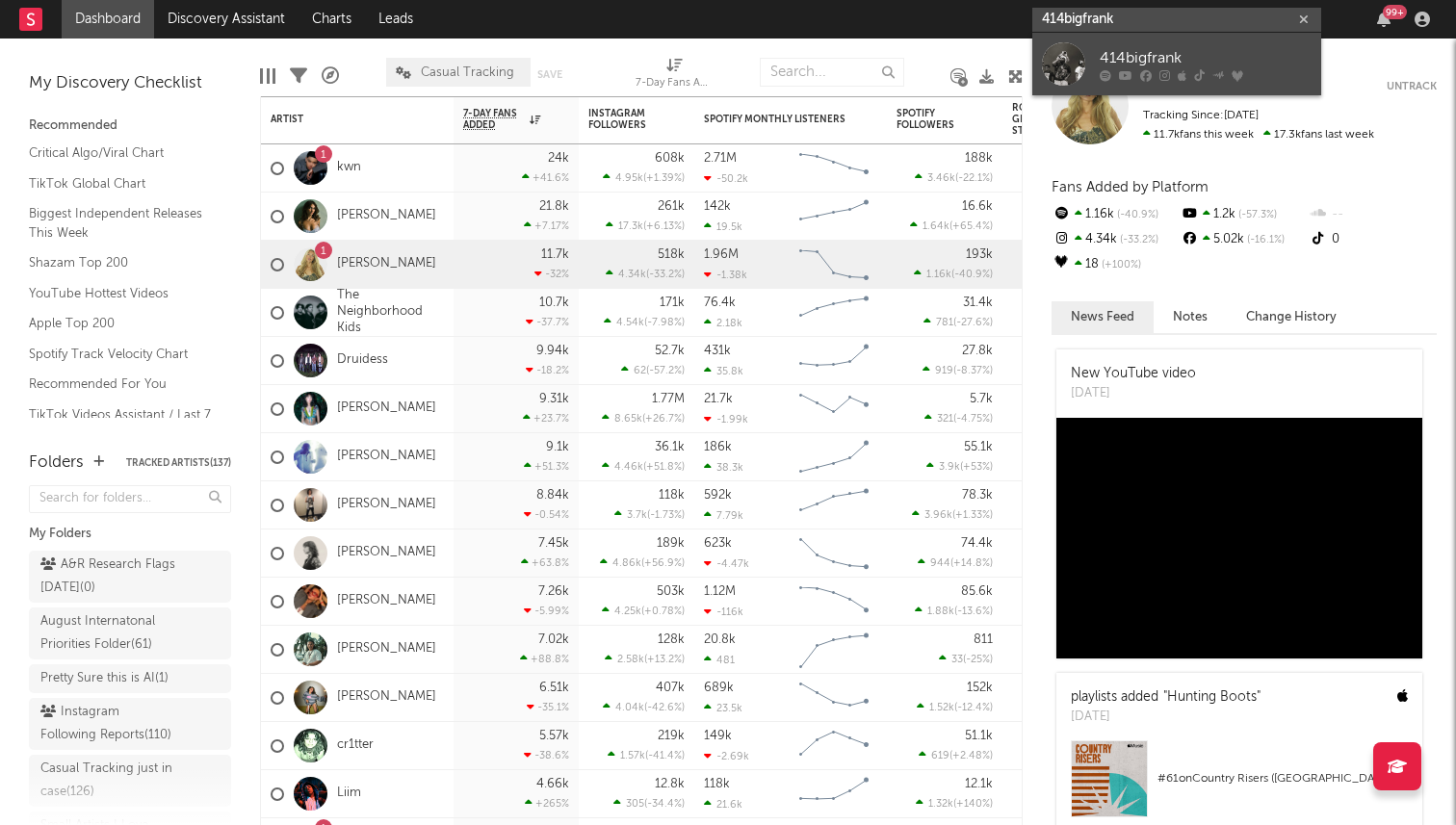
type input "414bigfrank"
click at [1119, 50] on div "414bigfrank" at bounding box center [1206, 58] width 211 height 23
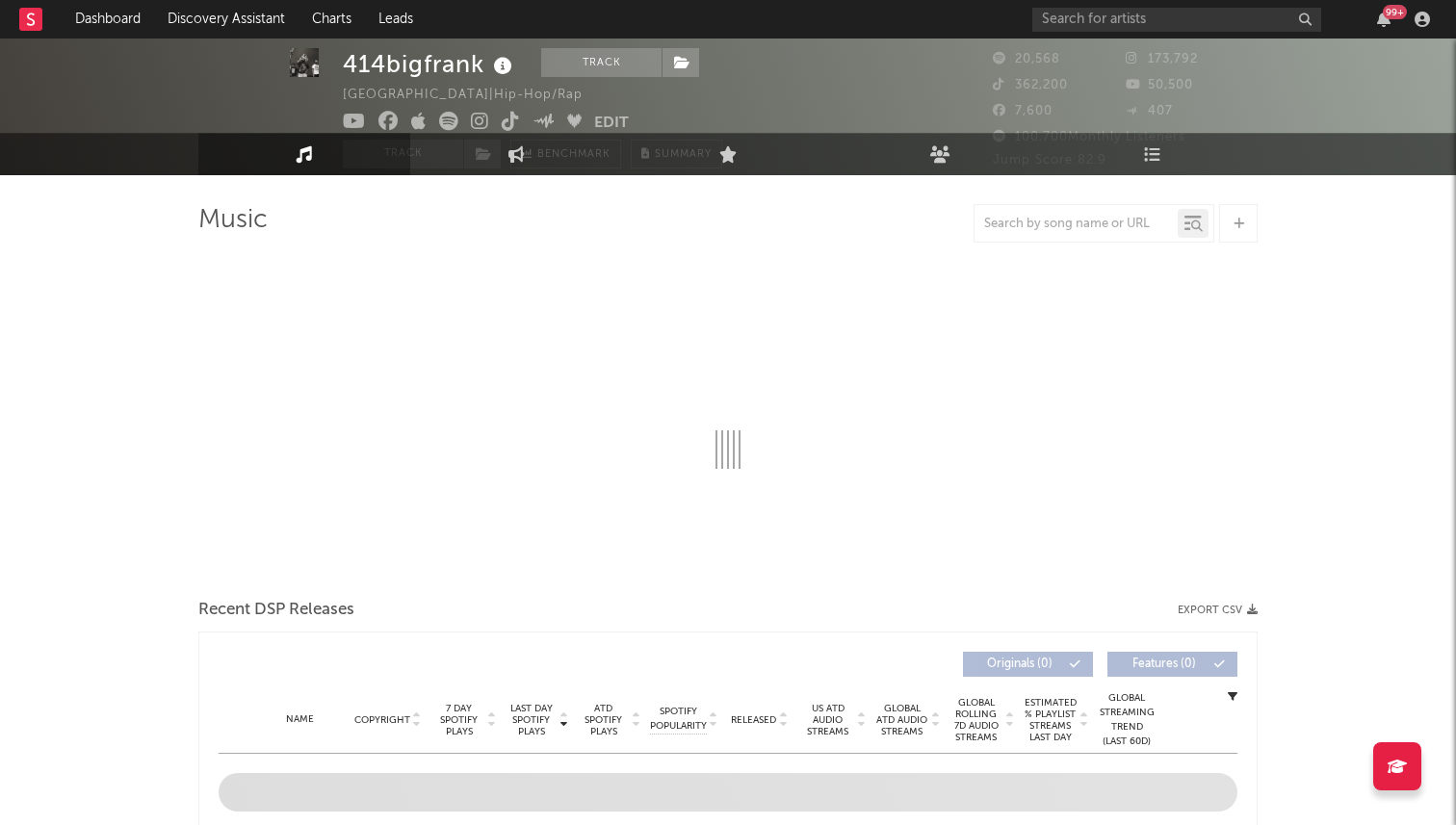
select select "6m"
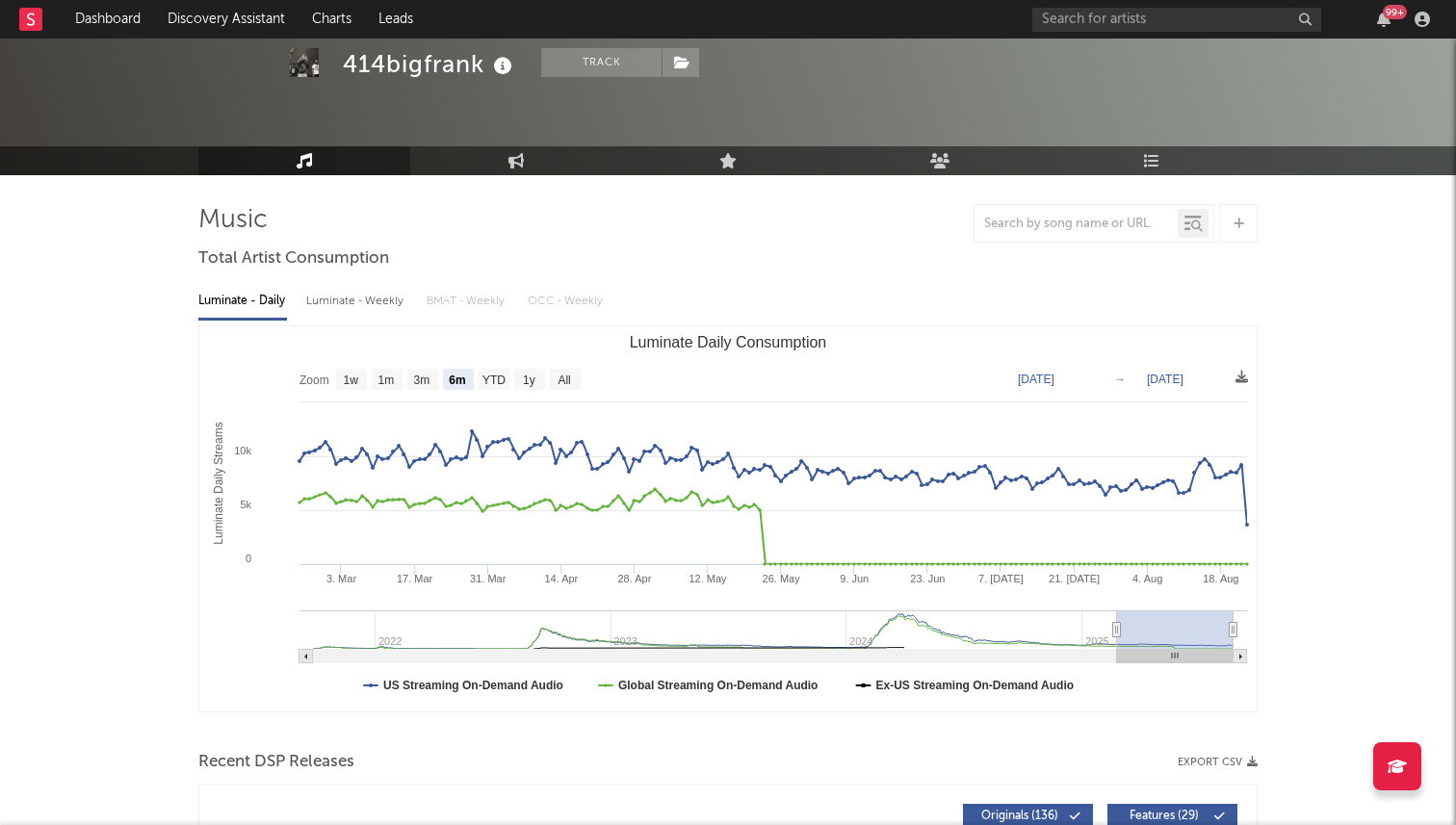
scroll to position [69, 0]
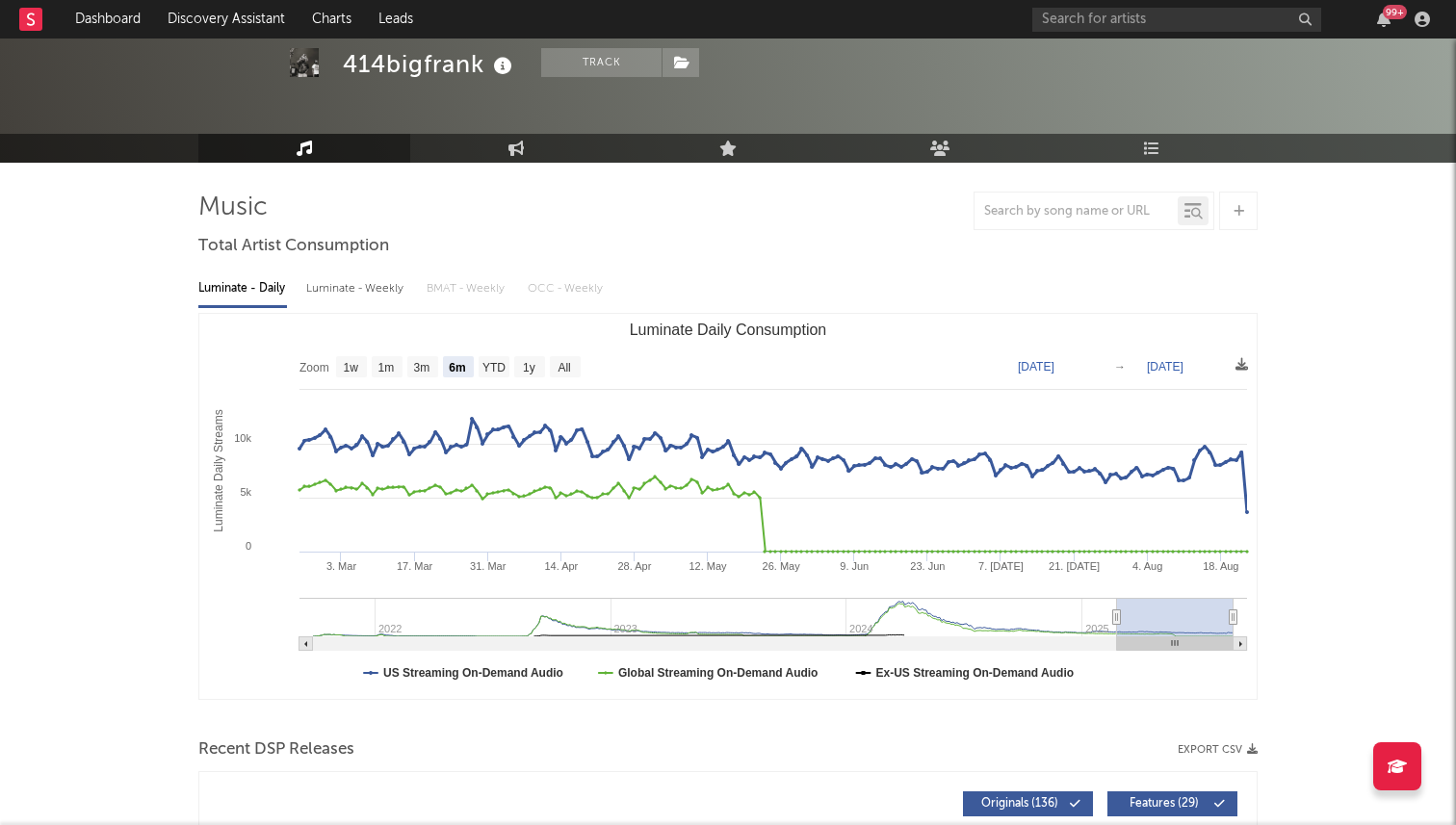
select select "6m"
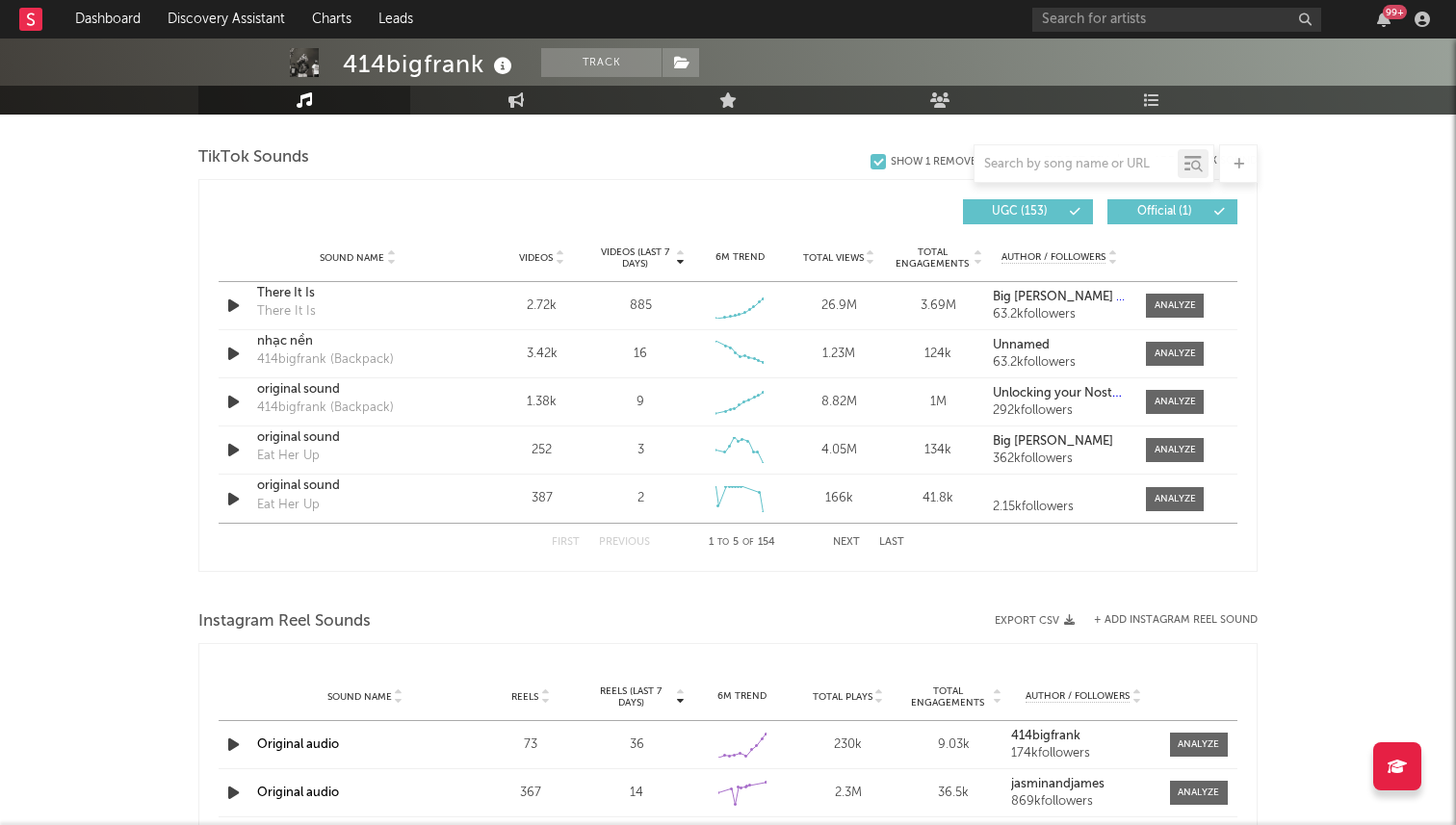
scroll to position [1271, 0]
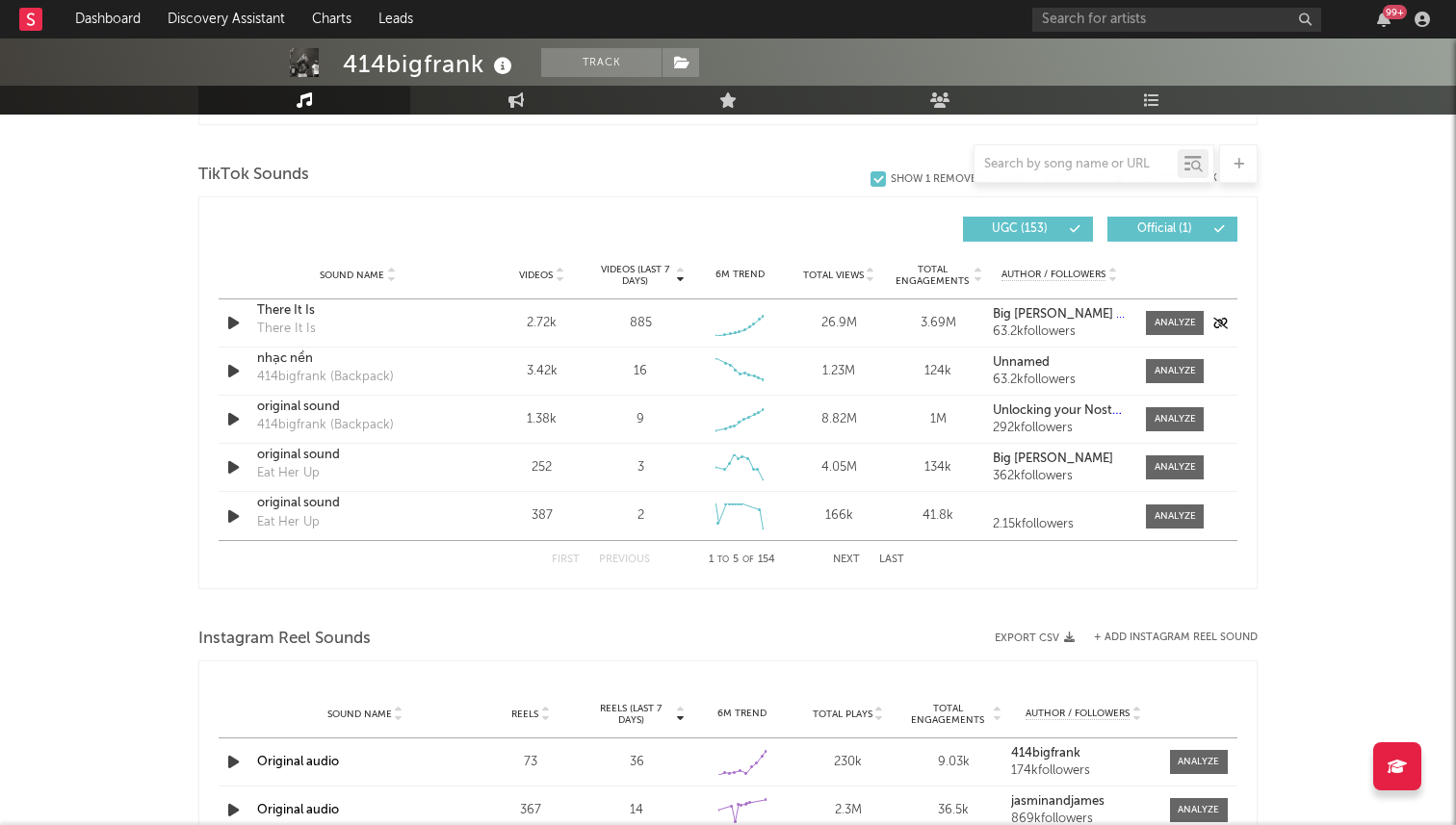
click at [228, 327] on icon "button" at bounding box center [233, 323] width 21 height 24
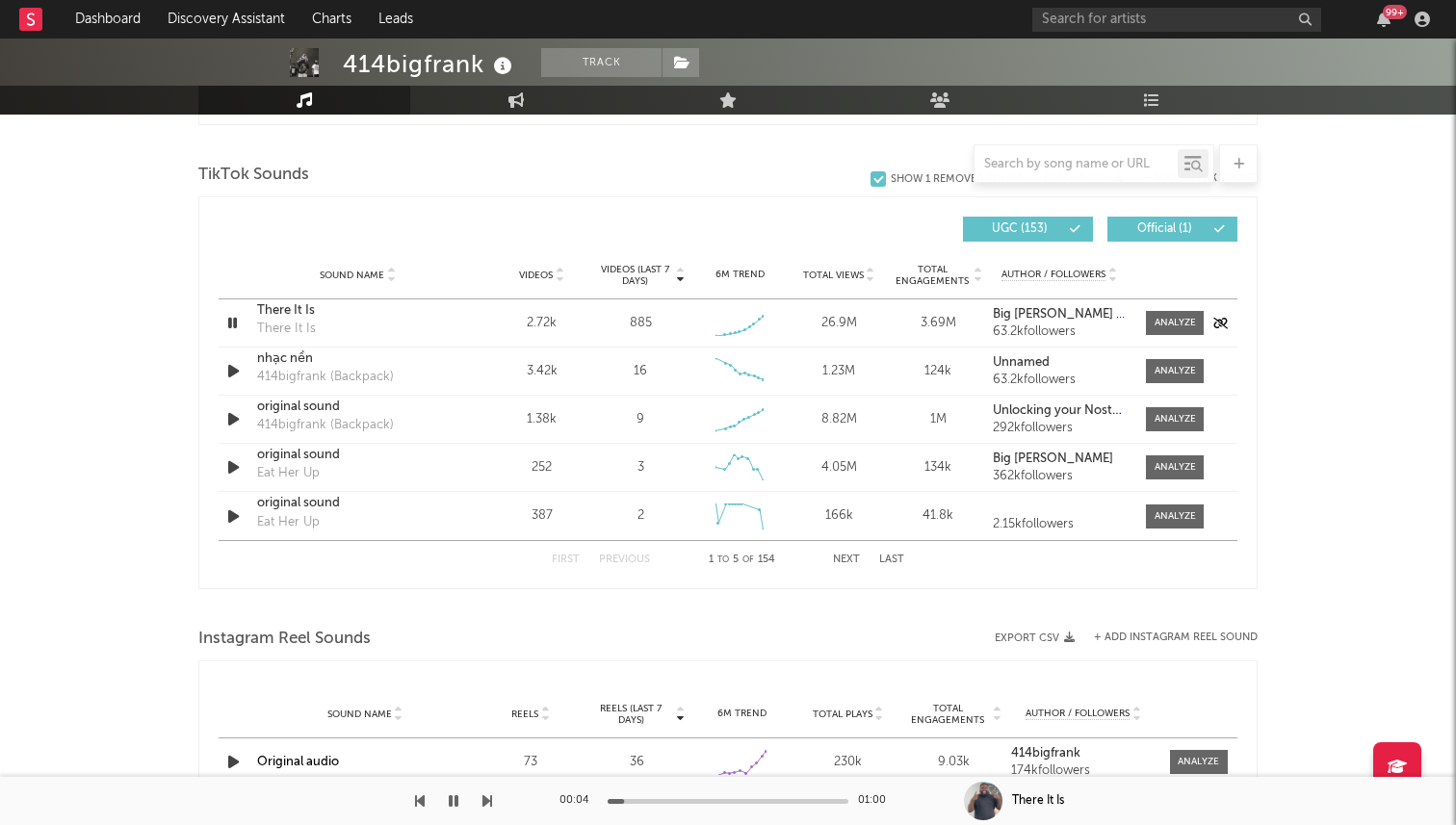
click at [229, 327] on icon "button" at bounding box center [232, 323] width 19 height 24
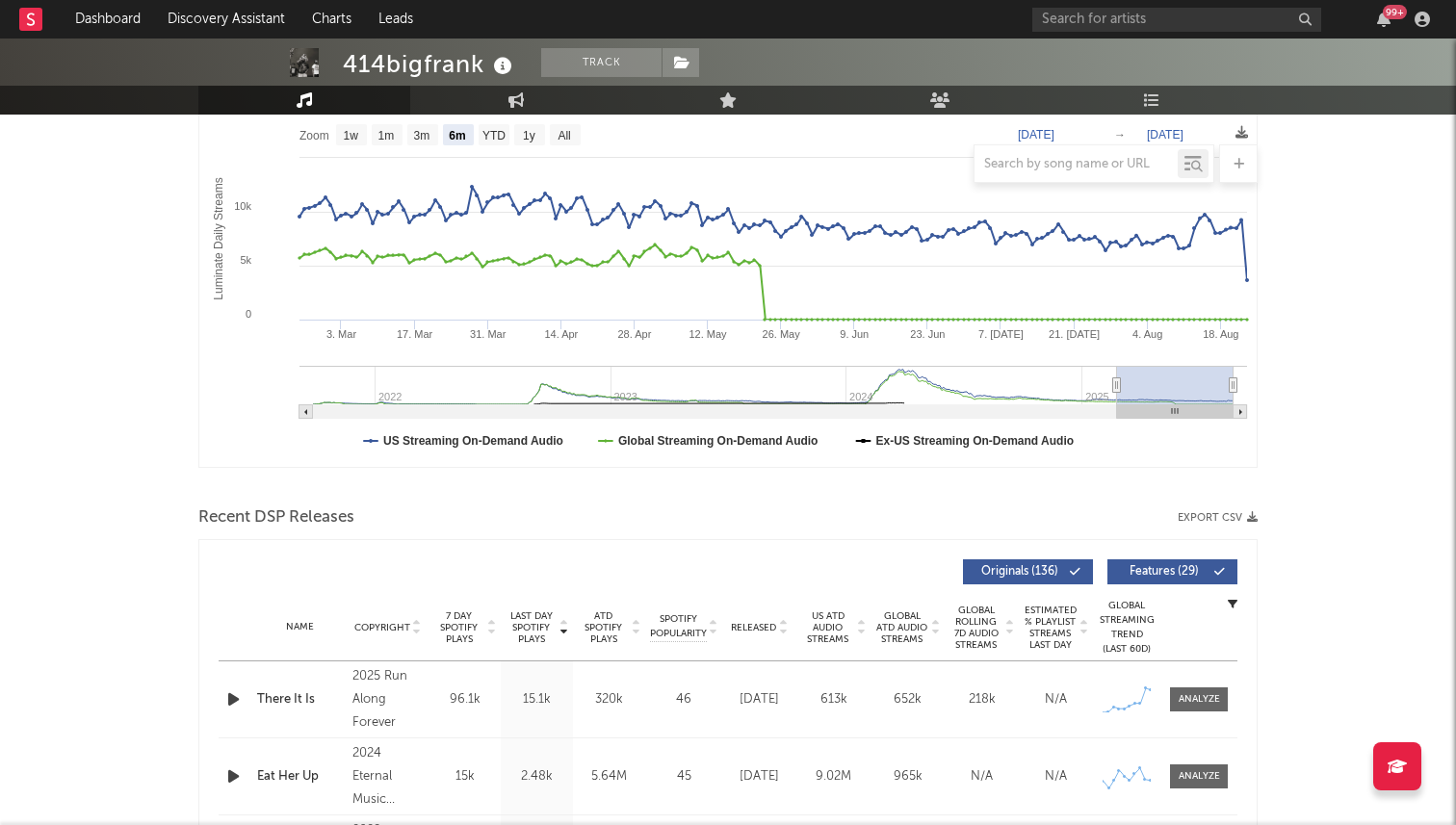
scroll to position [0, 0]
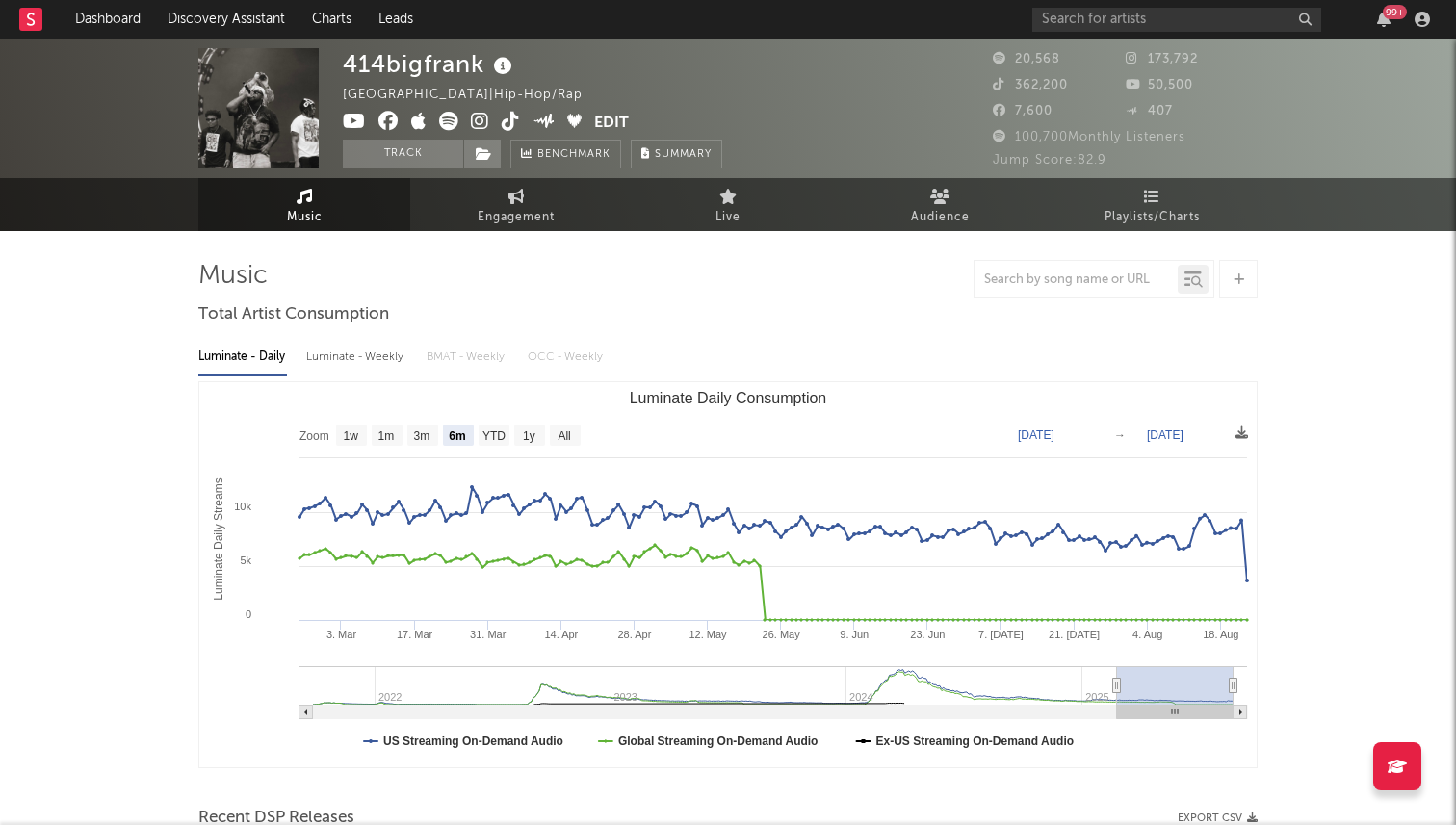
click at [507, 122] on icon at bounding box center [511, 121] width 19 height 20
click at [478, 119] on icon at bounding box center [479, 121] width 19 height 20
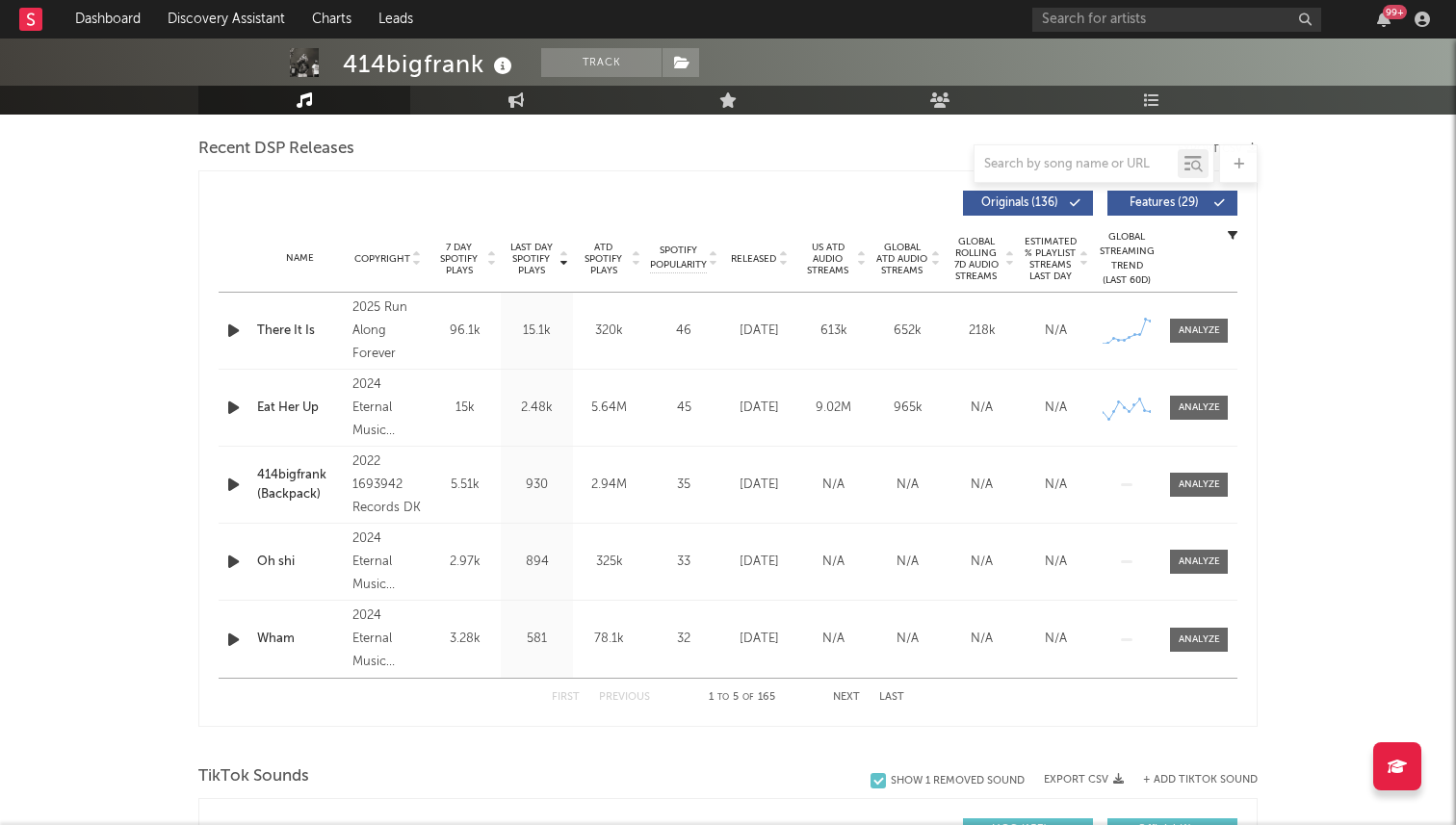
scroll to position [683, 0]
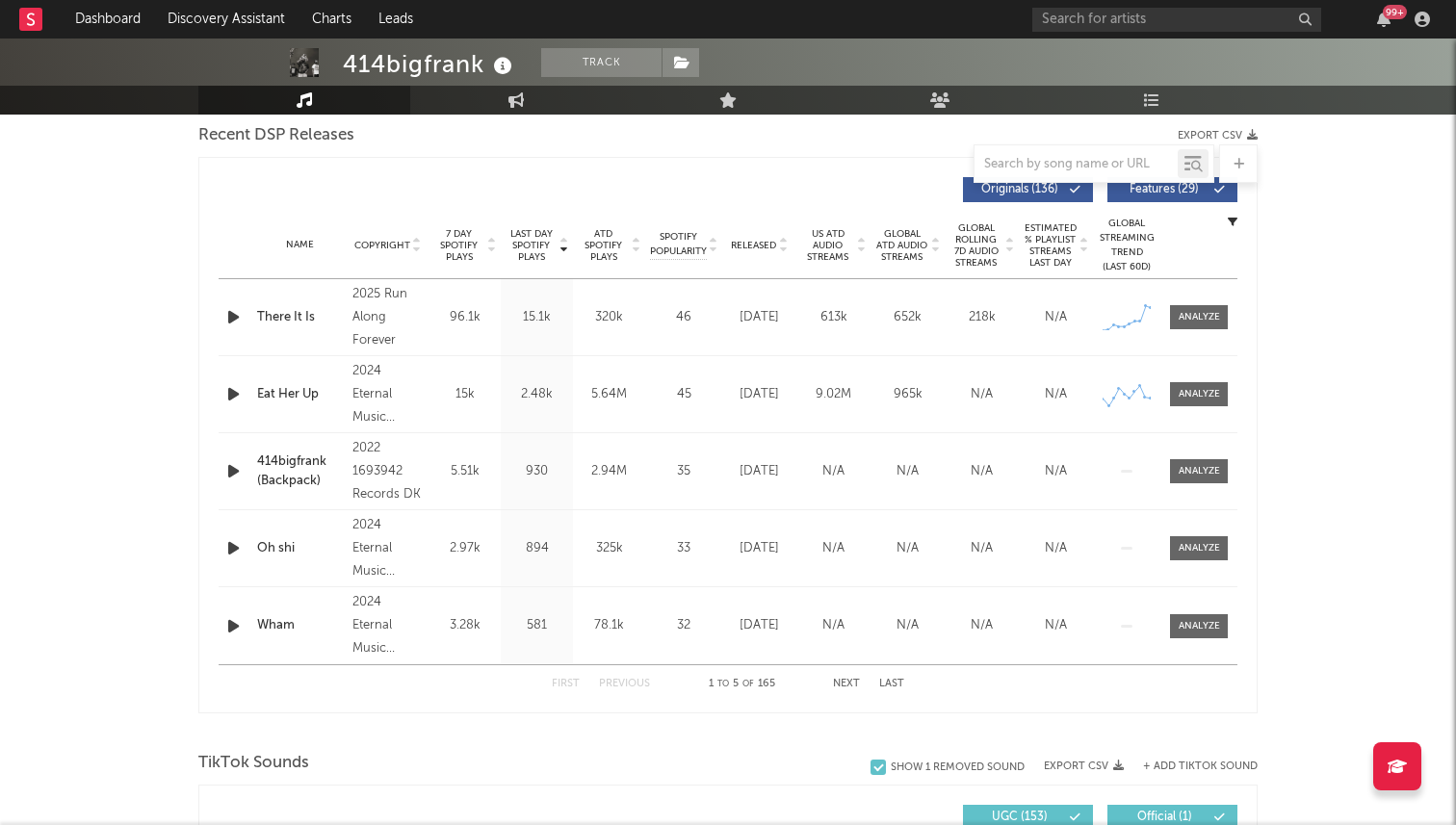
click at [476, 241] on span "7 Day Spotify Plays" at bounding box center [459, 245] width 51 height 34
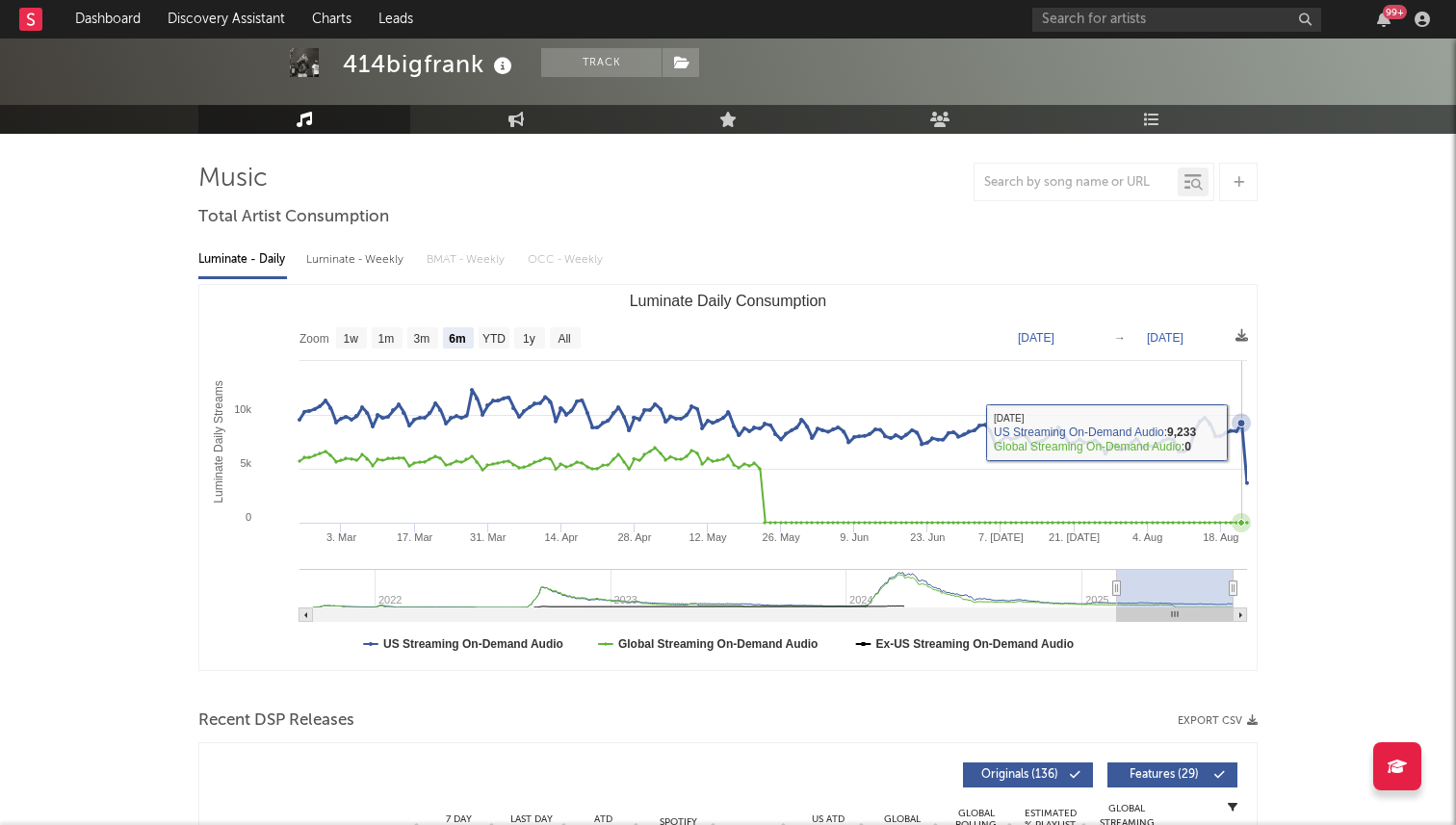
scroll to position [0, 0]
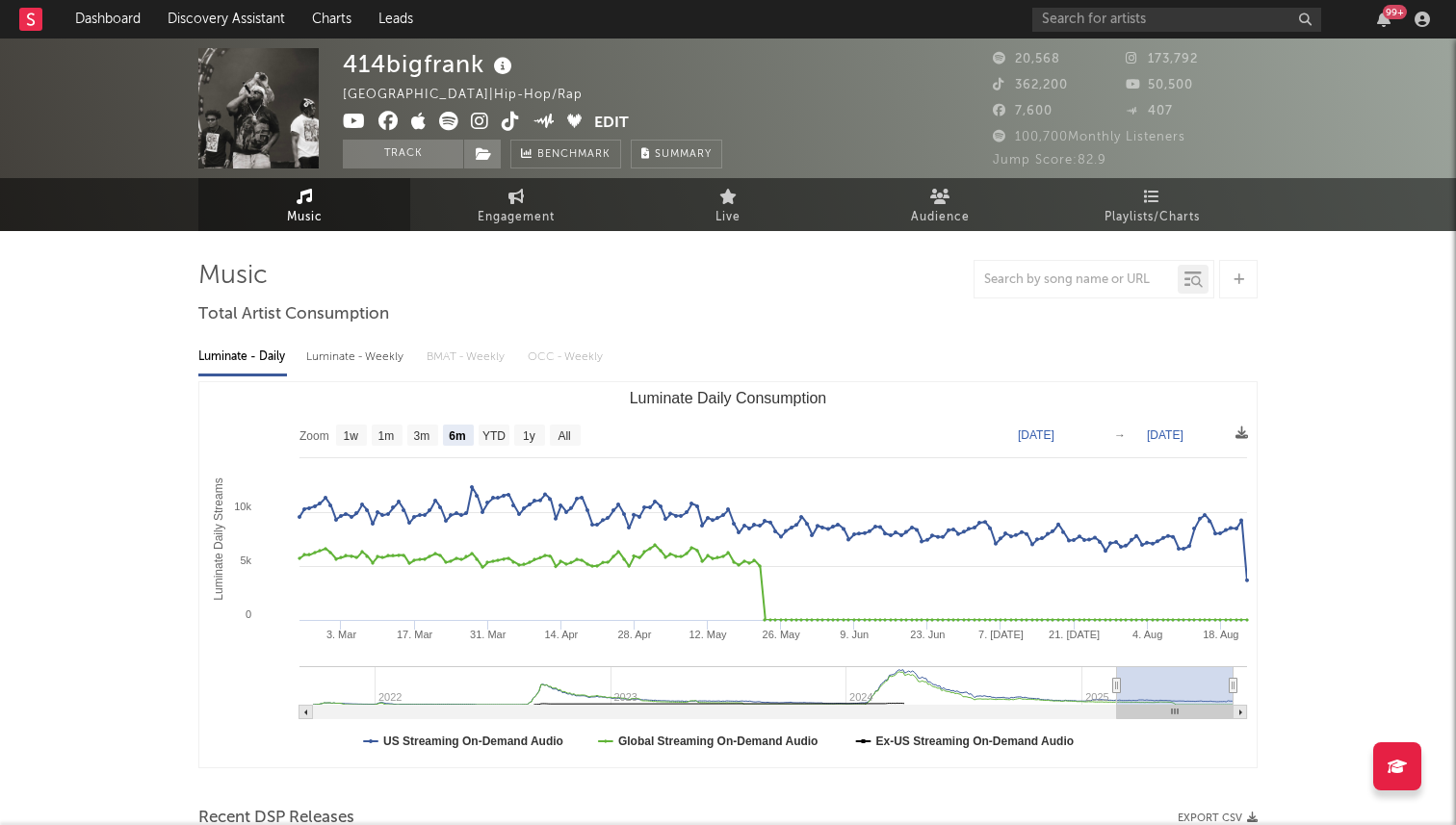
click at [480, 124] on icon at bounding box center [479, 121] width 19 height 20
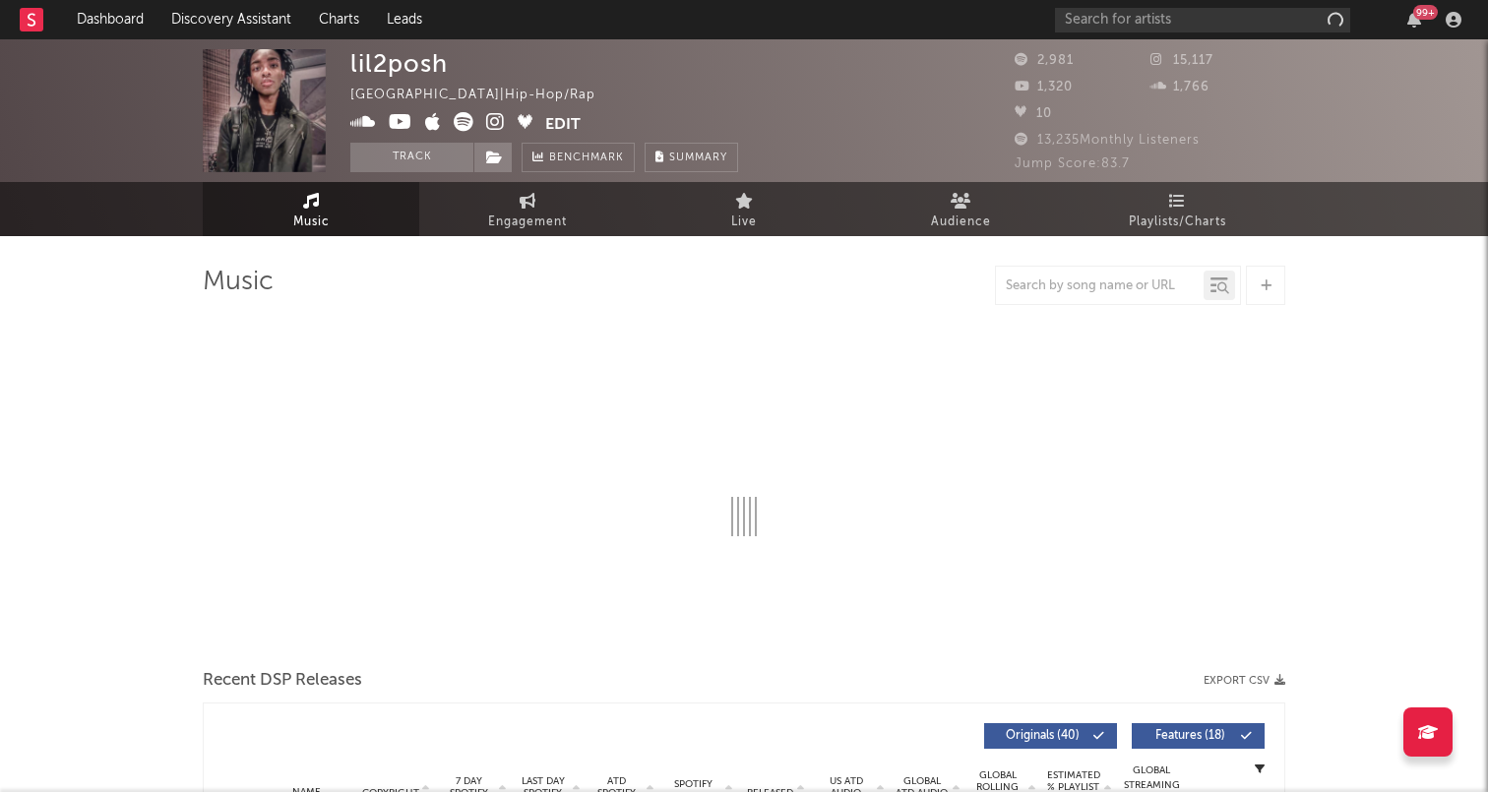
select select "6m"
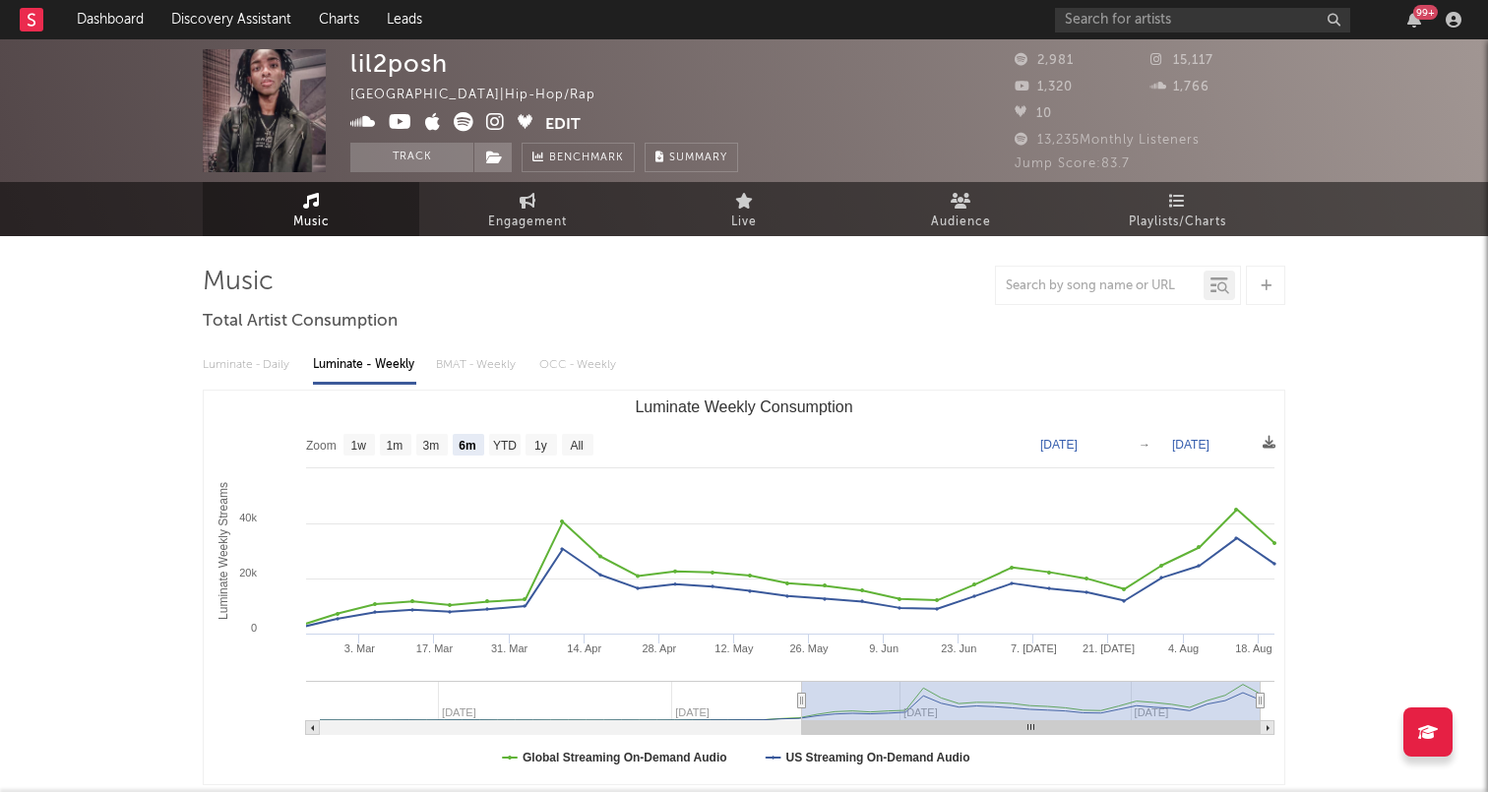
click at [492, 122] on icon at bounding box center [495, 122] width 19 height 20
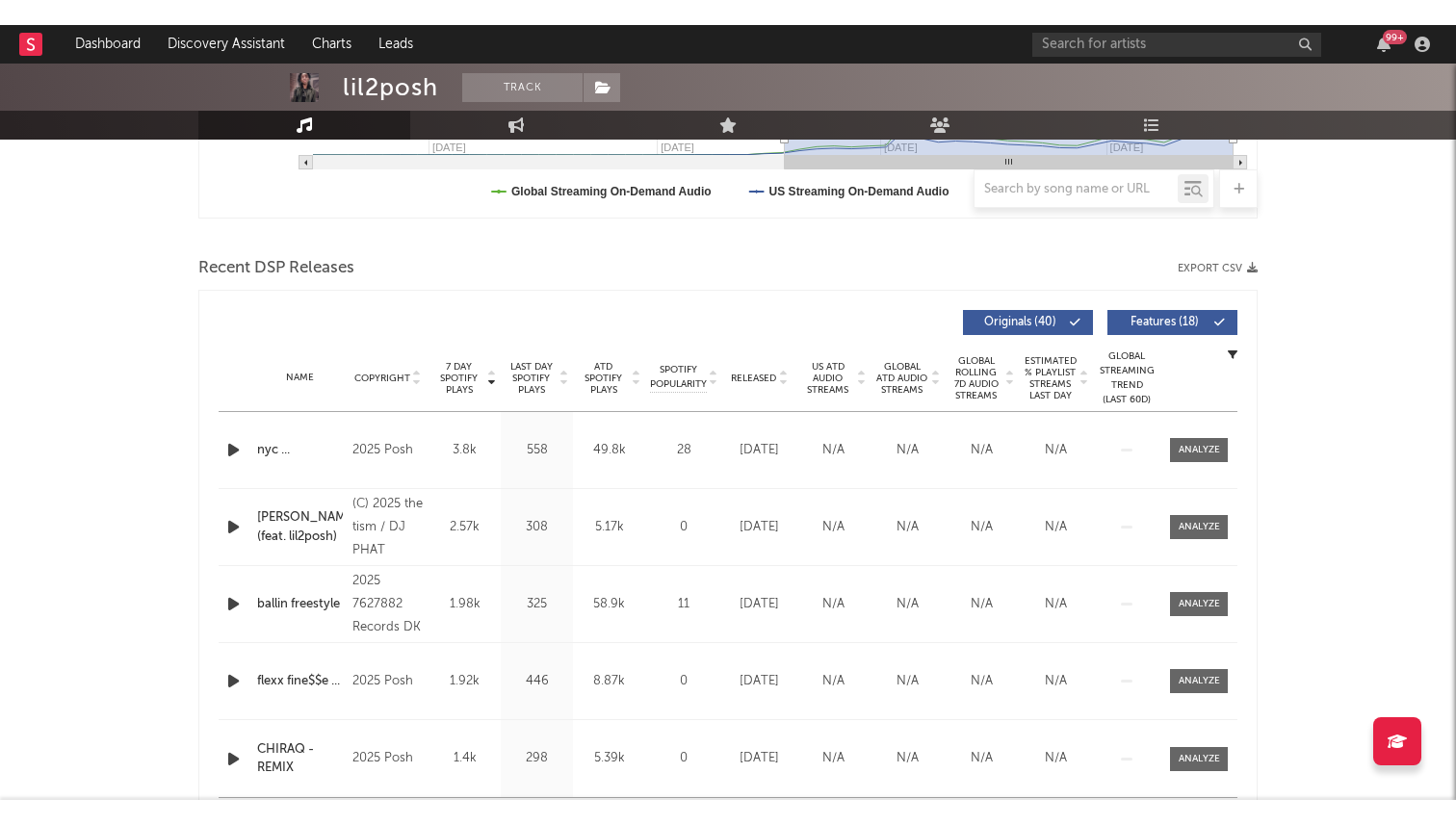
scroll to position [586, 0]
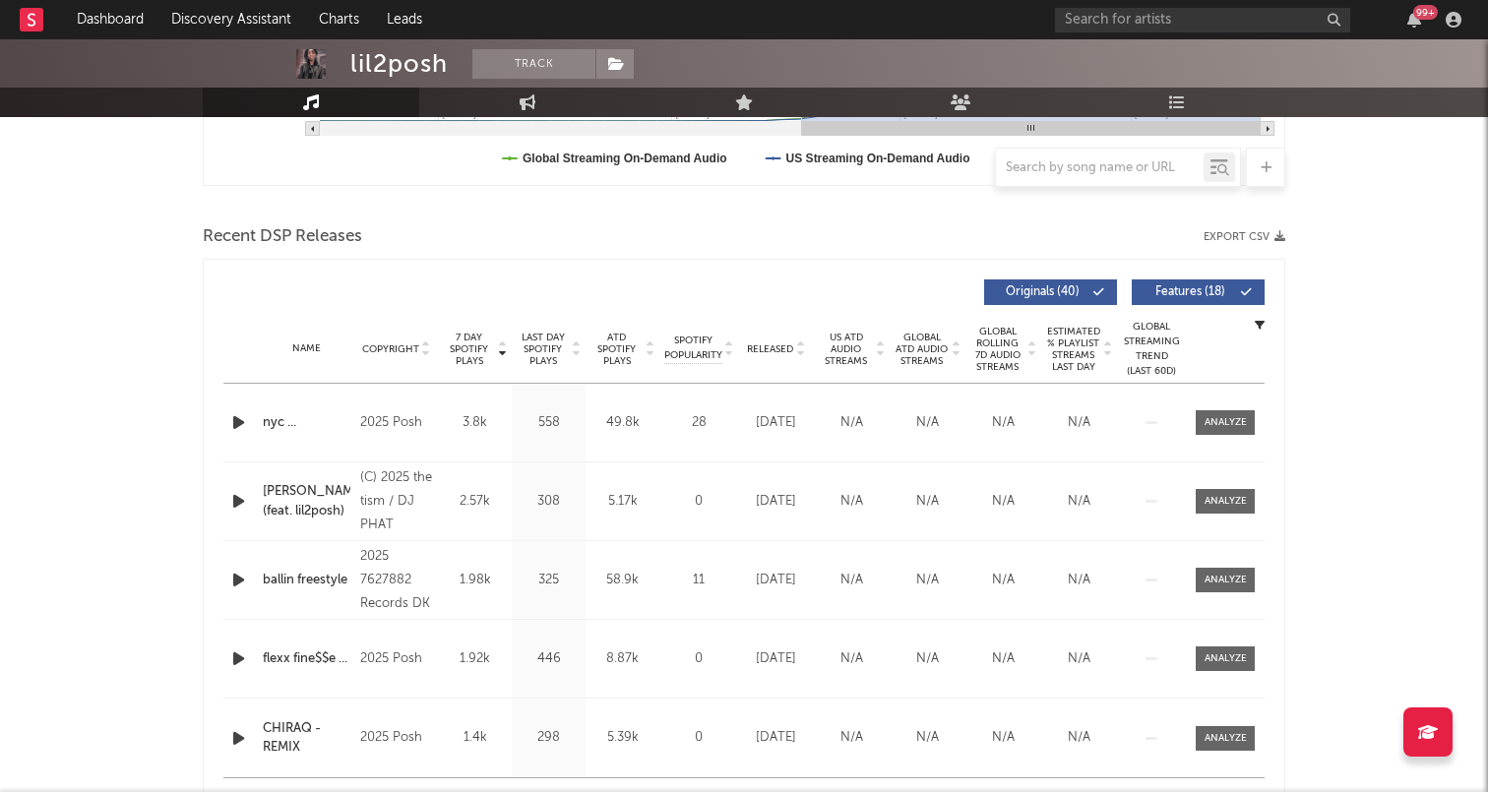
click at [225, 419] on div at bounding box center [240, 422] width 34 height 25
click at [247, 418] on icon "button" at bounding box center [238, 422] width 21 height 25
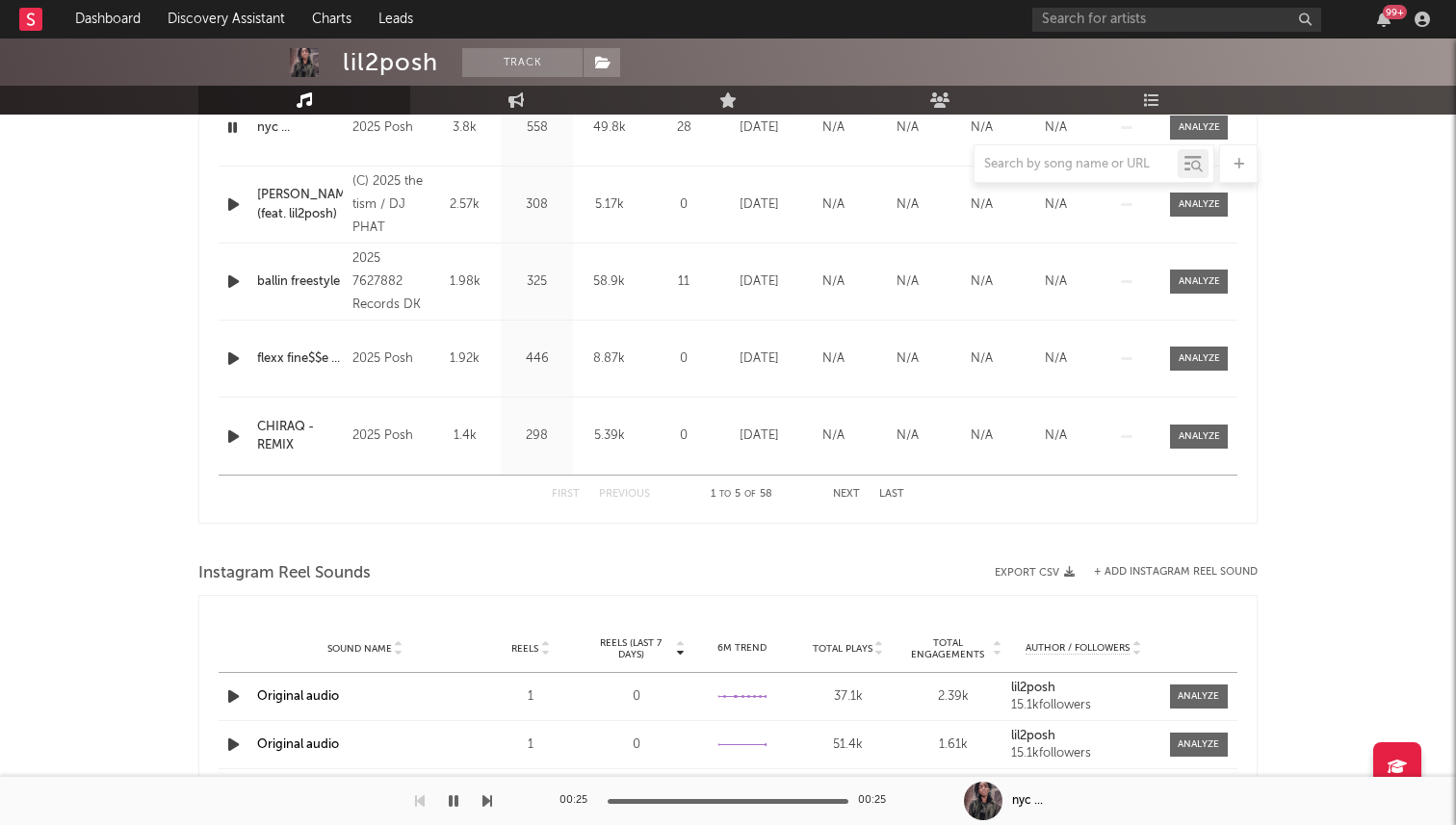
scroll to position [873, 0]
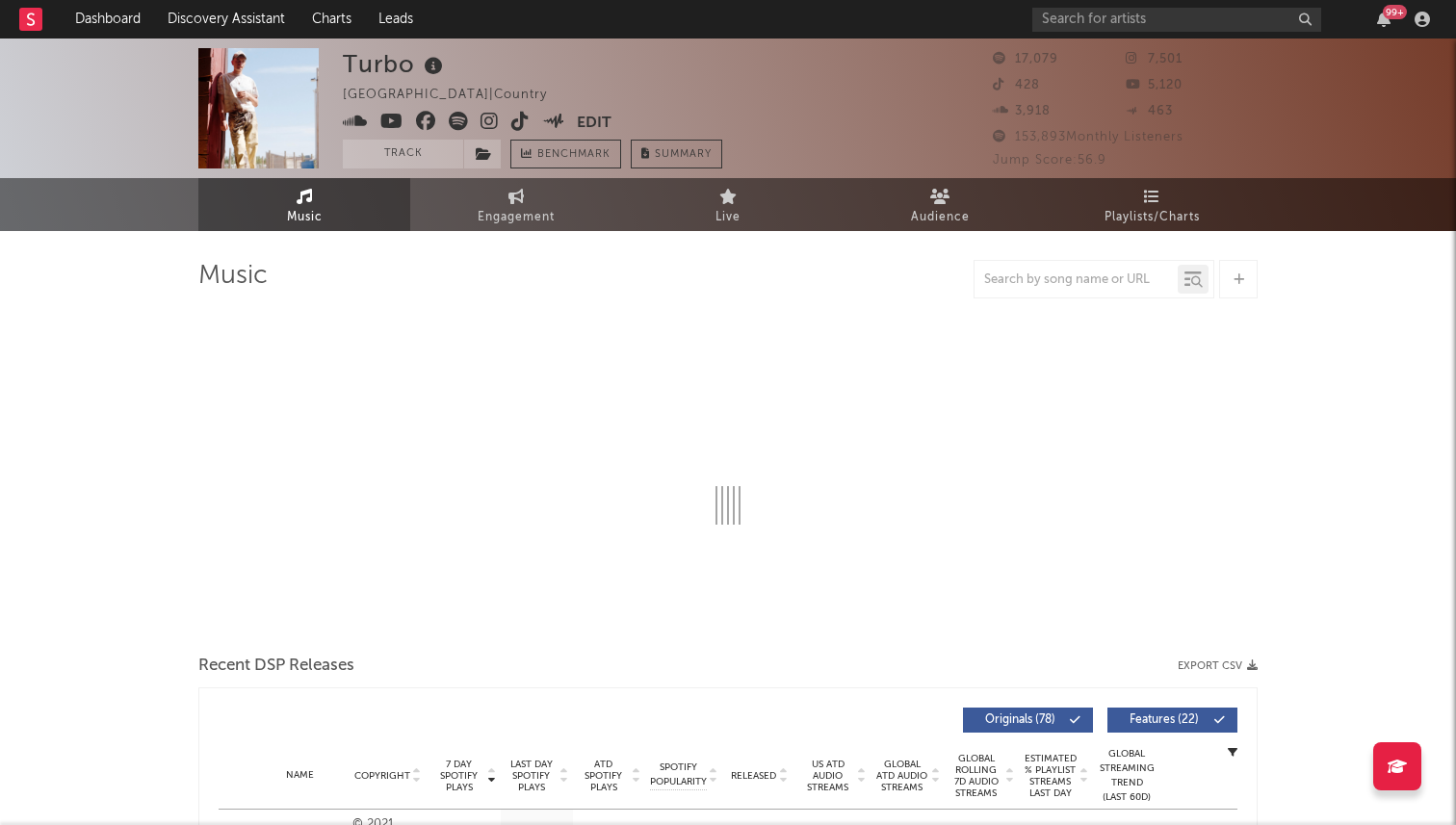
select select "6m"
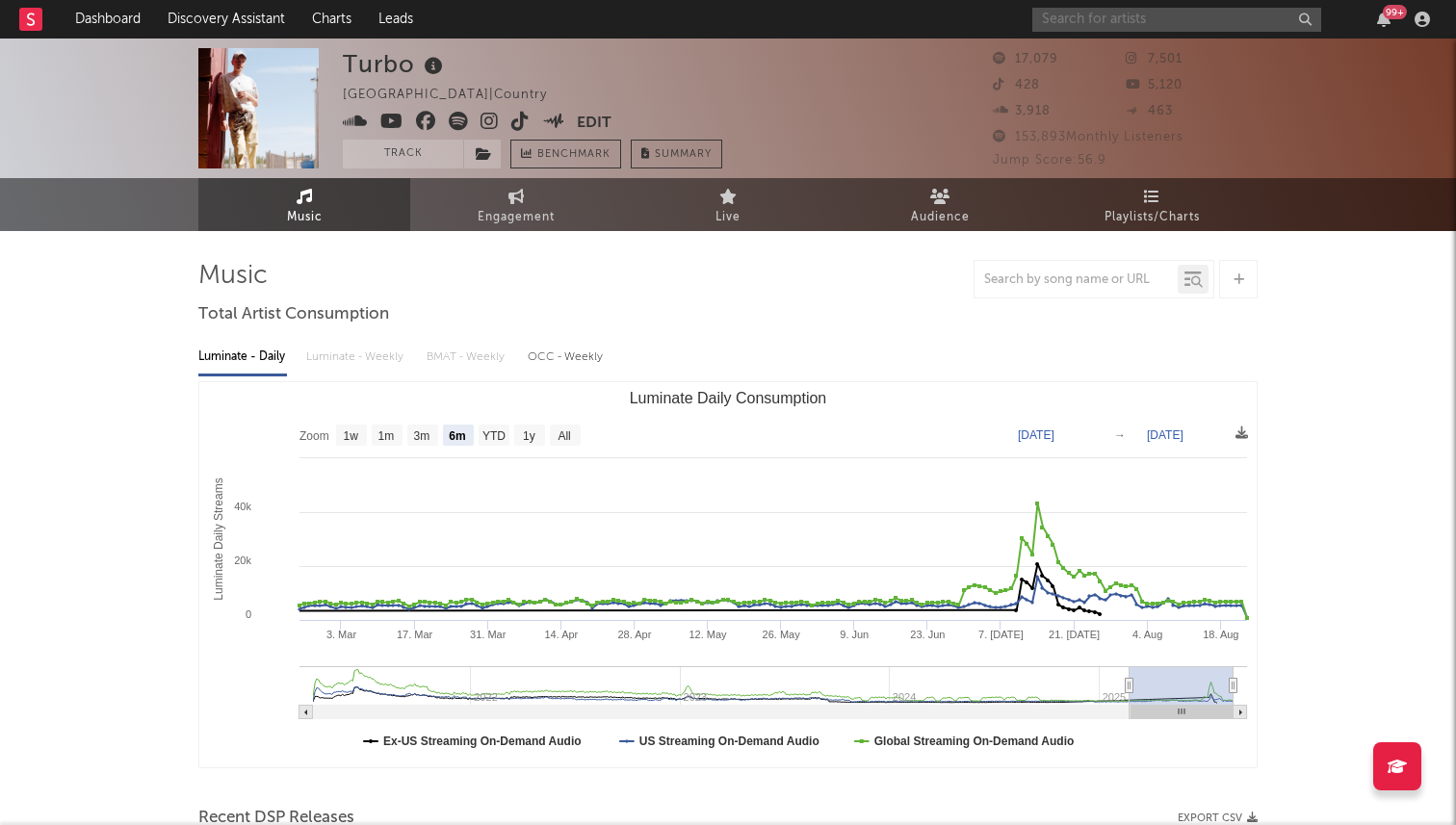
click at [1113, 20] on input "text" at bounding box center [1176, 20] width 289 height 24
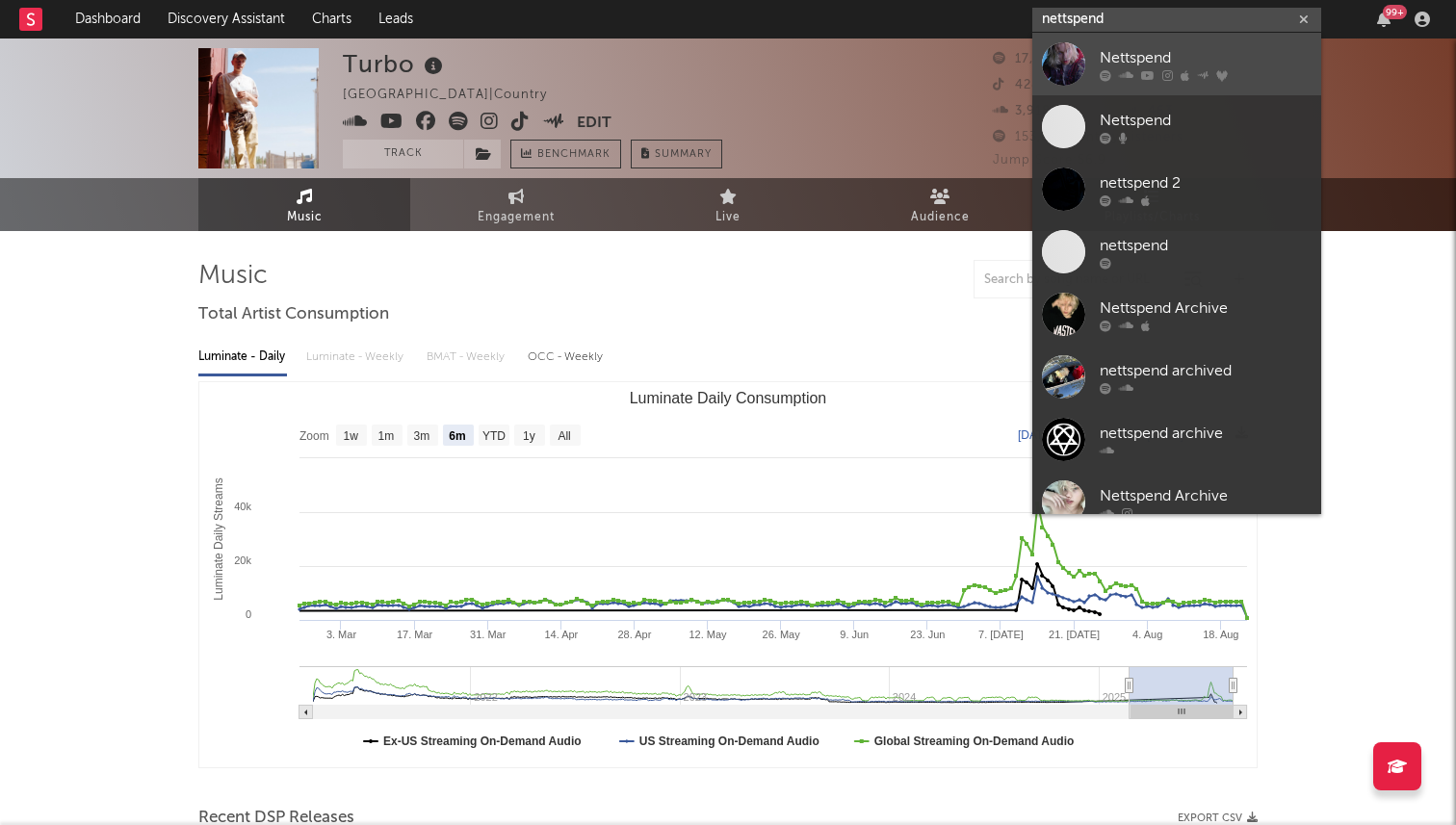
type input "nettspend"
click at [1072, 75] on div at bounding box center [1064, 64] width 43 height 43
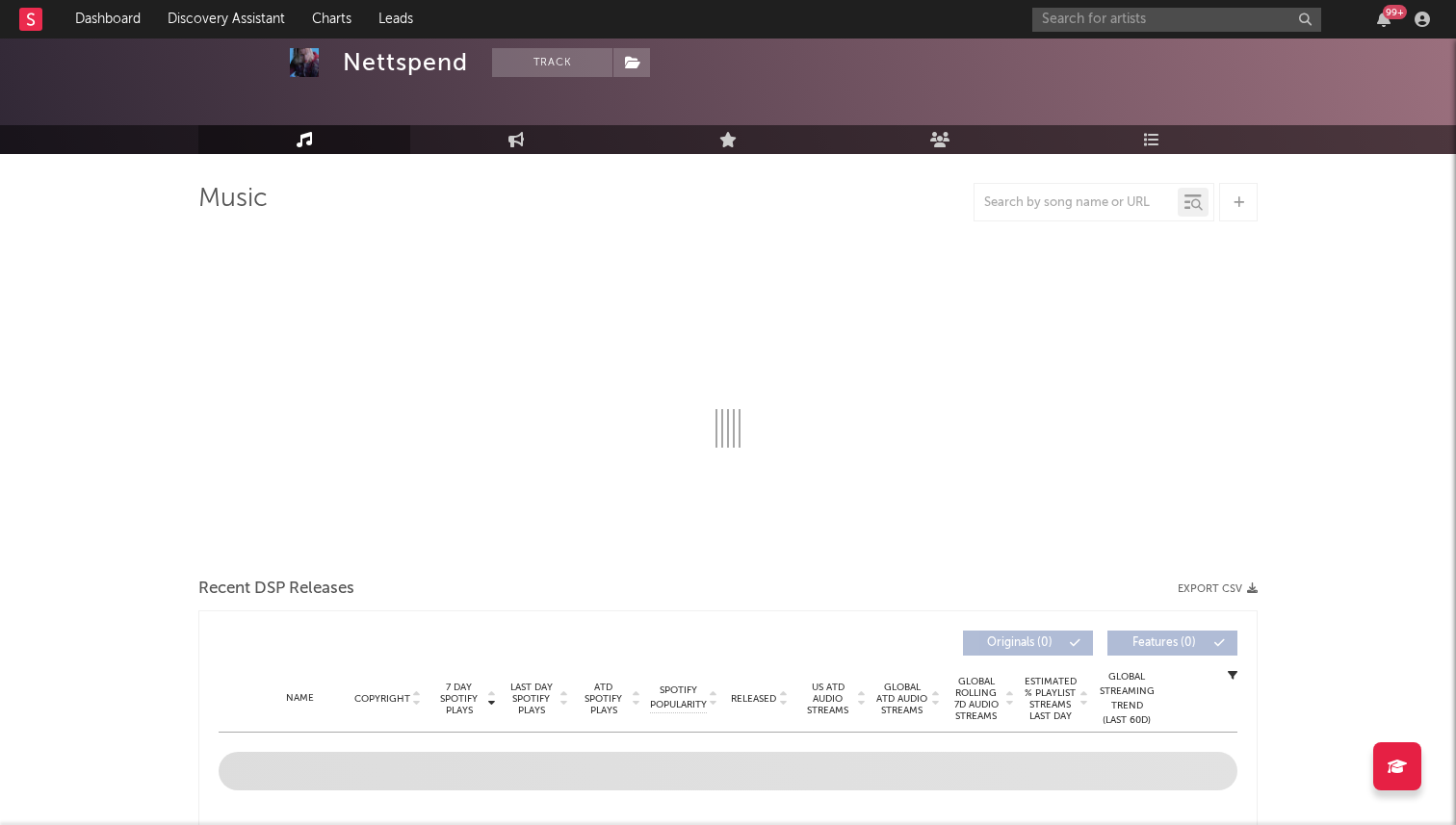
select select "6m"
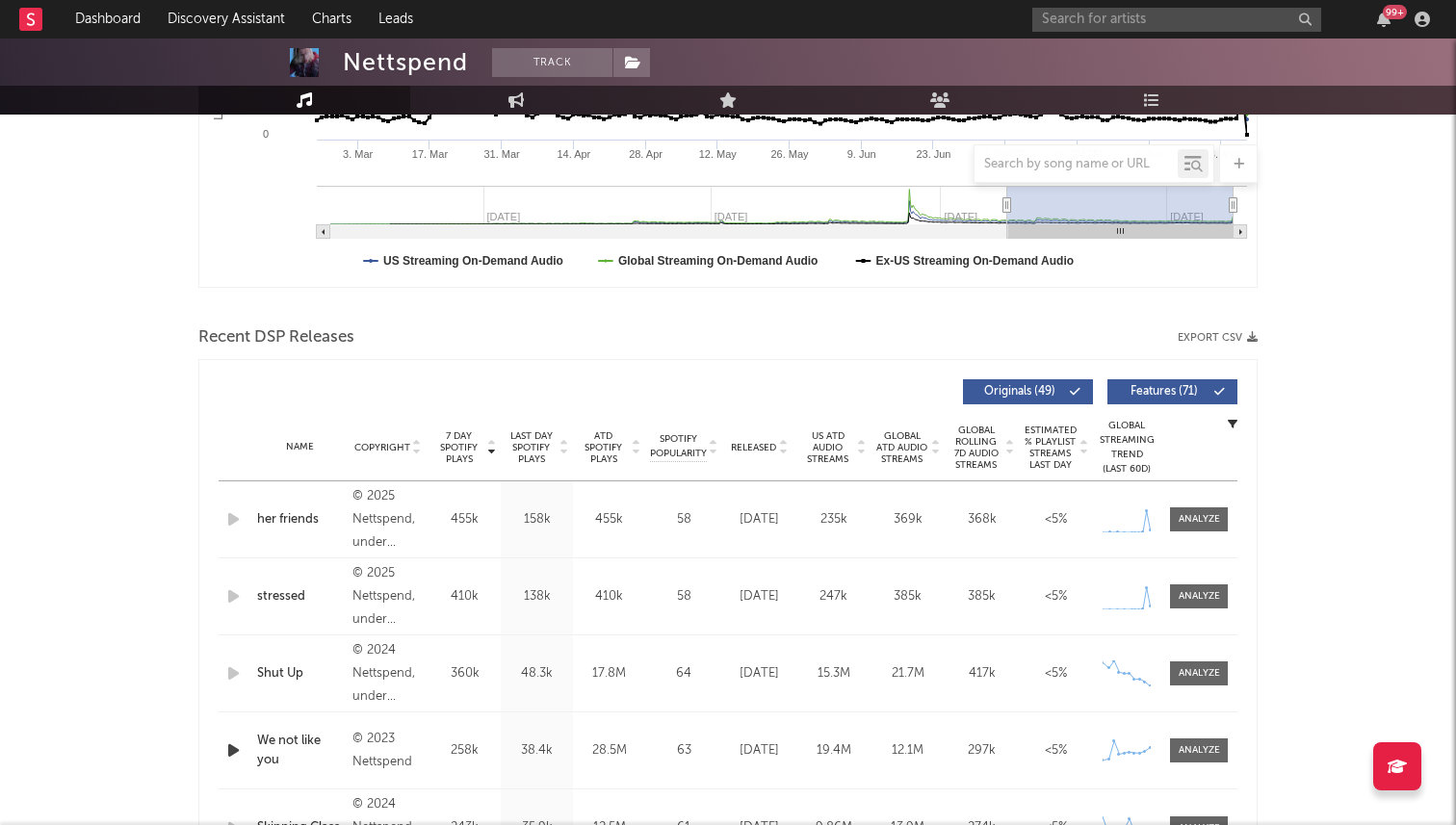
scroll to position [577, 0]
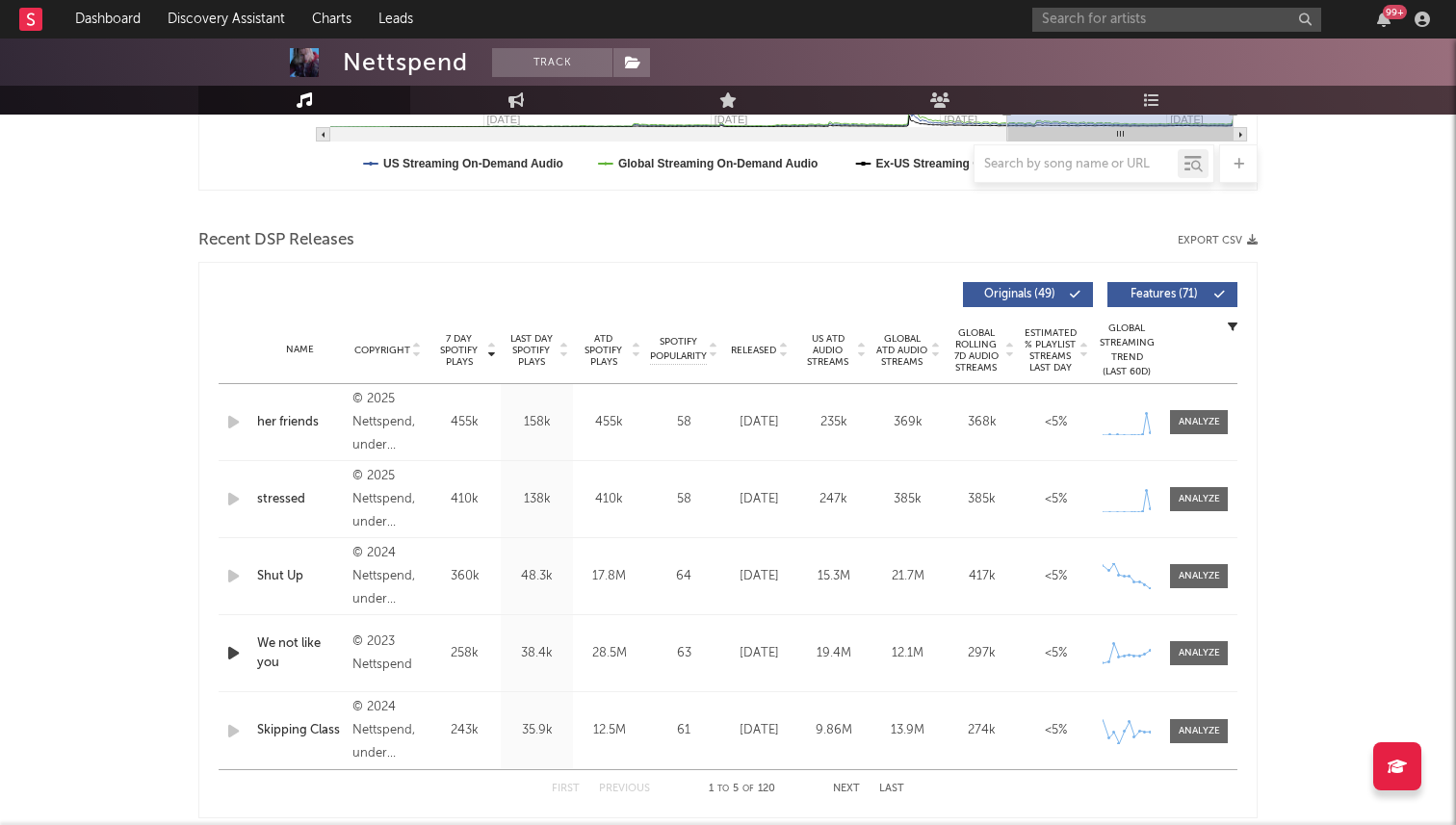
click at [751, 351] on span "Released" at bounding box center [753, 350] width 45 height 12
click at [453, 341] on span "7 Day Spotify Plays" at bounding box center [459, 349] width 51 height 34
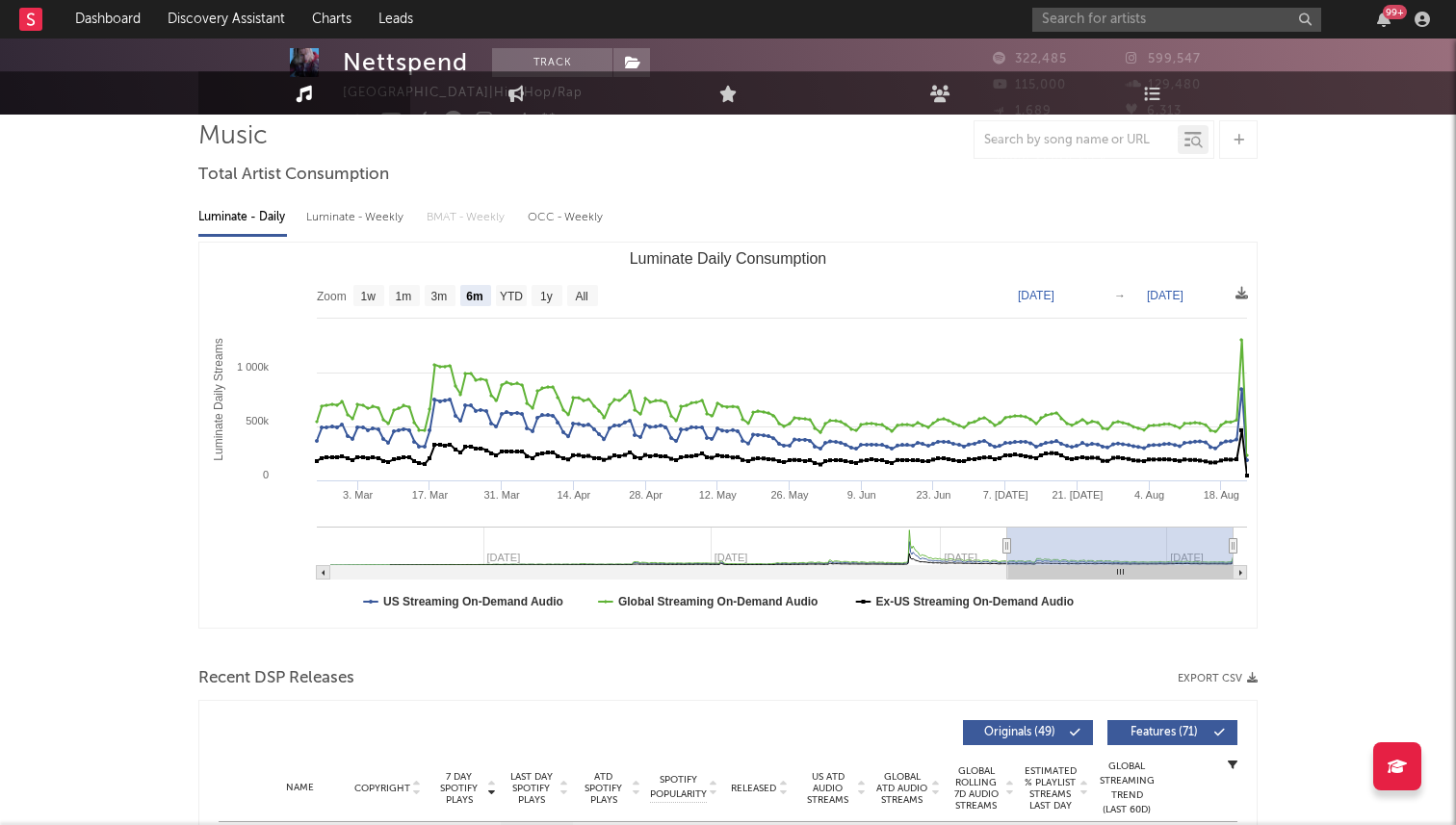
scroll to position [0, 0]
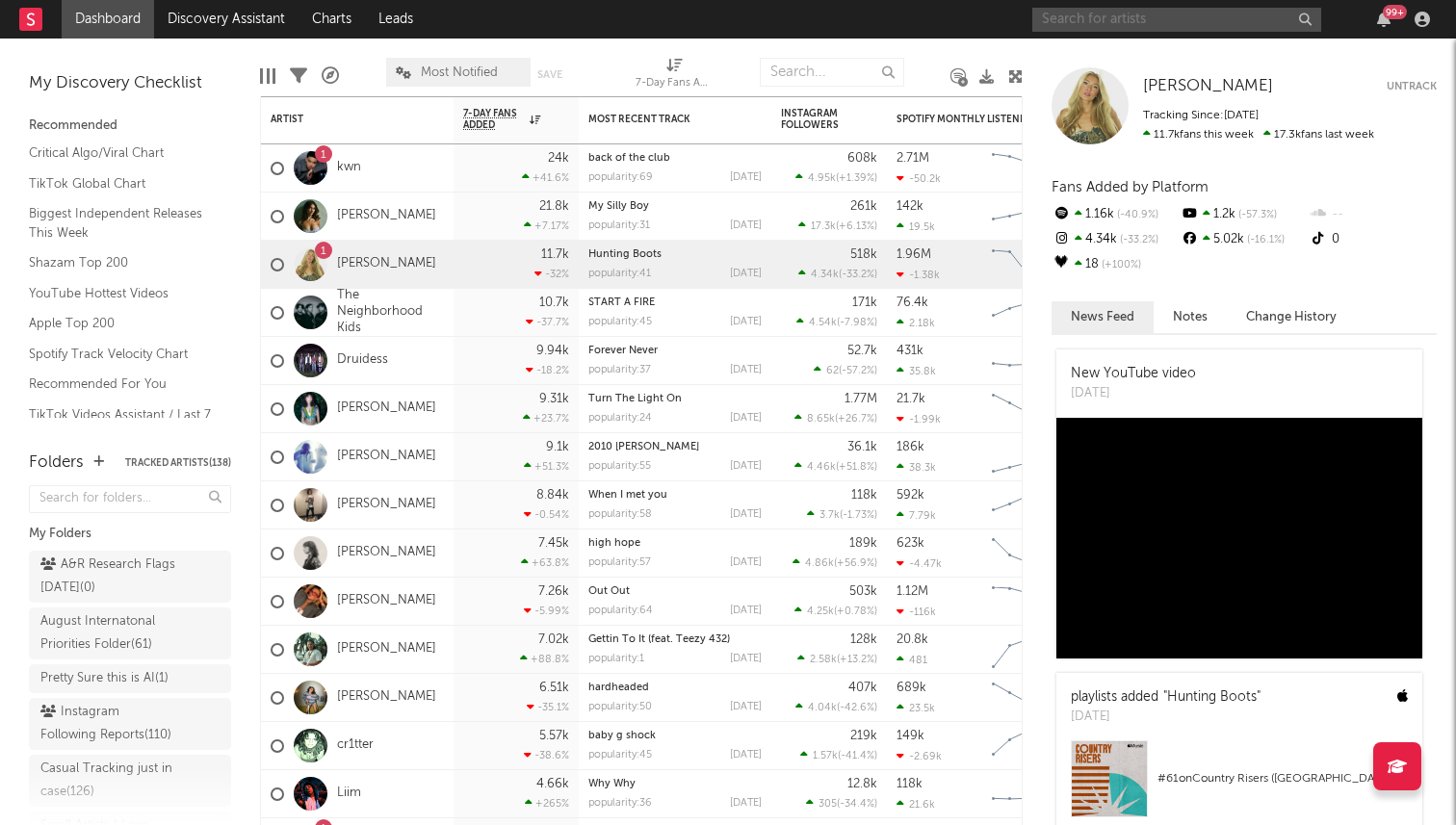
click at [1065, 29] on input "text" at bounding box center [1176, 20] width 289 height 24
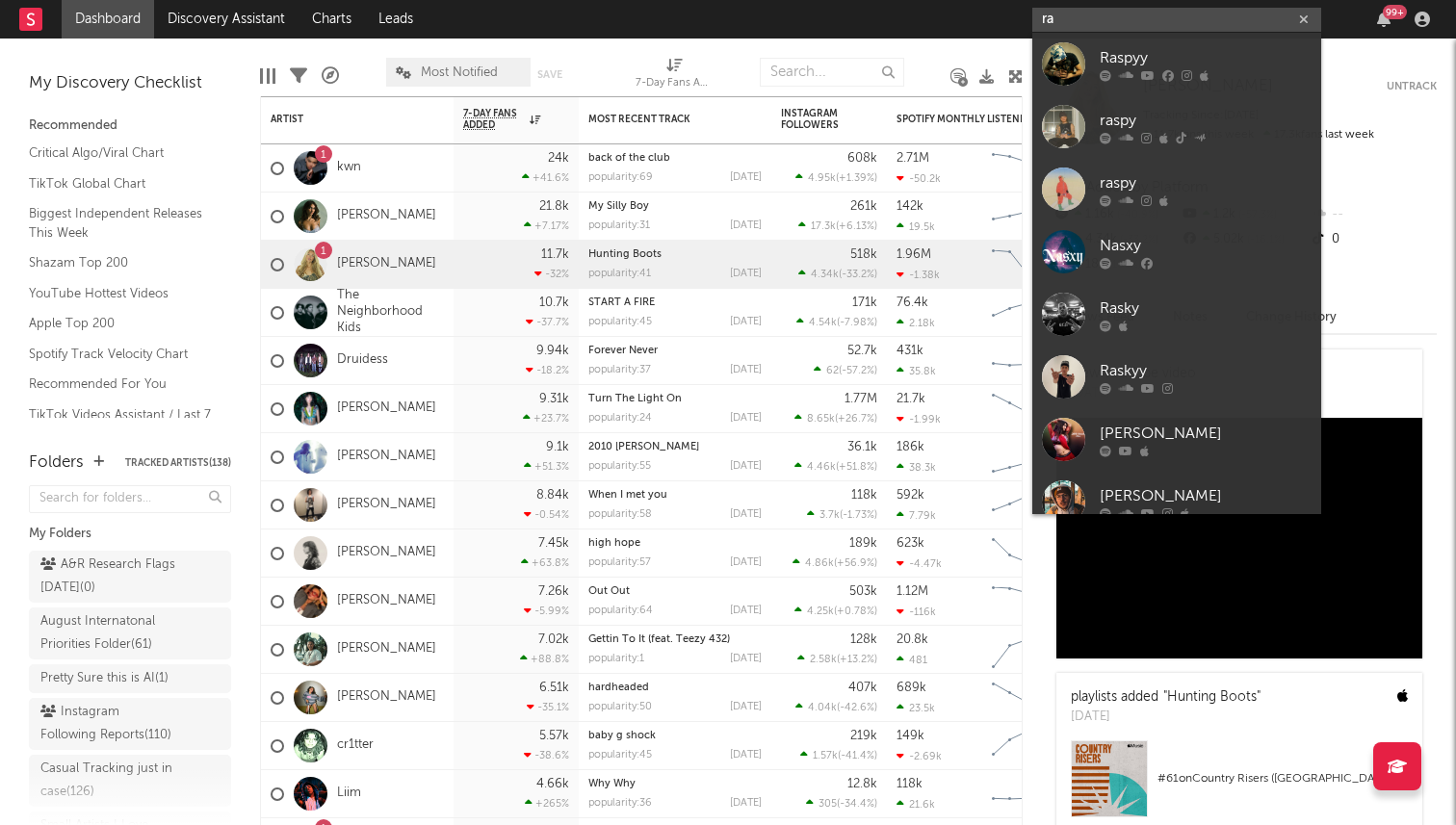
type input "r"
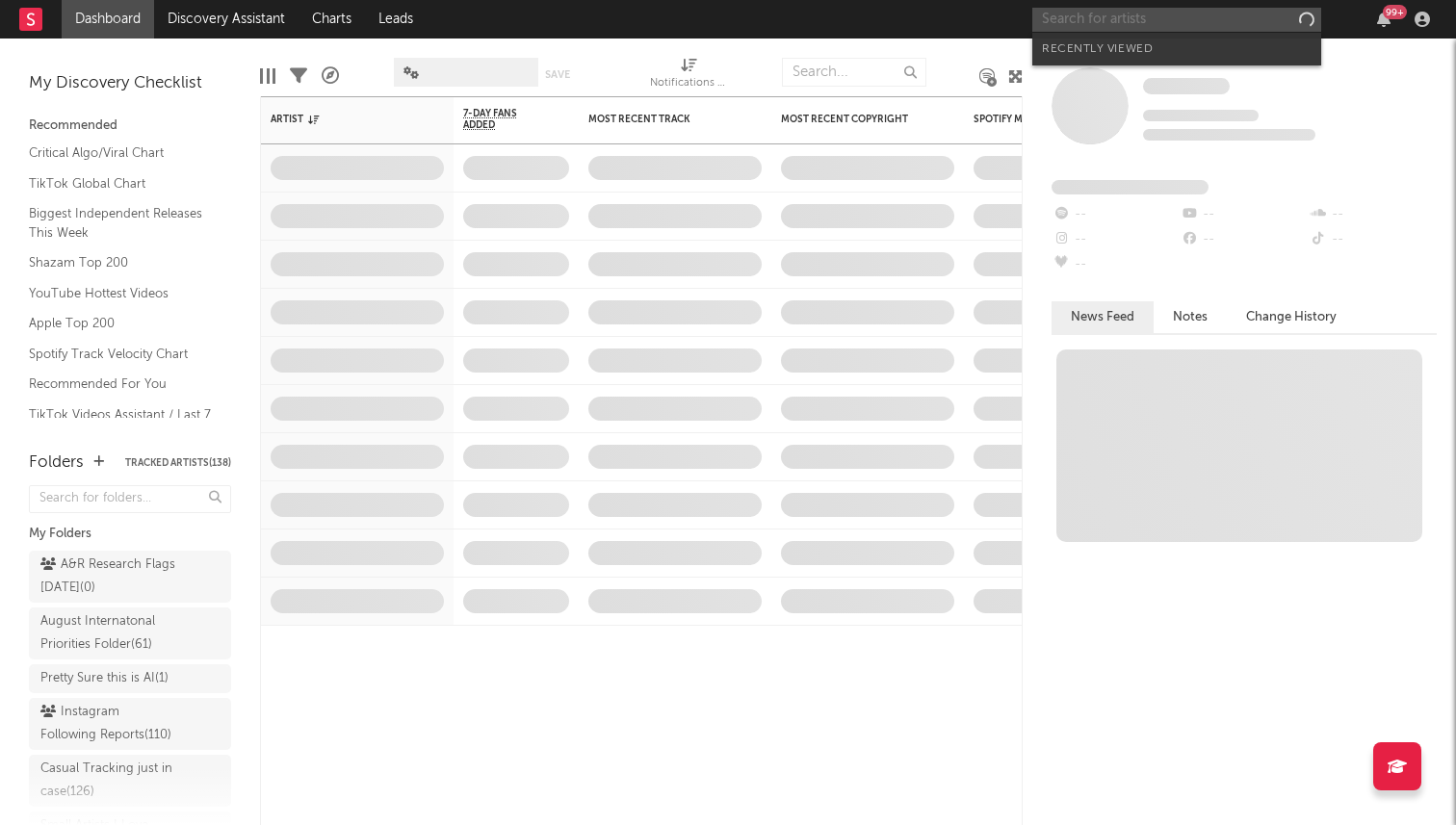
click at [1123, 21] on input "text" at bounding box center [1176, 20] width 289 height 24
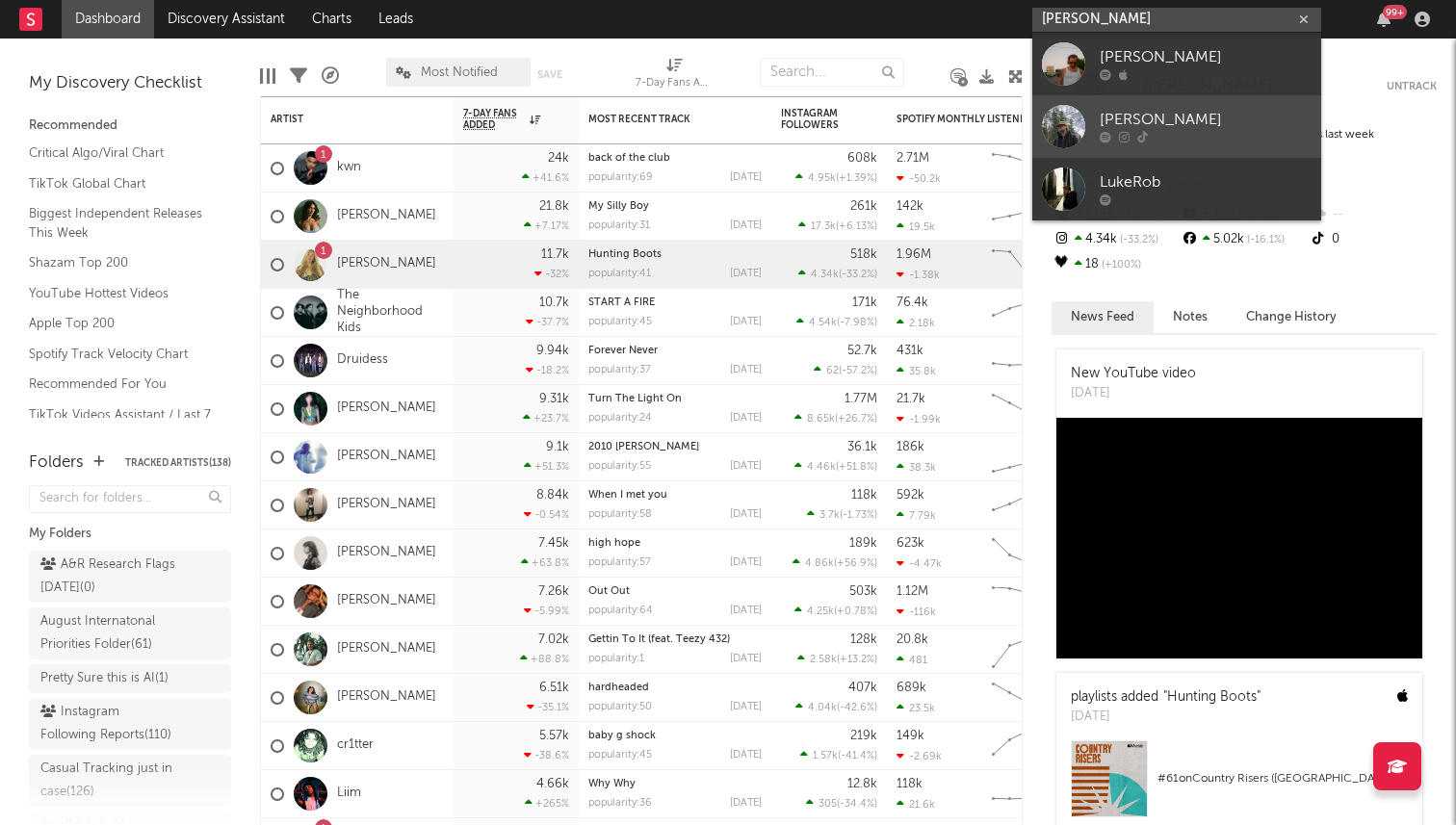
type input "[PERSON_NAME]"
click at [1151, 112] on div "[PERSON_NAME]" at bounding box center [1206, 120] width 211 height 23
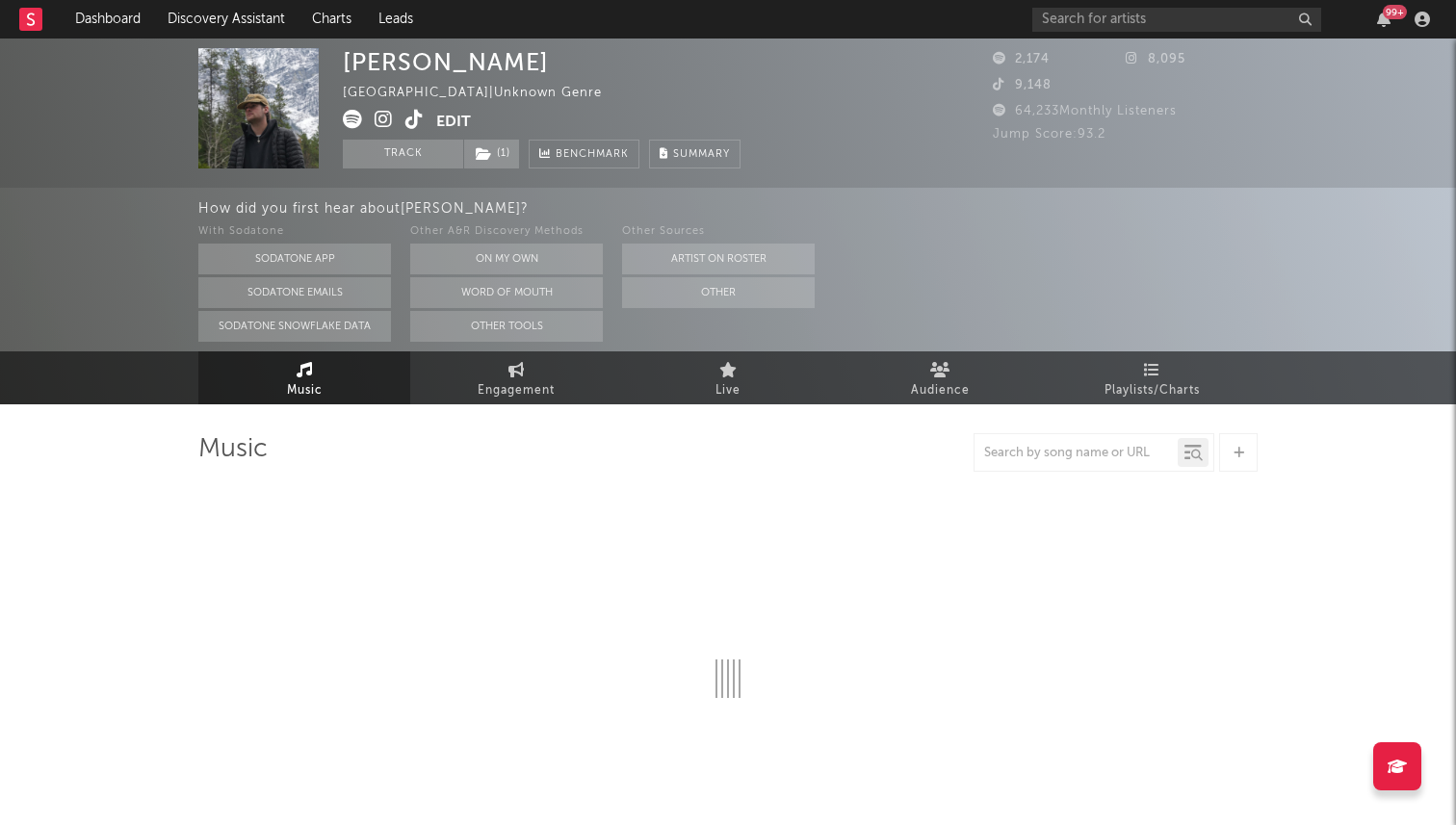
select select "6m"
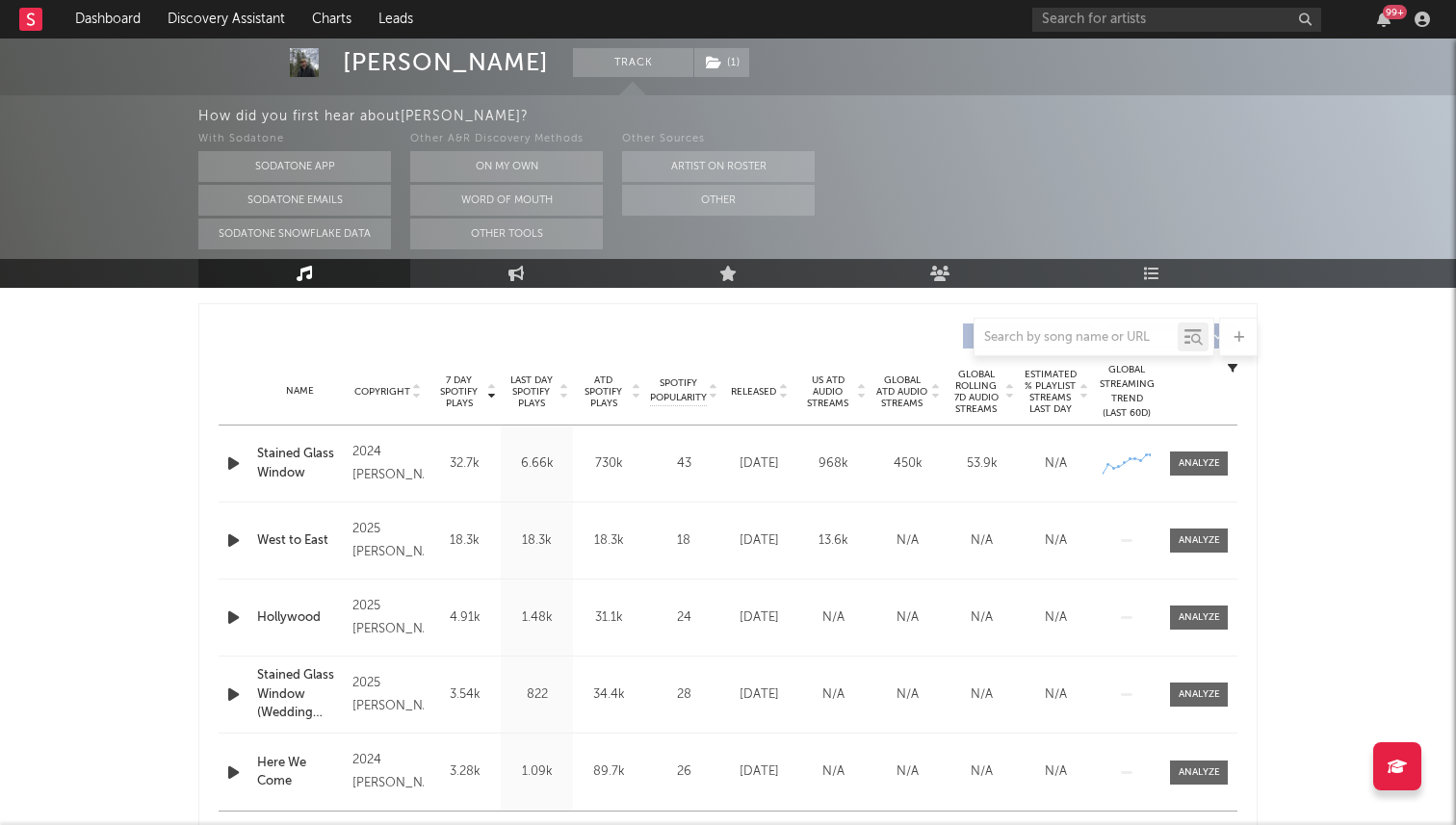
scroll to position [678, 0]
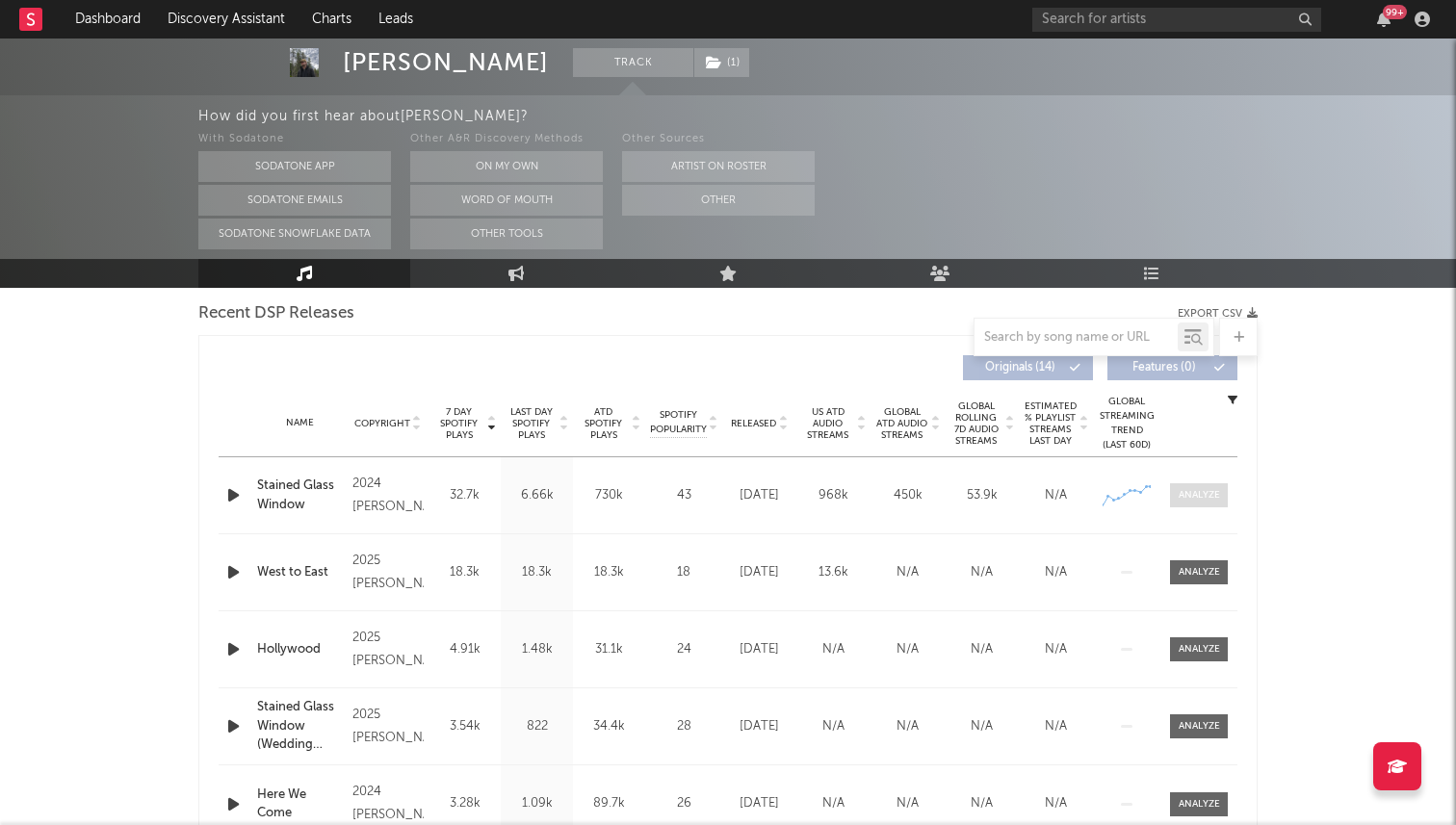
click at [1209, 489] on div at bounding box center [1199, 495] width 41 height 15
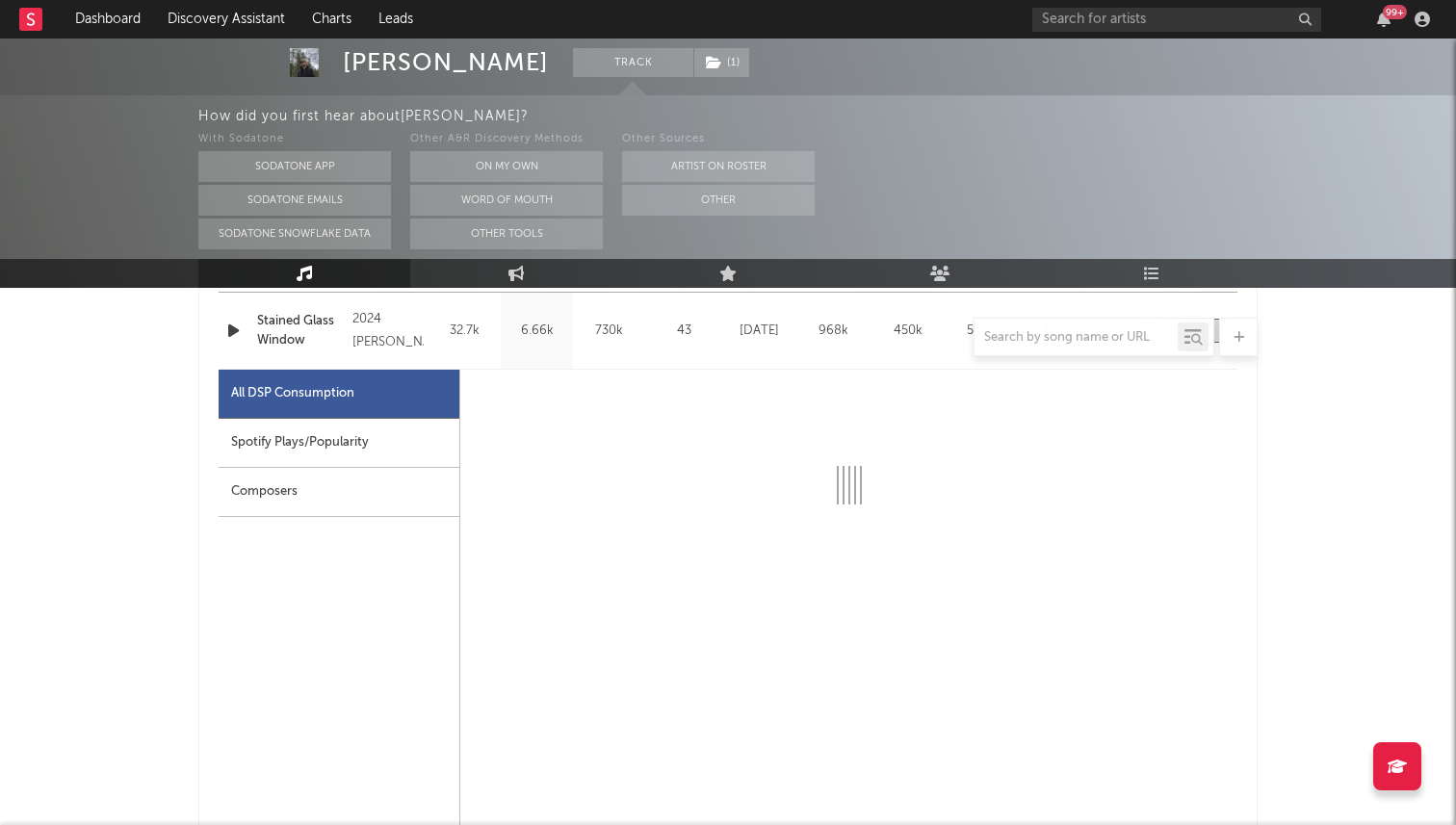
scroll to position [851, 0]
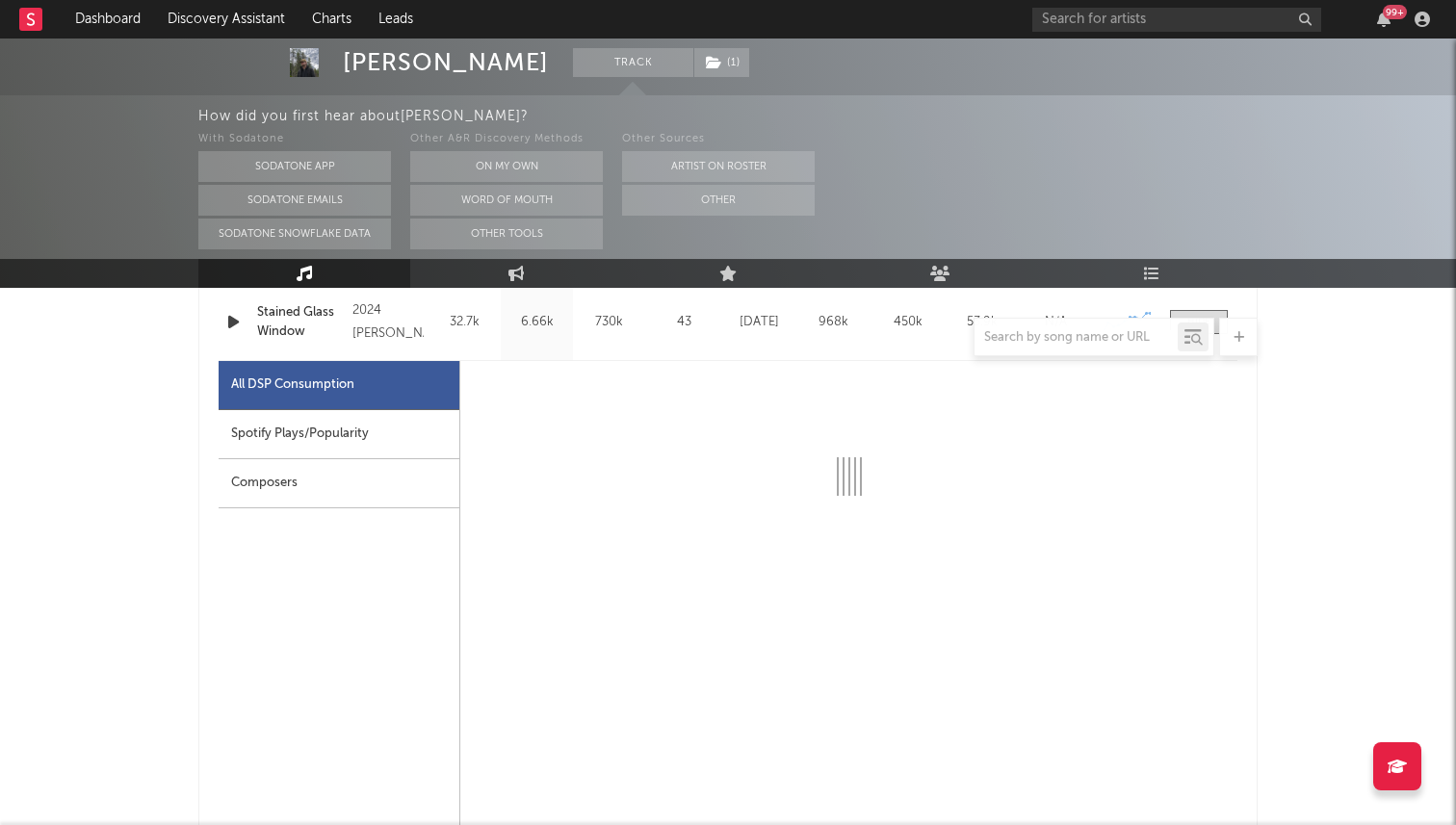
select select "6m"
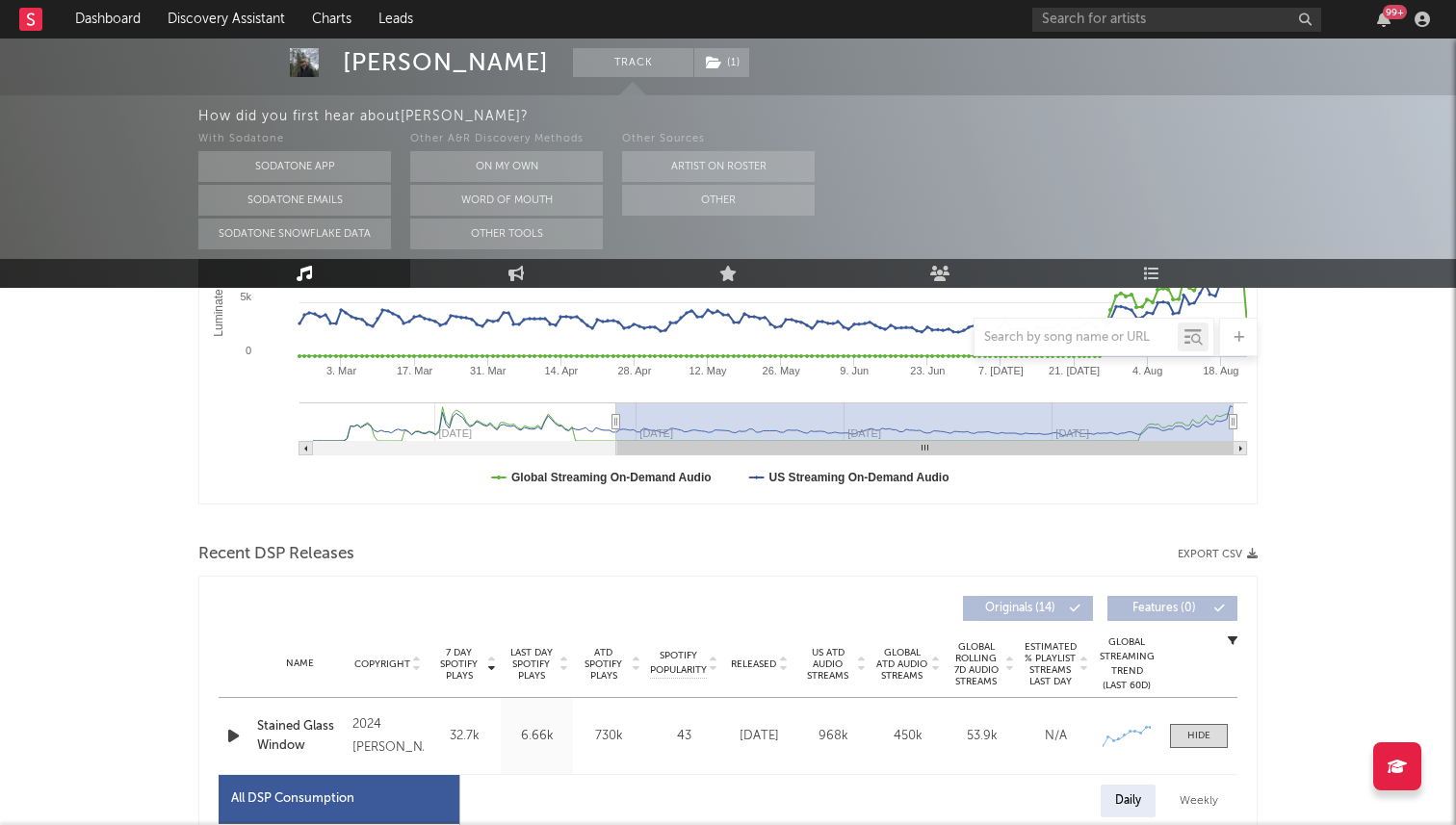
scroll to position [444, 0]
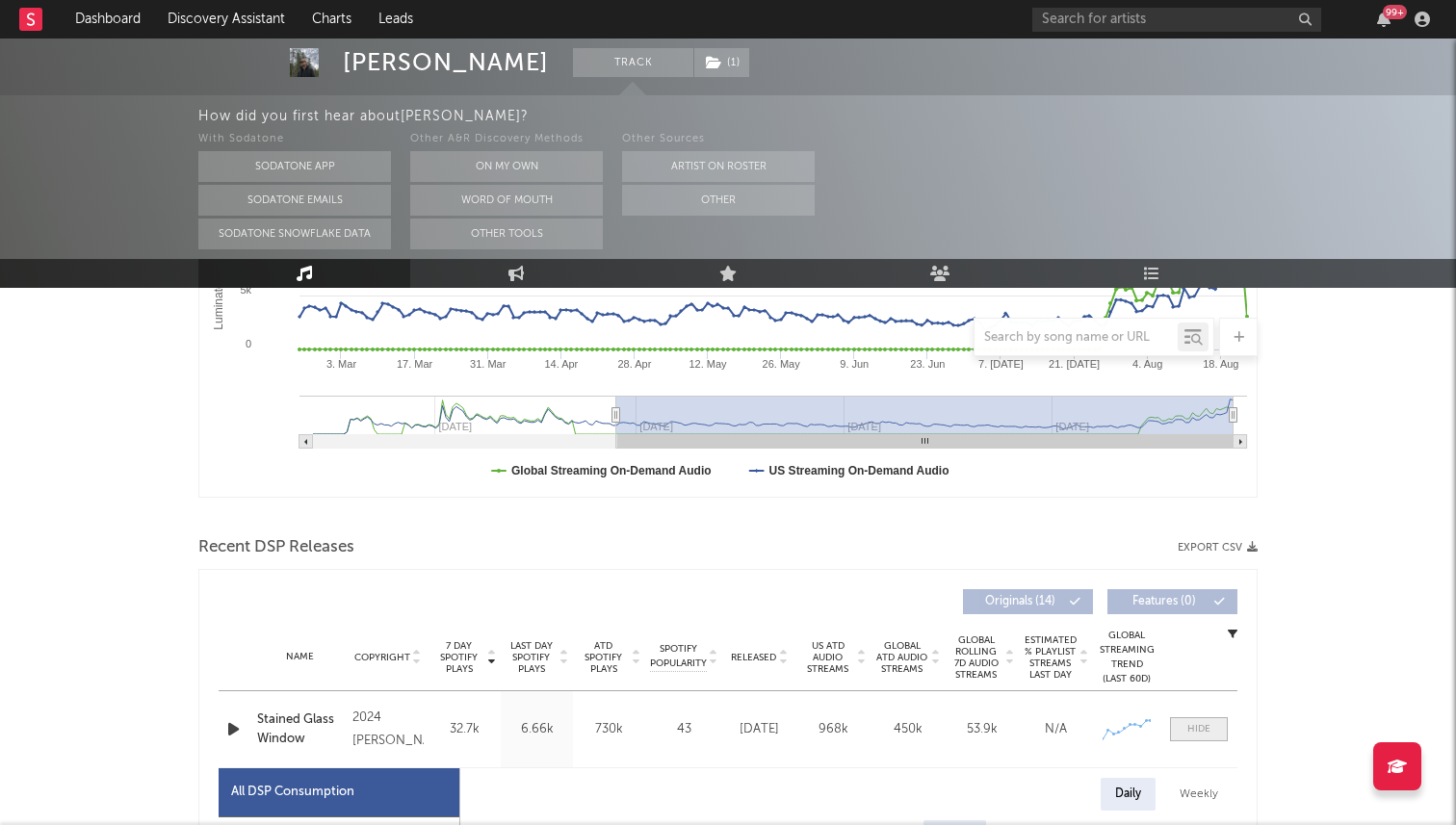
click at [1198, 725] on div at bounding box center [1199, 729] width 23 height 15
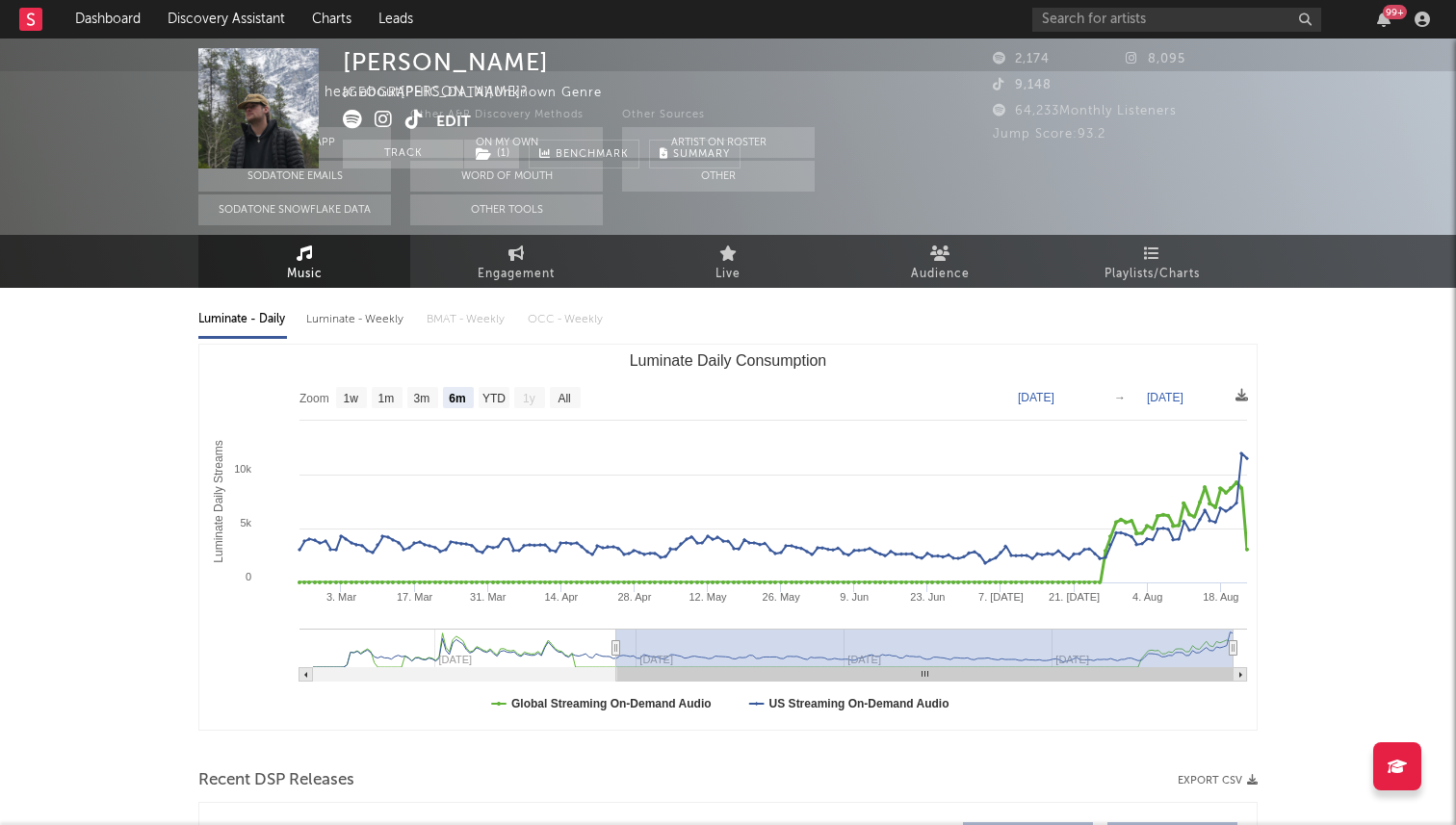
scroll to position [0, 0]
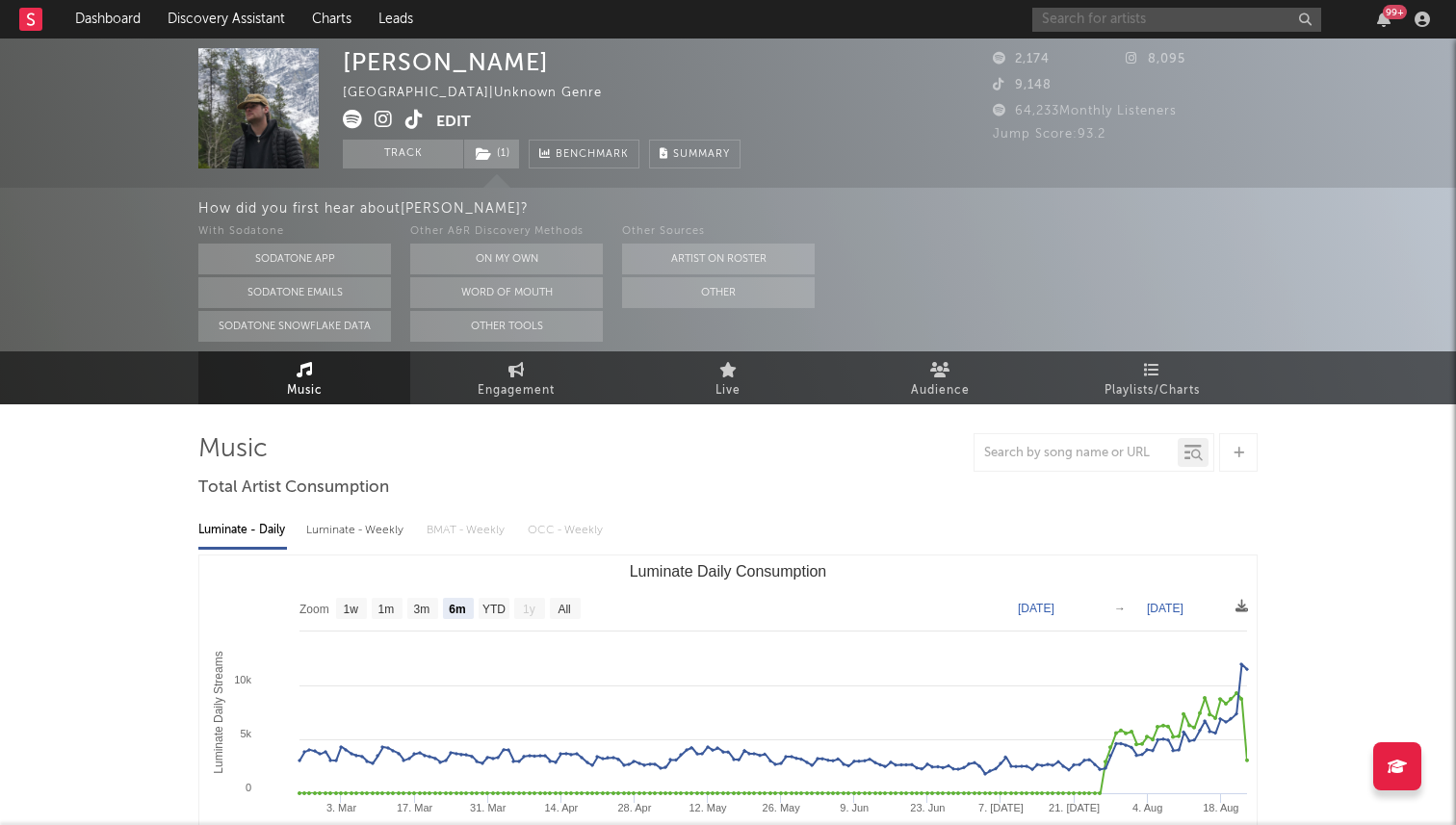
click at [1107, 21] on input "text" at bounding box center [1176, 20] width 289 height 24
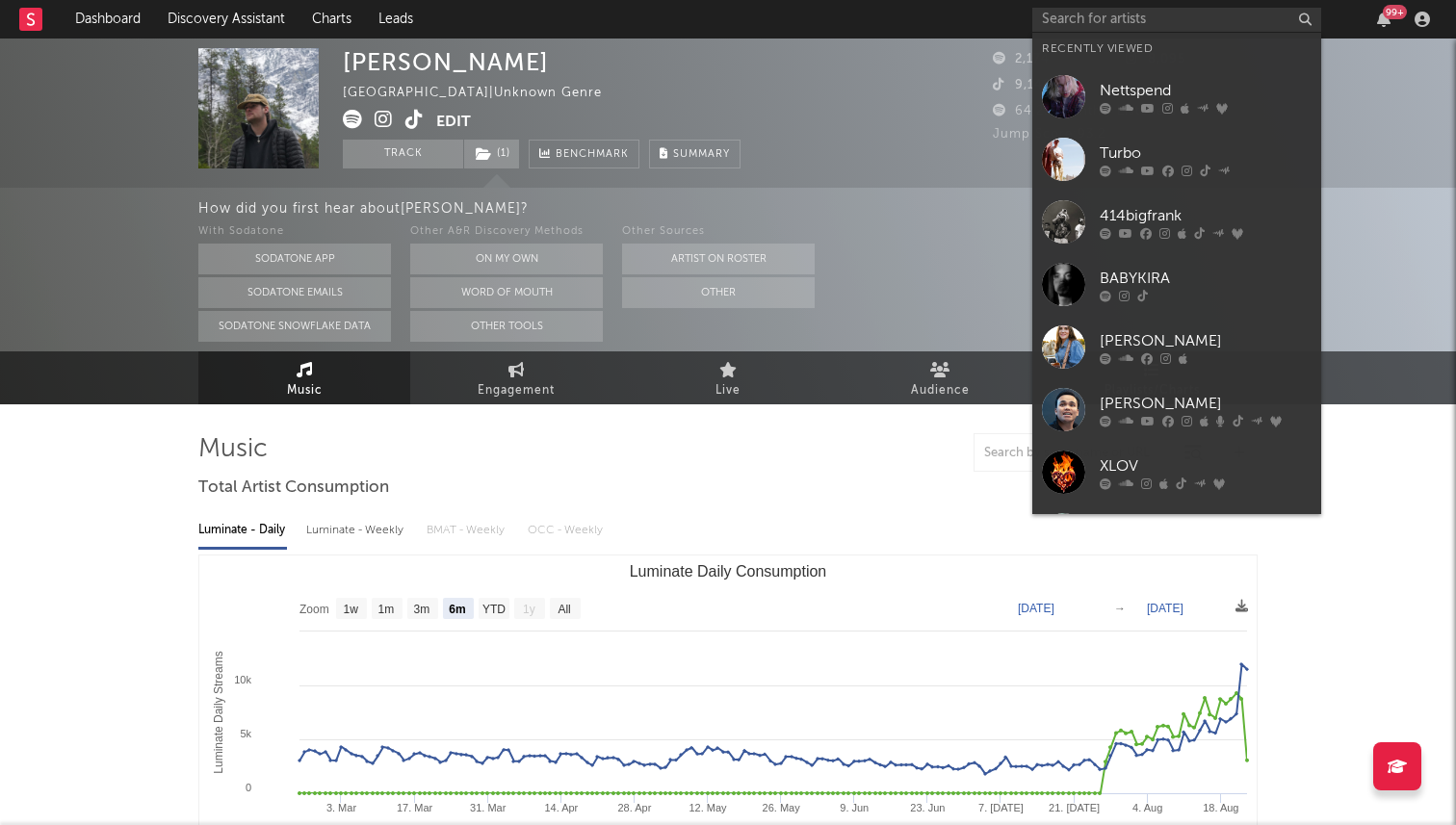
click at [625, 467] on div at bounding box center [728, 452] width 1059 height 38
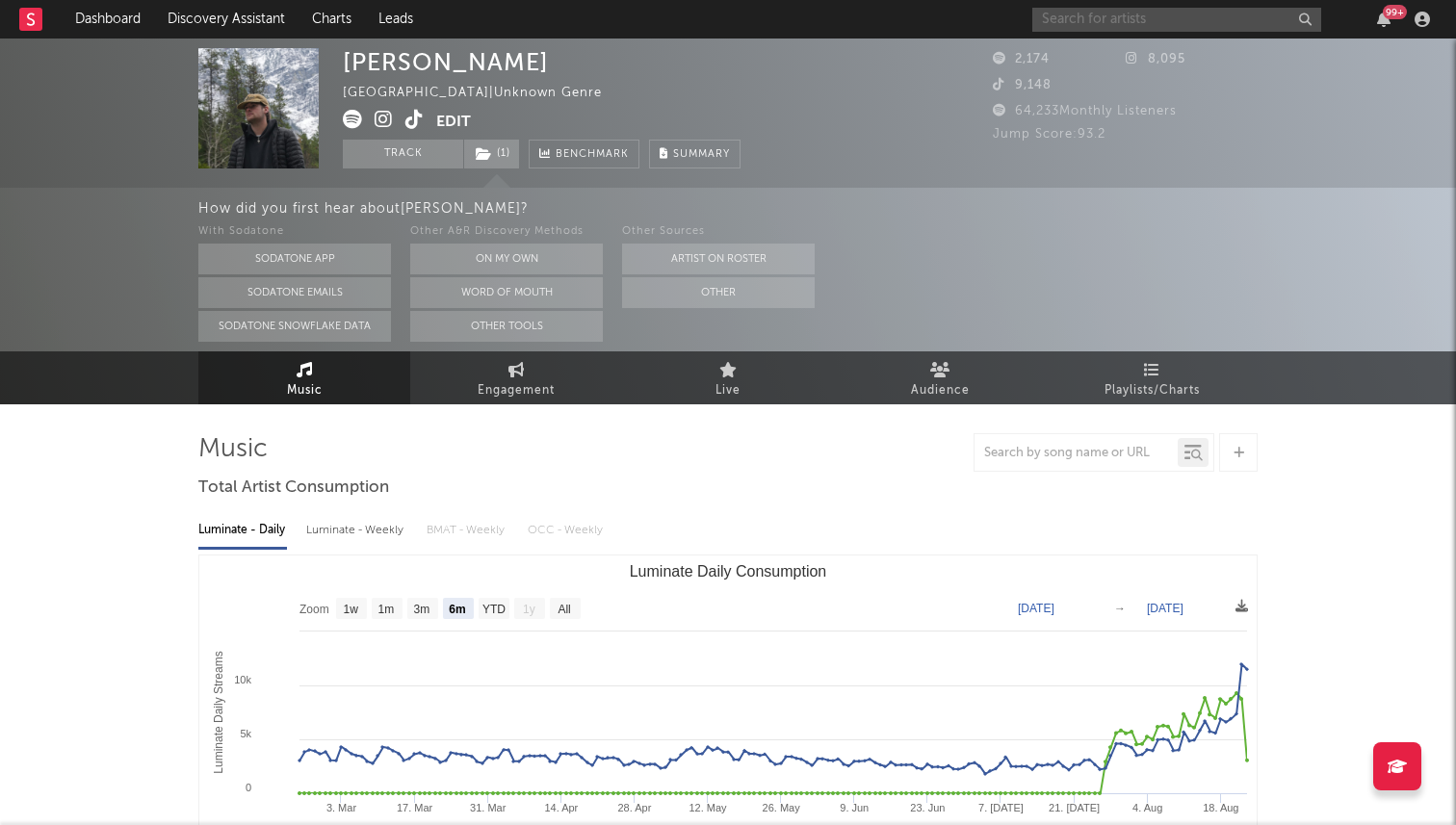
click at [1093, 24] on input "text" at bounding box center [1176, 20] width 289 height 24
click at [1113, 19] on input "text" at bounding box center [1176, 20] width 289 height 24
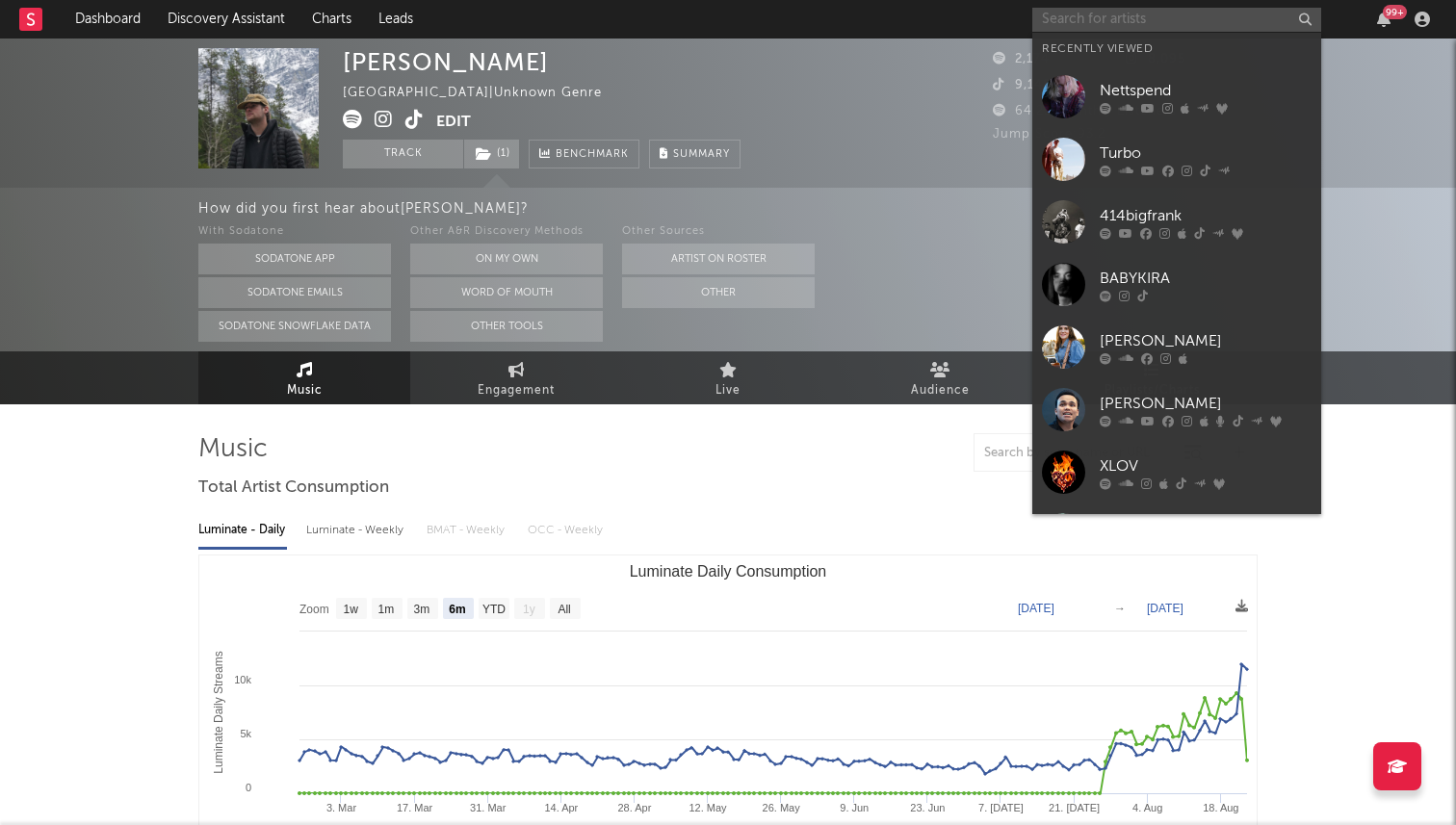
type input "J"
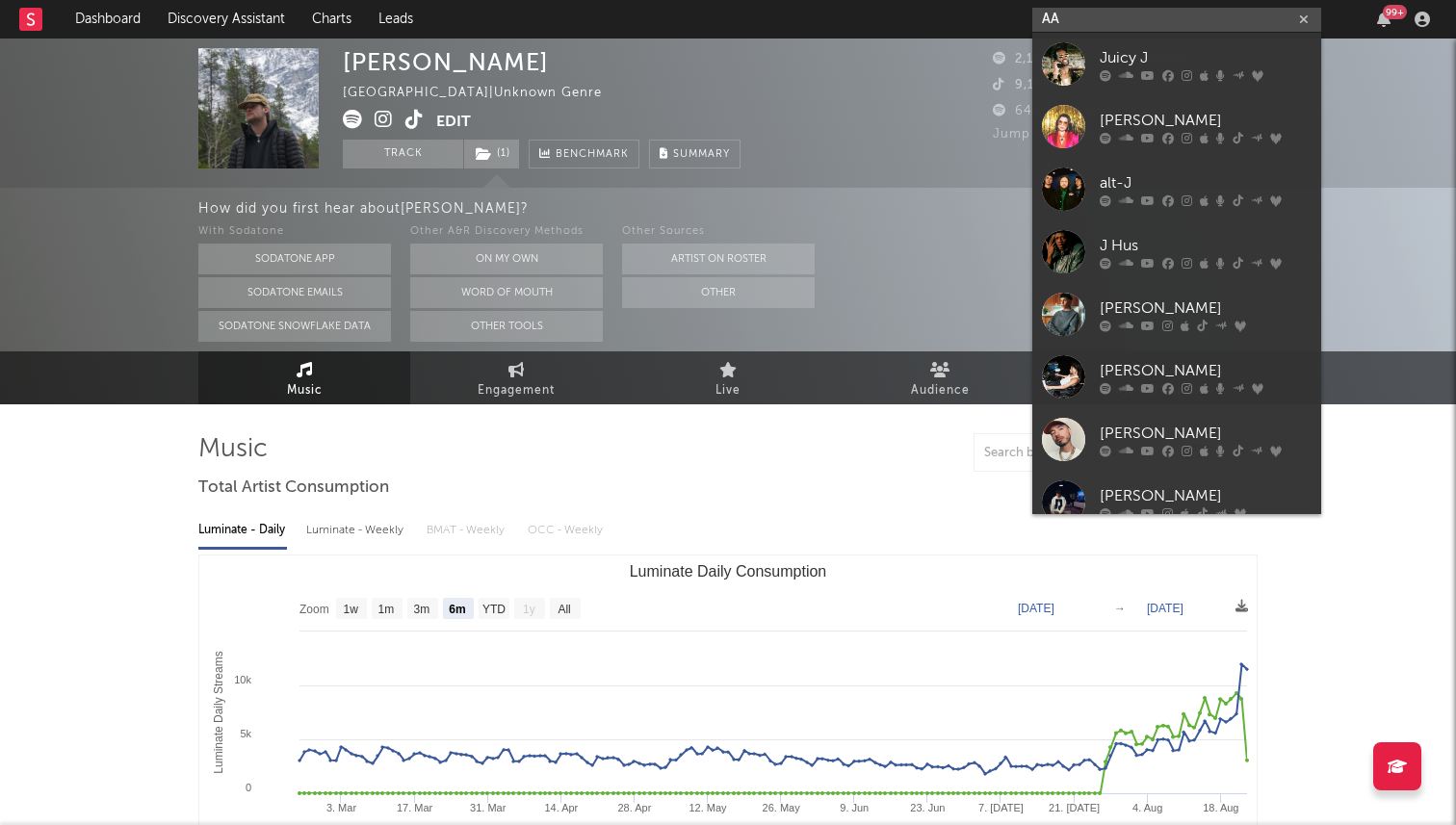
type input "A"
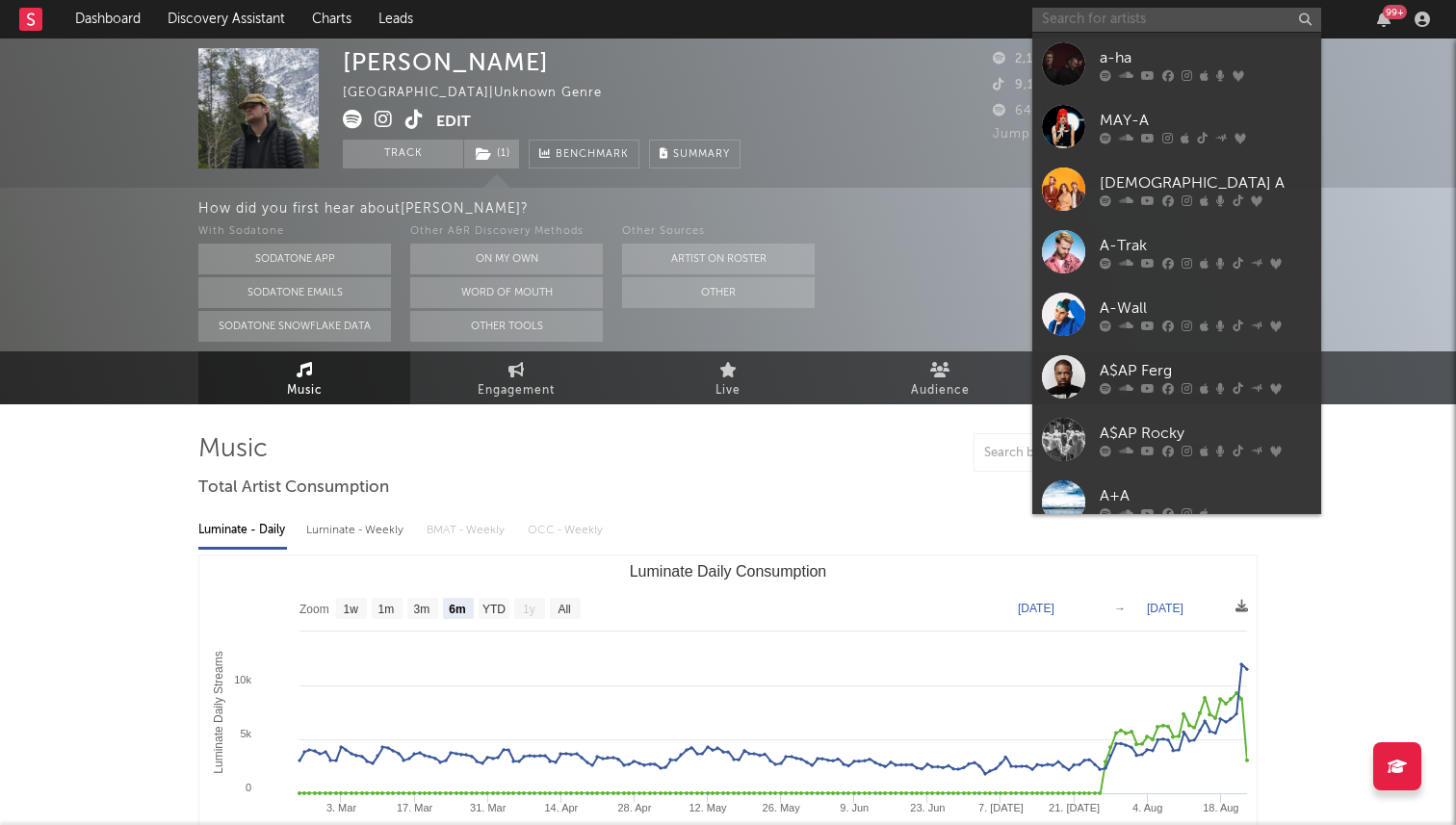
type input "a"
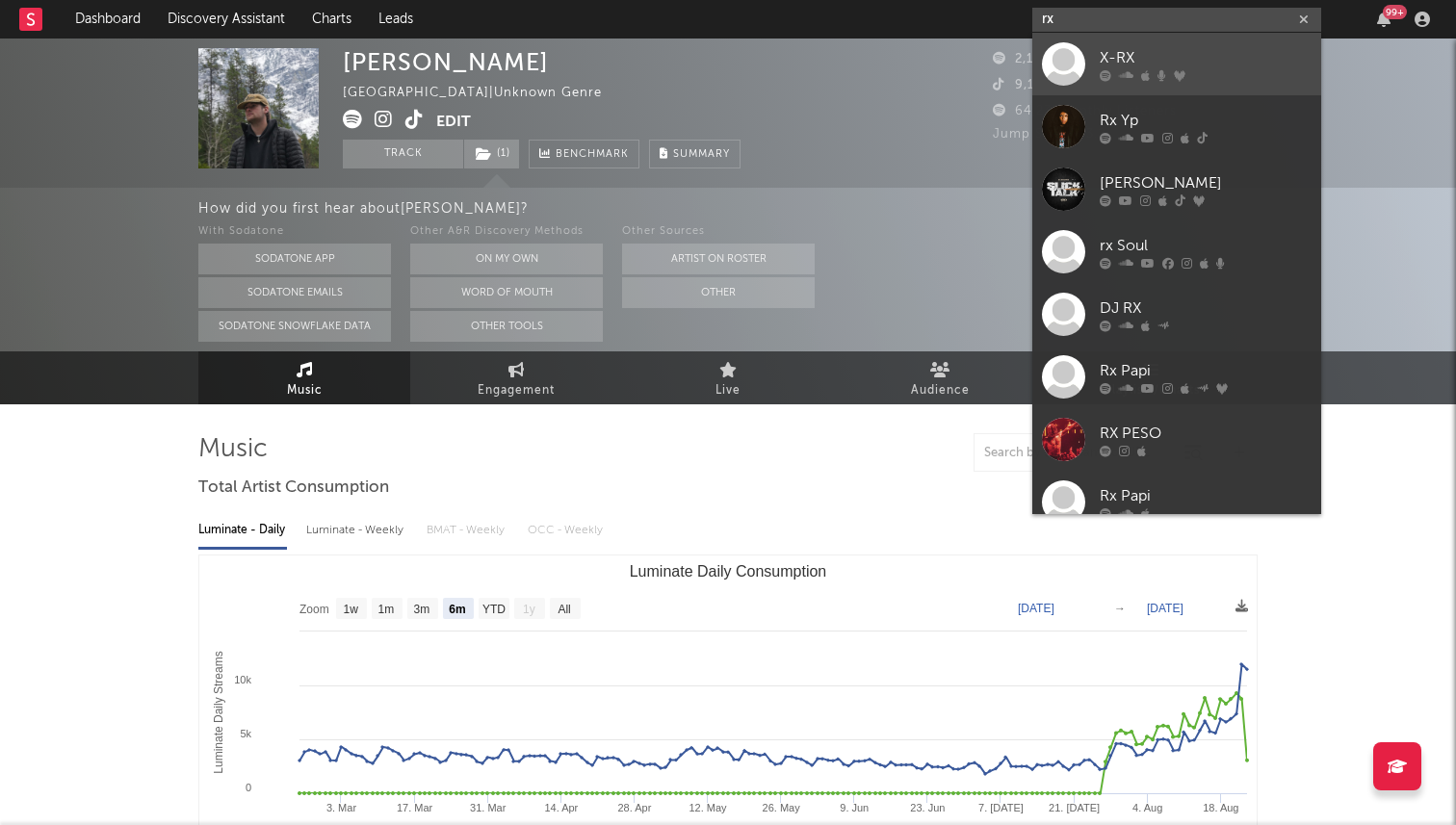
type input "r"
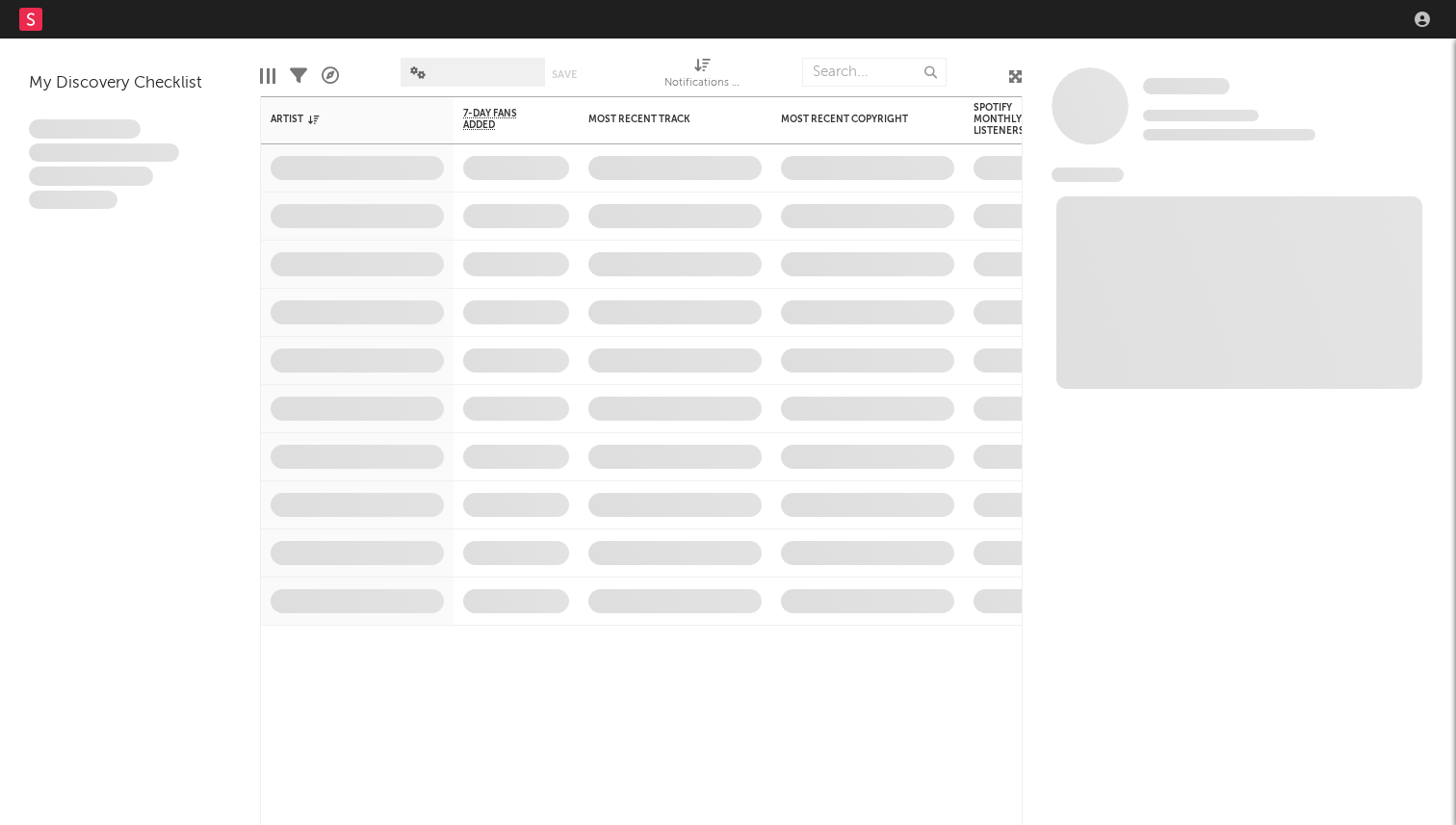
click at [1165, 23] on nav "Dashboard Discovery Assistant Charts Leads" at bounding box center [728, 19] width 1456 height 38
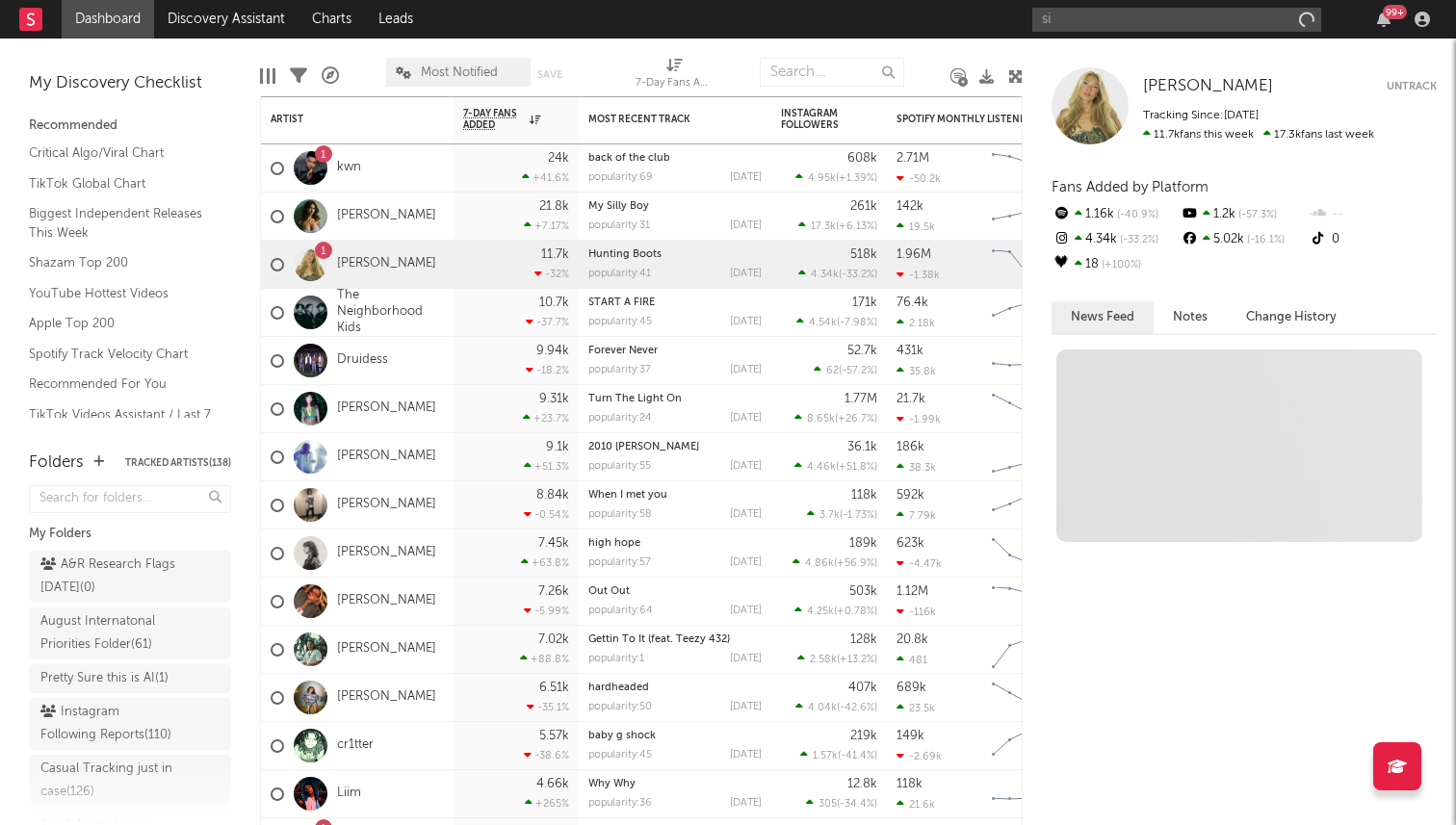
type input "s"
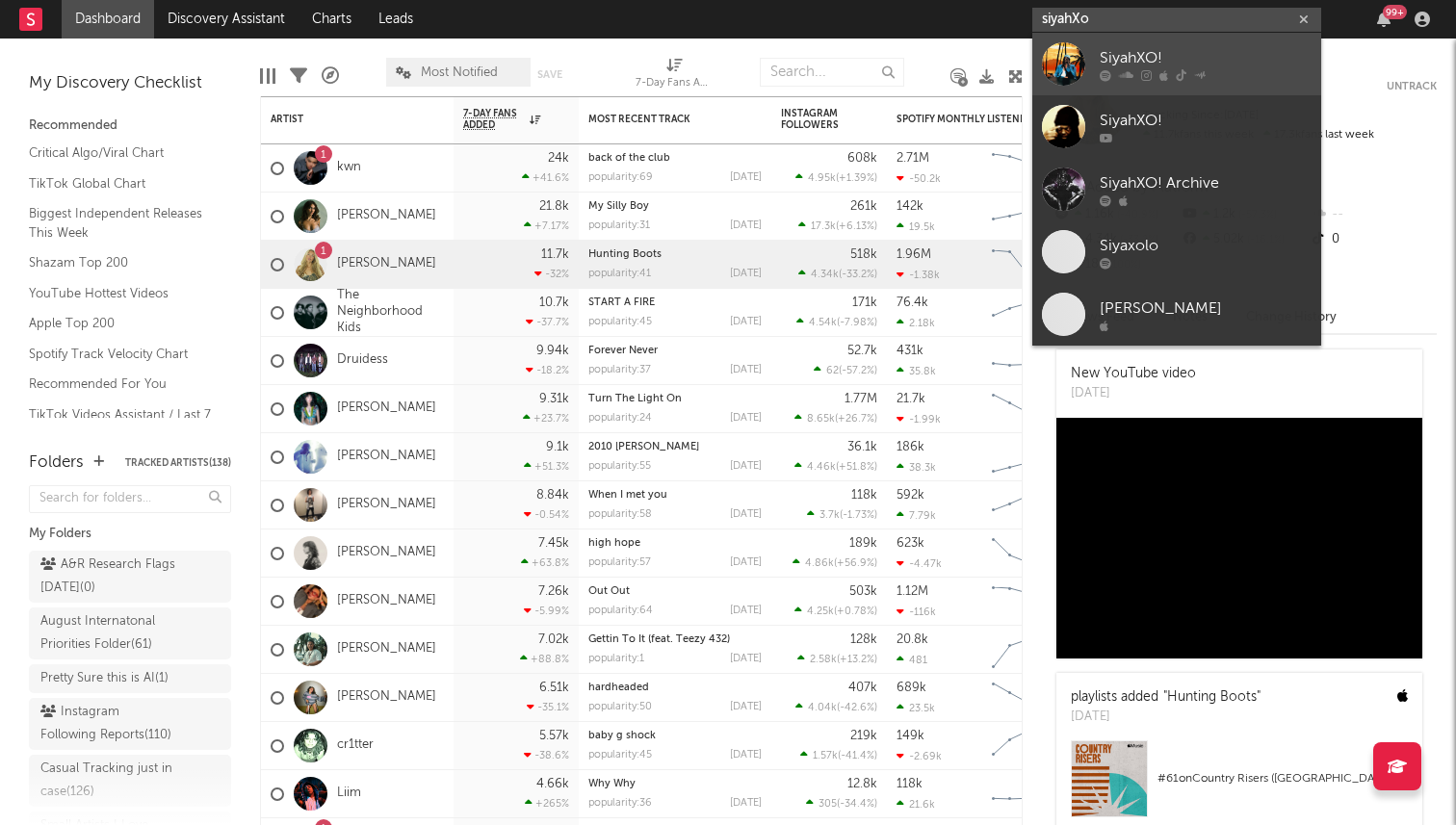
type input "siyahXo"
click at [1211, 68] on div "SiyahXO!" at bounding box center [1206, 58] width 211 height 23
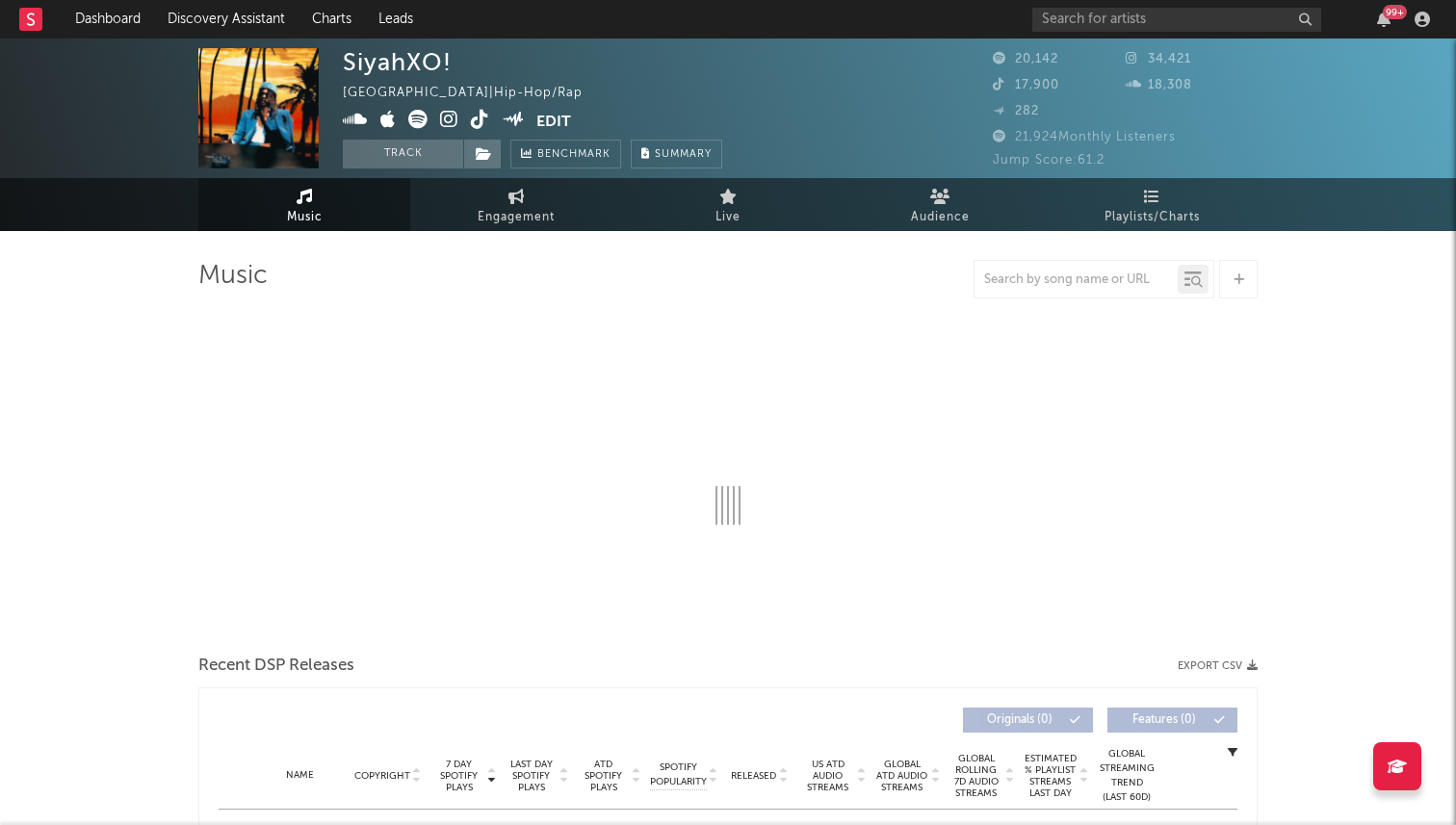
select select "6m"
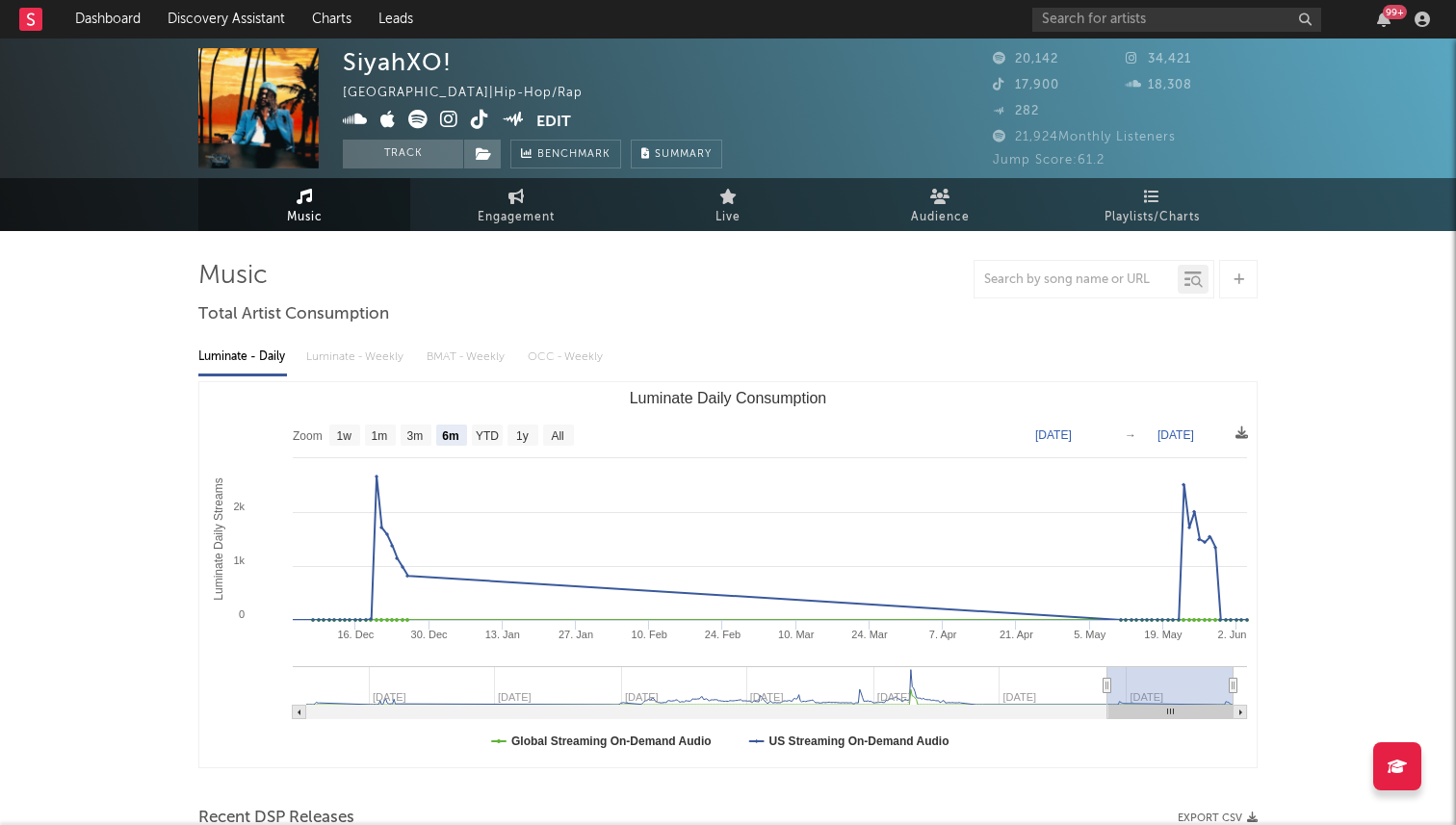
click at [478, 121] on icon at bounding box center [479, 119] width 19 height 20
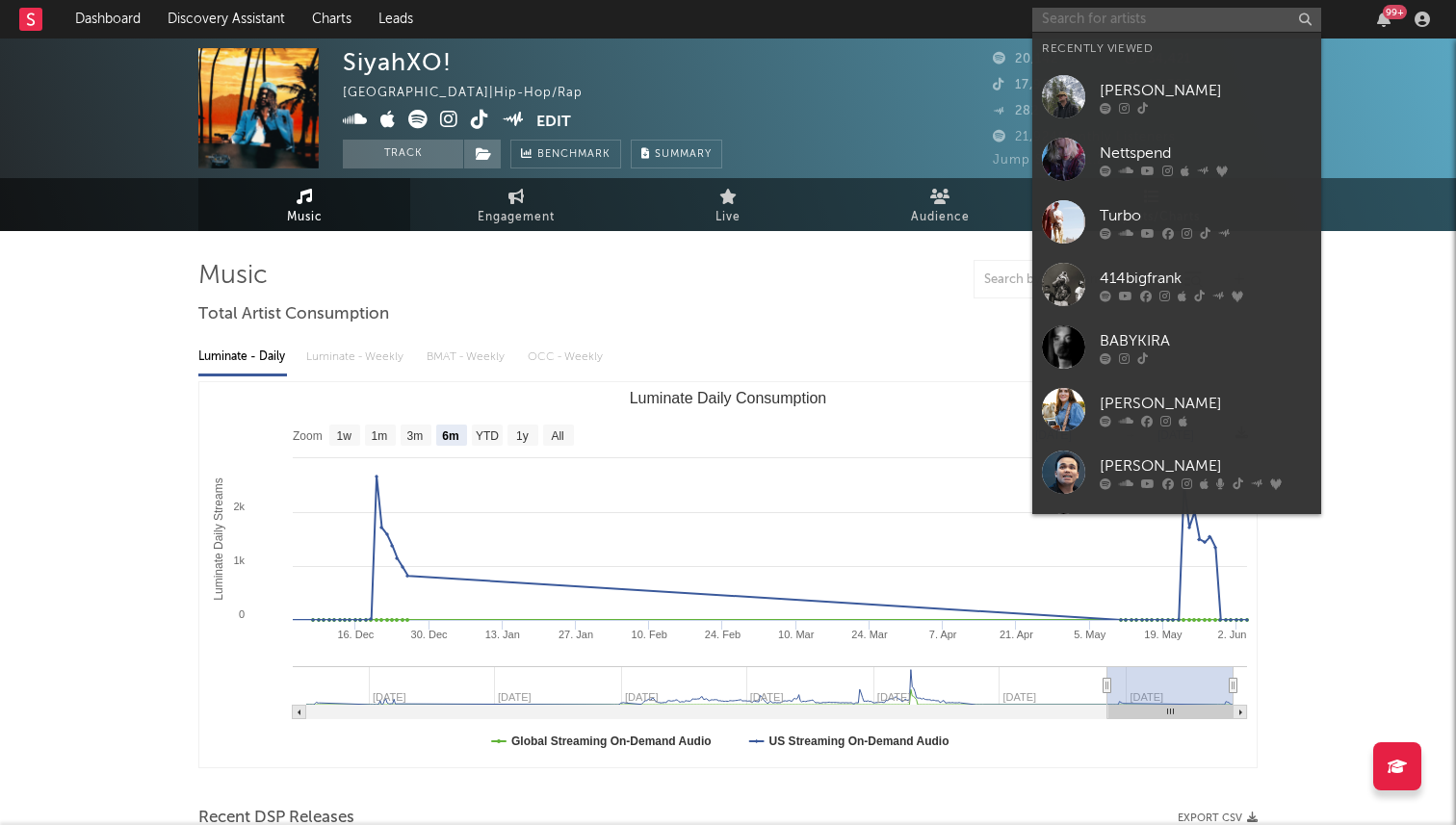
click at [1080, 21] on input "text" at bounding box center [1176, 20] width 289 height 24
